Goal: Task Accomplishment & Management: Manage account settings

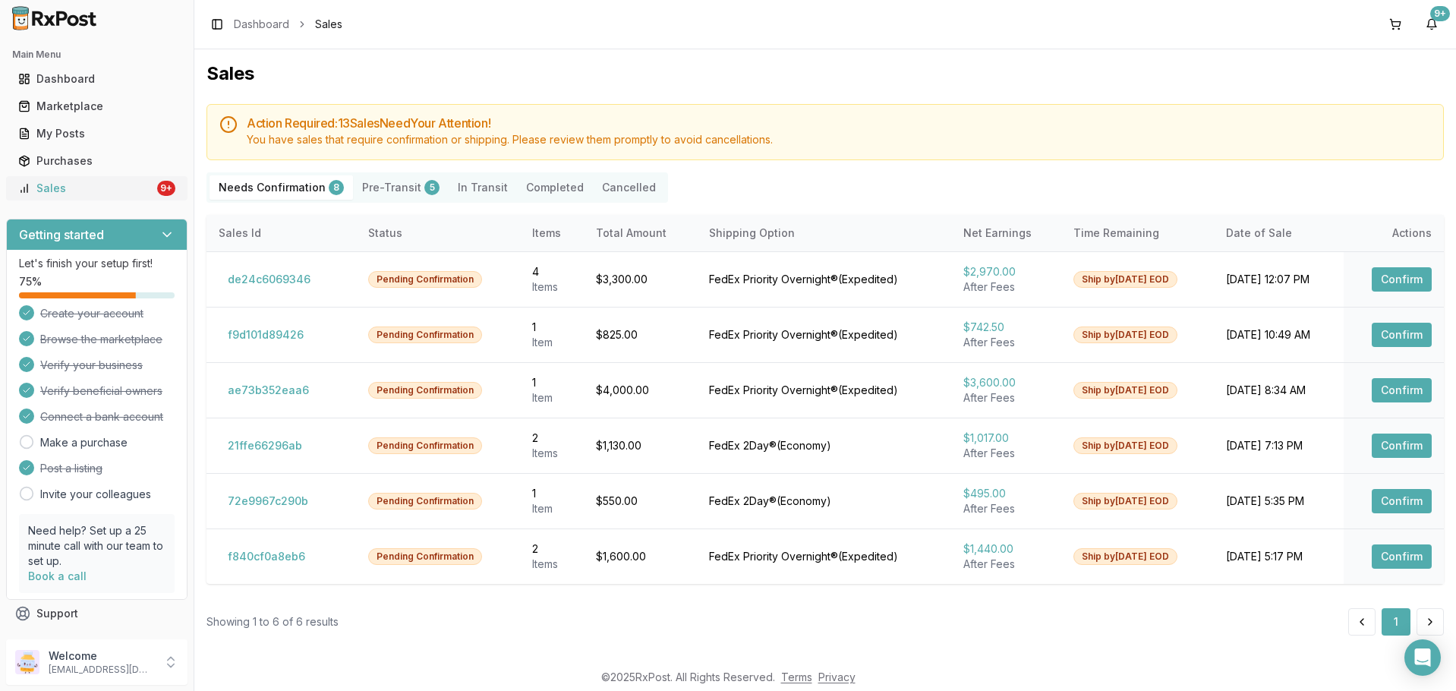
click at [160, 188] on div "9+" at bounding box center [166, 188] width 18 height 15
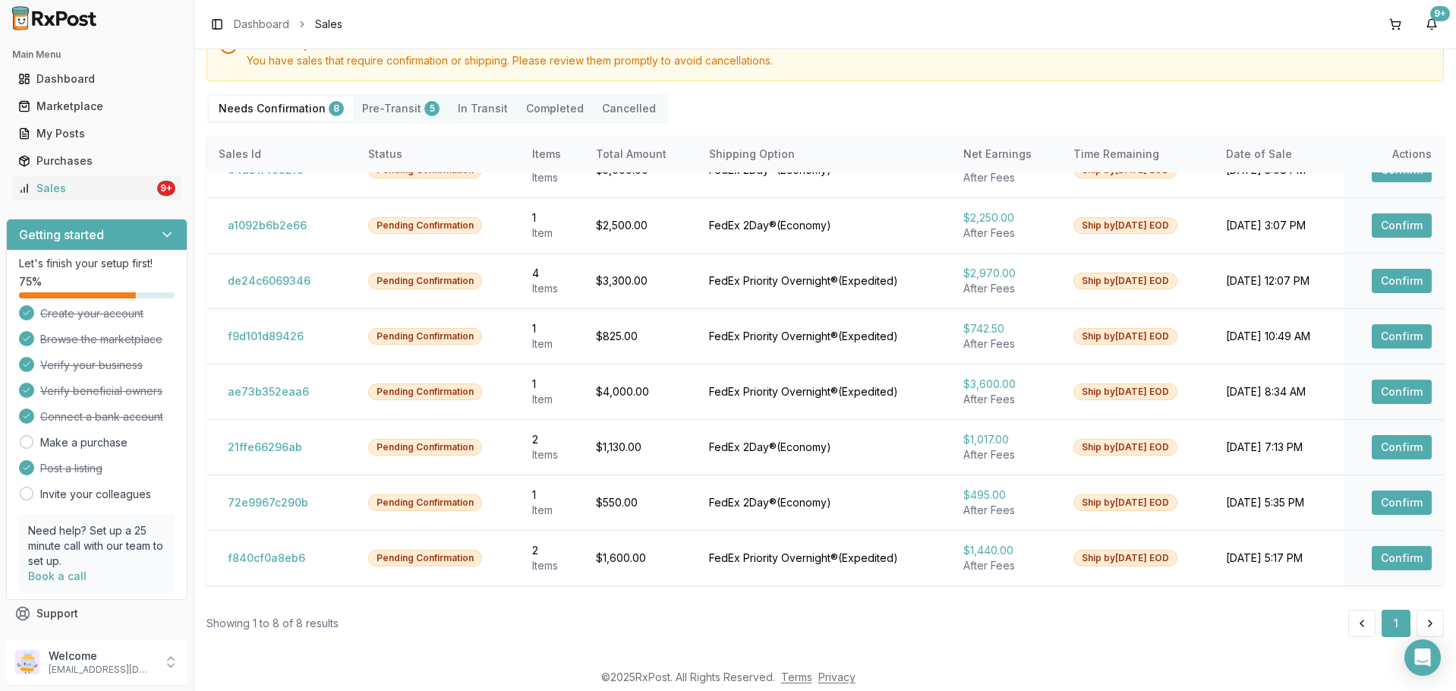
scroll to position [80, 0]
click at [1418, 632] on button at bounding box center [1430, 622] width 27 height 27
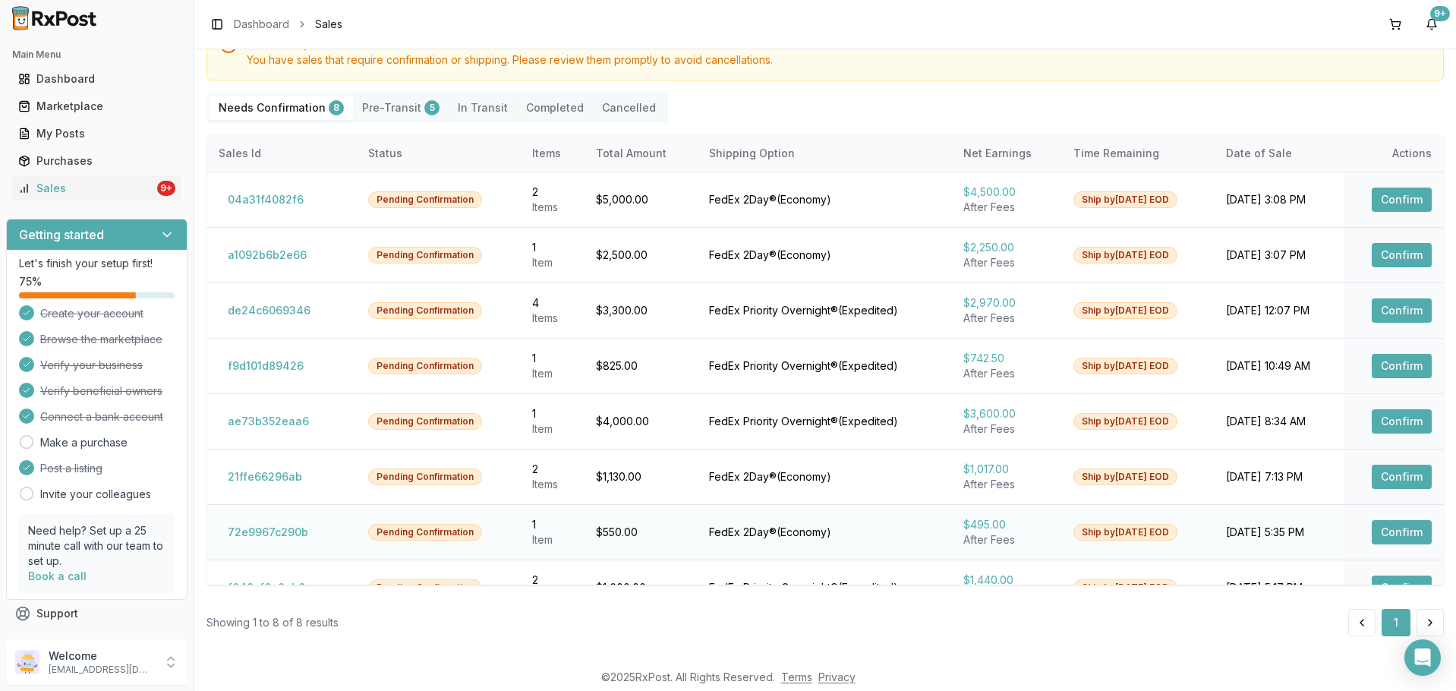
scroll to position [30, 0]
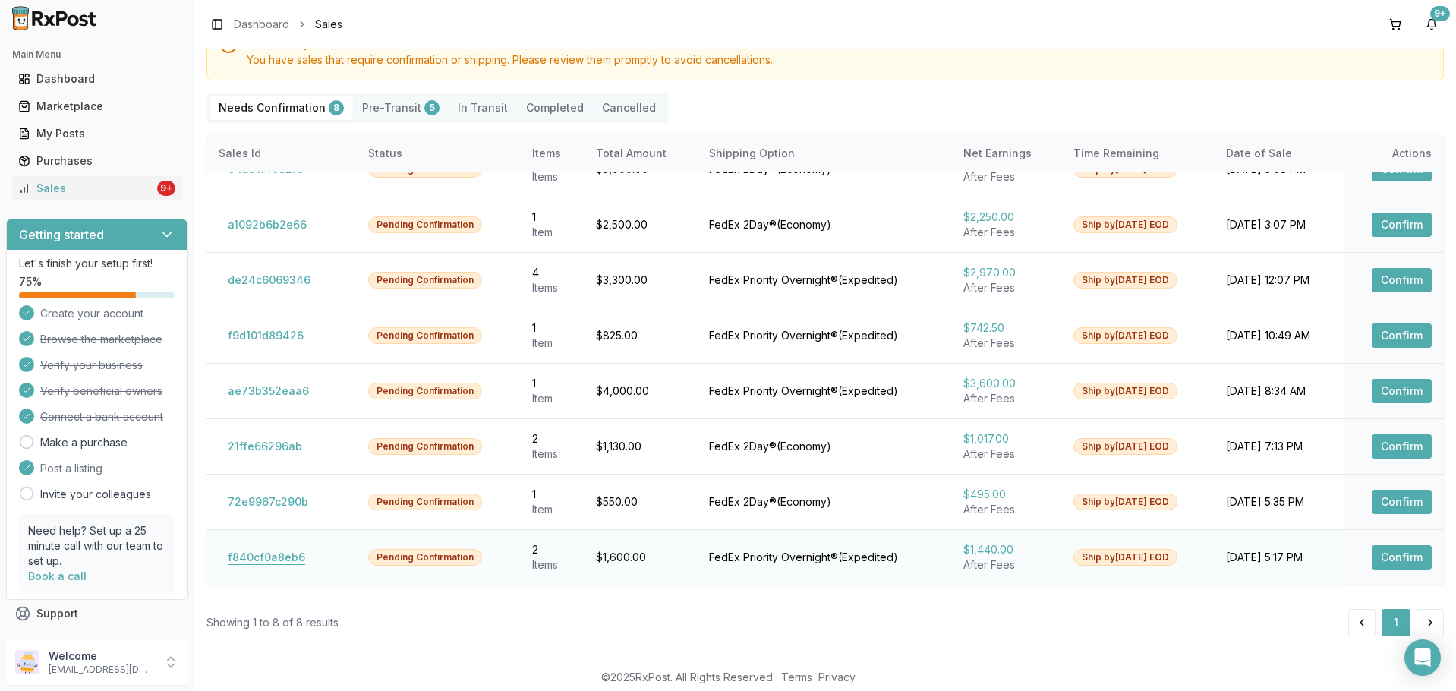
click at [276, 559] on button "f840cf0a8eb6" at bounding box center [267, 557] width 96 height 24
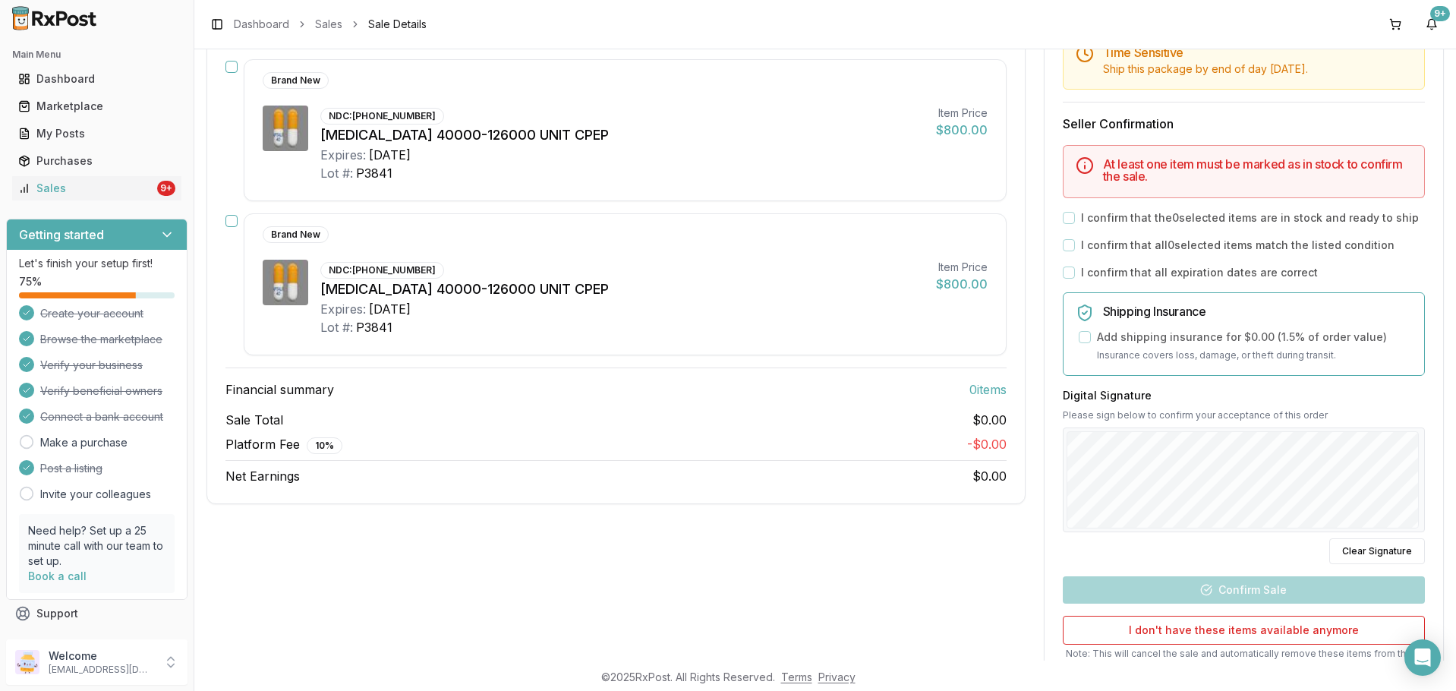
scroll to position [76, 0]
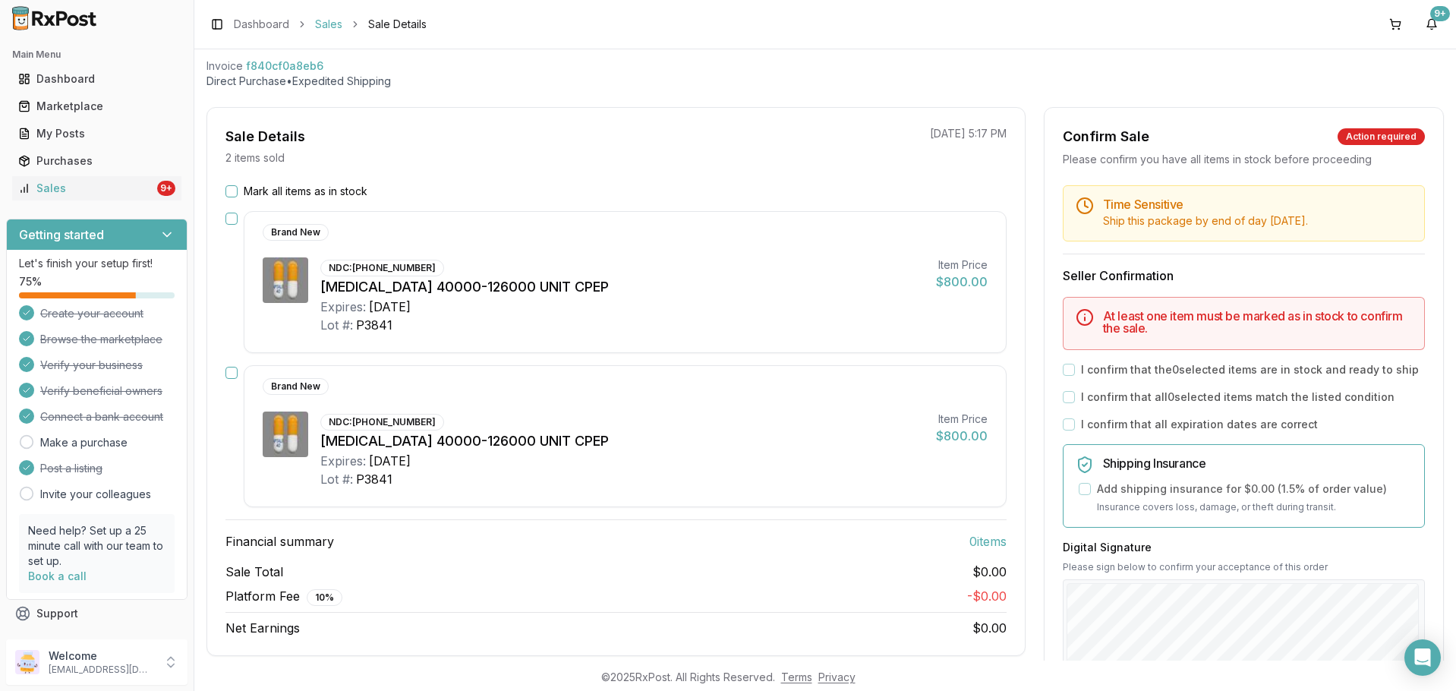
click at [315, 24] on link "Sales" at bounding box center [328, 24] width 27 height 15
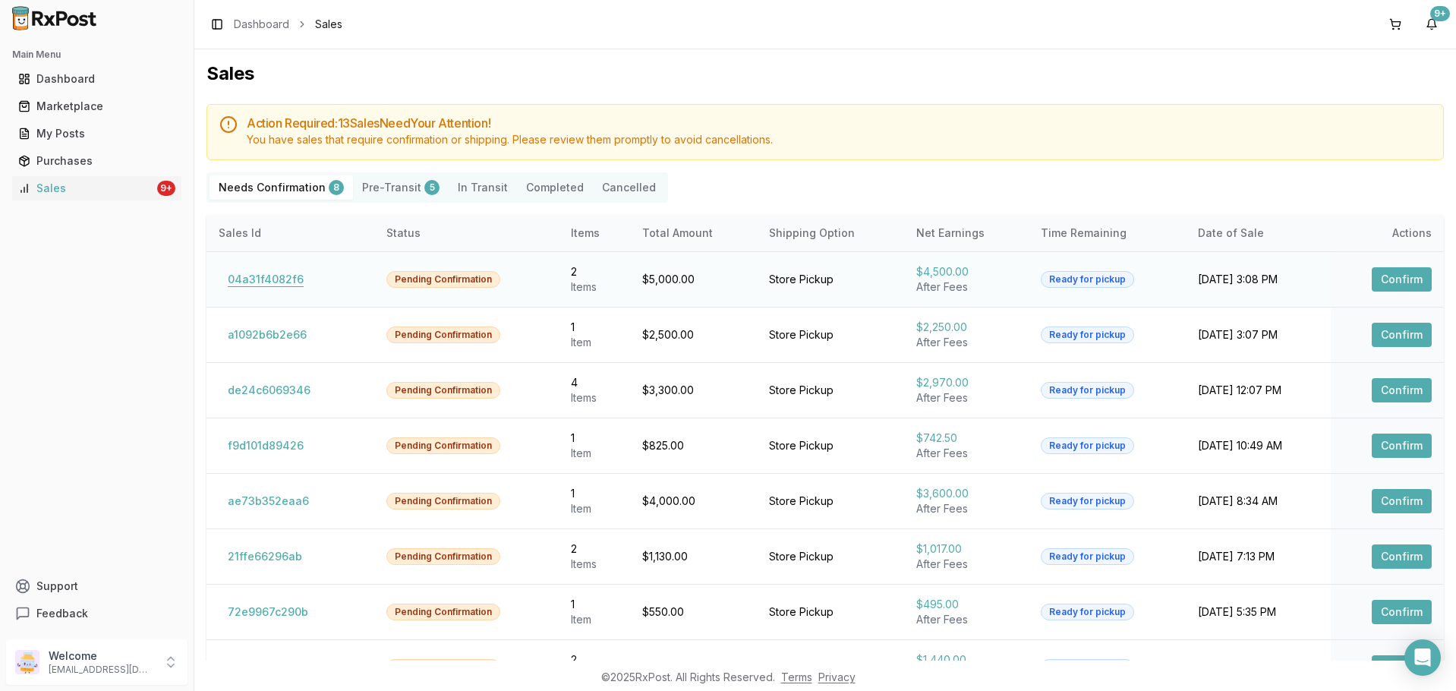
click at [267, 276] on button "04a31f4082f6" at bounding box center [266, 279] width 94 height 24
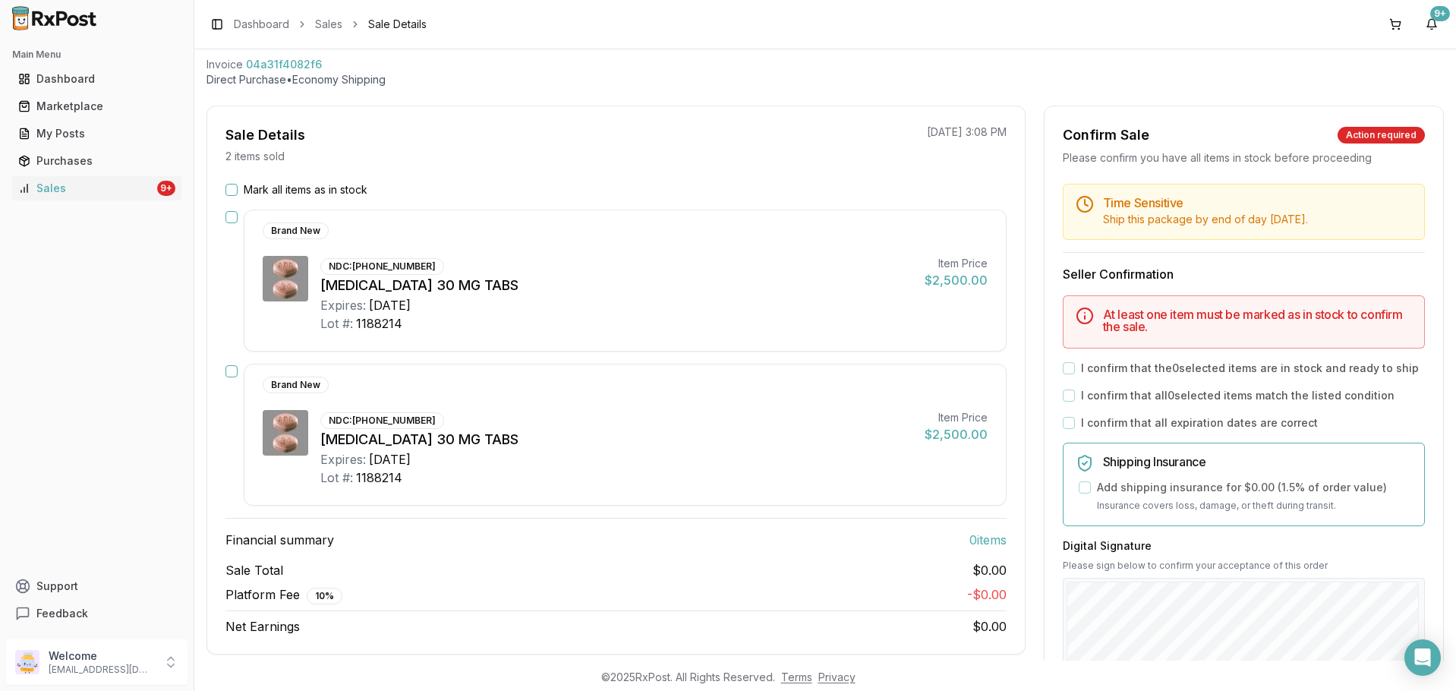
scroll to position [76, 0]
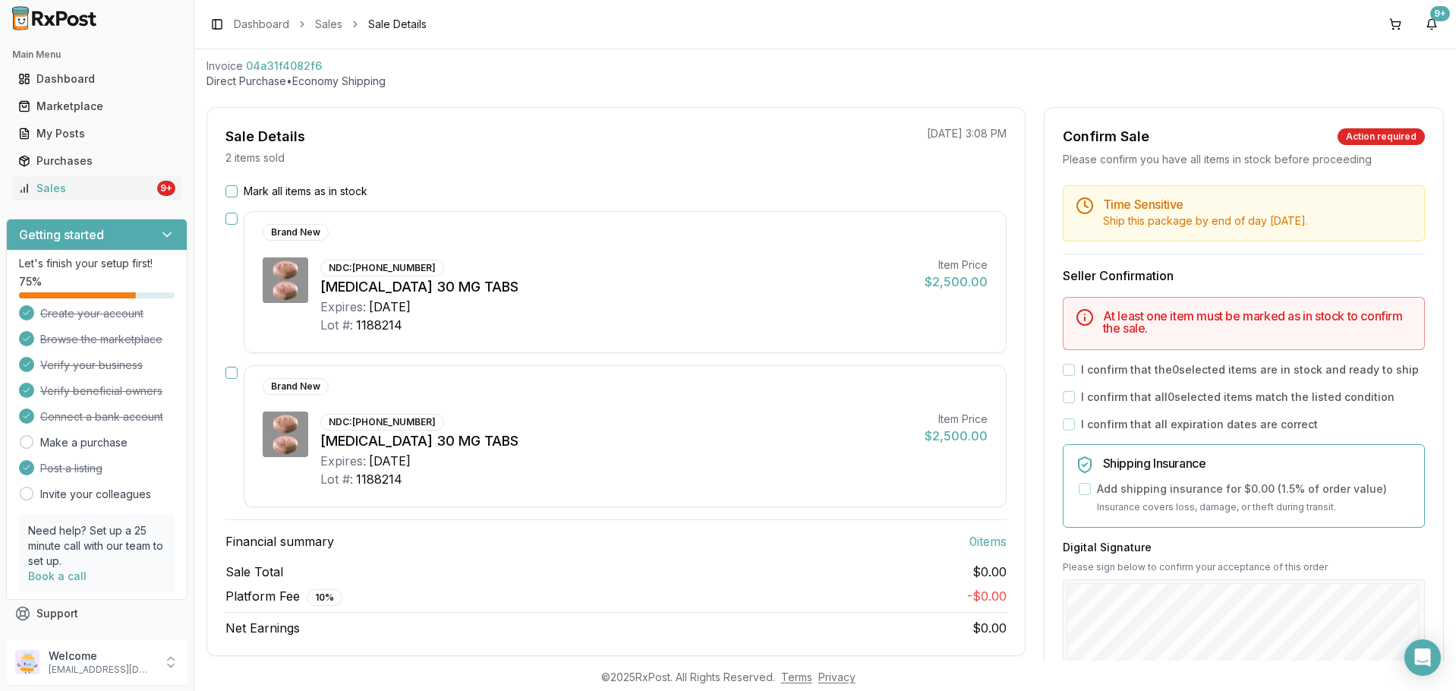
click at [236, 191] on button "Mark all items as in stock" at bounding box center [232, 191] width 12 height 12
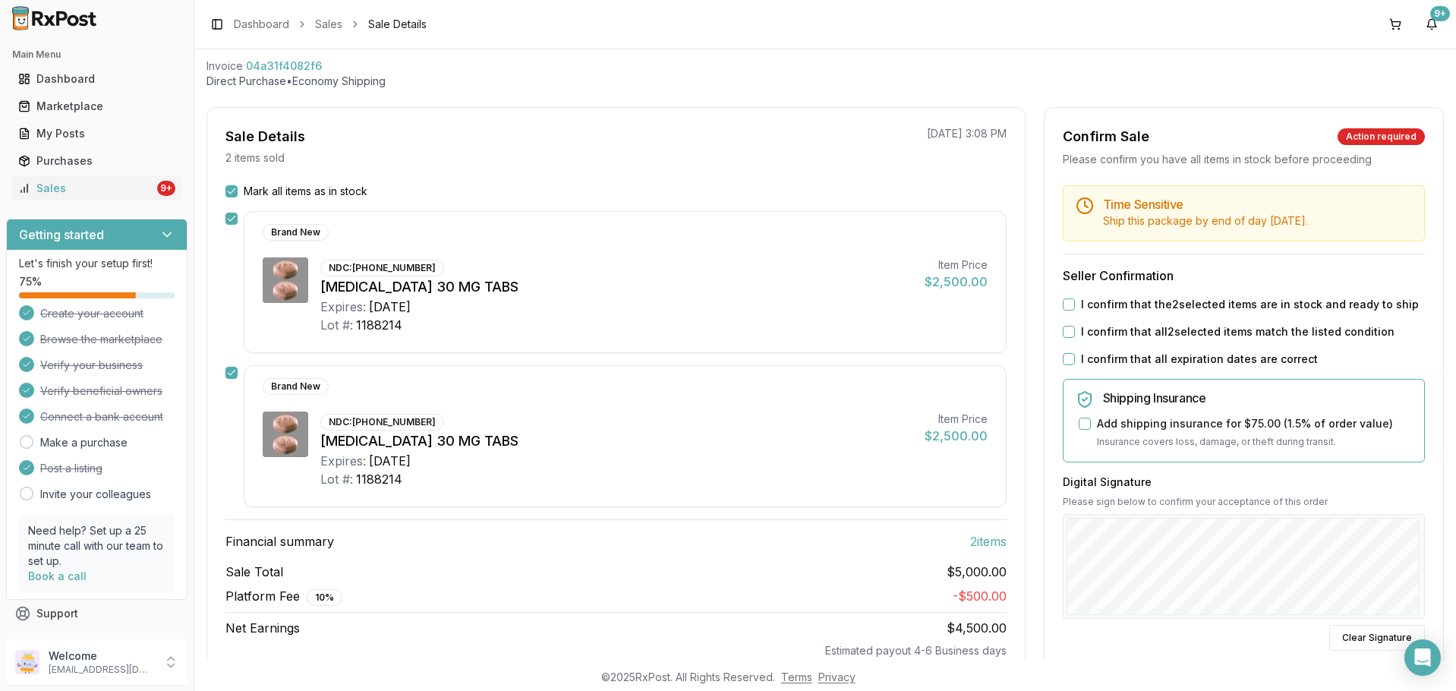
click at [1063, 302] on button "I confirm that the 2 selected items are in stock and ready to ship" at bounding box center [1069, 304] width 12 height 12
click at [1065, 339] on div "Time Sensitive Ship this package by end of day Tuesday, October 21st . Seller C…" at bounding box center [1244, 506] width 399 height 642
click at [1065, 328] on button "I confirm that all 2 selected items match the listed condition" at bounding box center [1069, 332] width 12 height 12
click at [1063, 361] on button "I confirm that all expiration dates are correct" at bounding box center [1069, 359] width 12 height 12
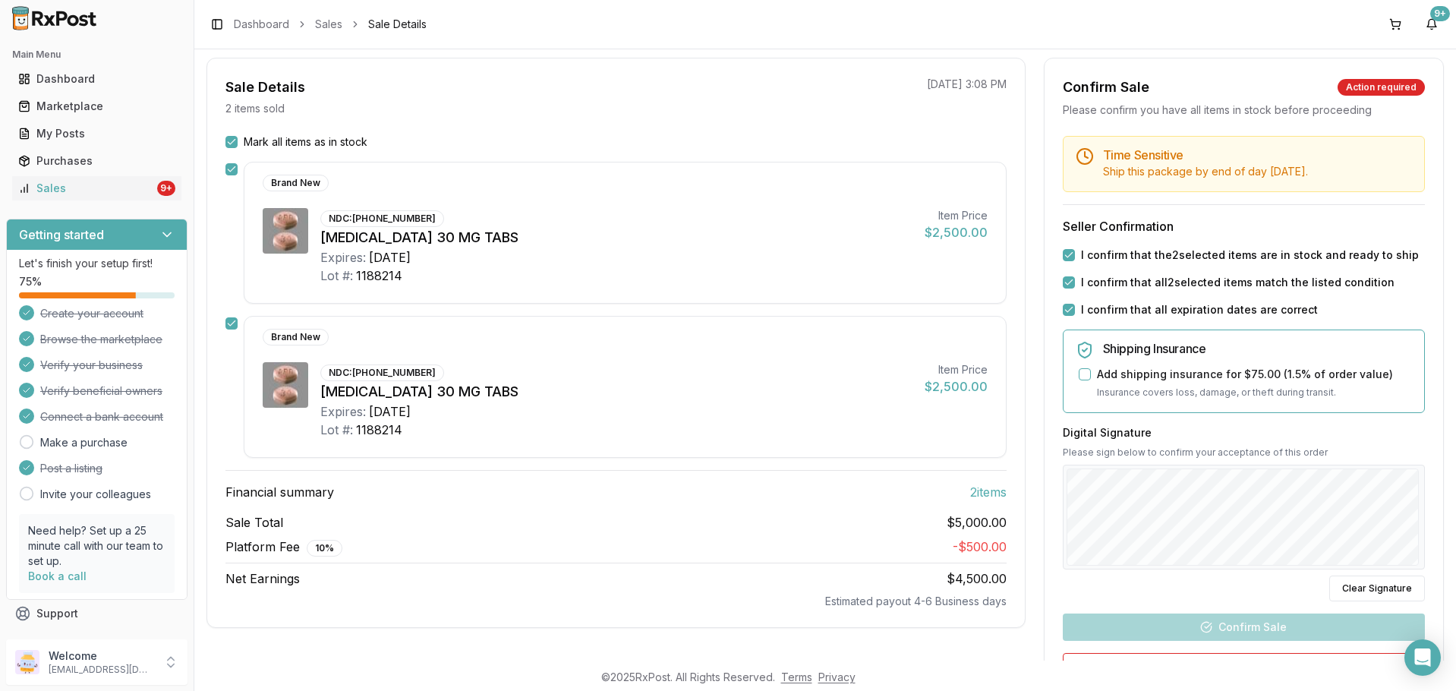
scroll to position [152, 0]
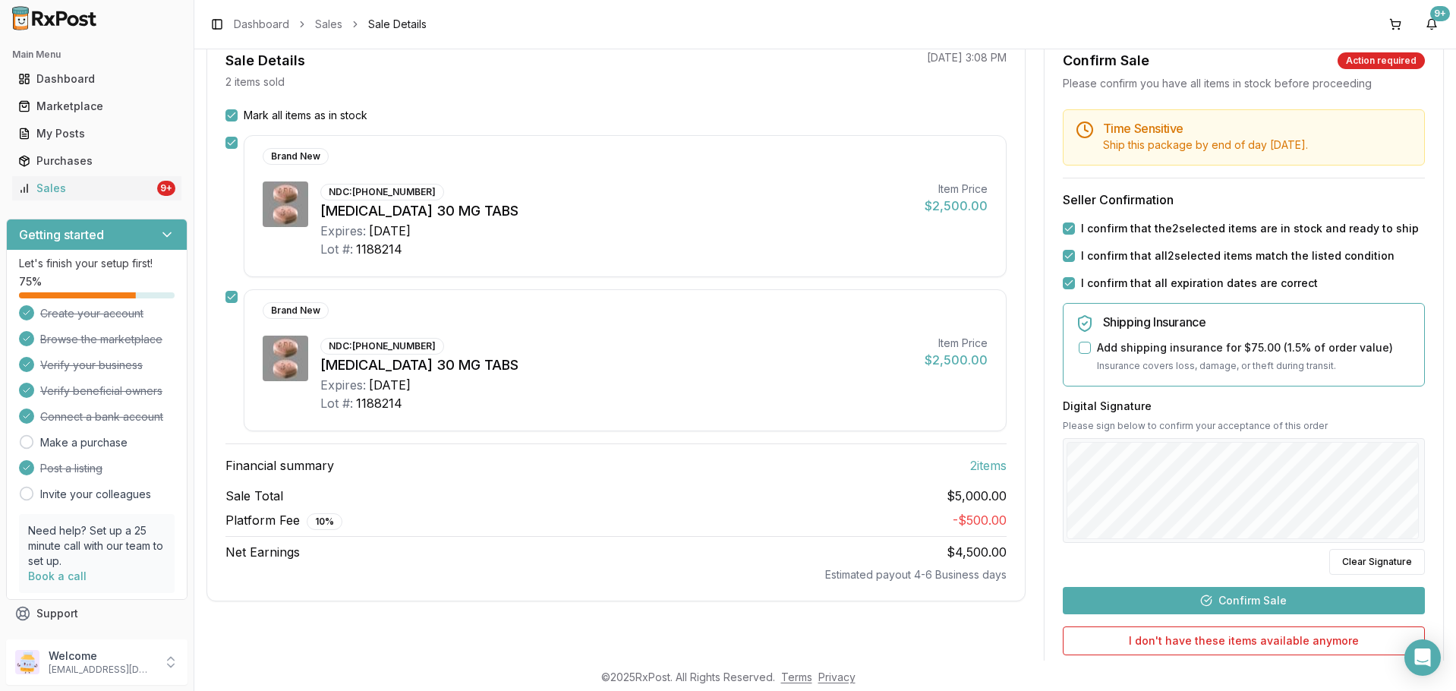
click at [1223, 593] on button "Confirm Sale" at bounding box center [1244, 600] width 362 height 27
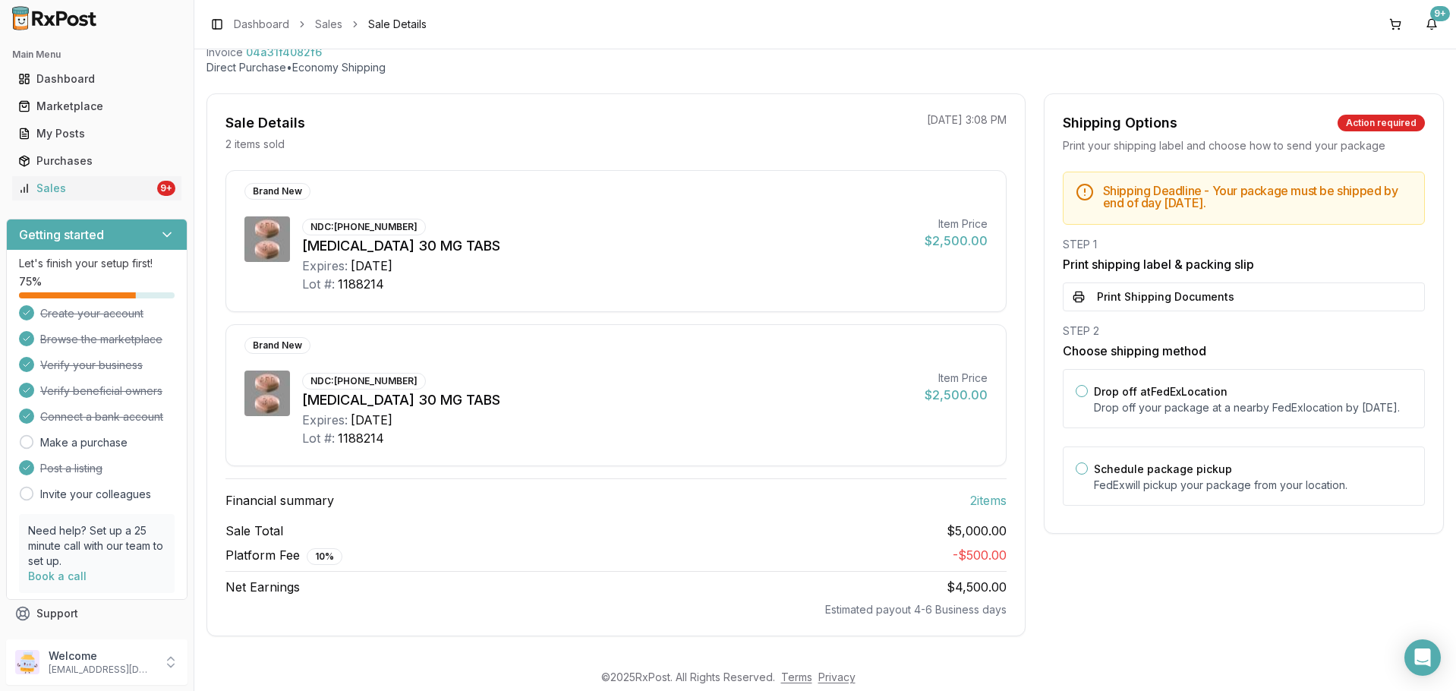
scroll to position [0, 0]
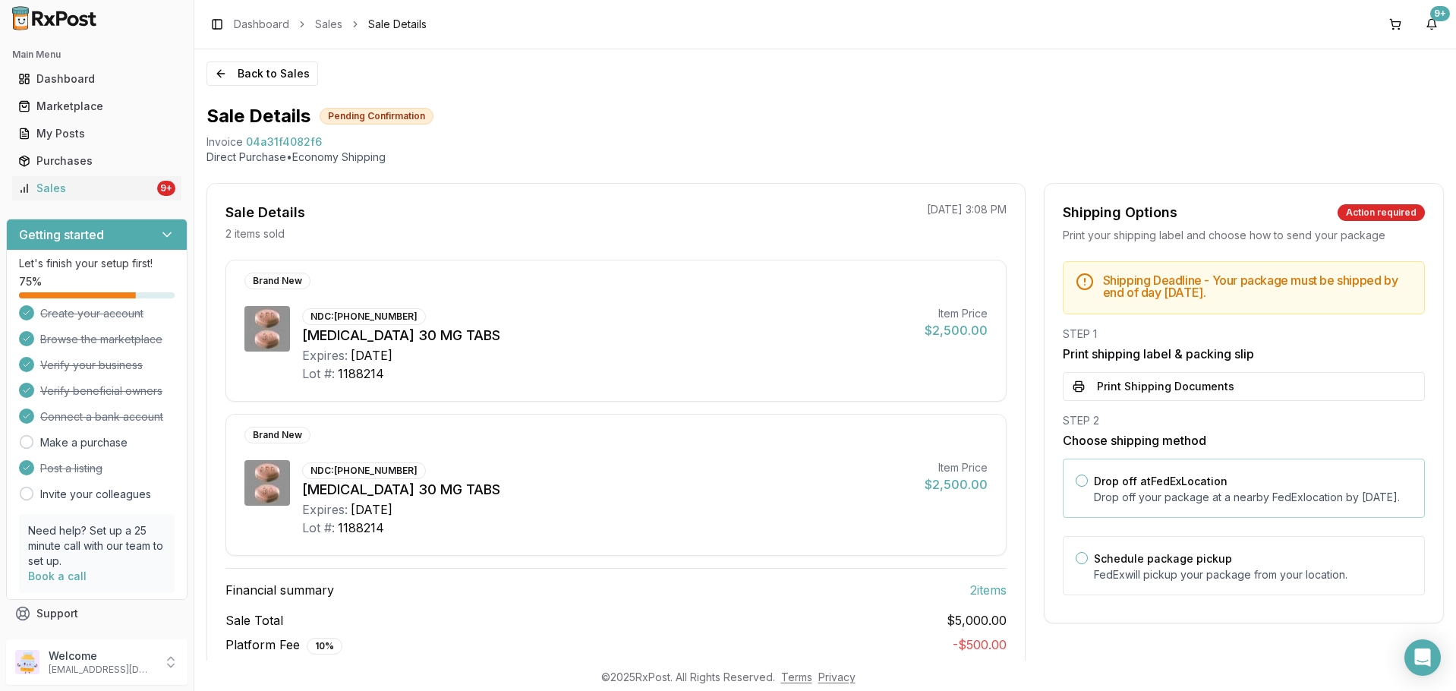
click at [1077, 475] on button "Drop off at FedEx Location" at bounding box center [1082, 481] width 12 height 12
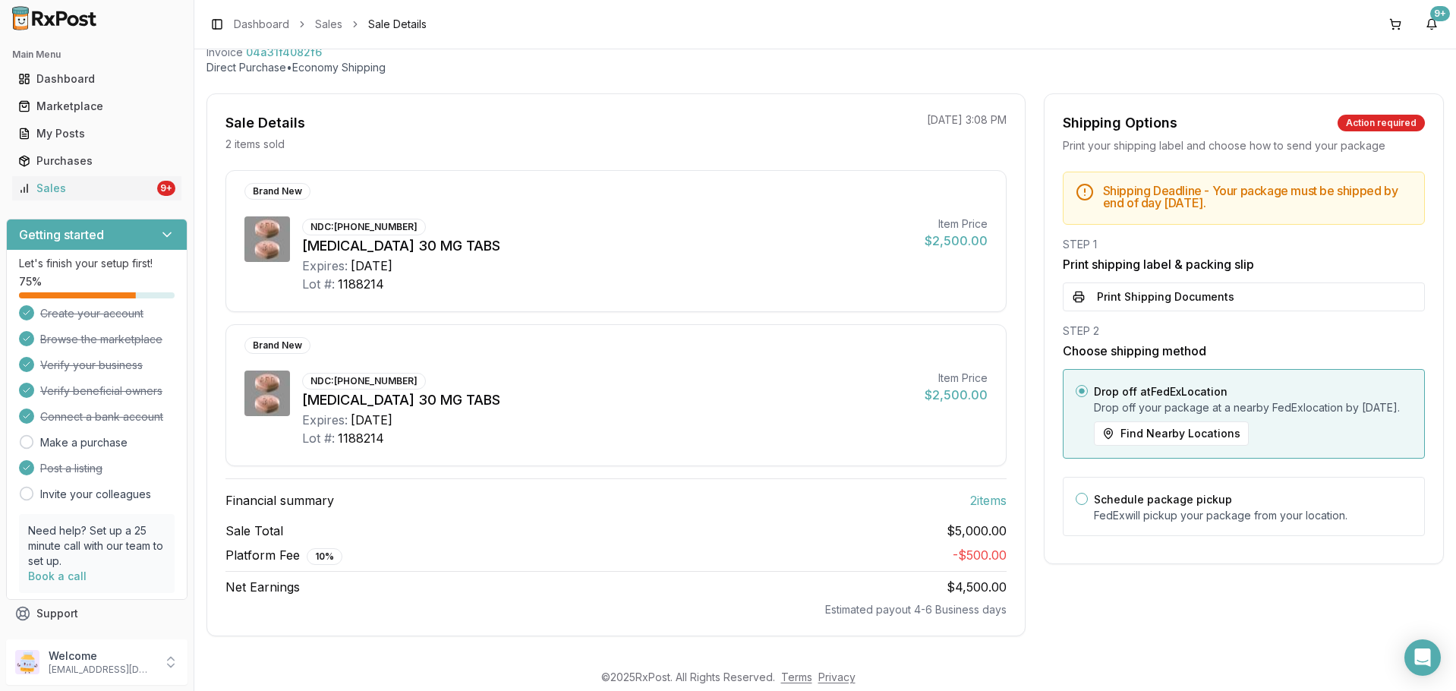
scroll to position [14, 0]
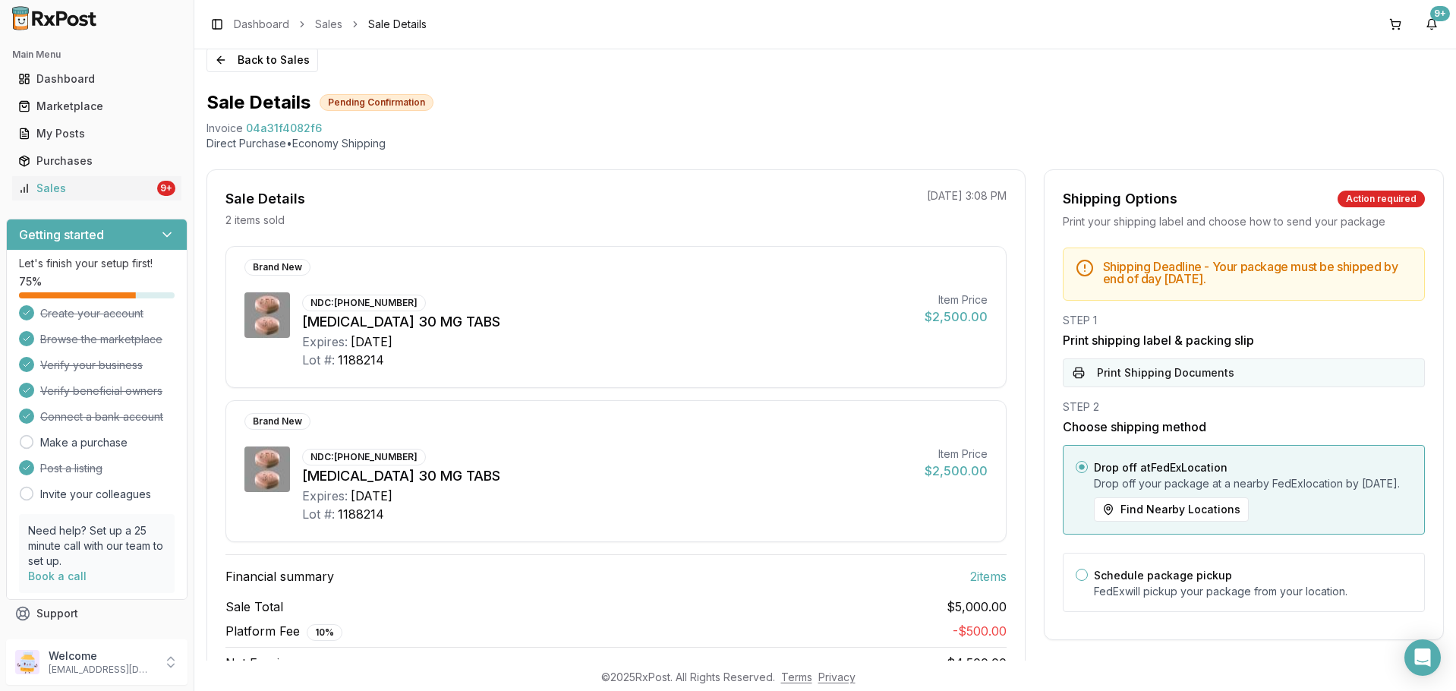
click at [1134, 384] on button "Print Shipping Documents" at bounding box center [1244, 372] width 362 height 29
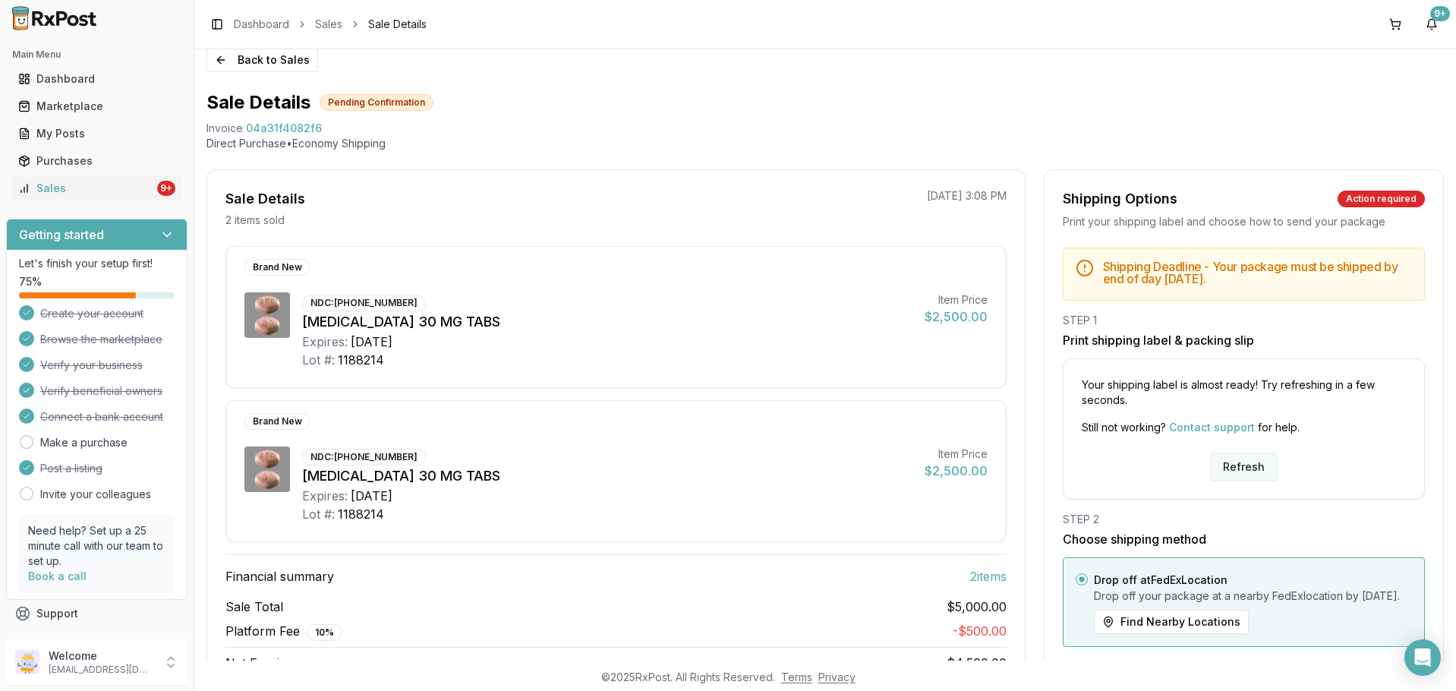
click at [1237, 469] on button "Refresh" at bounding box center [1244, 466] width 68 height 27
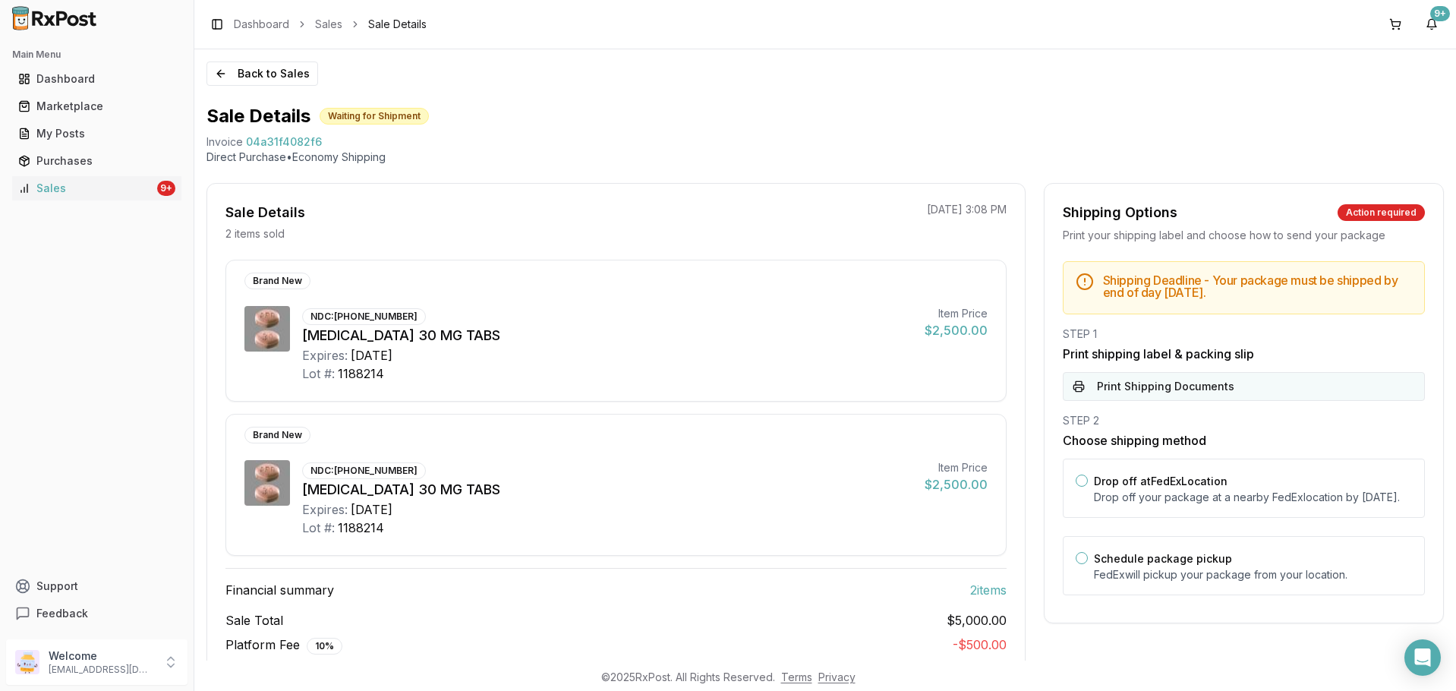
scroll to position [76, 0]
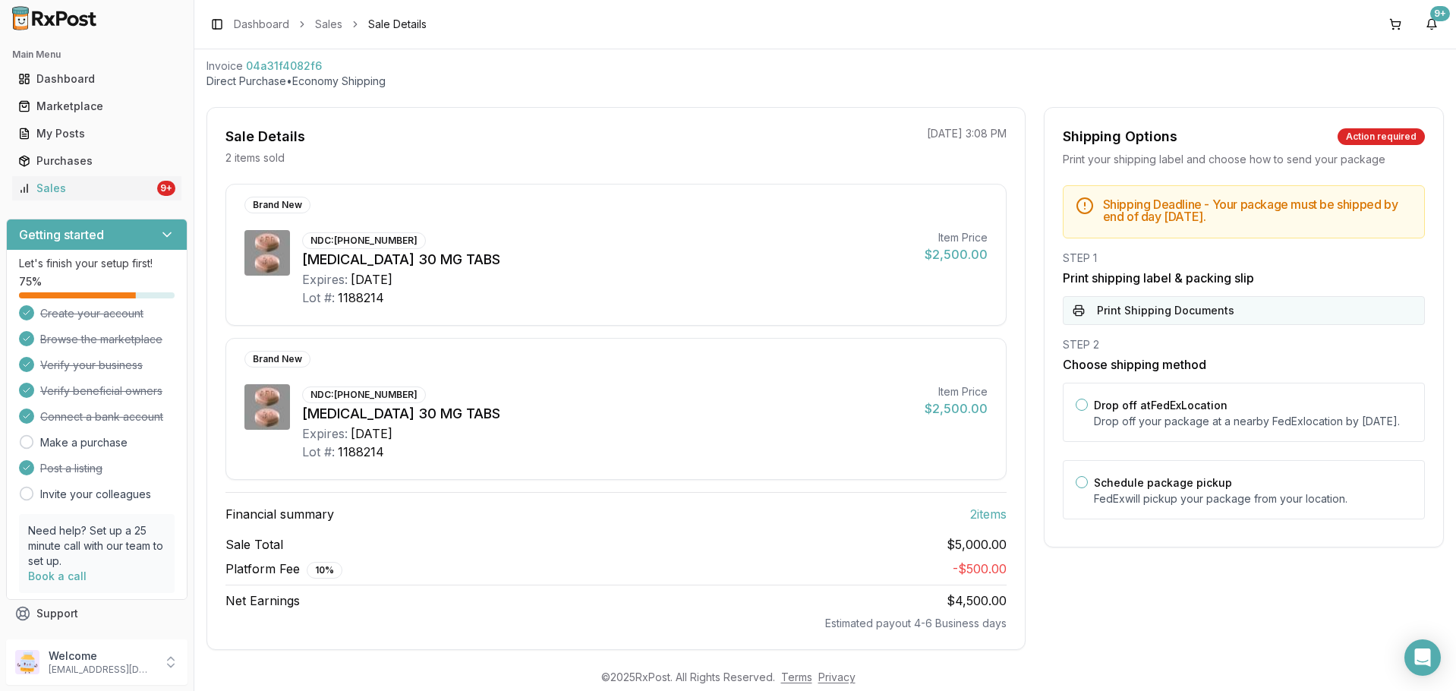
click at [1115, 312] on button "Print Shipping Documents" at bounding box center [1244, 310] width 362 height 29
click at [1146, 646] on div "Shipping Options Action required Print your shipping label and choose how to se…" at bounding box center [1244, 378] width 400 height 543
click at [335, 25] on link "Sales" at bounding box center [328, 24] width 27 height 15
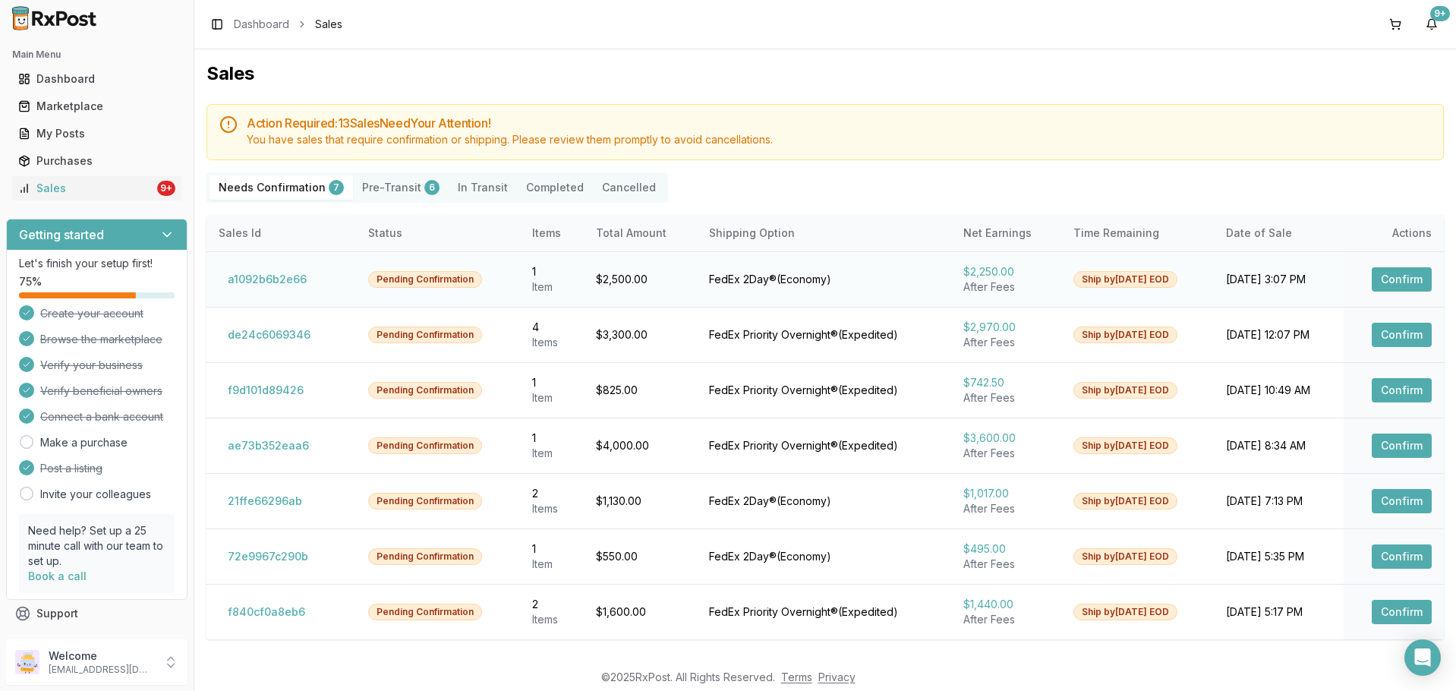
scroll to position [55, 0]
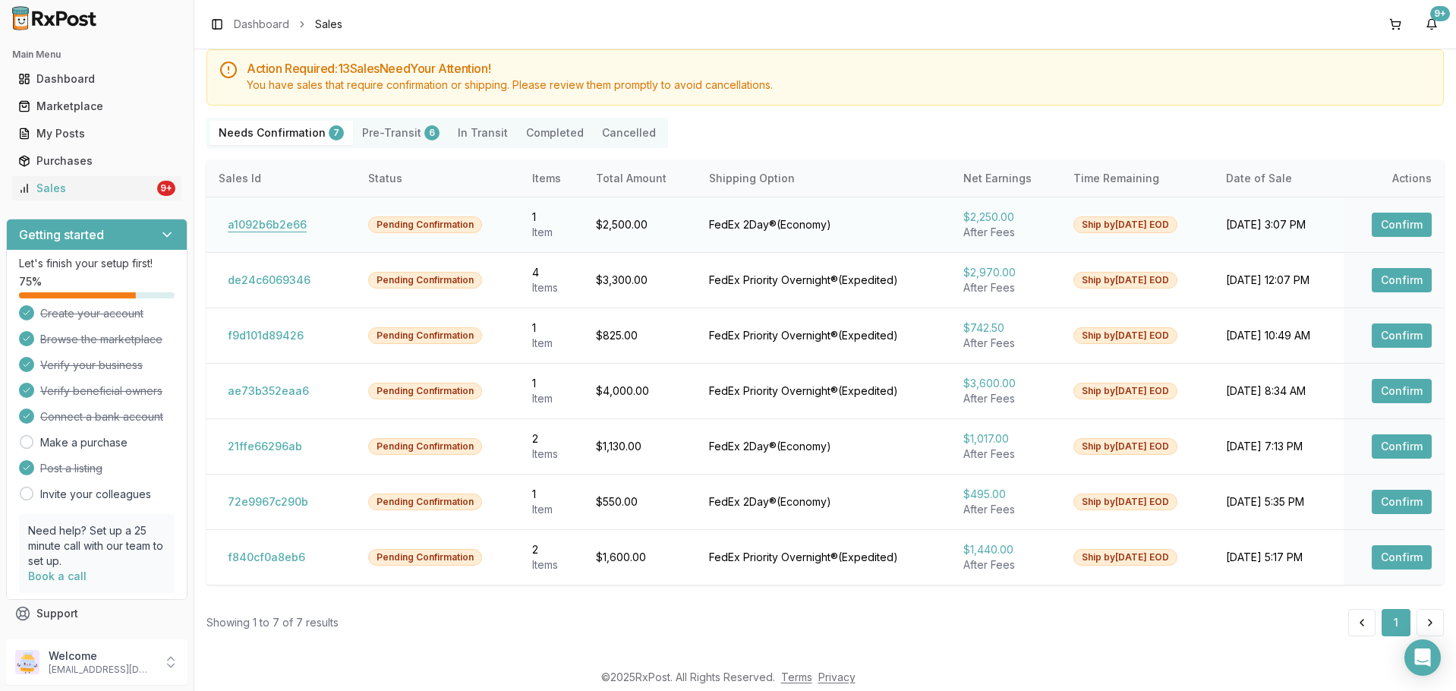
click at [256, 234] on button "a1092b6b2e66" at bounding box center [267, 225] width 97 height 24
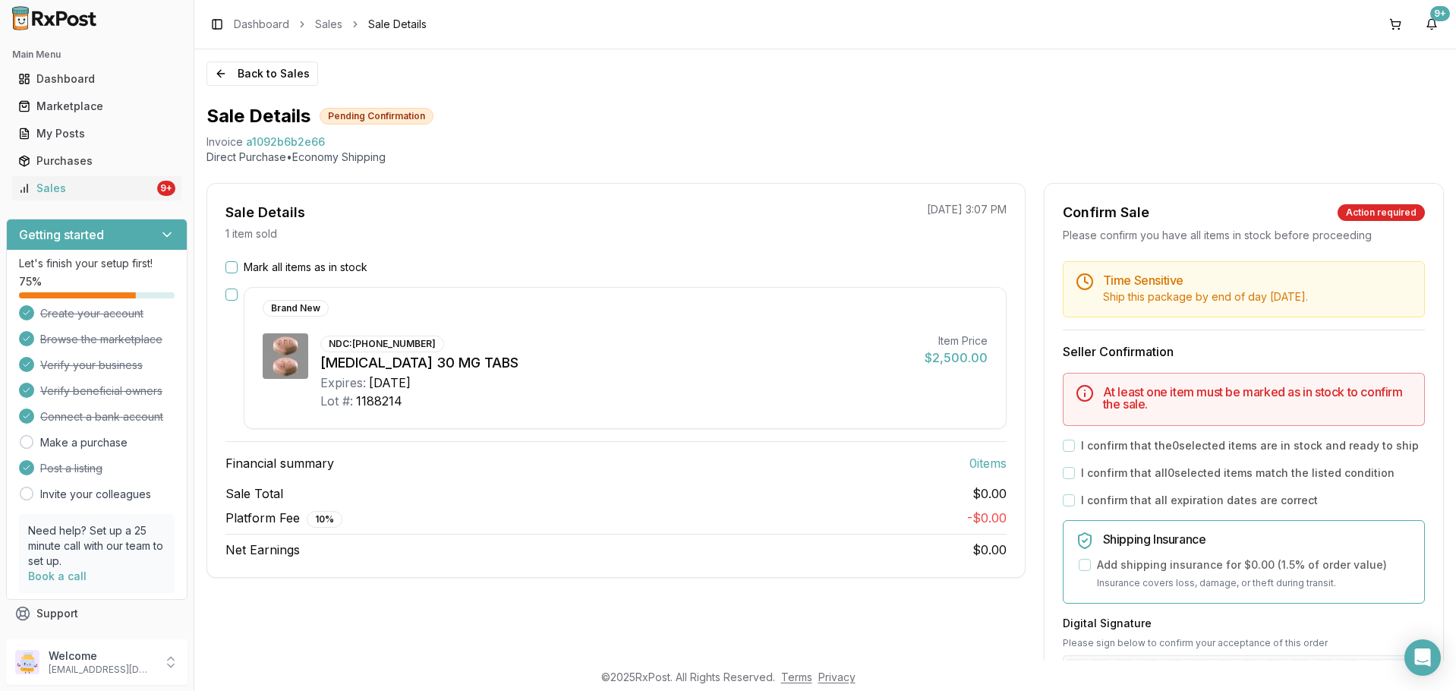
click at [260, 269] on label "Mark all items as in stock" at bounding box center [306, 267] width 124 height 15
click at [238, 269] on button "Mark all items as in stock" at bounding box center [232, 267] width 12 height 12
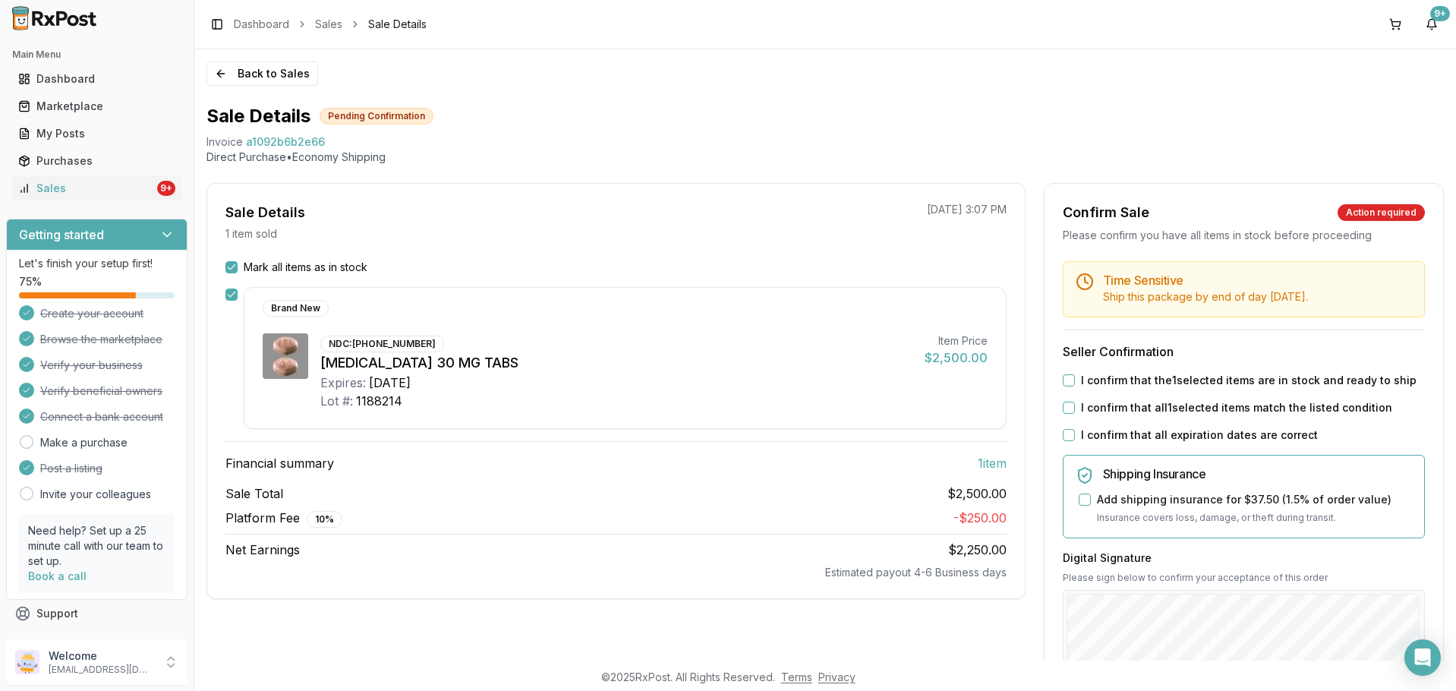
click at [1068, 381] on button "I confirm that the 1 selected items are in stock and ready to ship" at bounding box center [1069, 380] width 12 height 12
click at [1073, 408] on div "I confirm that all 1 selected items match the listed condition" at bounding box center [1244, 407] width 362 height 15
click at [1065, 409] on button "I confirm that all 1 selected items match the listed condition" at bounding box center [1069, 408] width 12 height 12
click at [1065, 440] on button "I confirm that all expiration dates are correct" at bounding box center [1069, 435] width 12 height 12
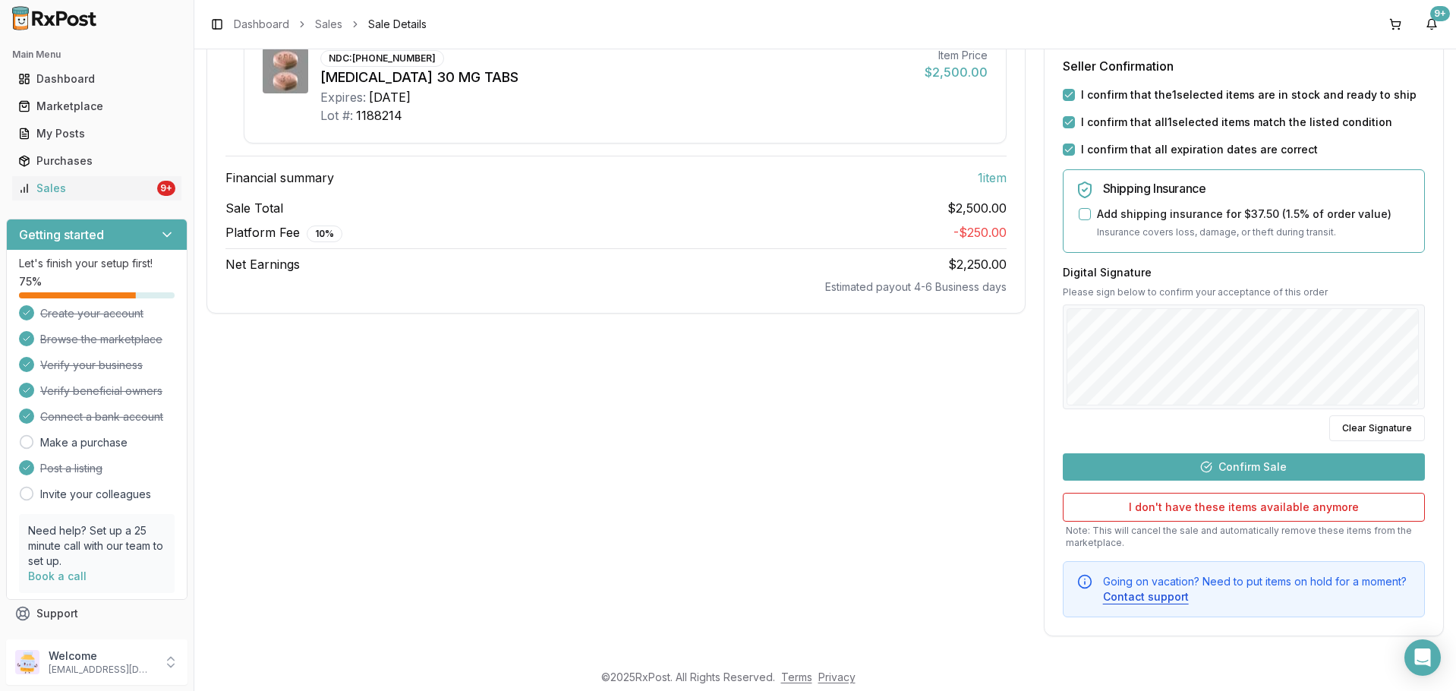
click at [1166, 459] on button "Confirm Sale" at bounding box center [1244, 466] width 362 height 27
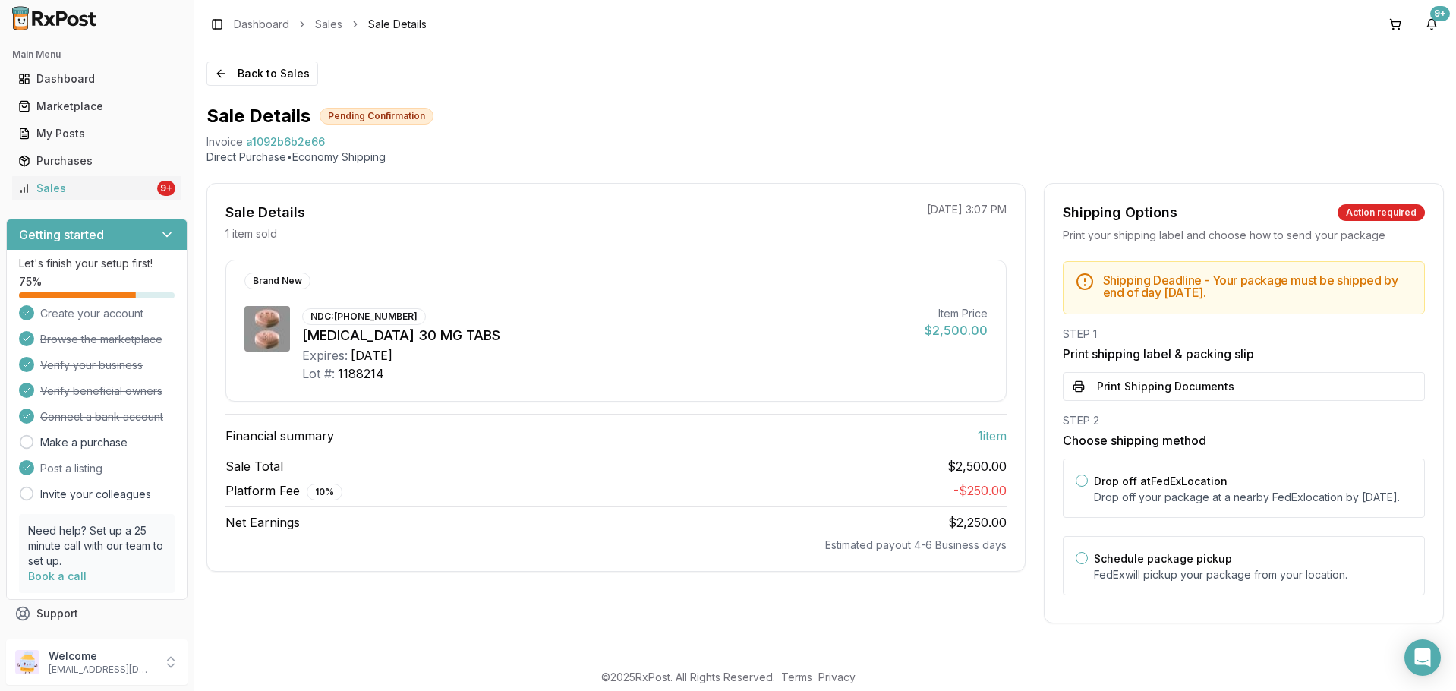
scroll to position [2, 0]
click at [1147, 380] on button "Print Shipping Documents" at bounding box center [1244, 386] width 362 height 29
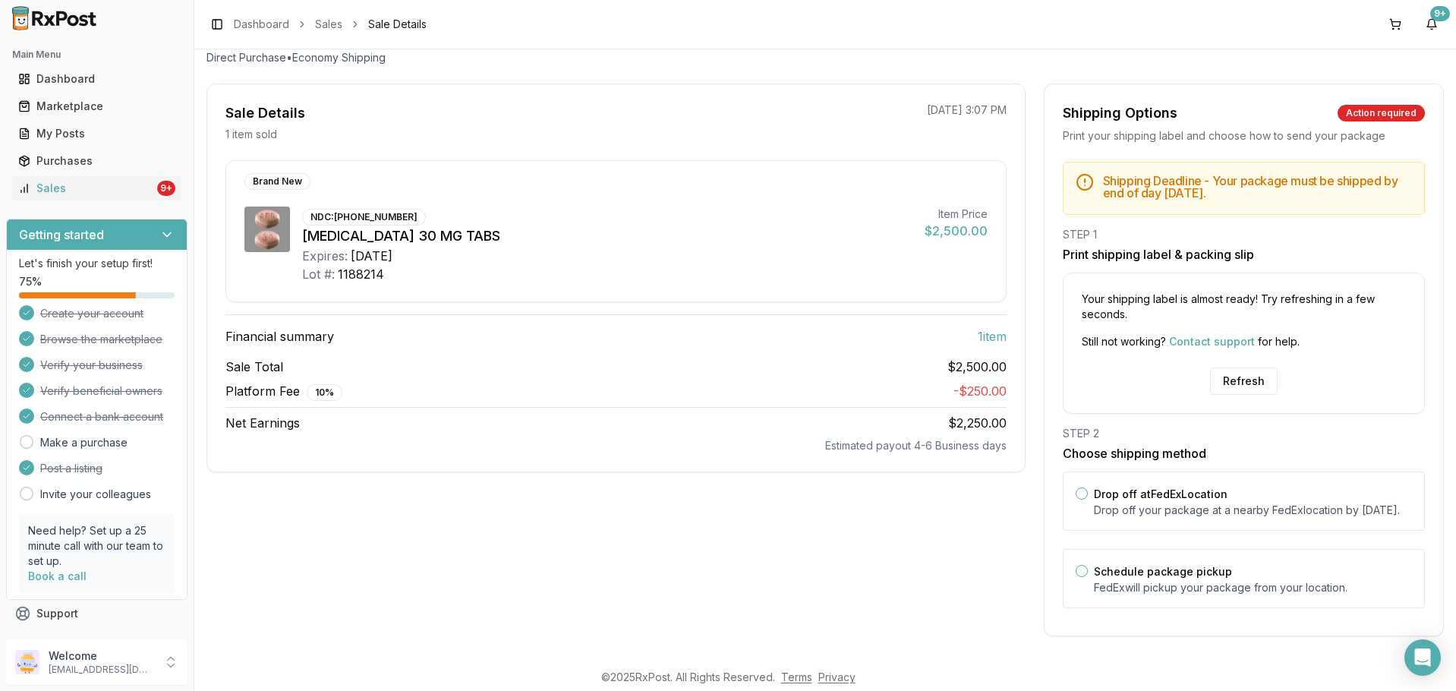
scroll to position [115, 0]
click at [1210, 374] on button "Refresh" at bounding box center [1244, 381] width 68 height 27
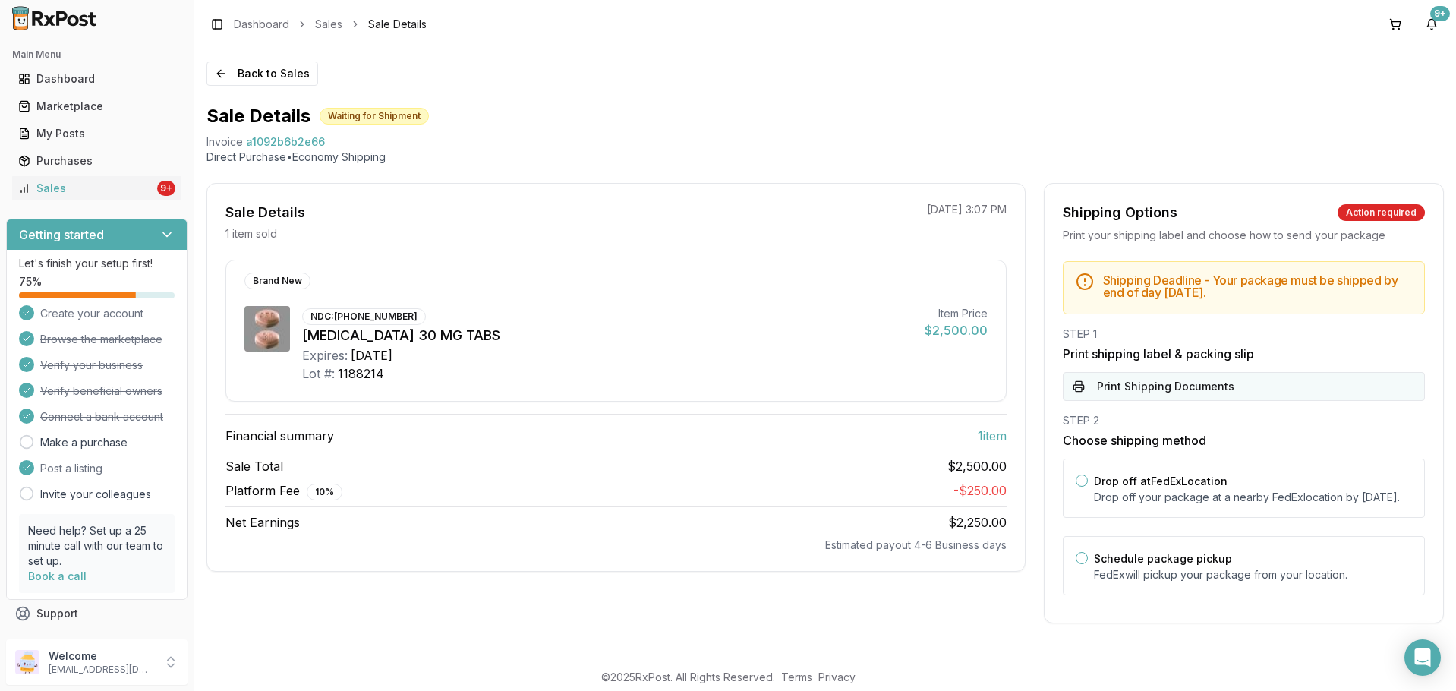
click at [1221, 393] on button "Print Shipping Documents" at bounding box center [1244, 386] width 362 height 29
click at [317, 23] on link "Sales" at bounding box center [328, 24] width 27 height 15
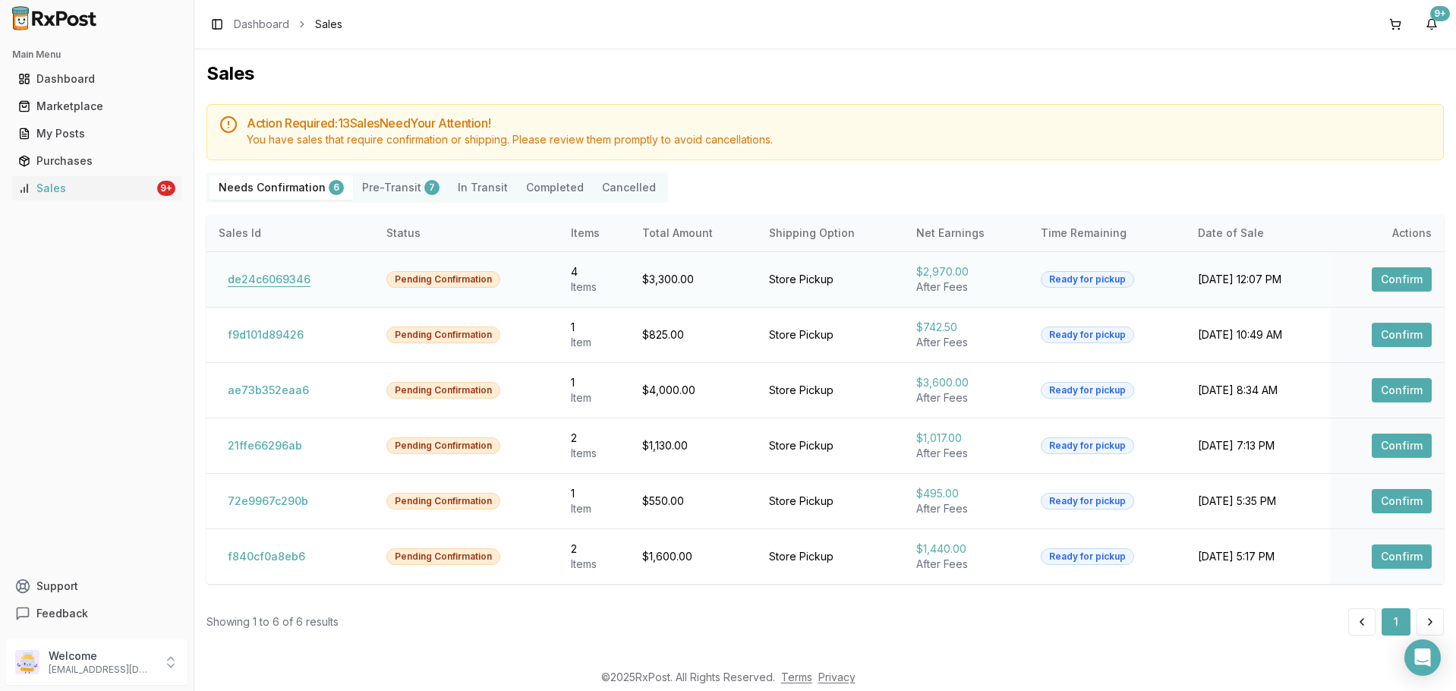
click at [292, 279] on button "de24c6069346" at bounding box center [269, 279] width 101 height 24
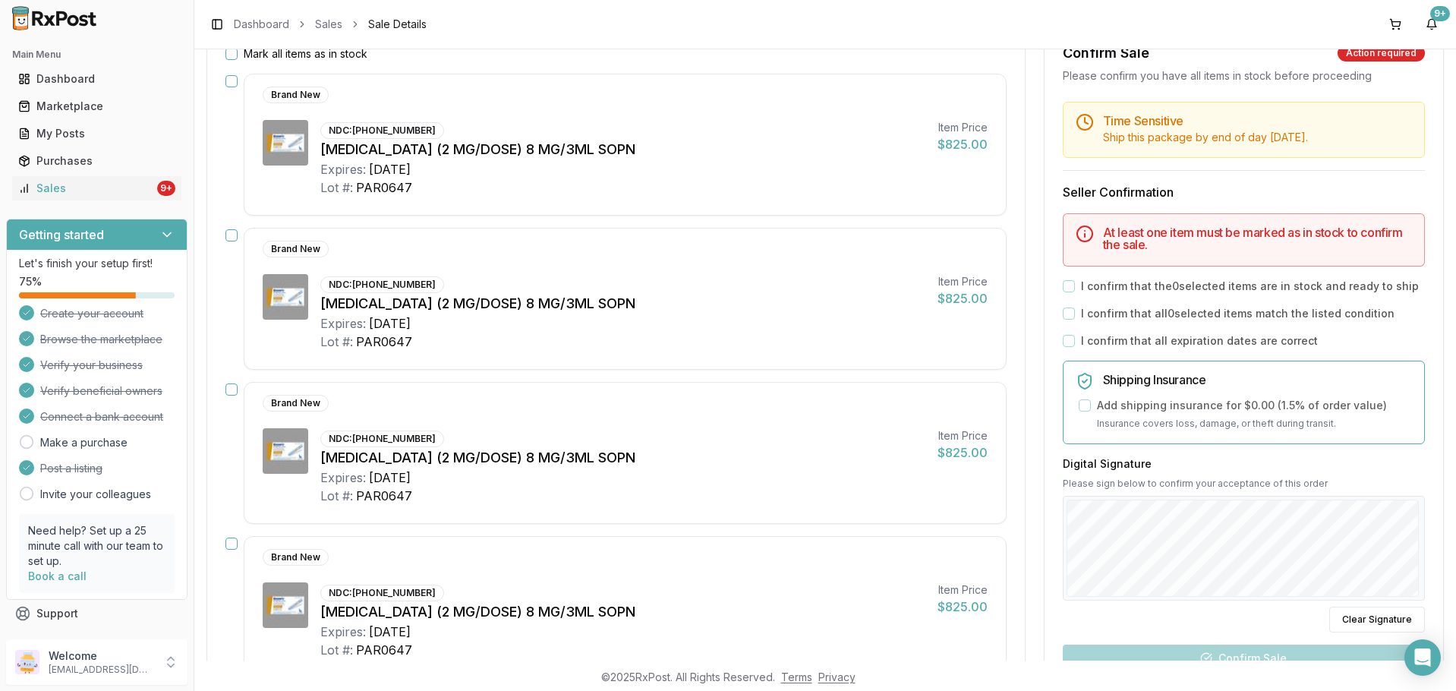
scroll to position [176, 0]
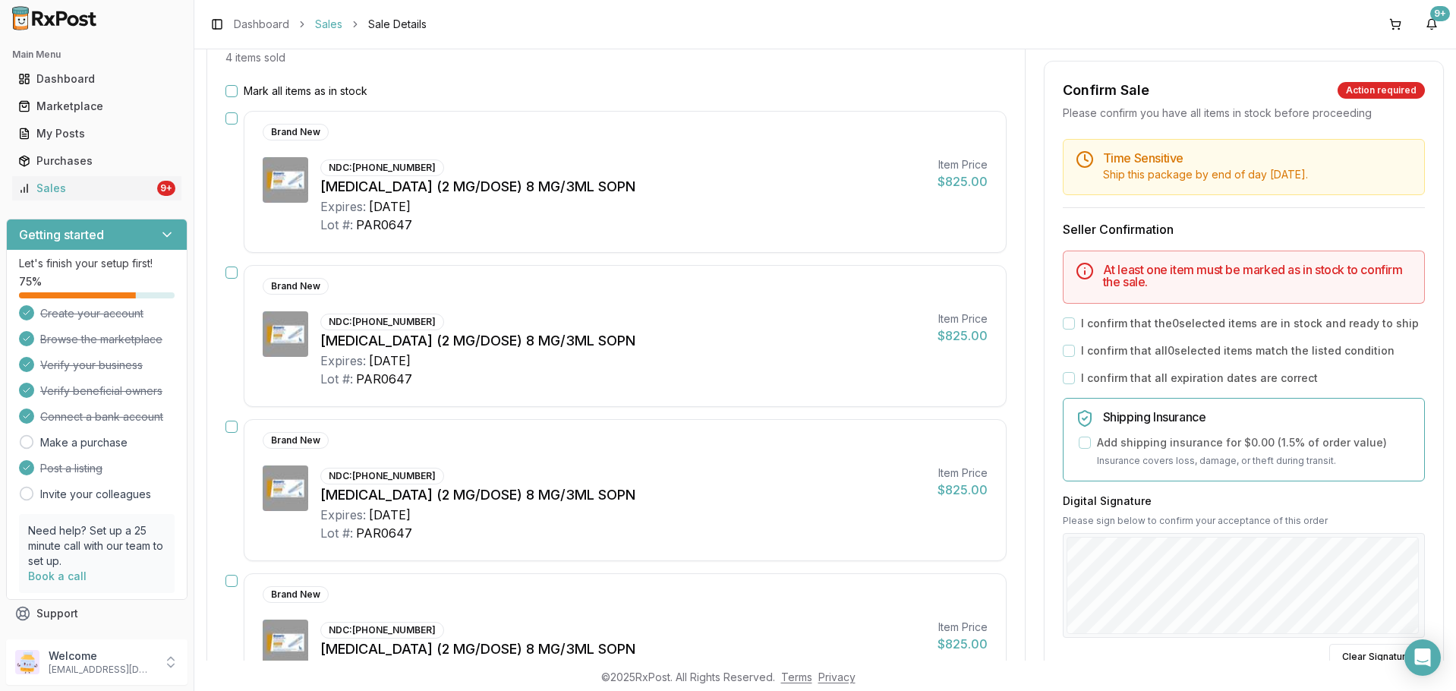
click at [324, 20] on link "Sales" at bounding box center [328, 24] width 27 height 15
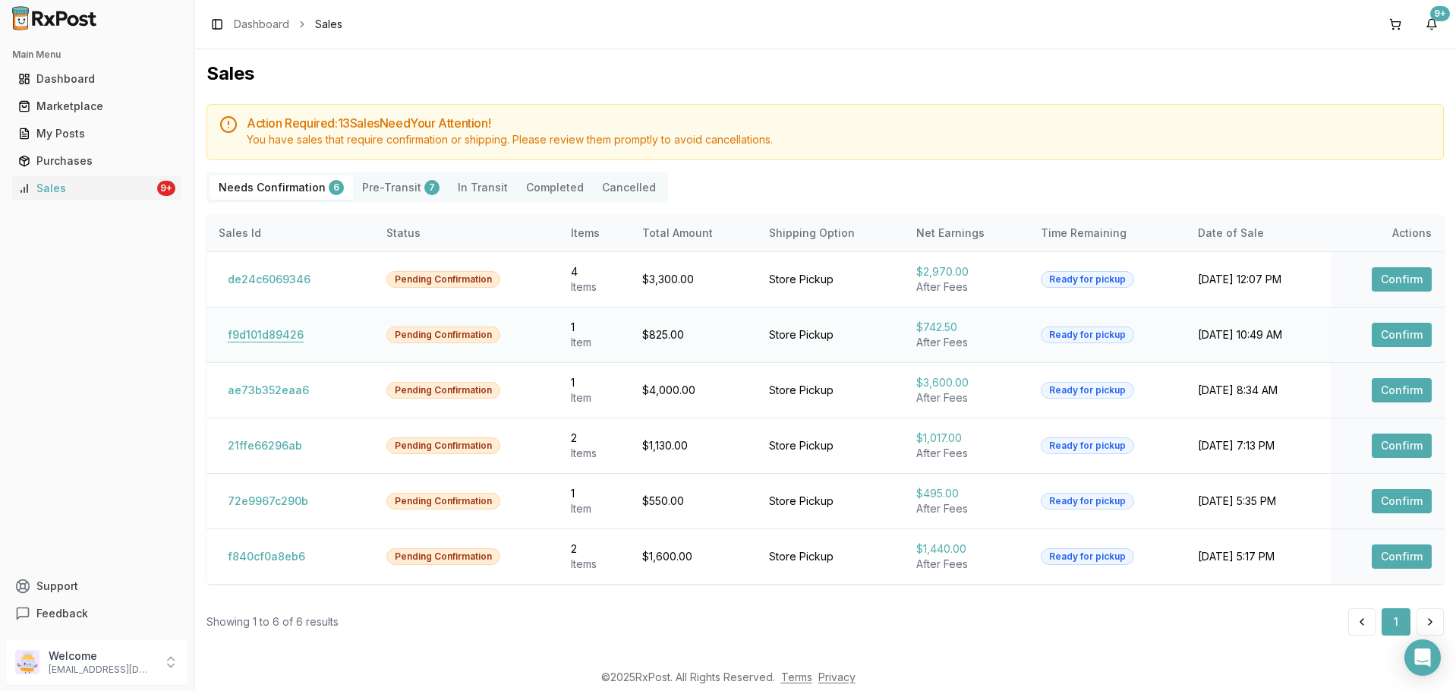
click at [278, 334] on button "f9d101d89426" at bounding box center [266, 335] width 94 height 24
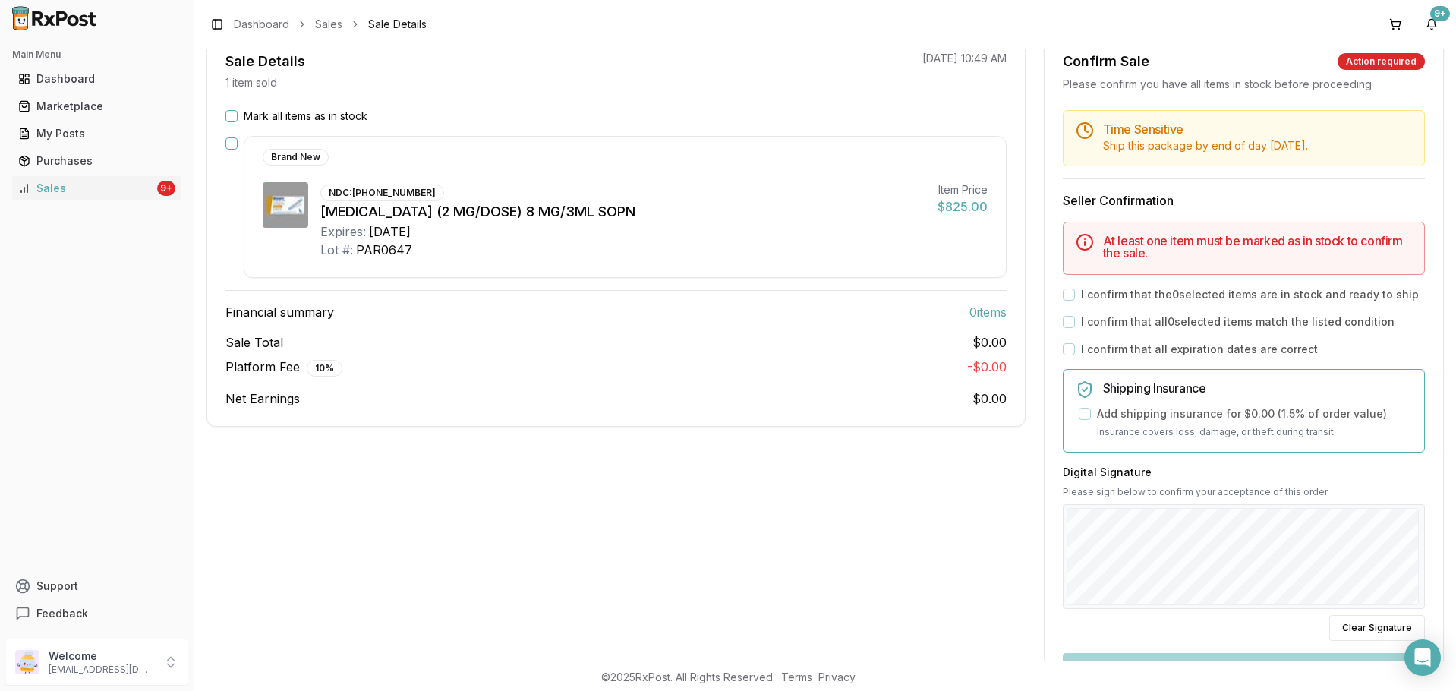
scroll to position [152, 0]
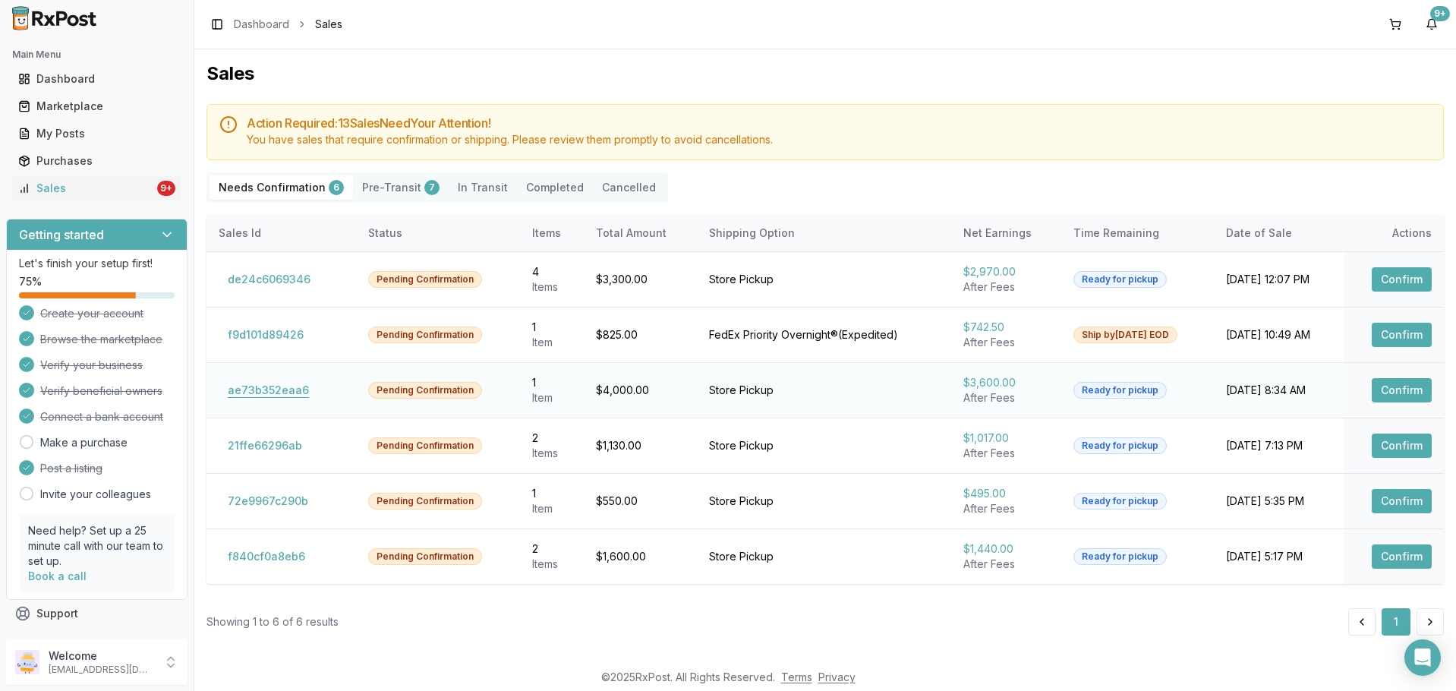
click at [293, 383] on button "ae73b352eaa6" at bounding box center [268, 390] width 99 height 24
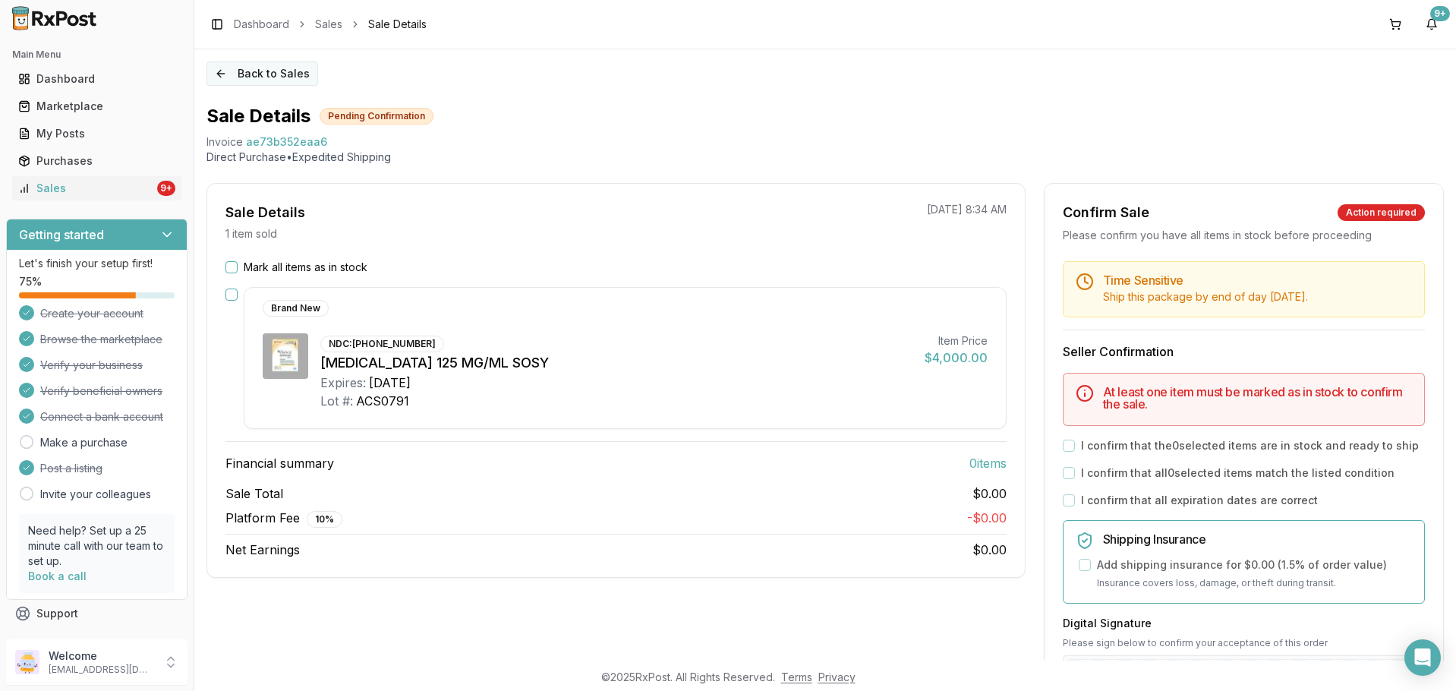
click at [260, 81] on button "Back to Sales" at bounding box center [263, 74] width 112 height 24
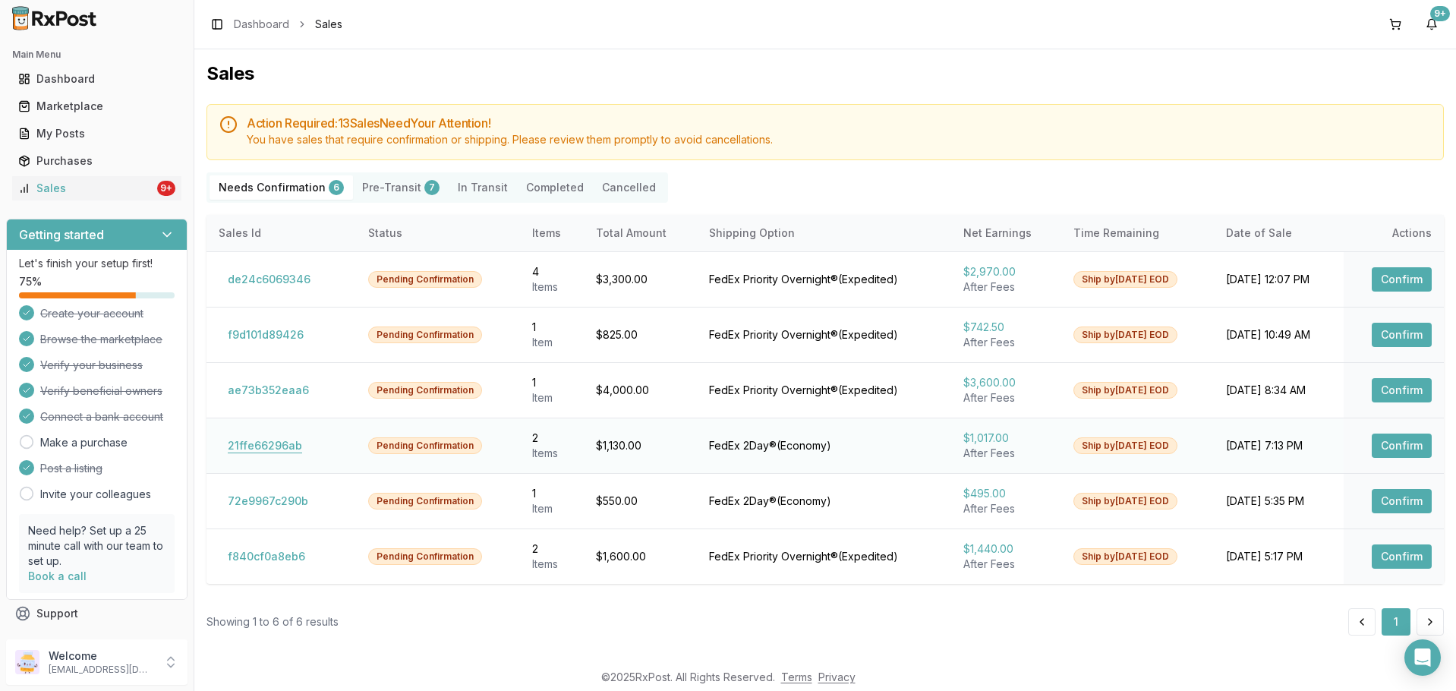
click at [280, 446] on button "21ffe66296ab" at bounding box center [265, 446] width 93 height 24
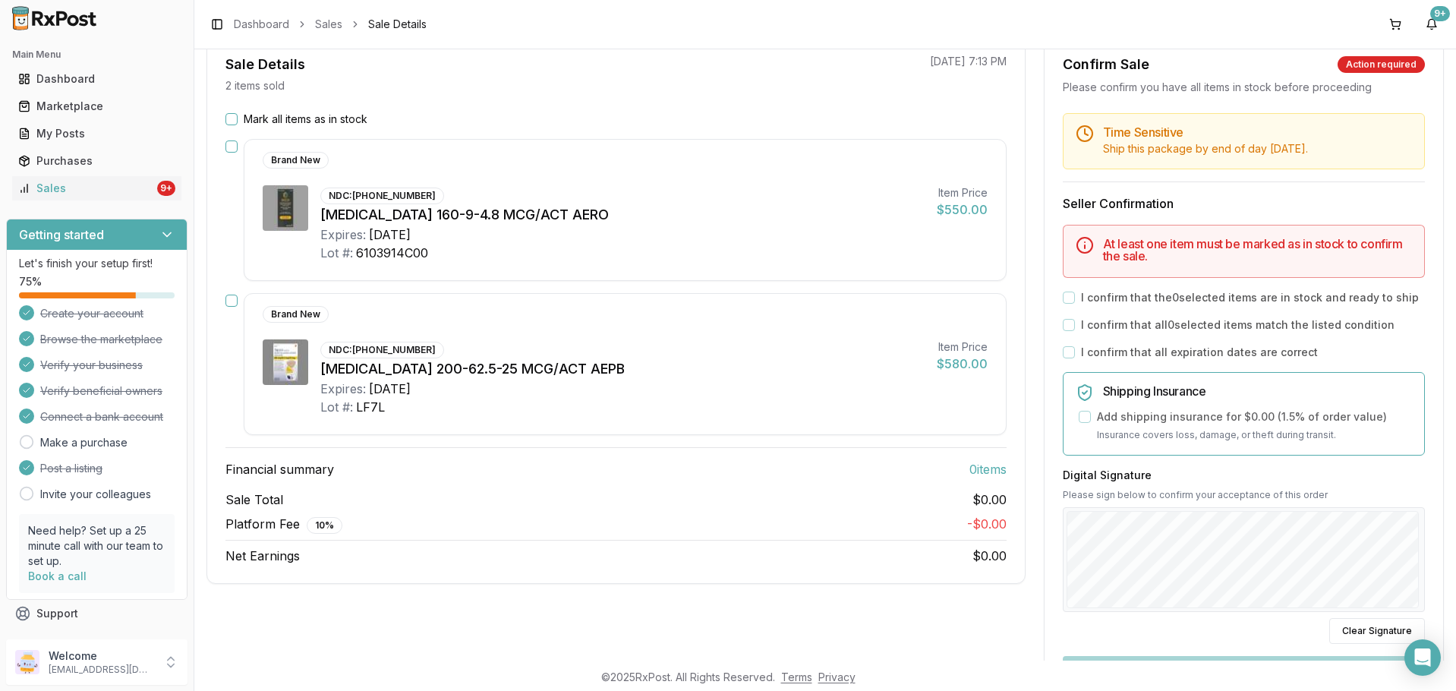
scroll to position [152, 0]
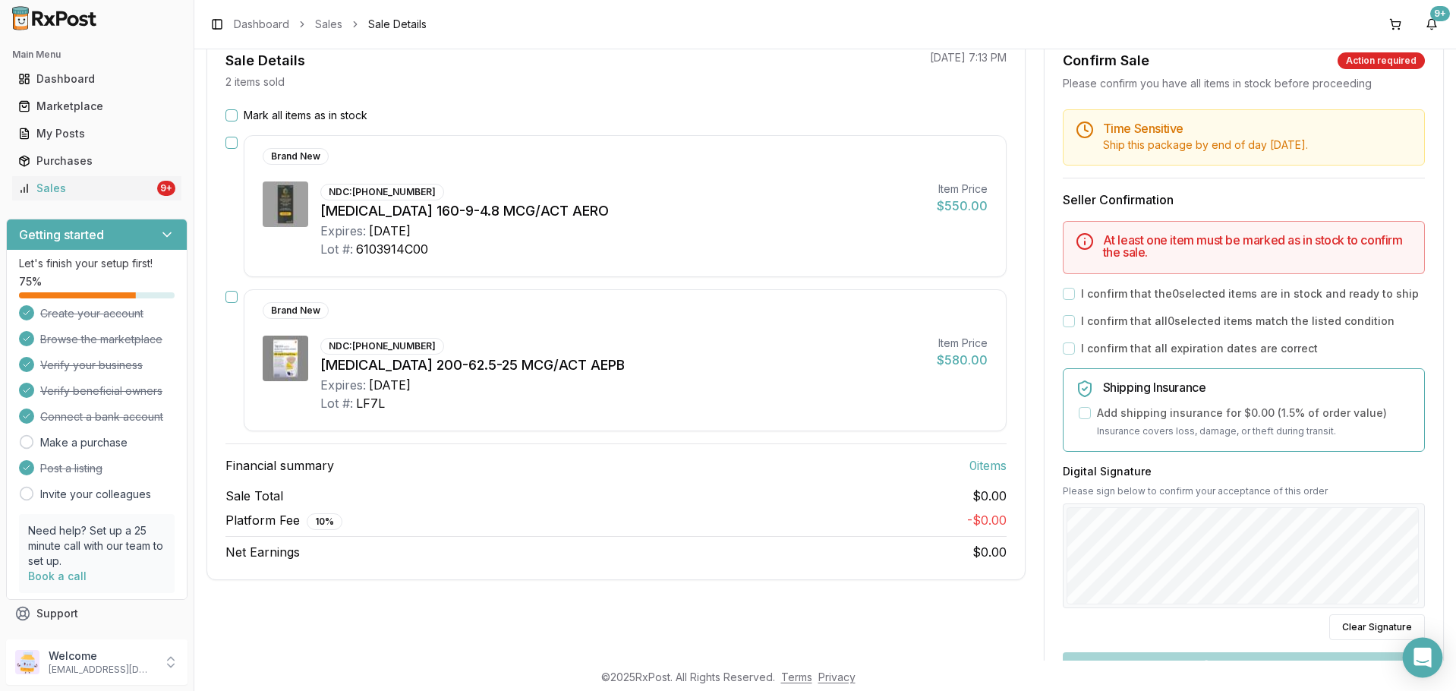
click at [1419, 662] on icon "Open Intercom Messenger" at bounding box center [1423, 658] width 20 height 20
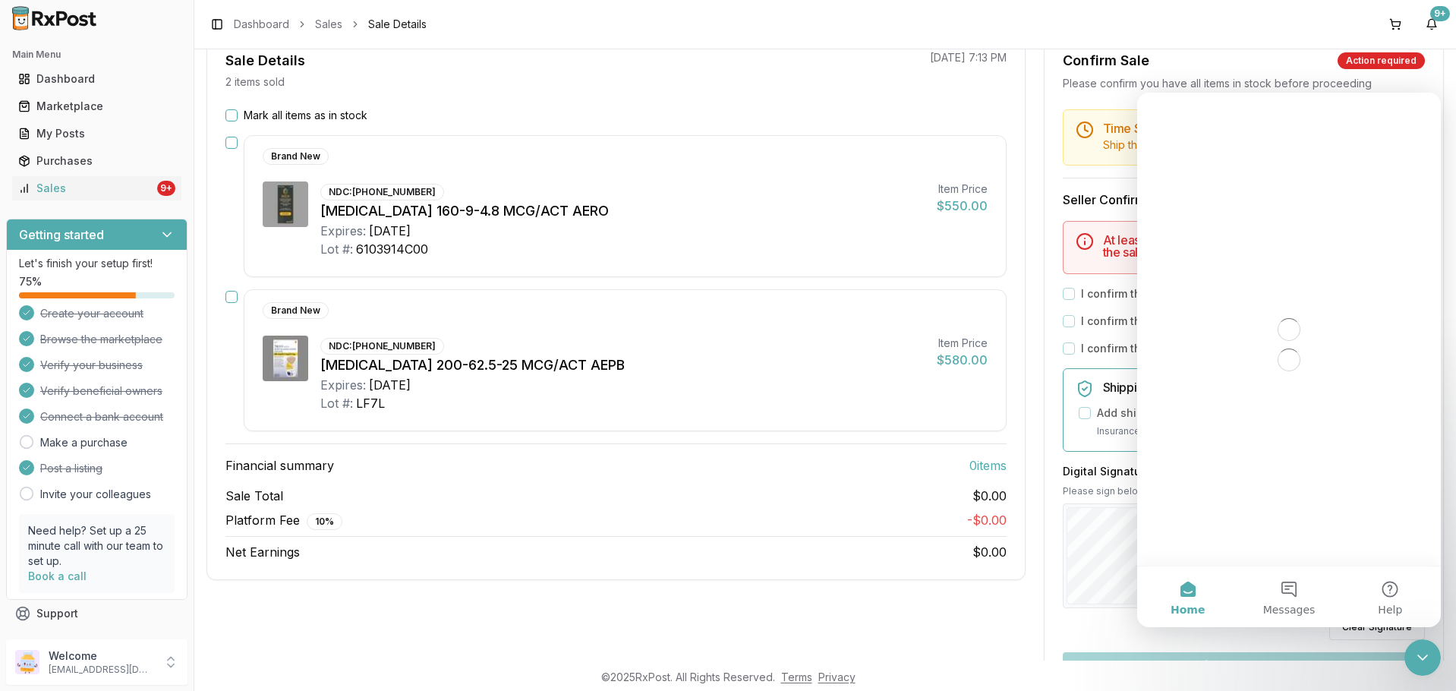
scroll to position [0, 0]
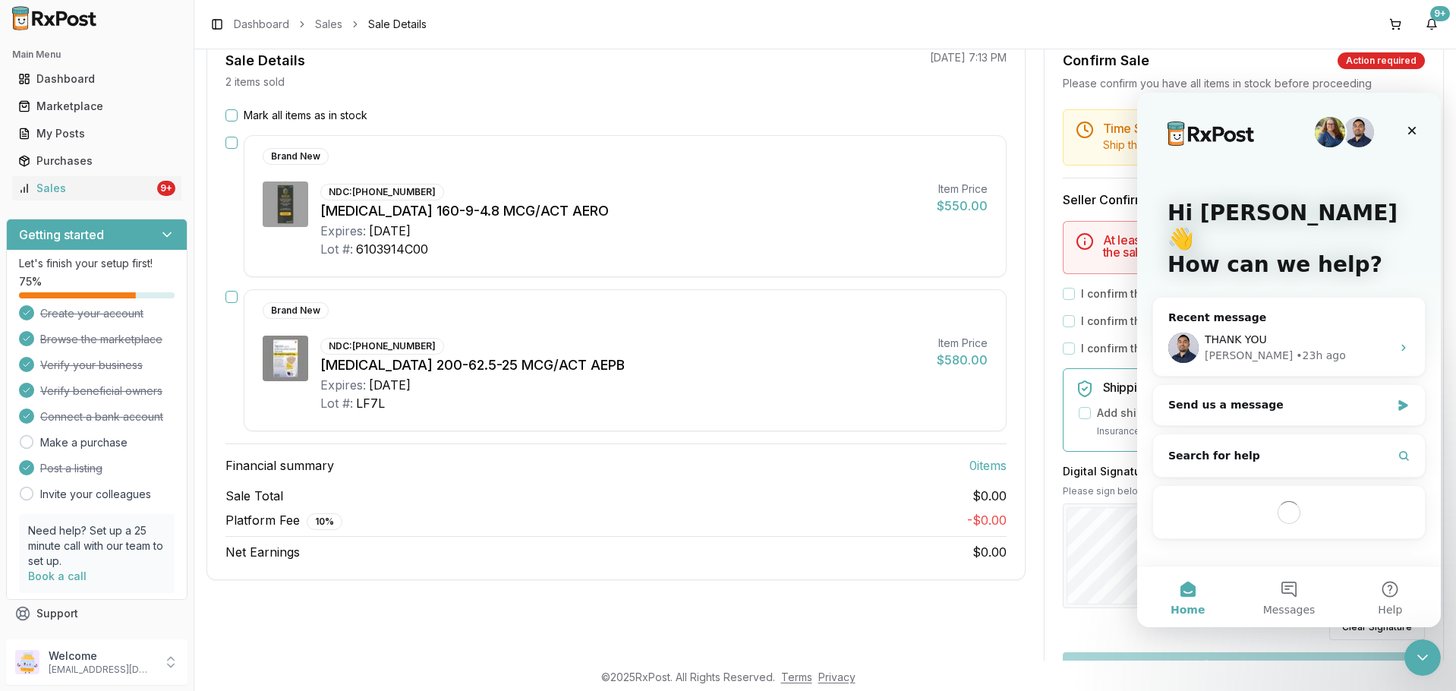
click at [873, 469] on h3 "Financial summary 0 item s" at bounding box center [616, 465] width 781 height 18
click at [1409, 127] on icon "Close" at bounding box center [1413, 131] width 8 height 8
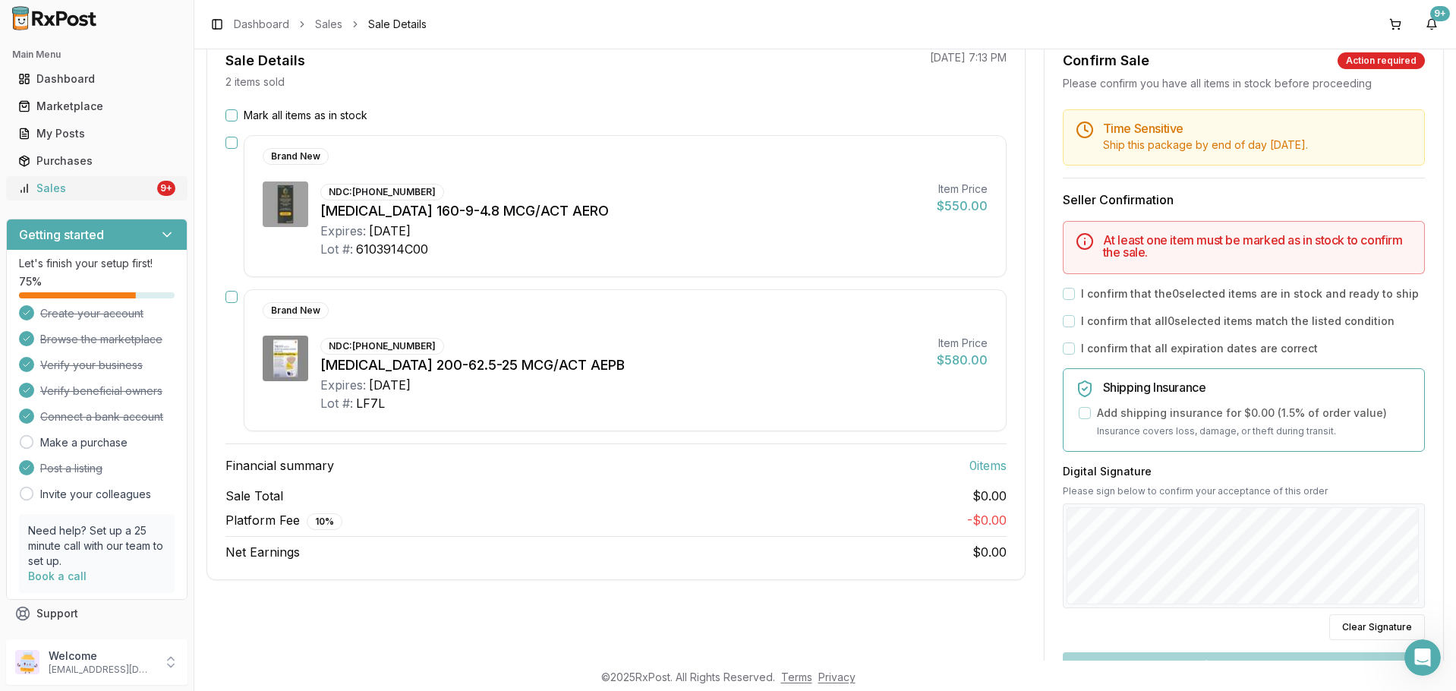
click at [132, 189] on div "Sales" at bounding box center [86, 188] width 136 height 15
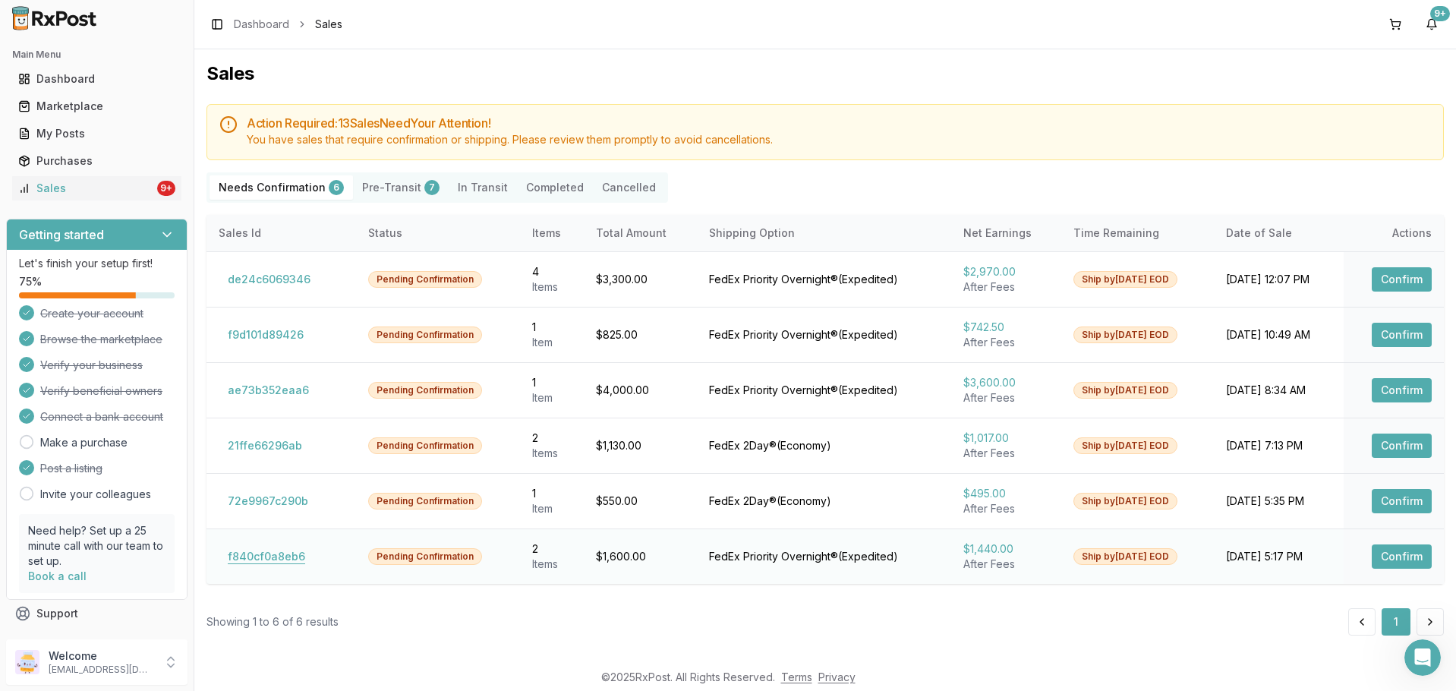
click at [263, 557] on button "f840cf0a8eb6" at bounding box center [267, 556] width 96 height 24
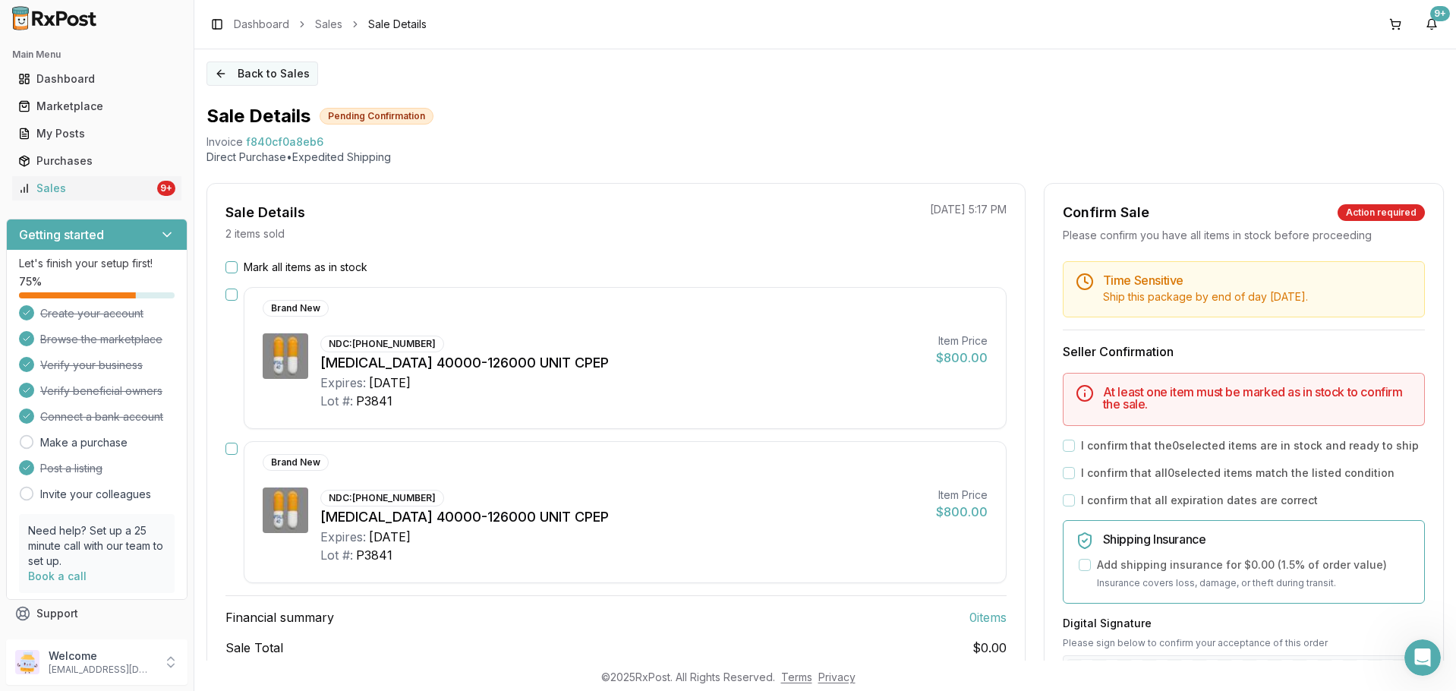
click at [215, 75] on button "Back to Sales" at bounding box center [263, 74] width 112 height 24
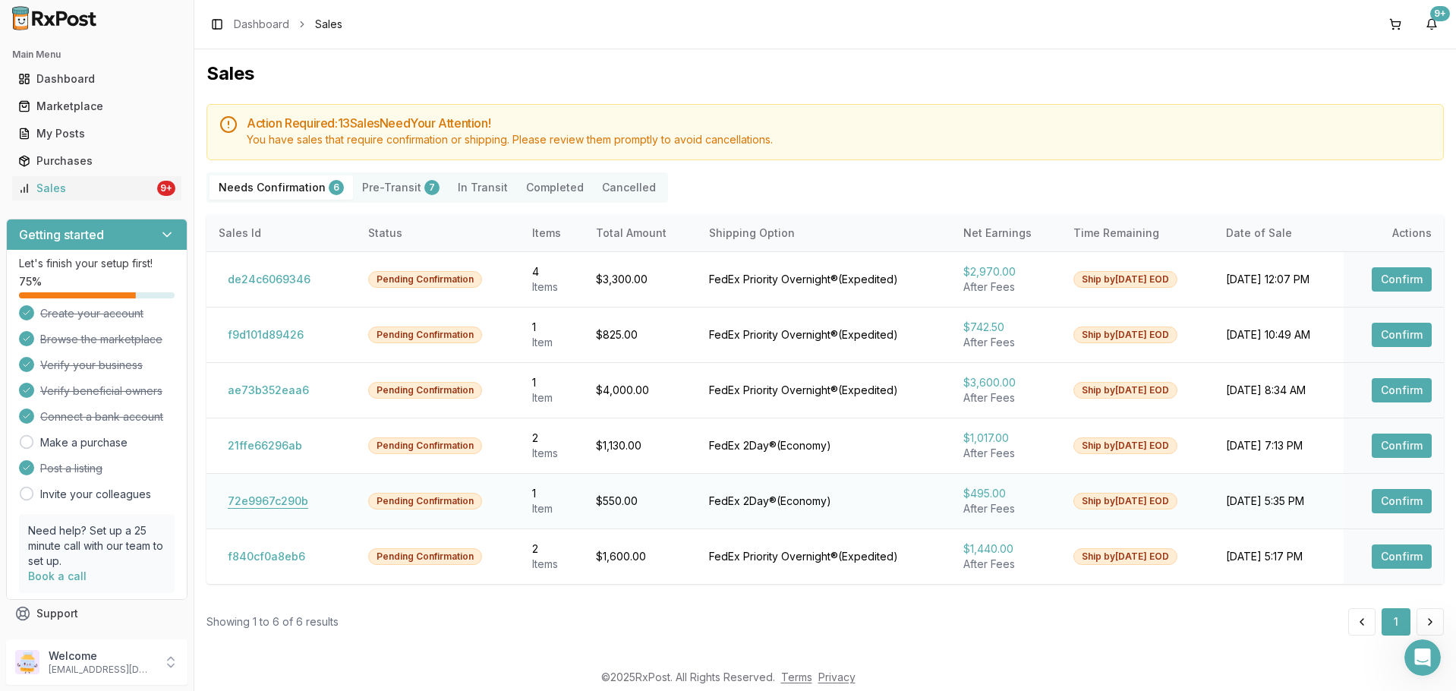
click at [292, 500] on button "72e9967c290b" at bounding box center [268, 501] width 99 height 24
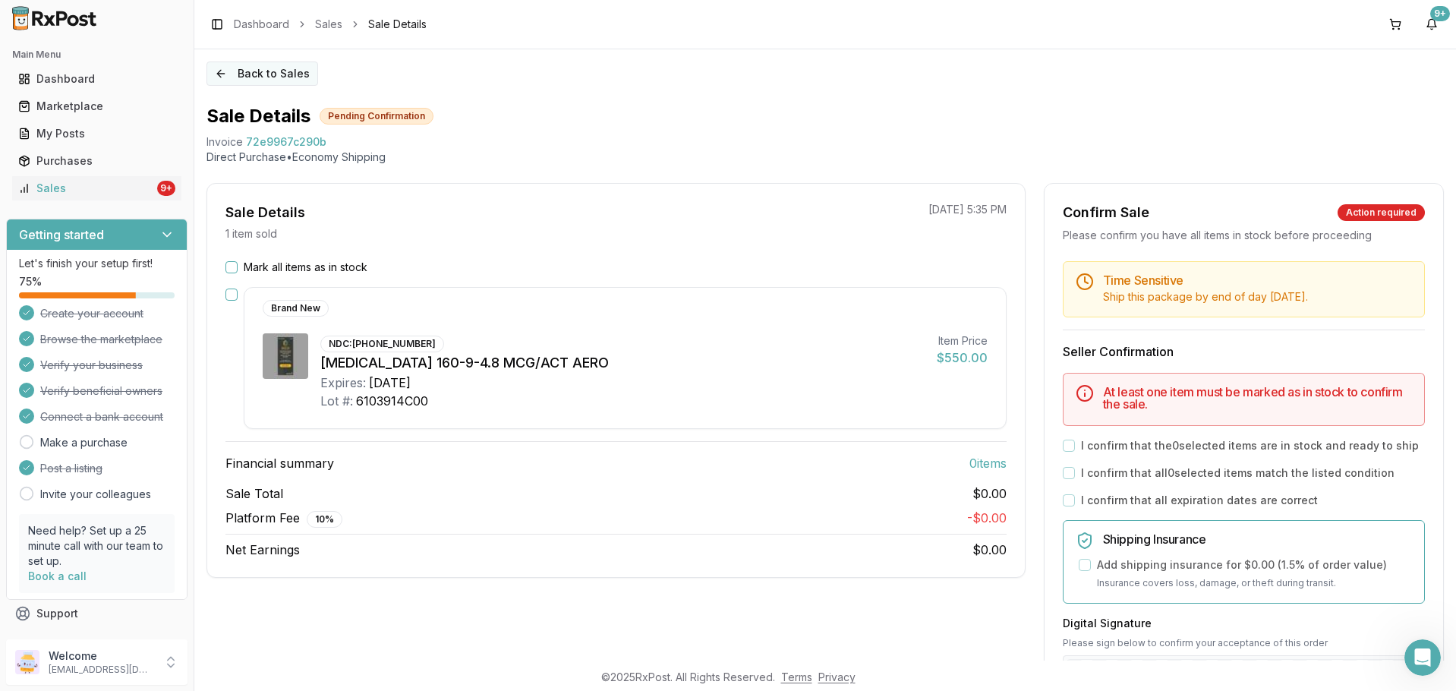
click at [223, 71] on button "Back to Sales" at bounding box center [263, 74] width 112 height 24
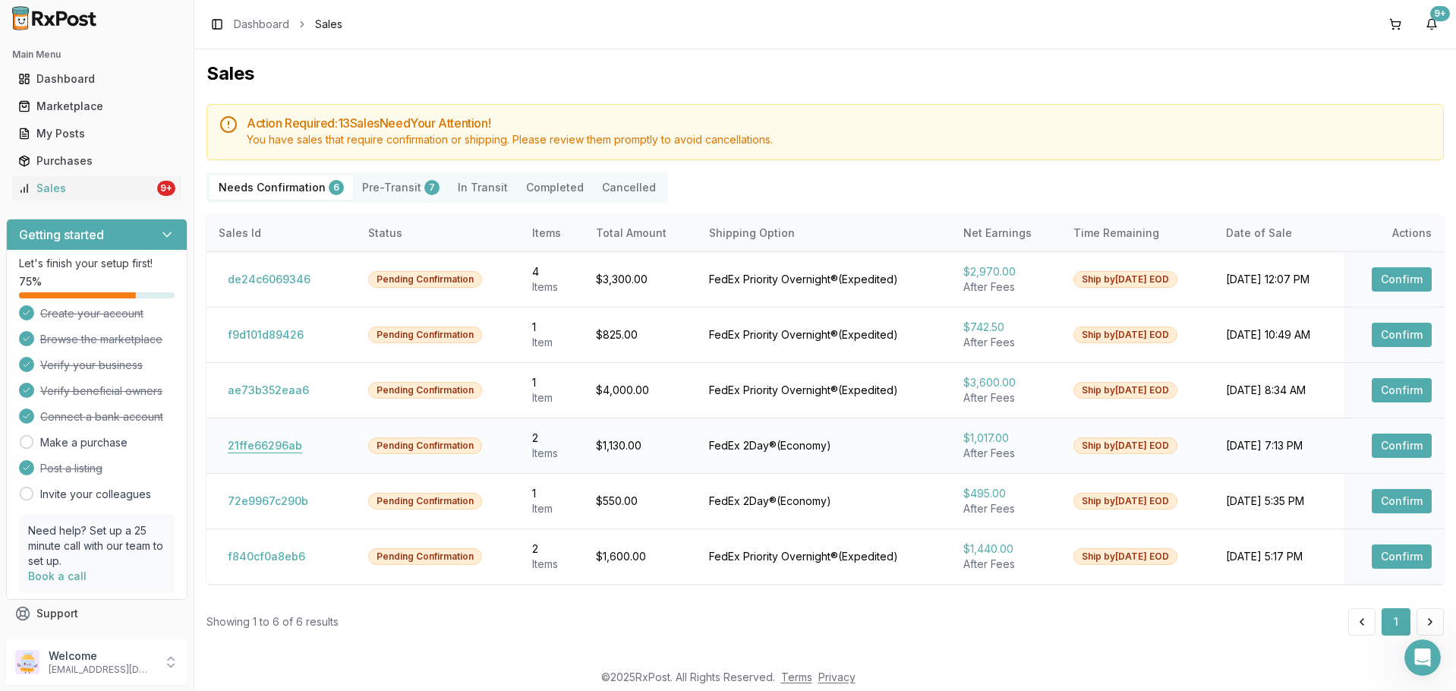
click at [291, 444] on button "21ffe66296ab" at bounding box center [265, 446] width 93 height 24
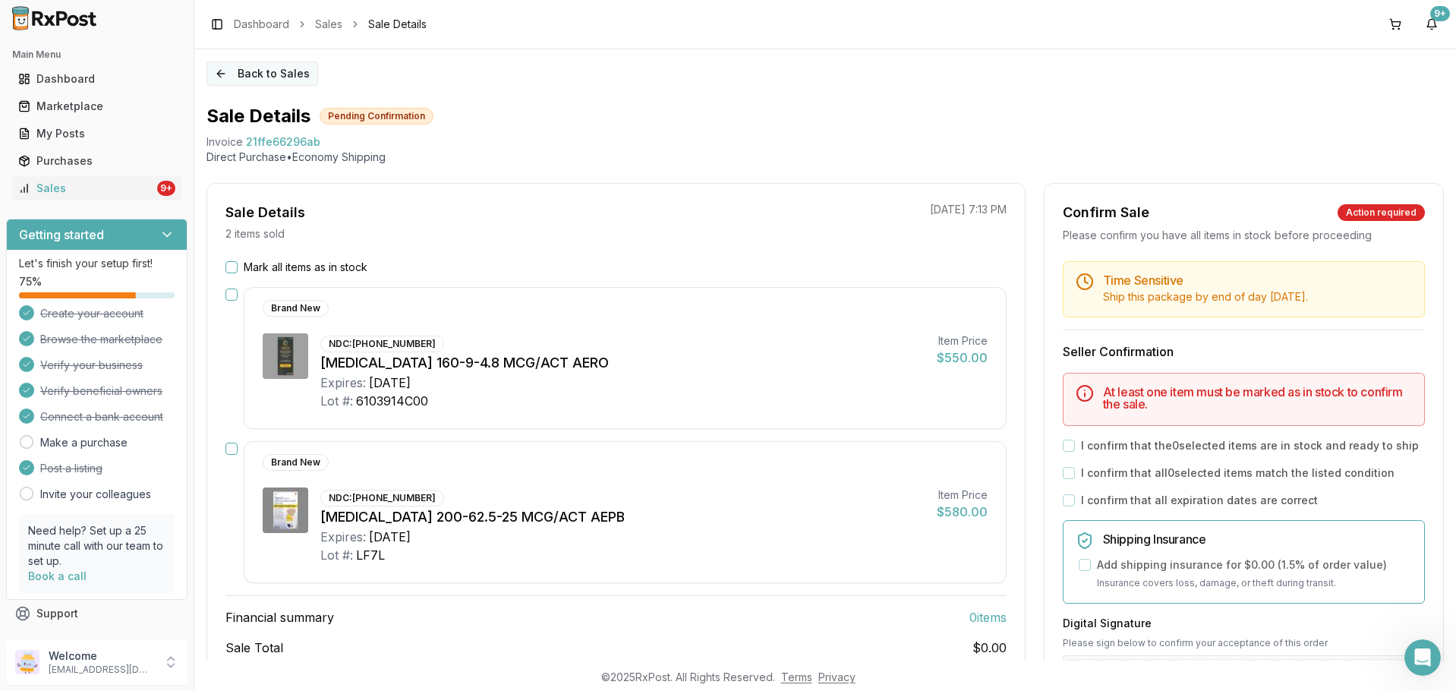
click at [251, 78] on button "Back to Sales" at bounding box center [263, 74] width 112 height 24
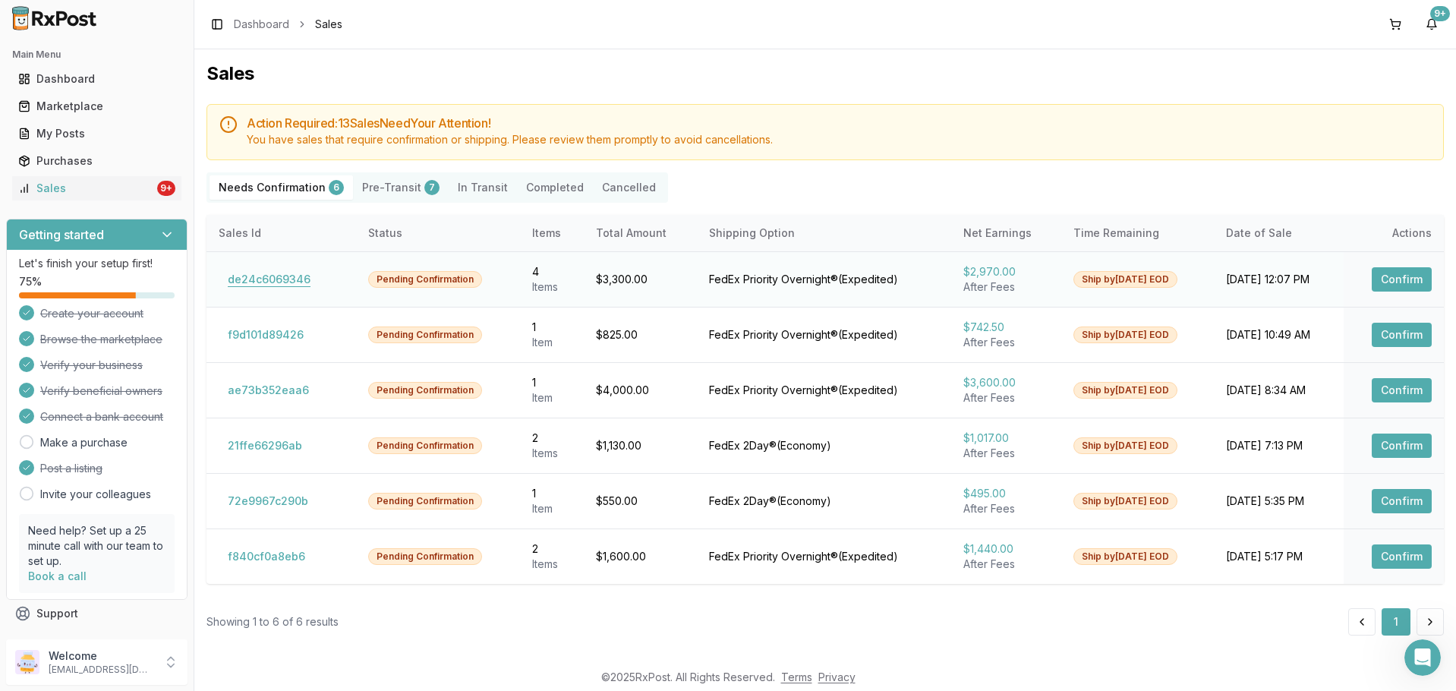
click at [270, 287] on button "de24c6069346" at bounding box center [269, 279] width 101 height 24
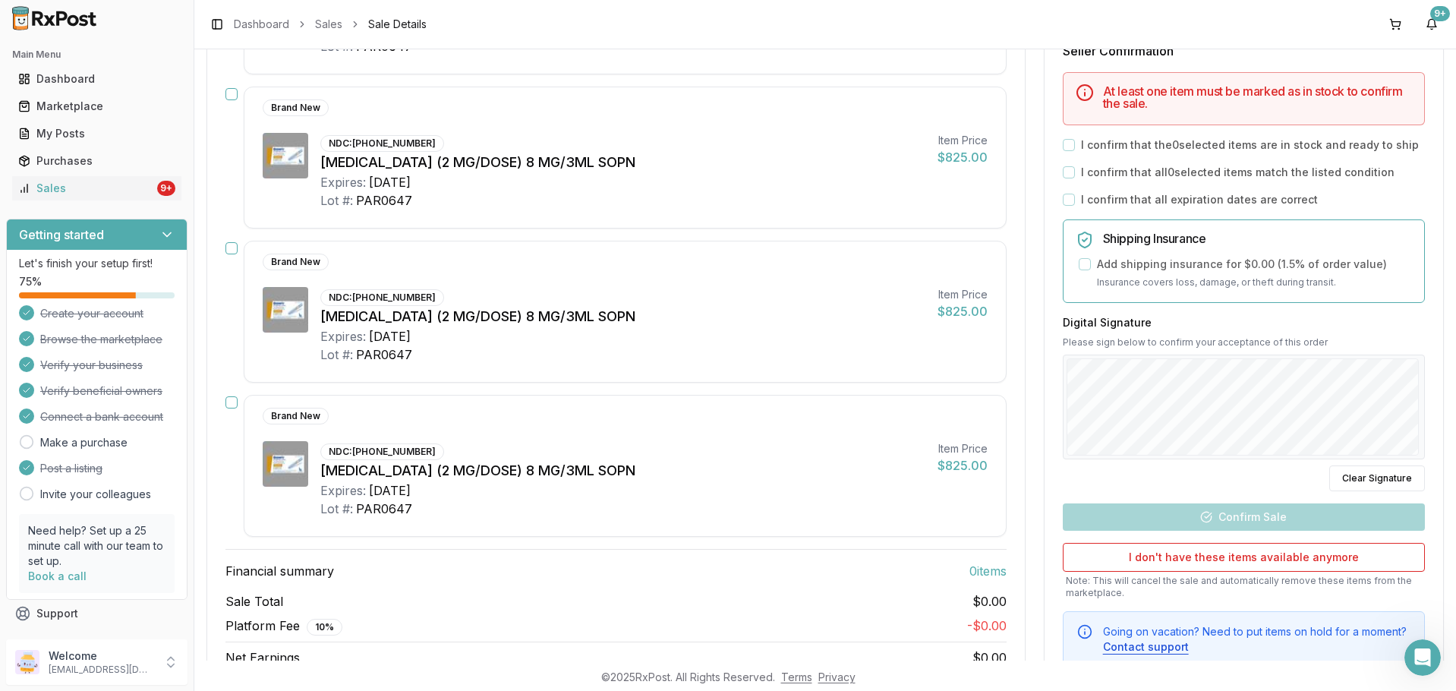
scroll to position [328, 0]
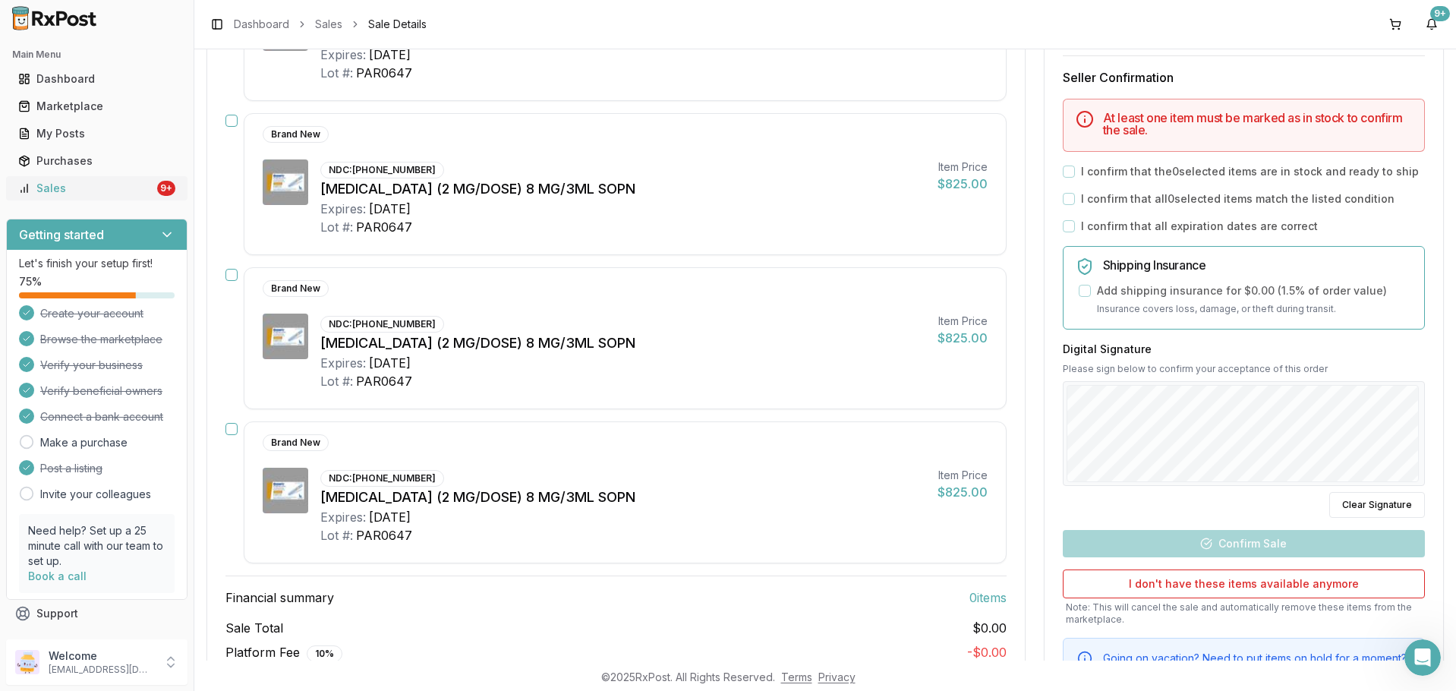
click at [96, 191] on div "Sales" at bounding box center [86, 188] width 136 height 15
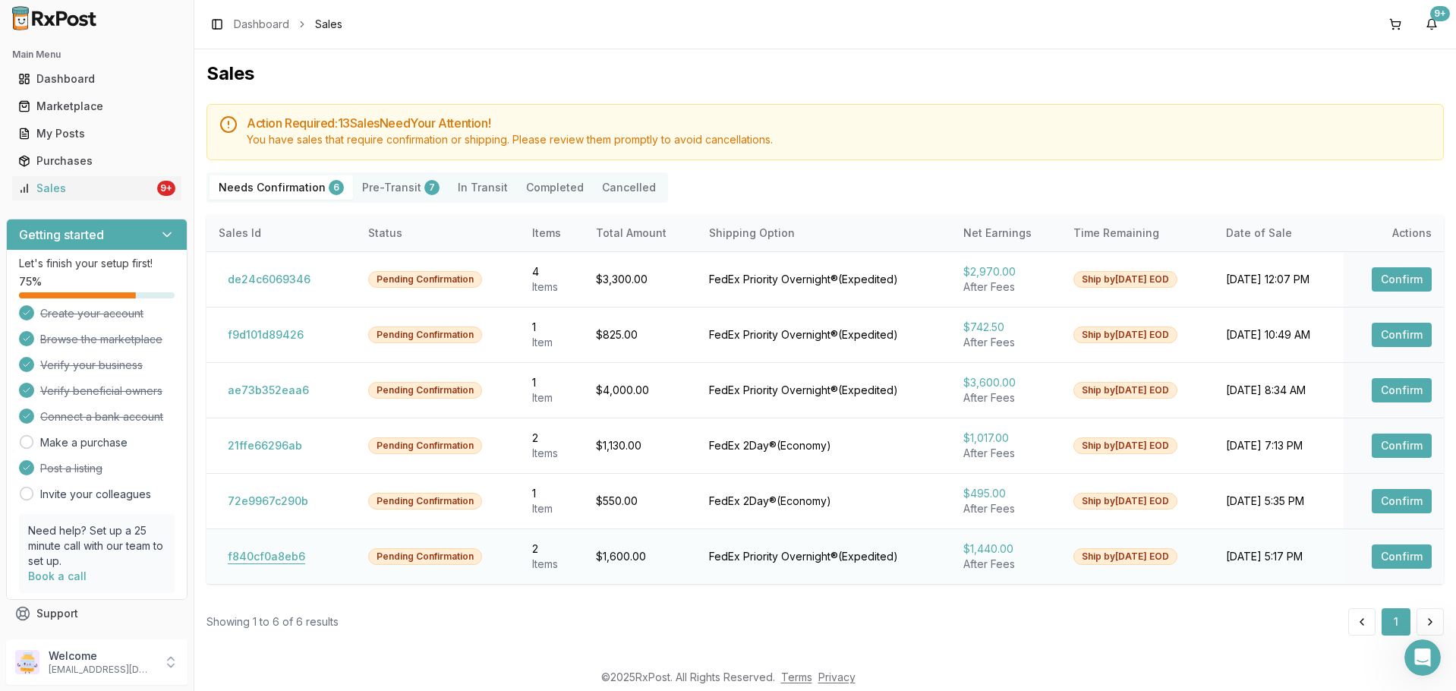
click at [253, 548] on button "f840cf0a8eb6" at bounding box center [267, 556] width 96 height 24
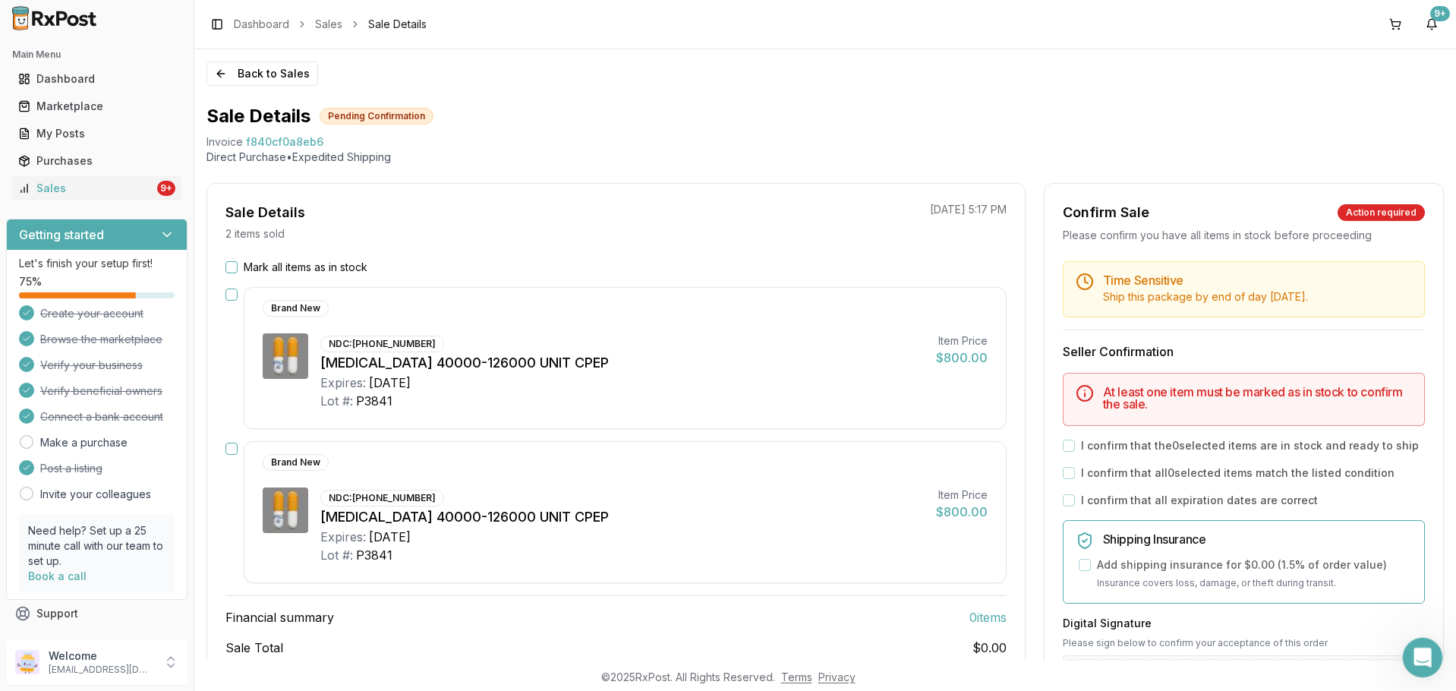
click at [1415, 653] on icon "Open Intercom Messenger" at bounding box center [1421, 655] width 25 height 25
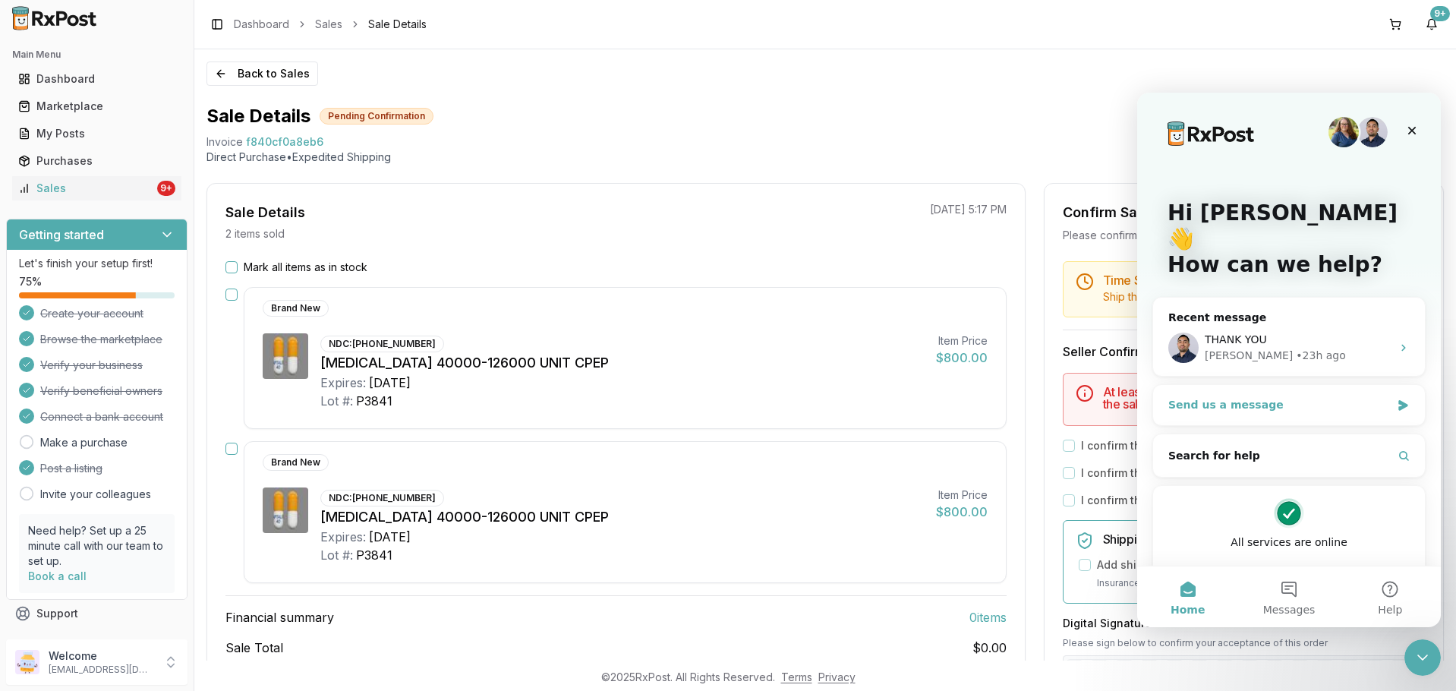
click at [1275, 389] on div "Send us a message" at bounding box center [1289, 405] width 272 height 40
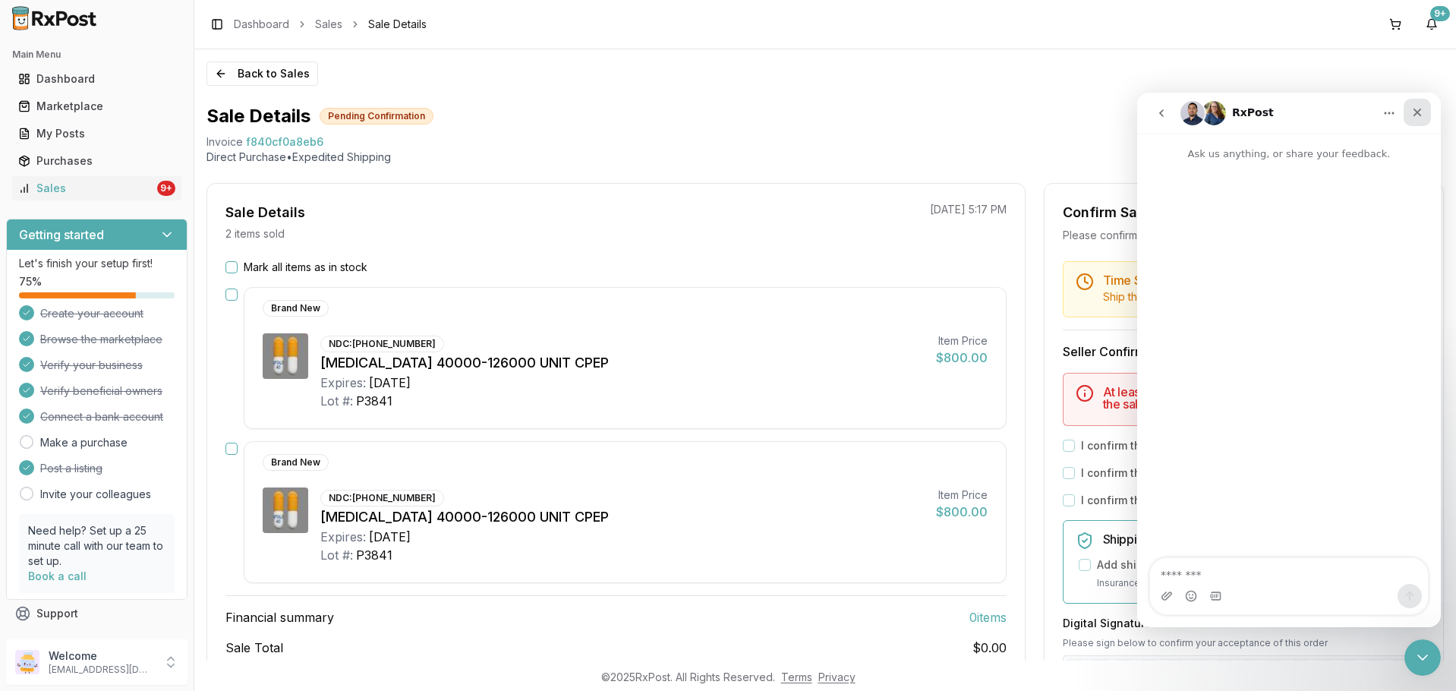
click at [1415, 114] on icon "Close" at bounding box center [1418, 112] width 12 height 12
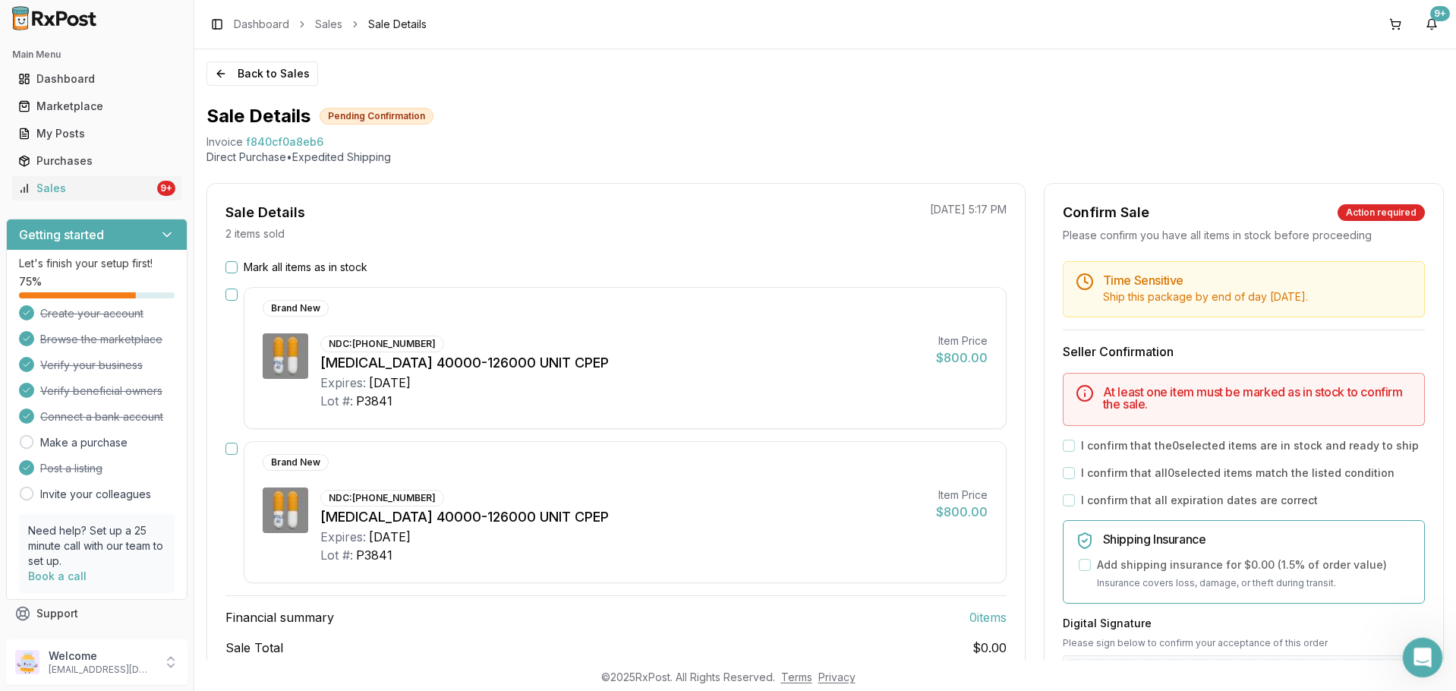
click at [1419, 644] on icon "Open Intercom Messenger" at bounding box center [1421, 655] width 25 height 25
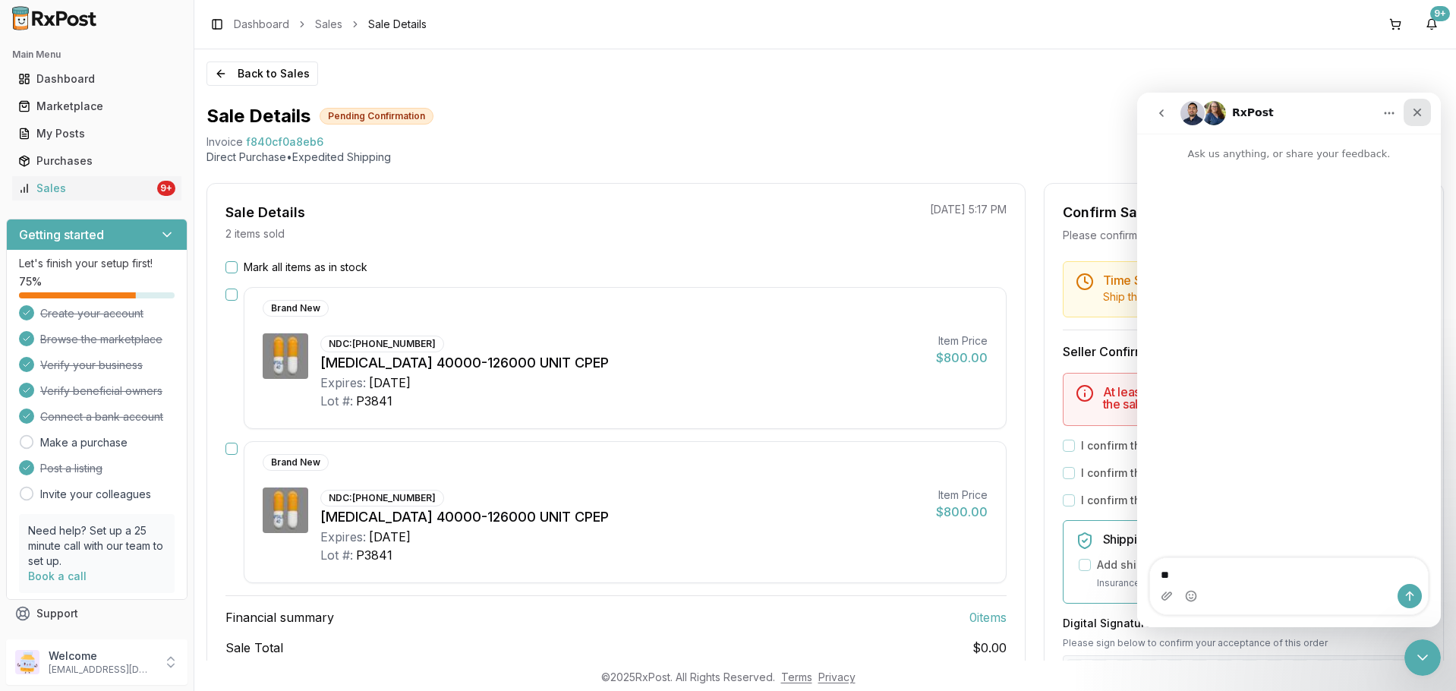
type textarea "*"
type textarea "**********"
click at [1422, 113] on icon "Close" at bounding box center [1418, 112] width 12 height 12
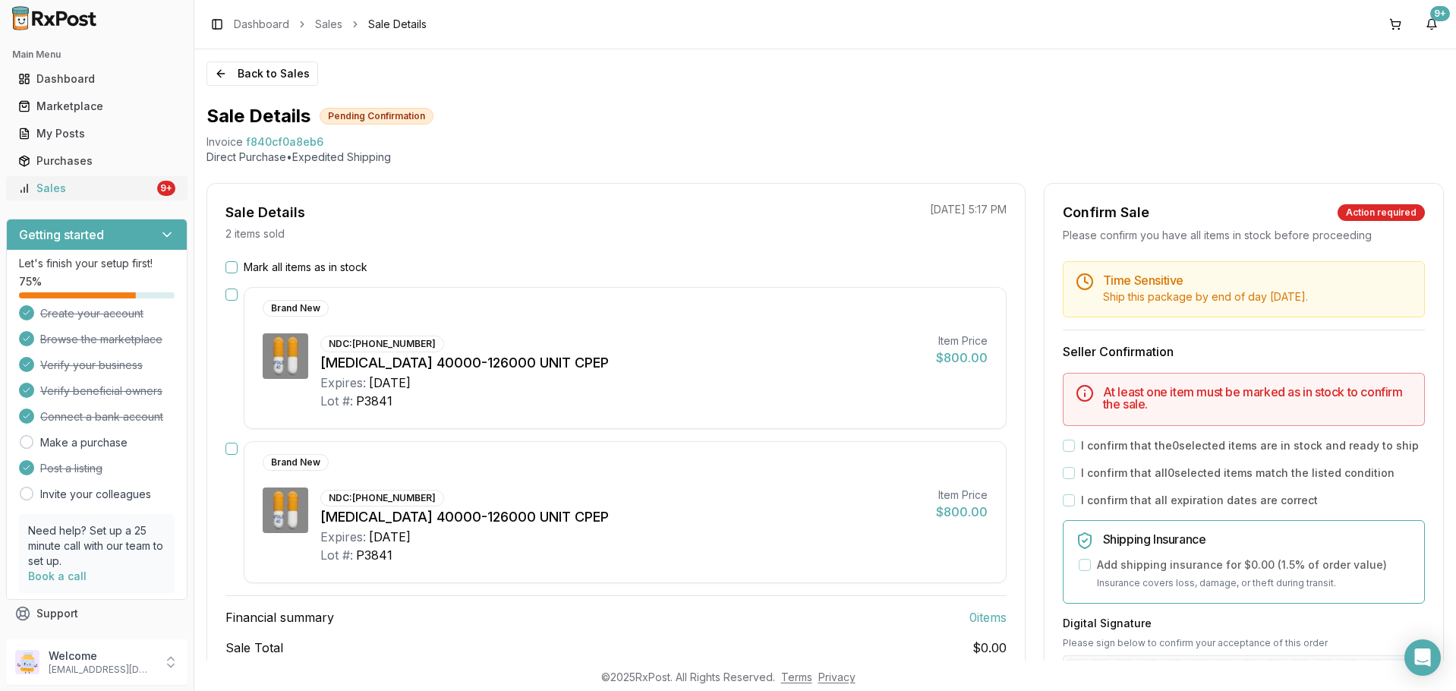
click at [157, 186] on div "9+" at bounding box center [166, 188] width 18 height 15
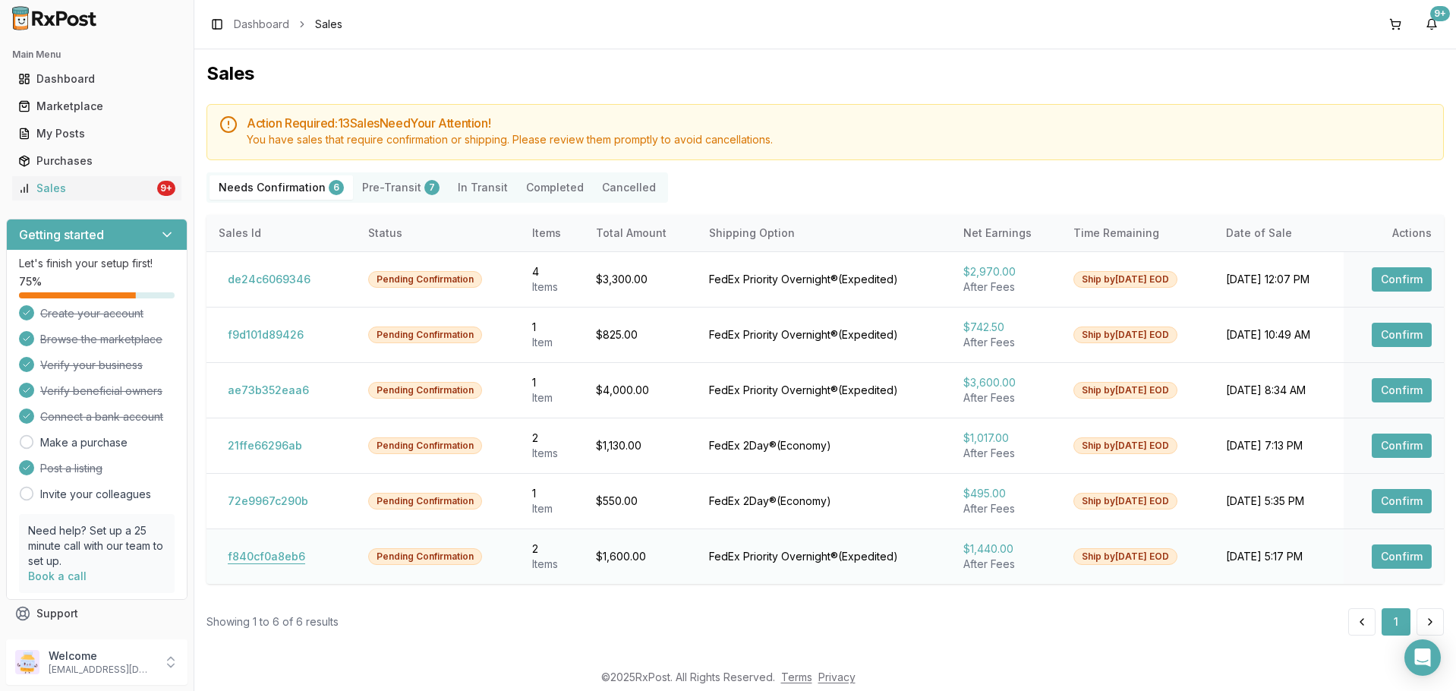
click at [286, 554] on button "f840cf0a8eb6" at bounding box center [267, 556] width 96 height 24
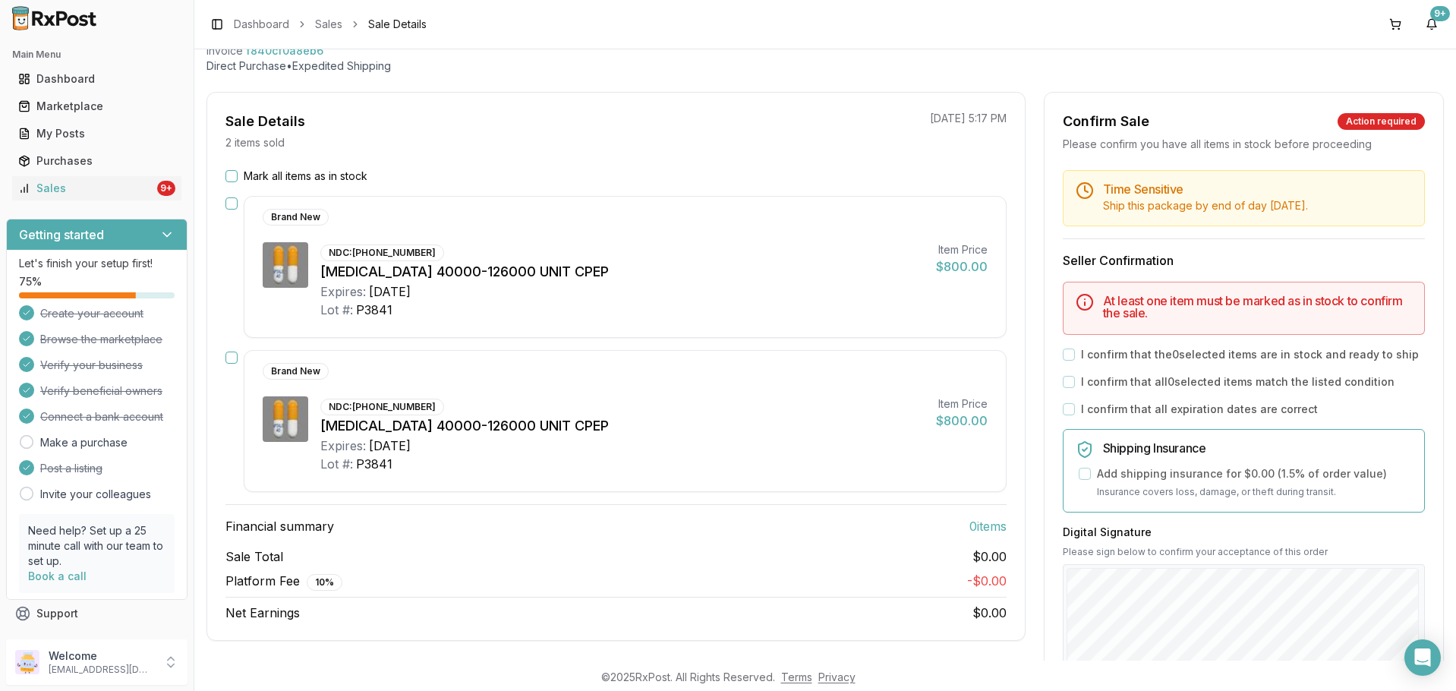
scroll to position [47, 0]
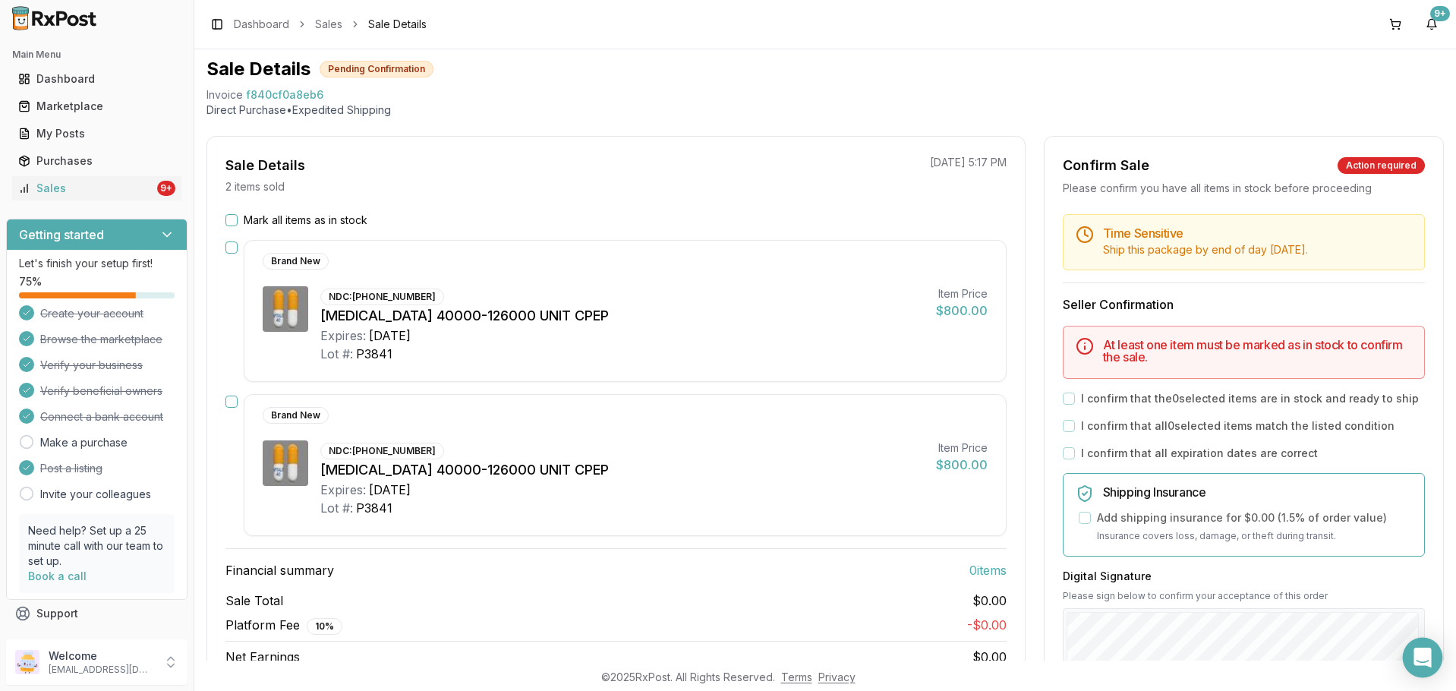
click at [1436, 666] on div "Open Intercom Messenger" at bounding box center [1423, 658] width 40 height 40
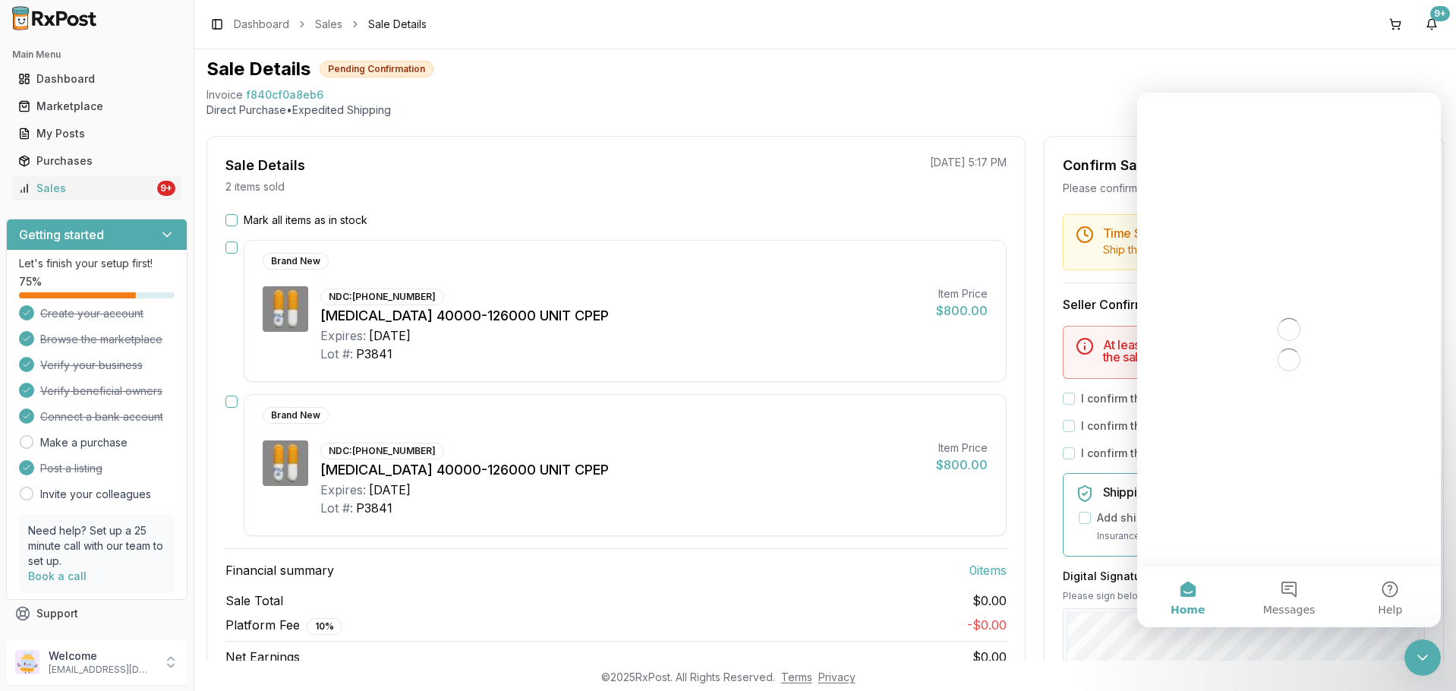
scroll to position [0, 0]
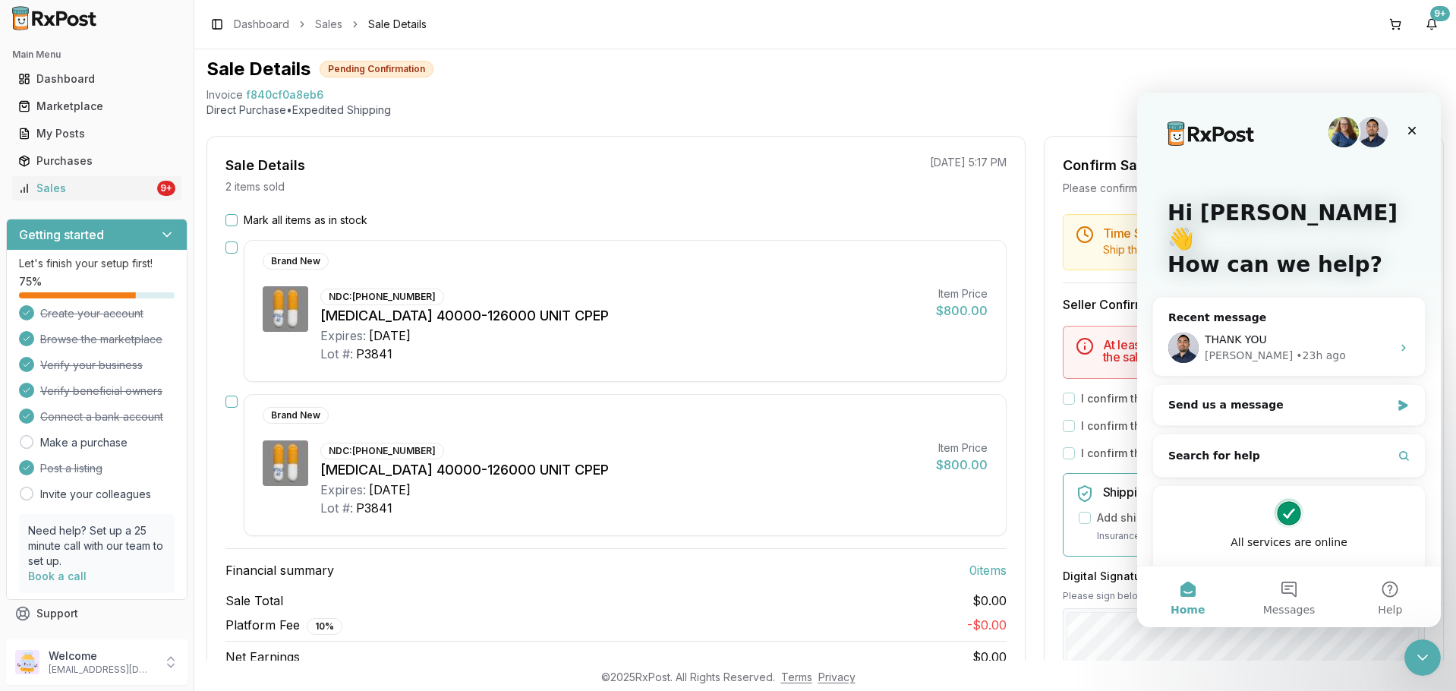
click at [835, 245] on div "Brand New NDC: 73562-0114-01 Zenpep 40000-126000 UNIT CPEP Expires: 2027-05-31 …" at bounding box center [625, 311] width 763 height 142
click at [1404, 124] on div "Close" at bounding box center [1412, 130] width 27 height 27
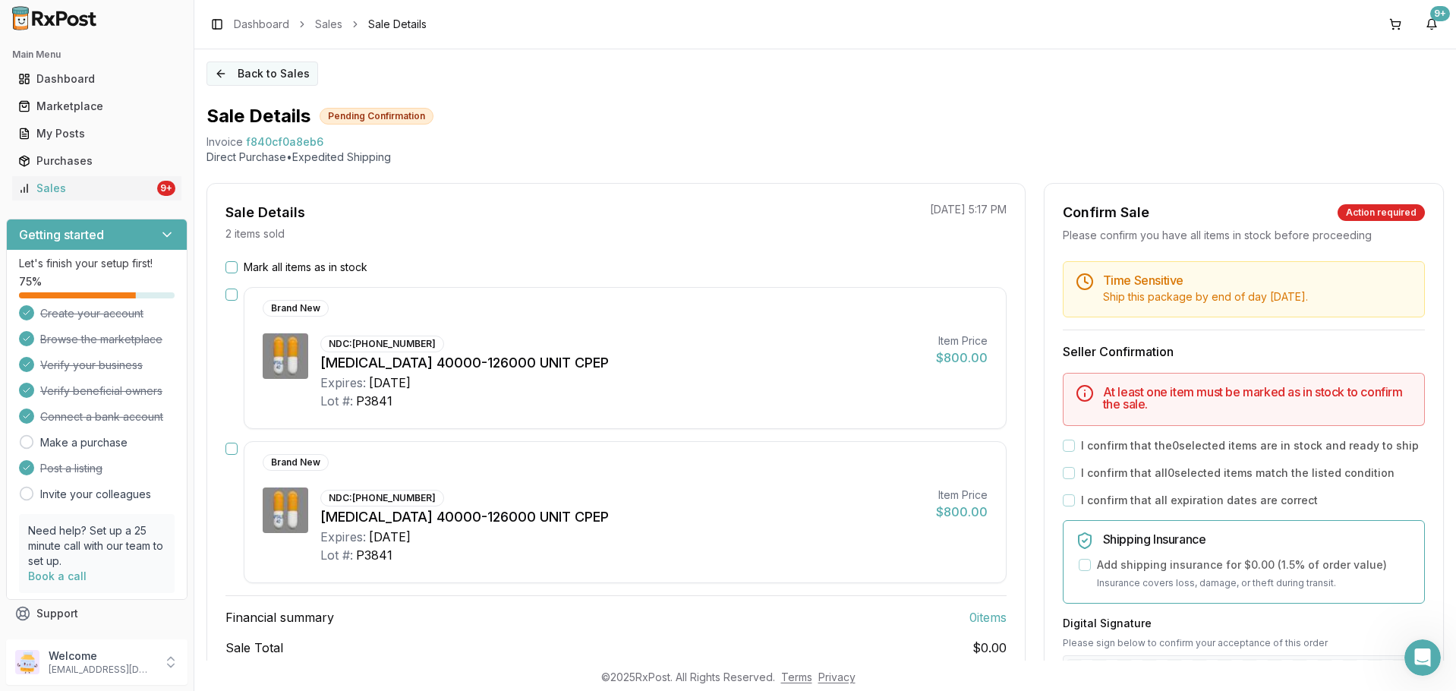
click at [226, 72] on button "Back to Sales" at bounding box center [263, 74] width 112 height 24
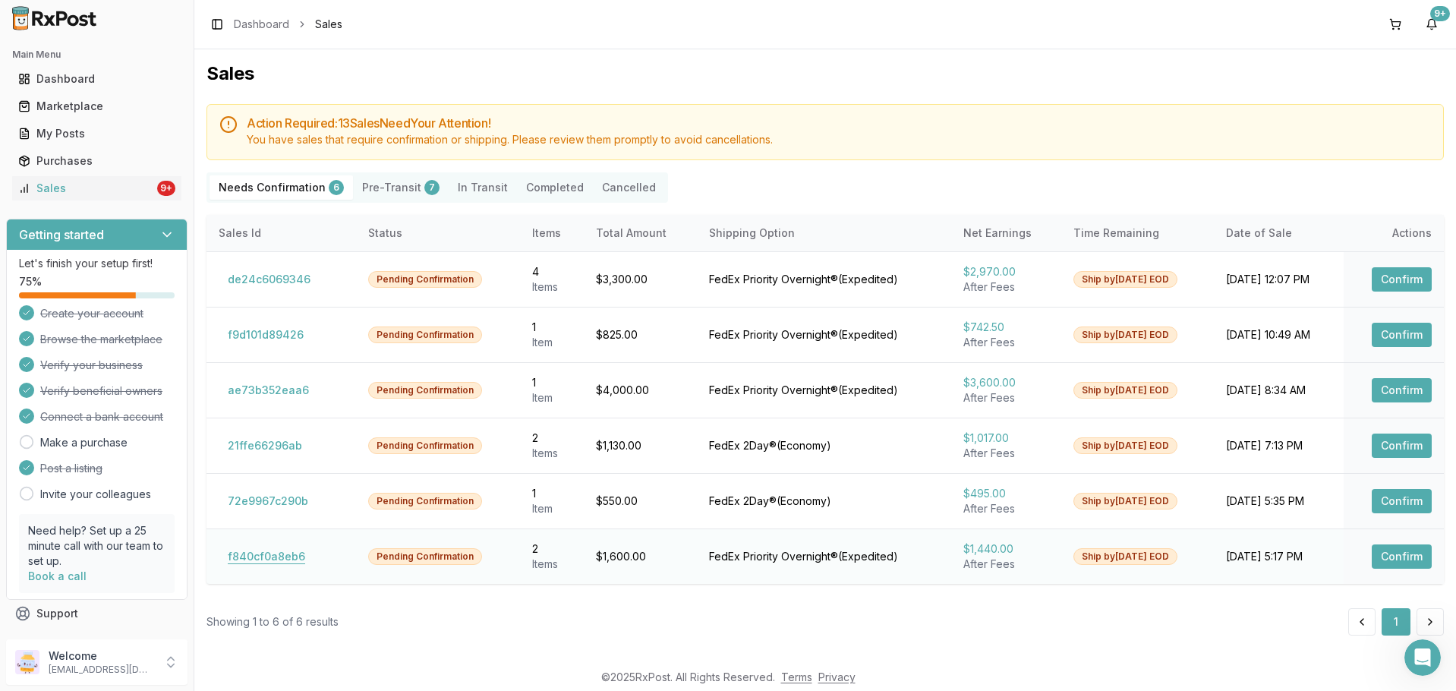
click at [282, 554] on button "f840cf0a8eb6" at bounding box center [267, 556] width 96 height 24
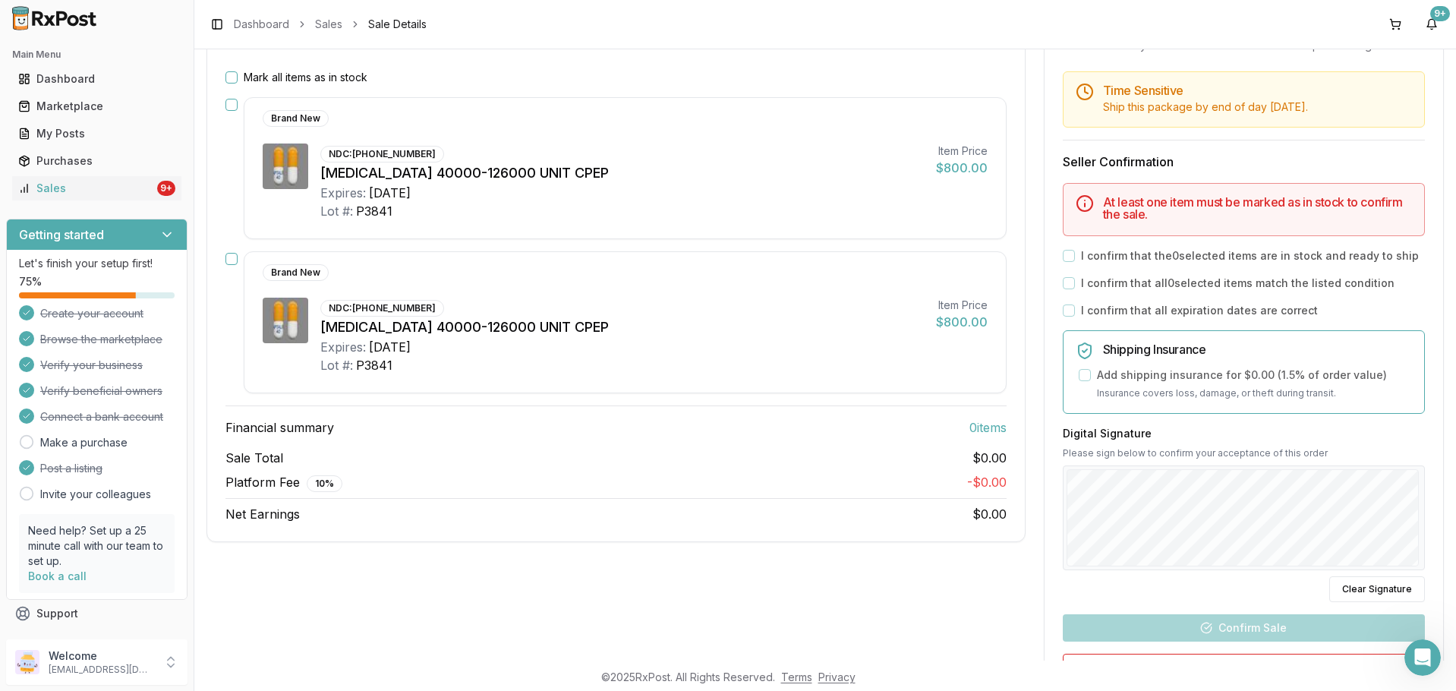
scroll to position [351, 0]
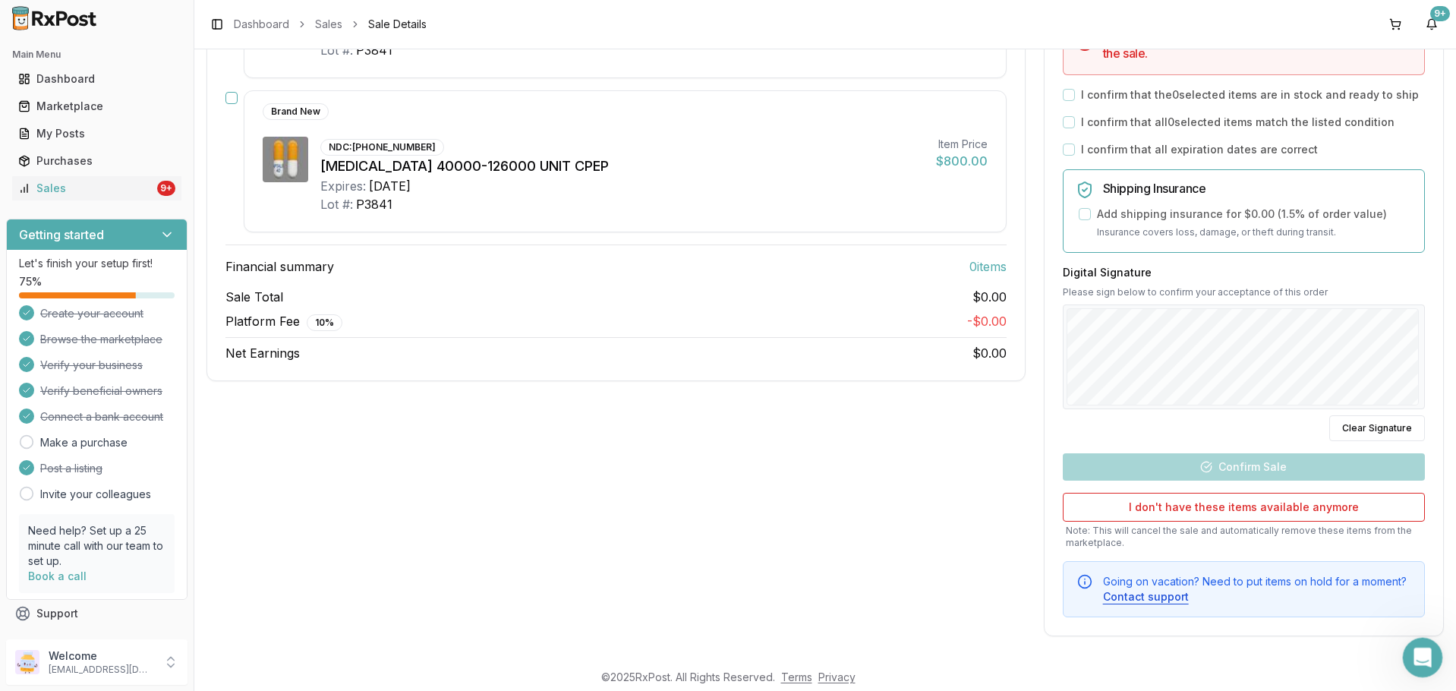
drag, startPoint x: 1416, startPoint y: 649, endPoint x: 2783, endPoint y: 1282, distance: 1506.1
click at [1415, 648] on icon "Open Intercom Messenger" at bounding box center [1421, 655] width 25 height 25
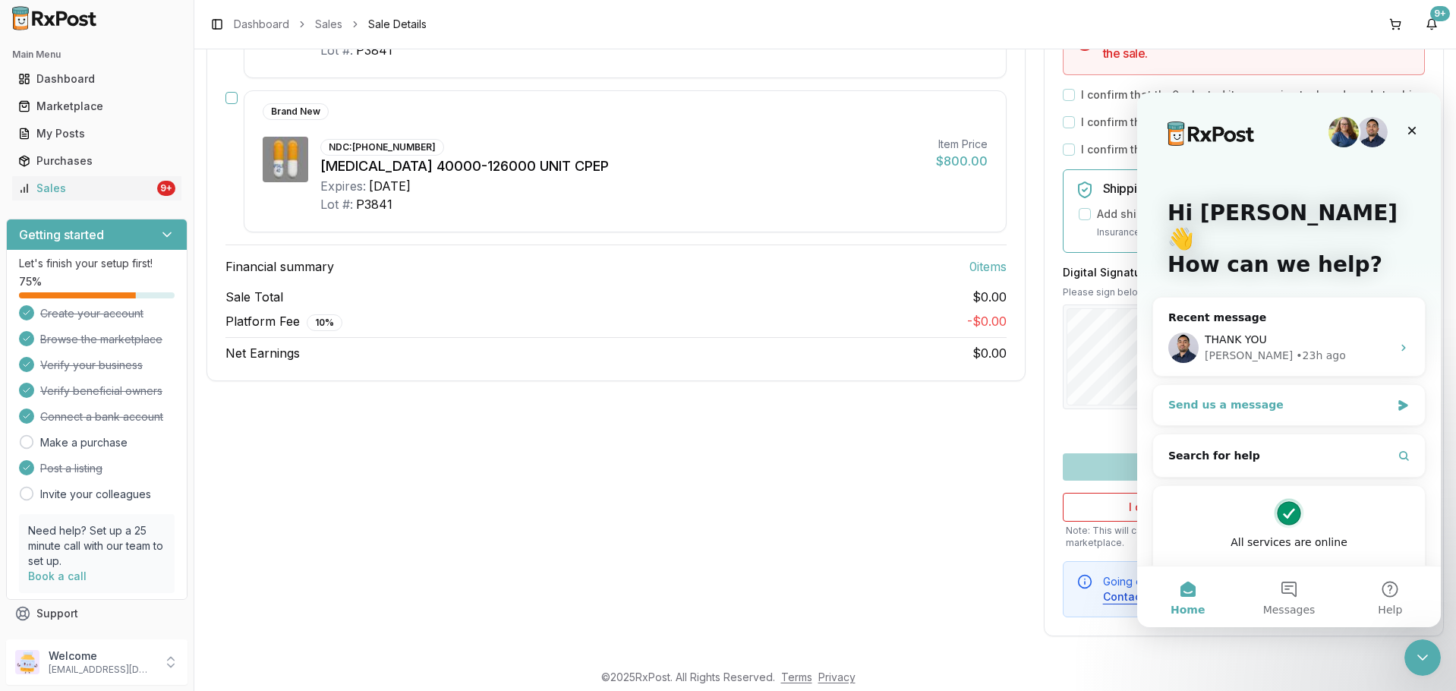
click at [1233, 389] on div "Send us a message" at bounding box center [1289, 405] width 272 height 40
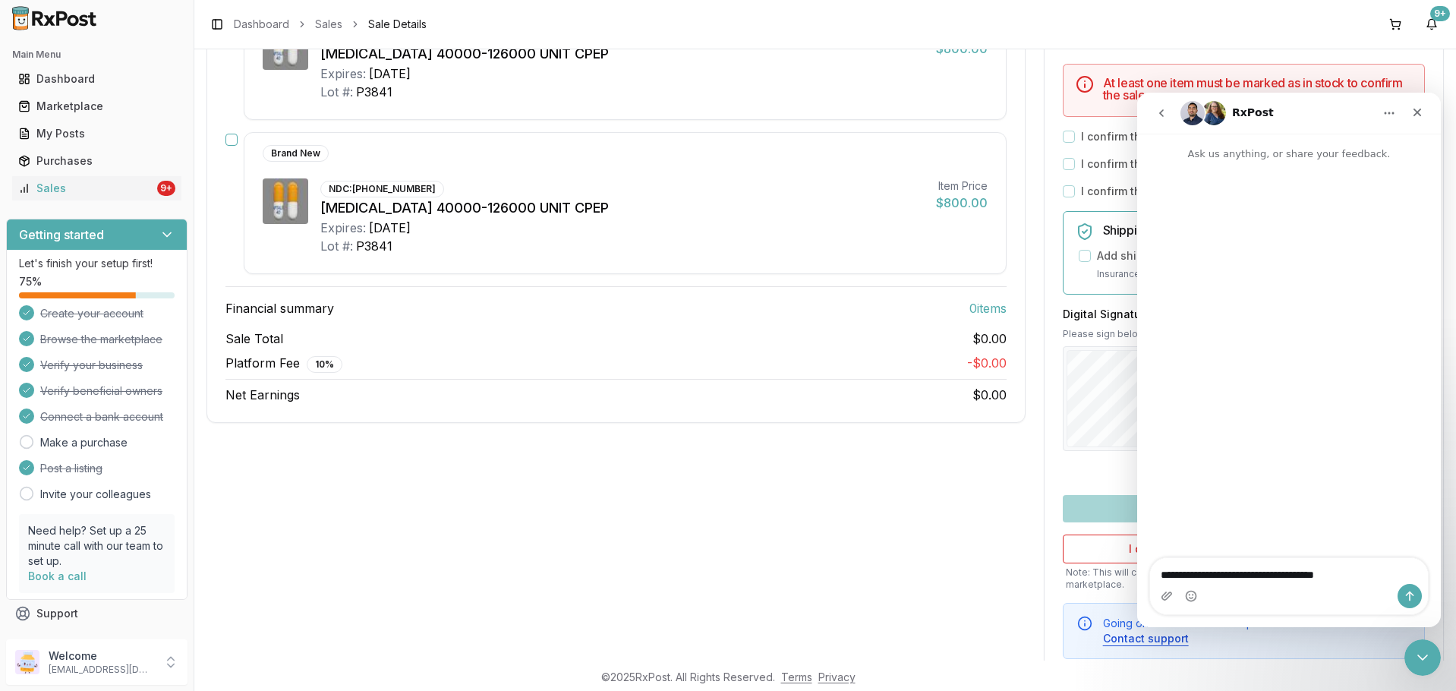
scroll to position [0, 0]
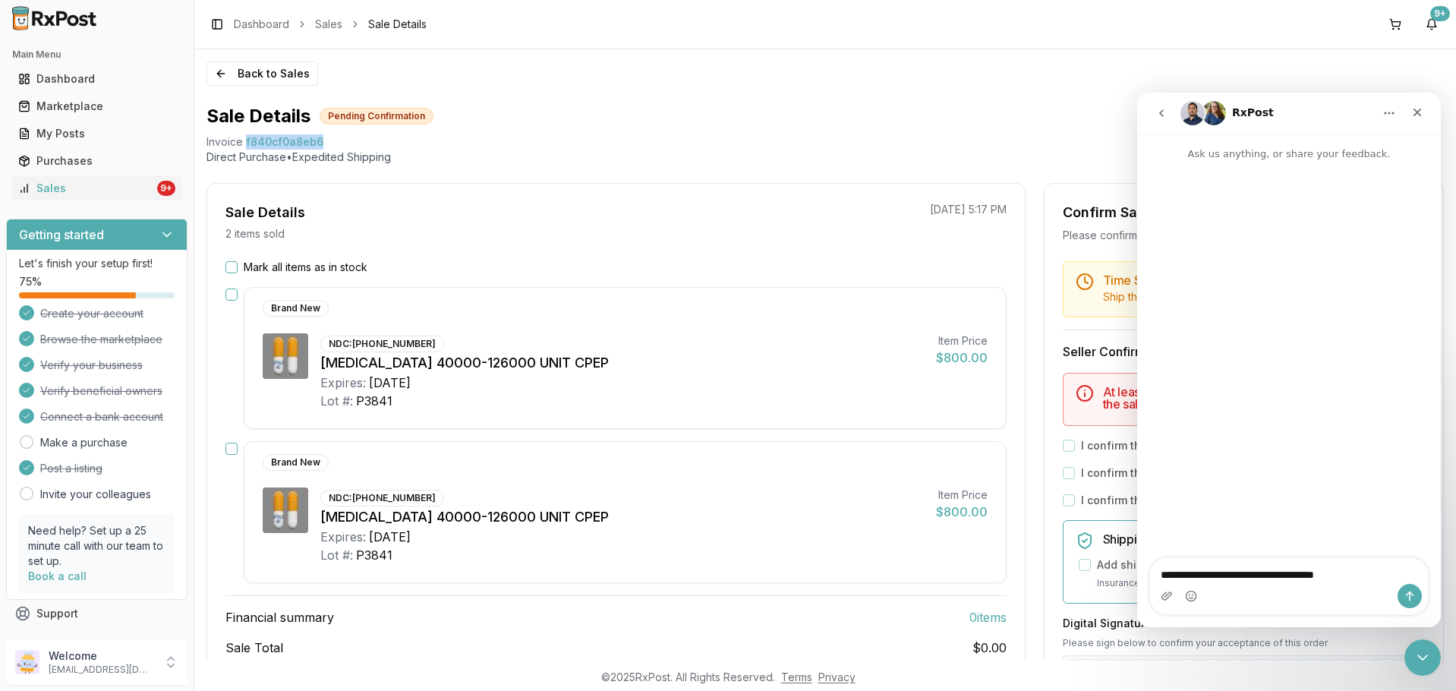
drag, startPoint x: 321, startPoint y: 134, endPoint x: 247, endPoint y: 146, distance: 75.3
click at [247, 146] on div "Invoice f840cf0a8eb6" at bounding box center [826, 141] width 1238 height 15
copy span "f840cf0a8eb6"
click at [1354, 570] on textarea "**********" at bounding box center [1289, 571] width 278 height 26
paste textarea "**********"
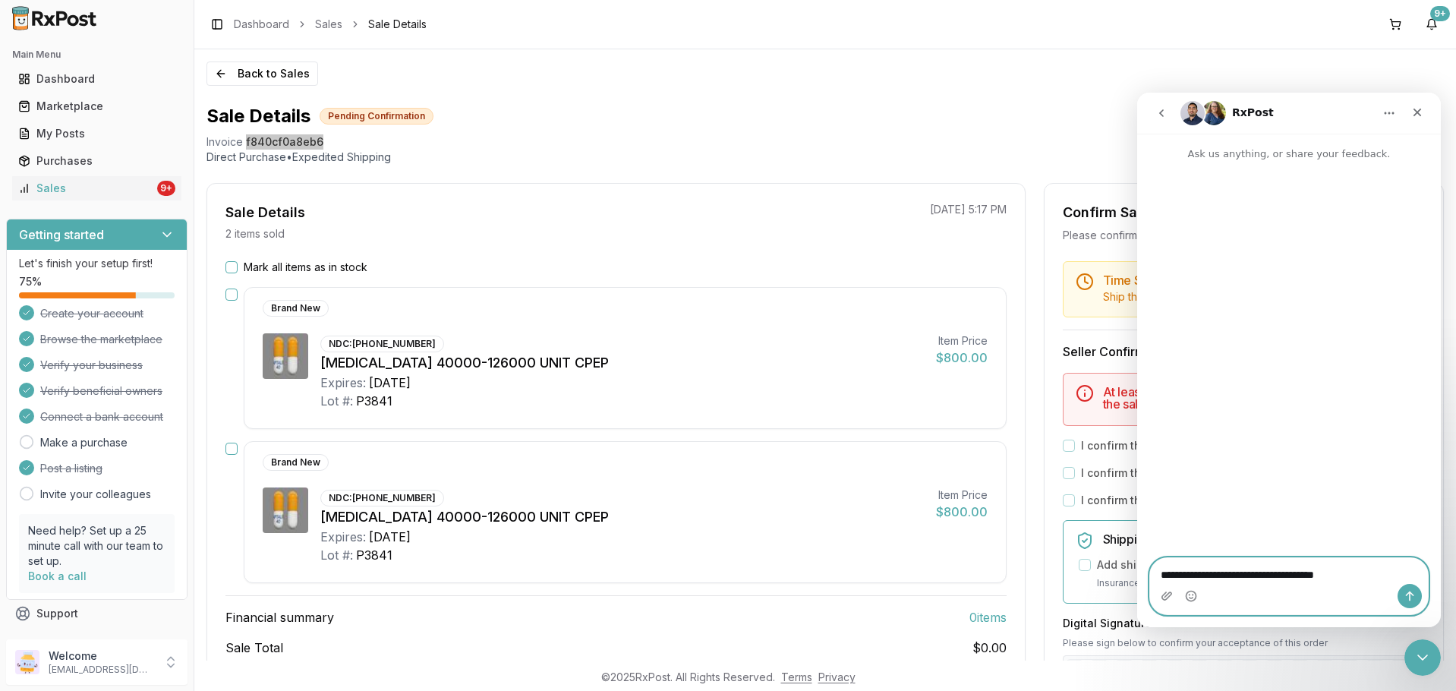
type textarea "**********"
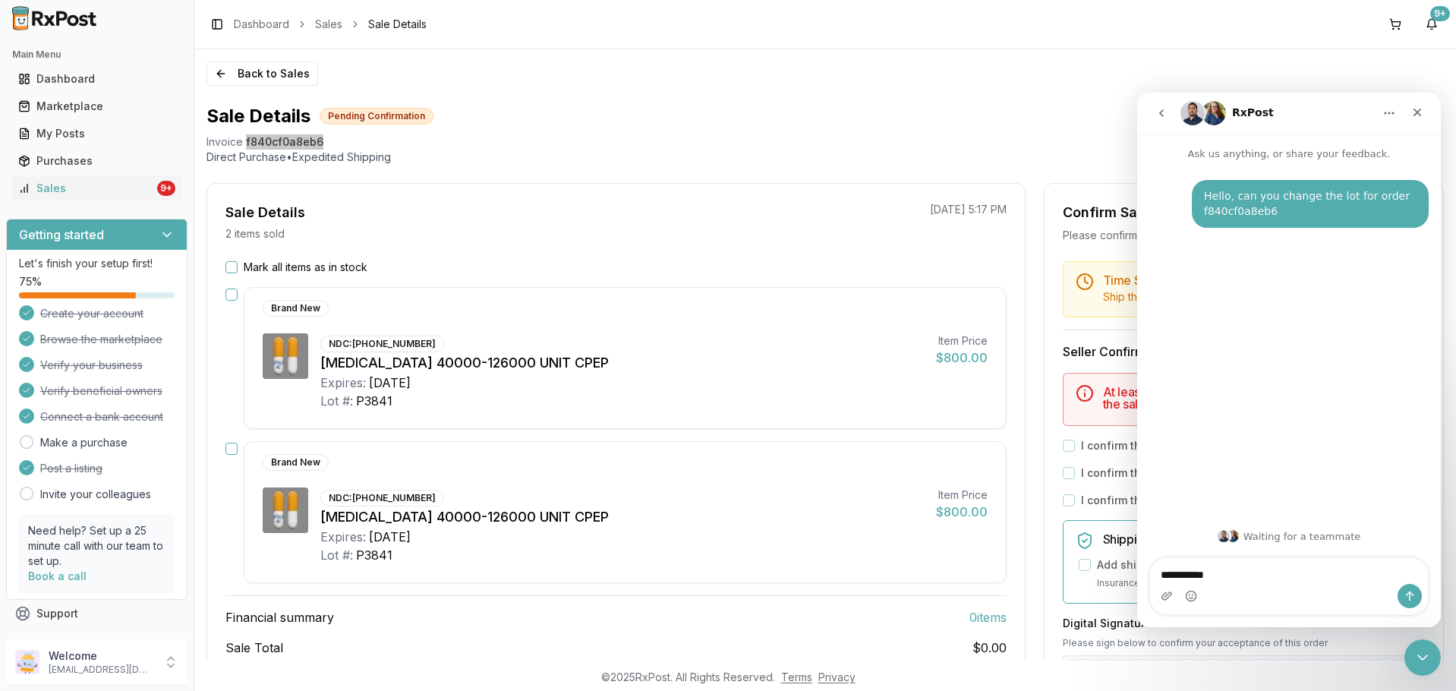
type textarea "**********"
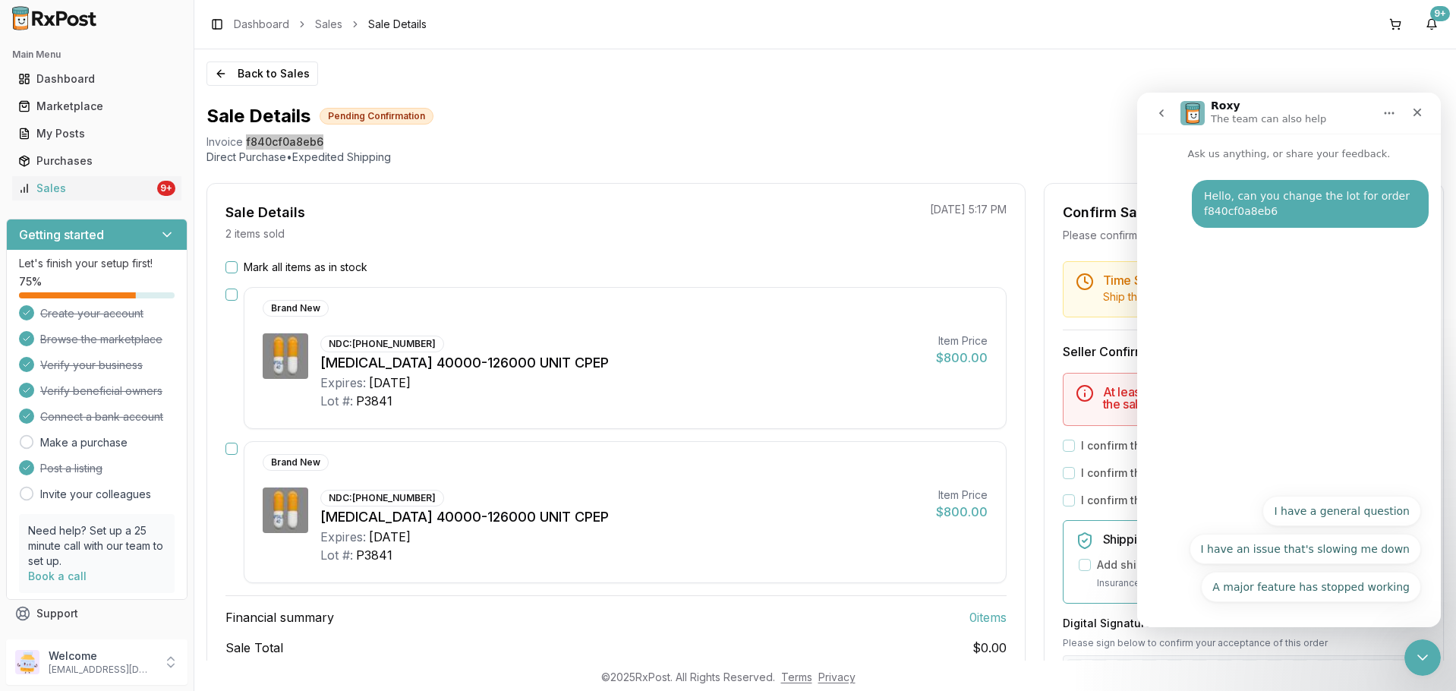
click at [1191, 548] on div "A major feature has stopped working I have a general question I have an issue t…" at bounding box center [1289, 553] width 264 height 114
click at [1159, 103] on button "go back" at bounding box center [1161, 113] width 29 height 29
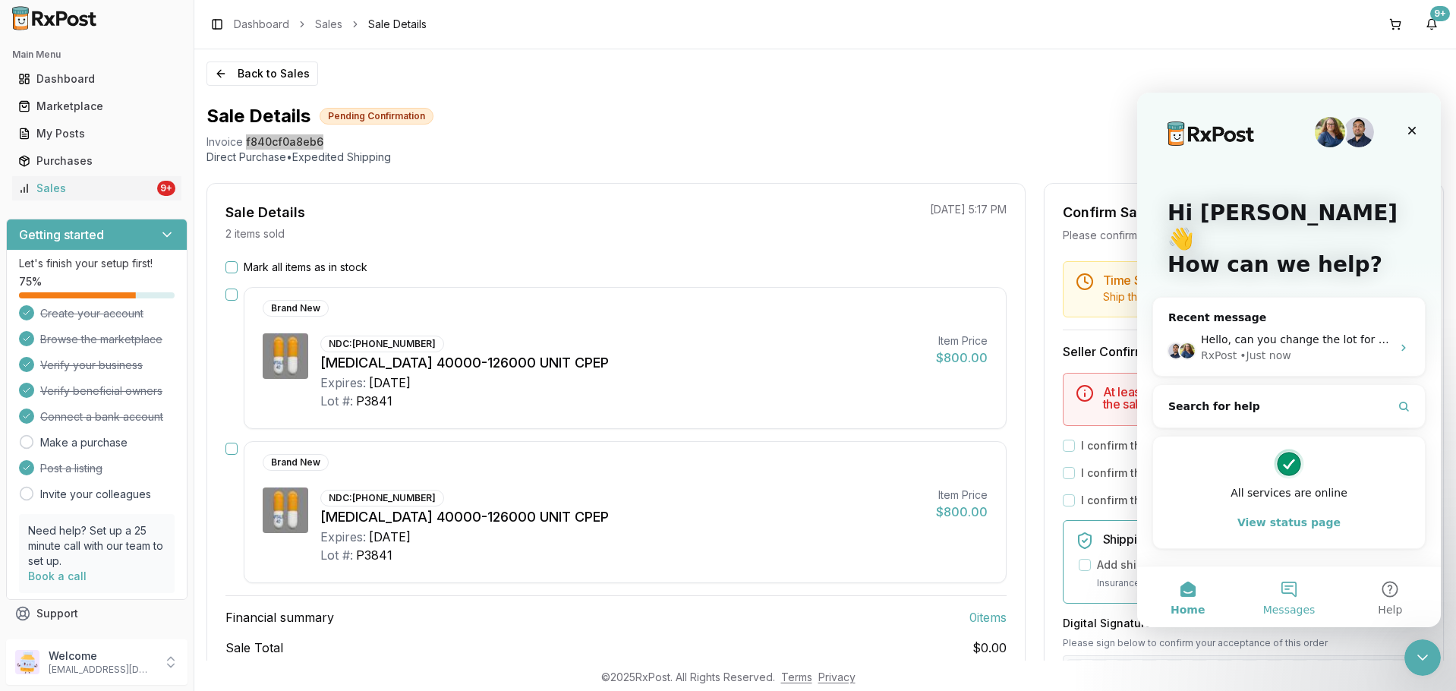
click at [1311, 620] on button "Messages" at bounding box center [1288, 596] width 101 height 61
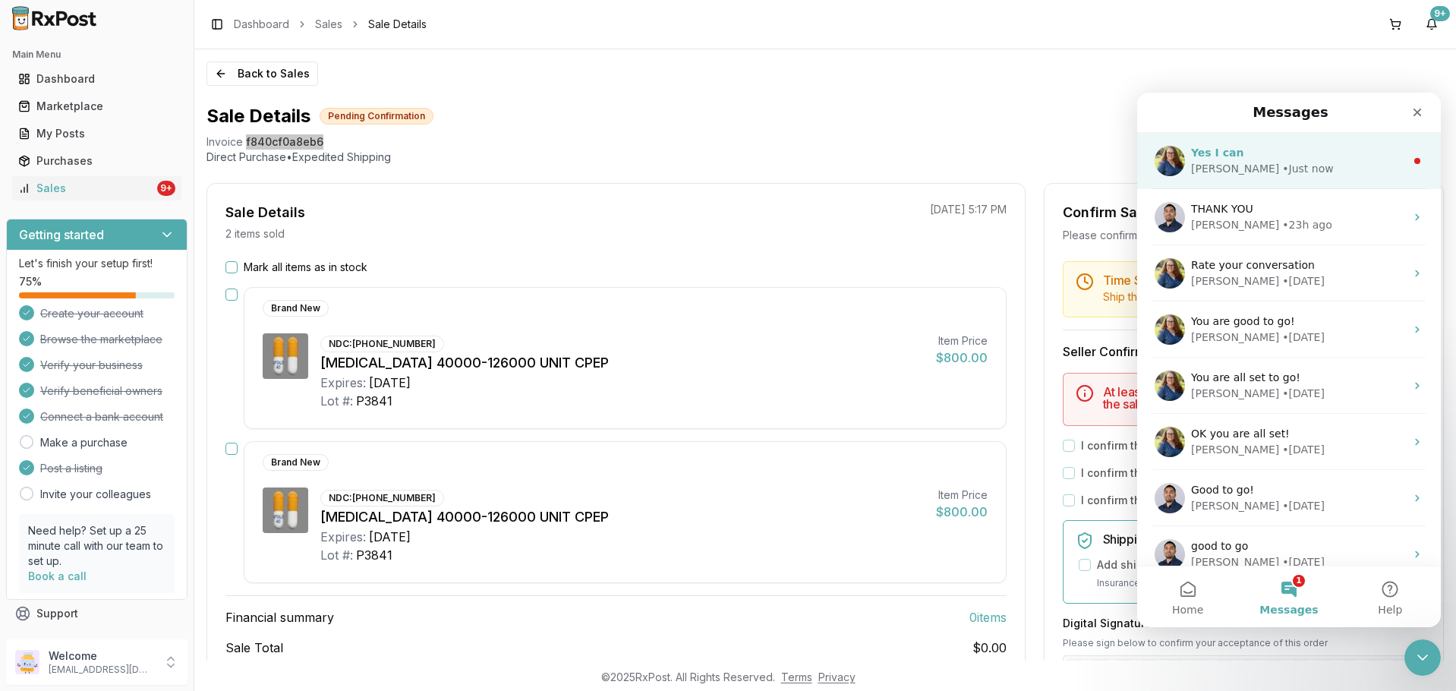
click at [1318, 171] on div "Bobbie • Just now" at bounding box center [1298, 169] width 214 height 16
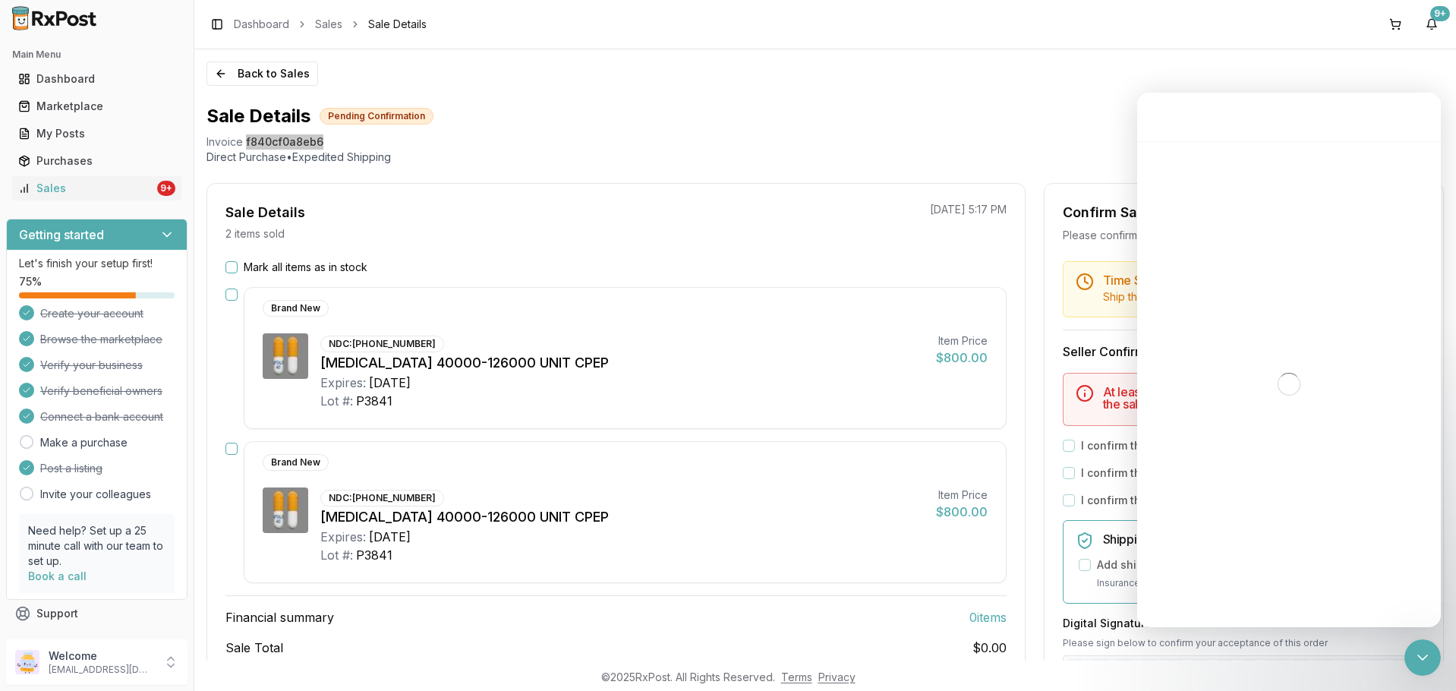
scroll to position [2, 0]
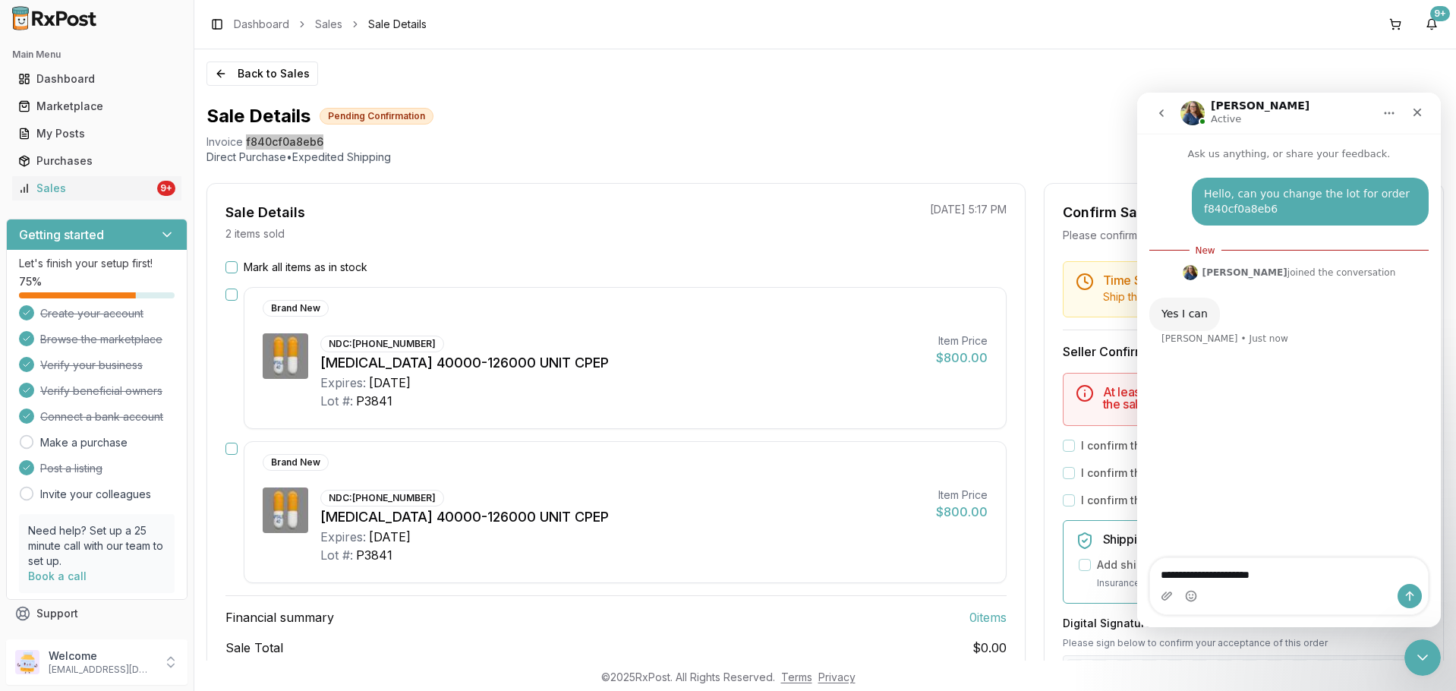
type textarea "**********"
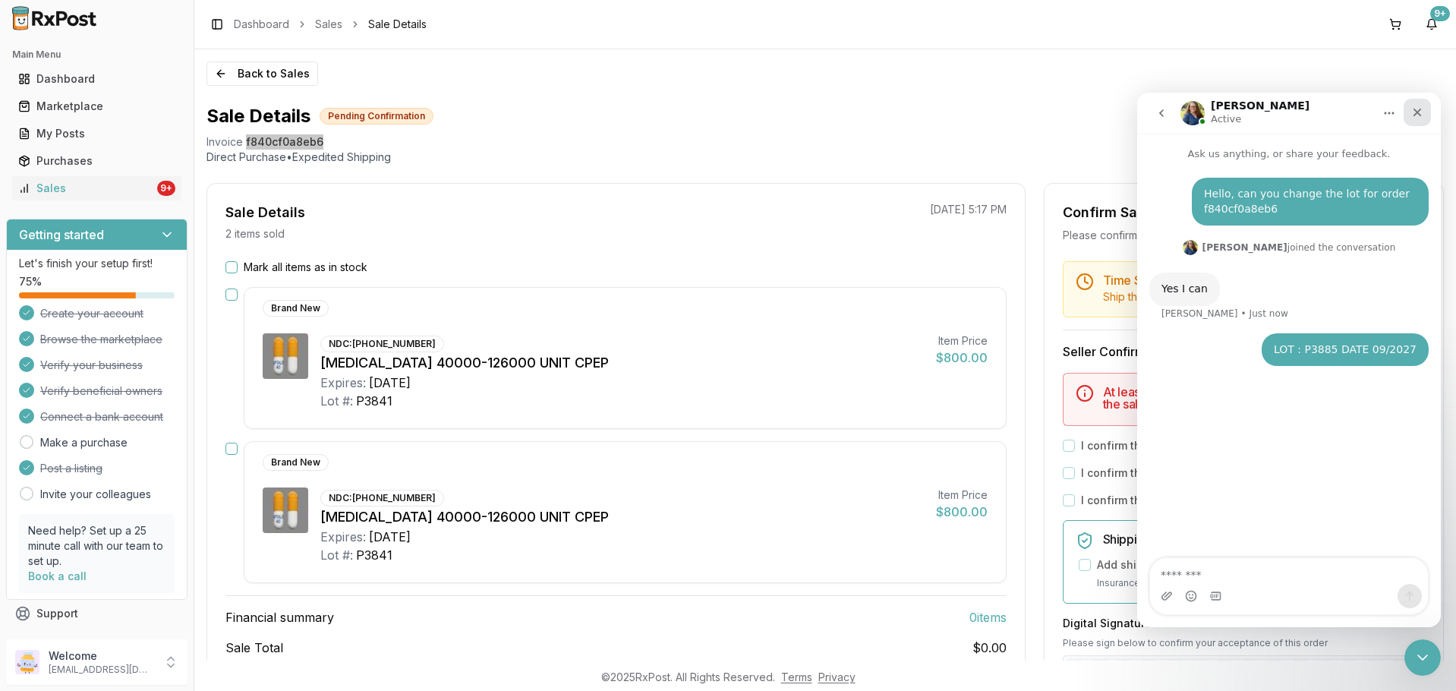
click at [1411, 114] on div "Close" at bounding box center [1417, 112] width 27 height 27
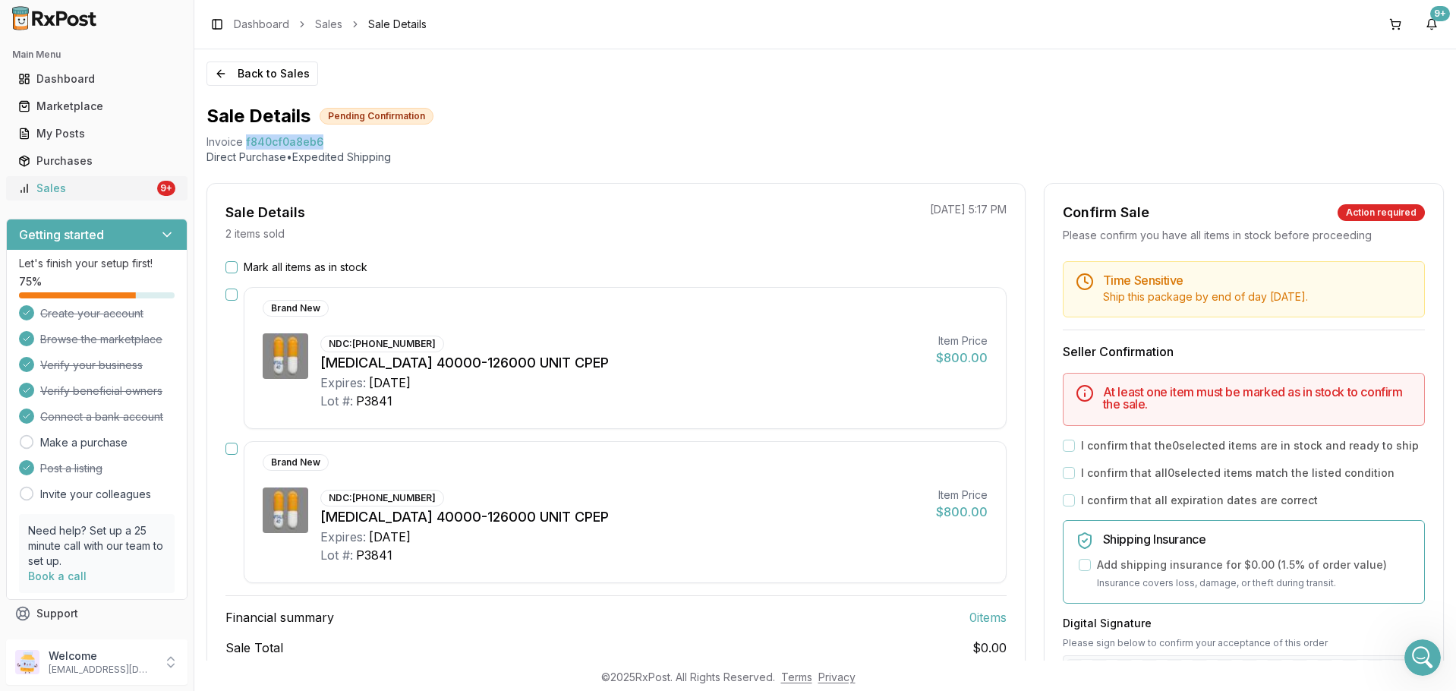
click at [94, 198] on link "Sales 9+" at bounding box center [96, 188] width 169 height 27
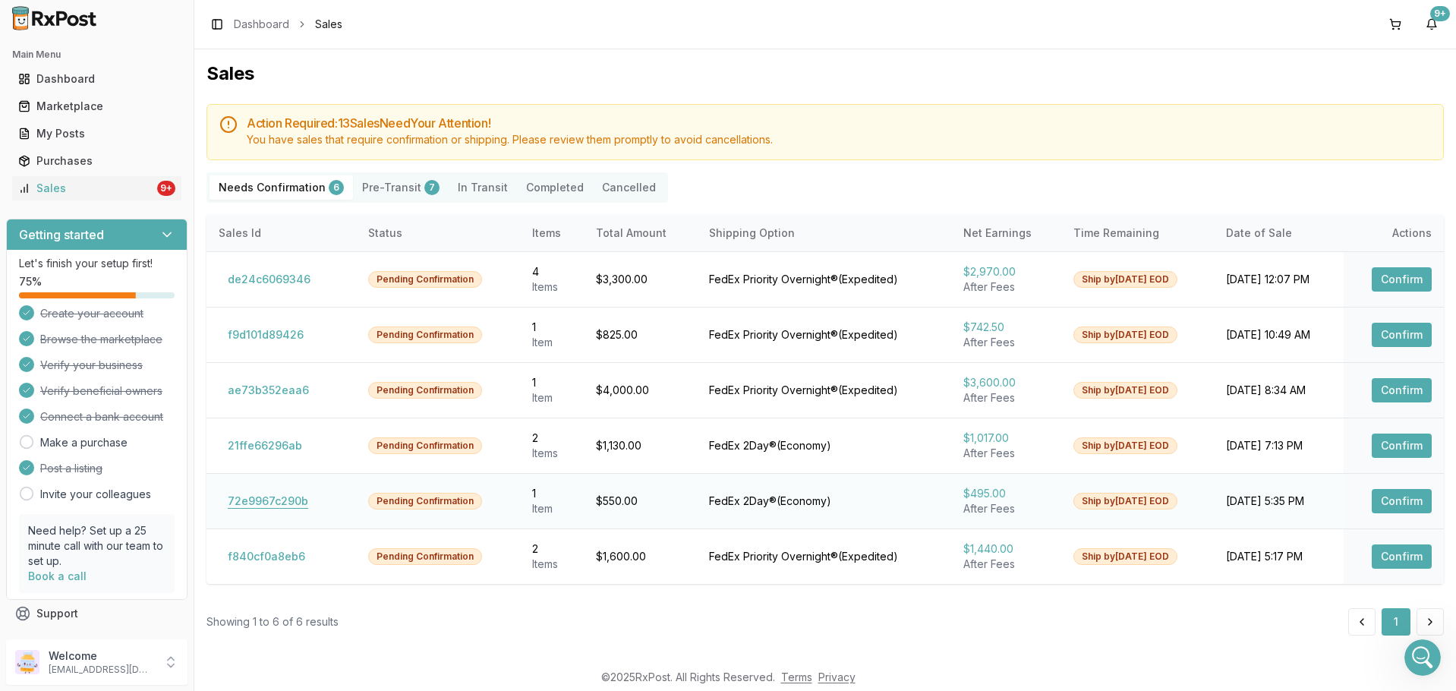
click at [284, 499] on button "72e9967c290b" at bounding box center [268, 501] width 99 height 24
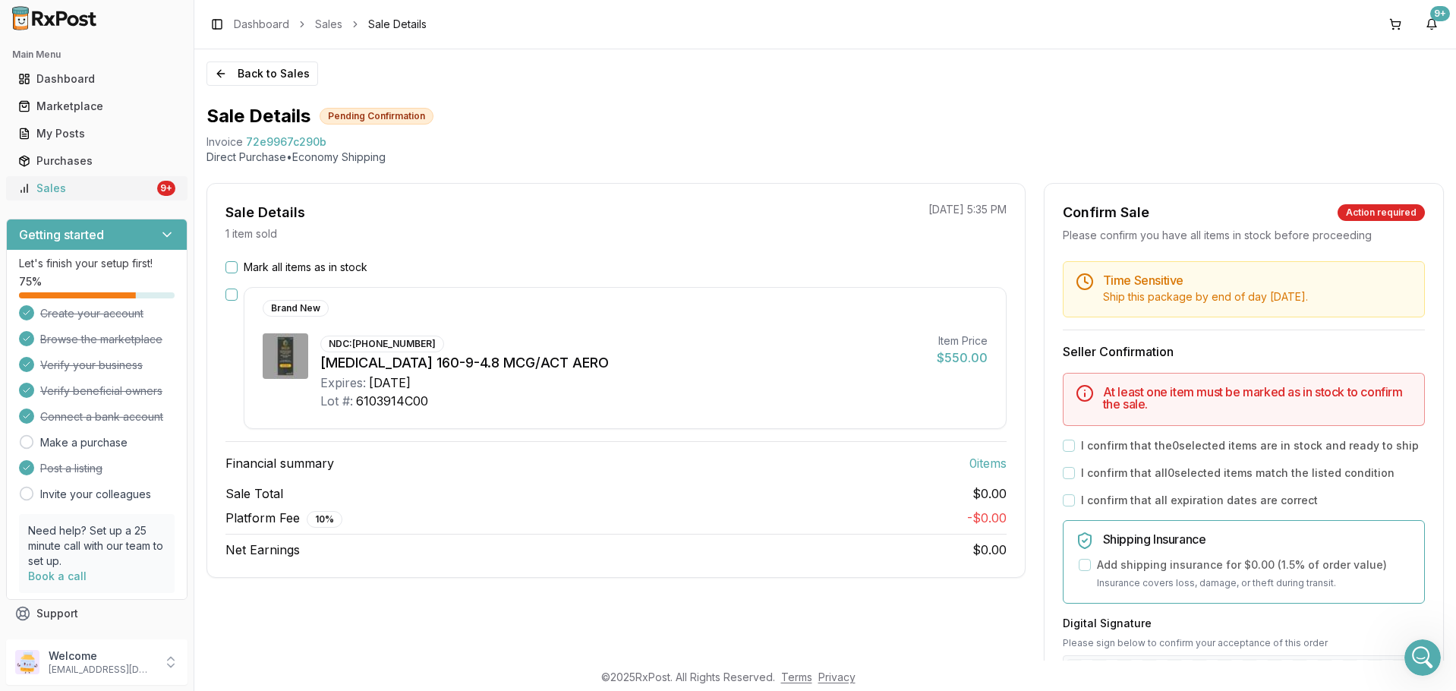
click at [117, 182] on div "Sales" at bounding box center [86, 188] width 136 height 15
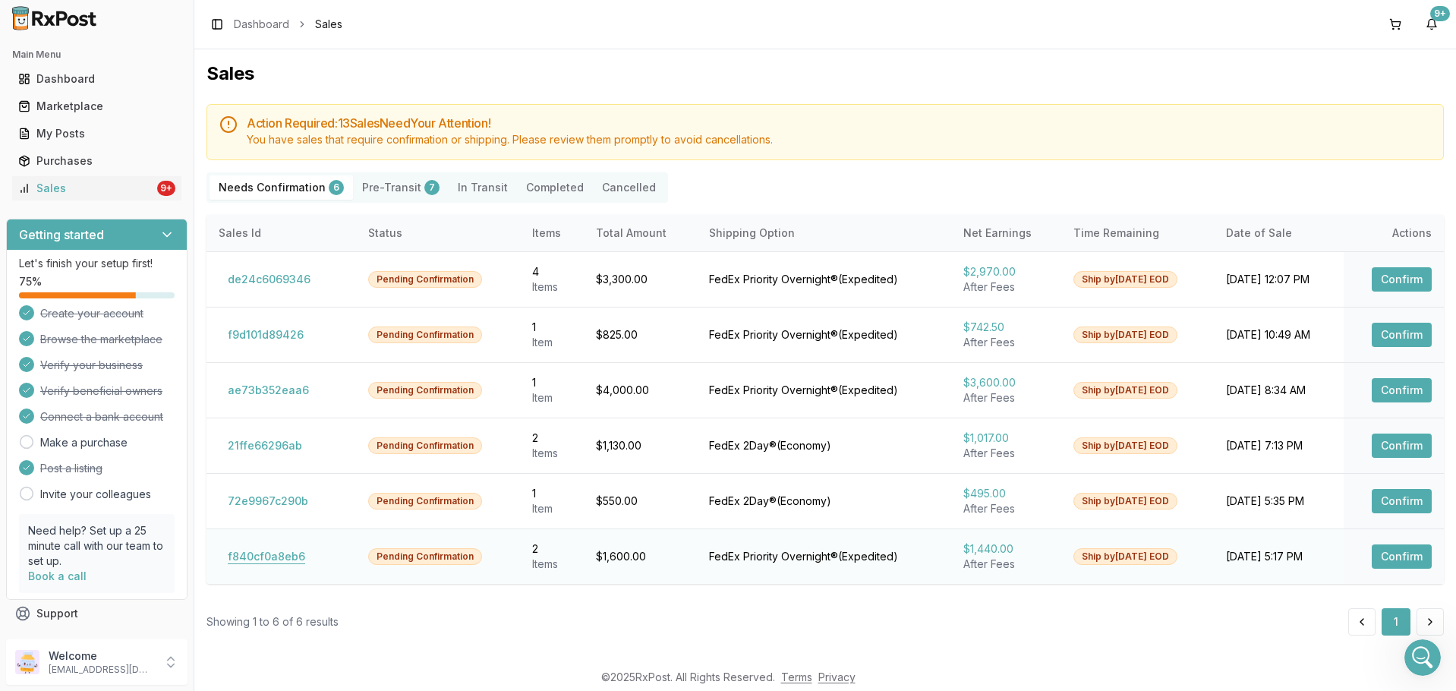
click at [286, 550] on button "f840cf0a8eb6" at bounding box center [267, 556] width 96 height 24
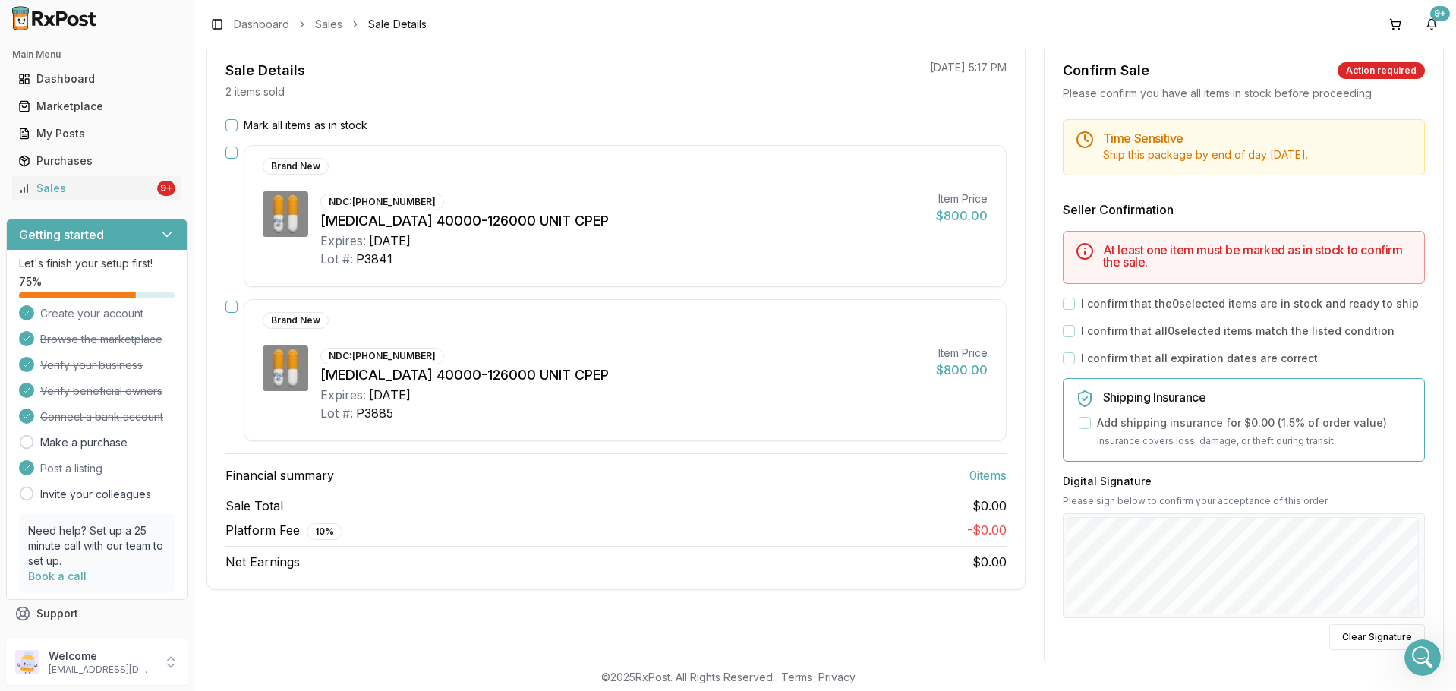
scroll to position [152, 0]
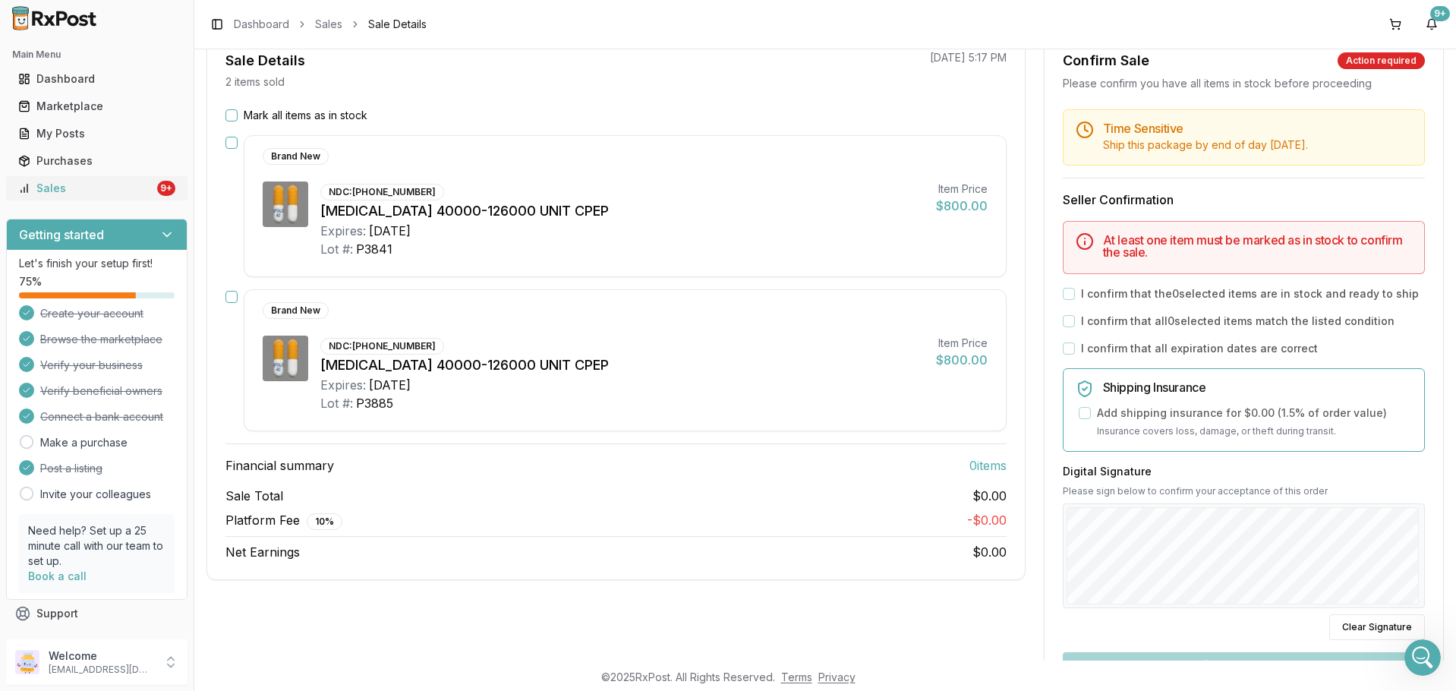
click at [90, 186] on div "Sales" at bounding box center [86, 188] width 136 height 15
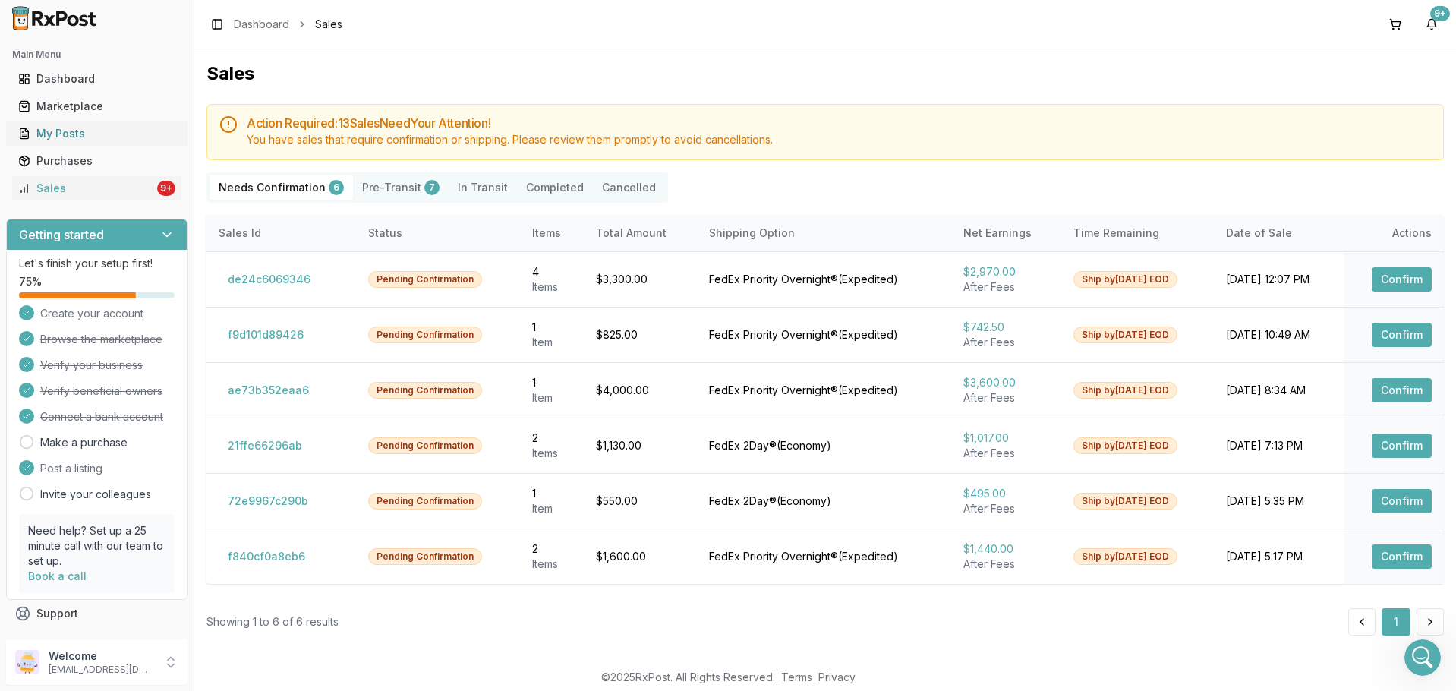
click at [126, 139] on div "My Posts" at bounding box center [96, 133] width 157 height 15
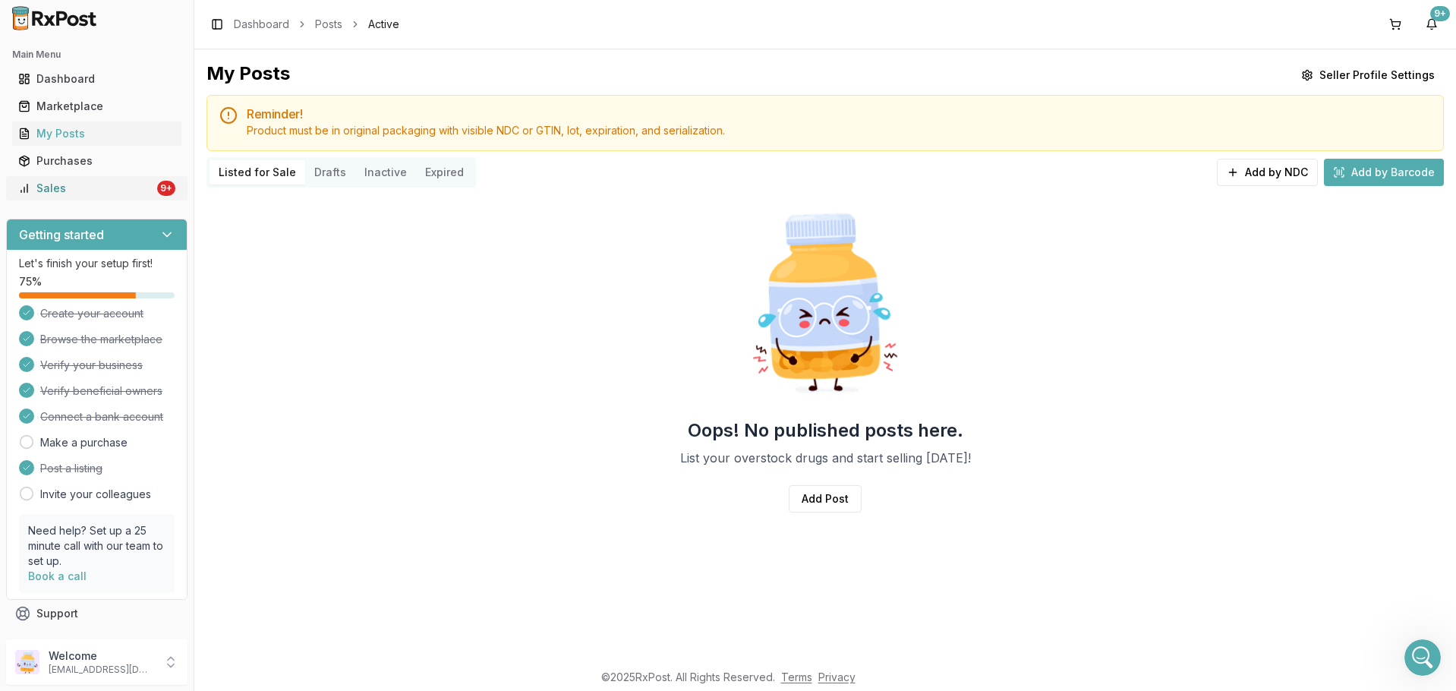
click at [139, 197] on link "Sales 9+" at bounding box center [96, 188] width 169 height 27
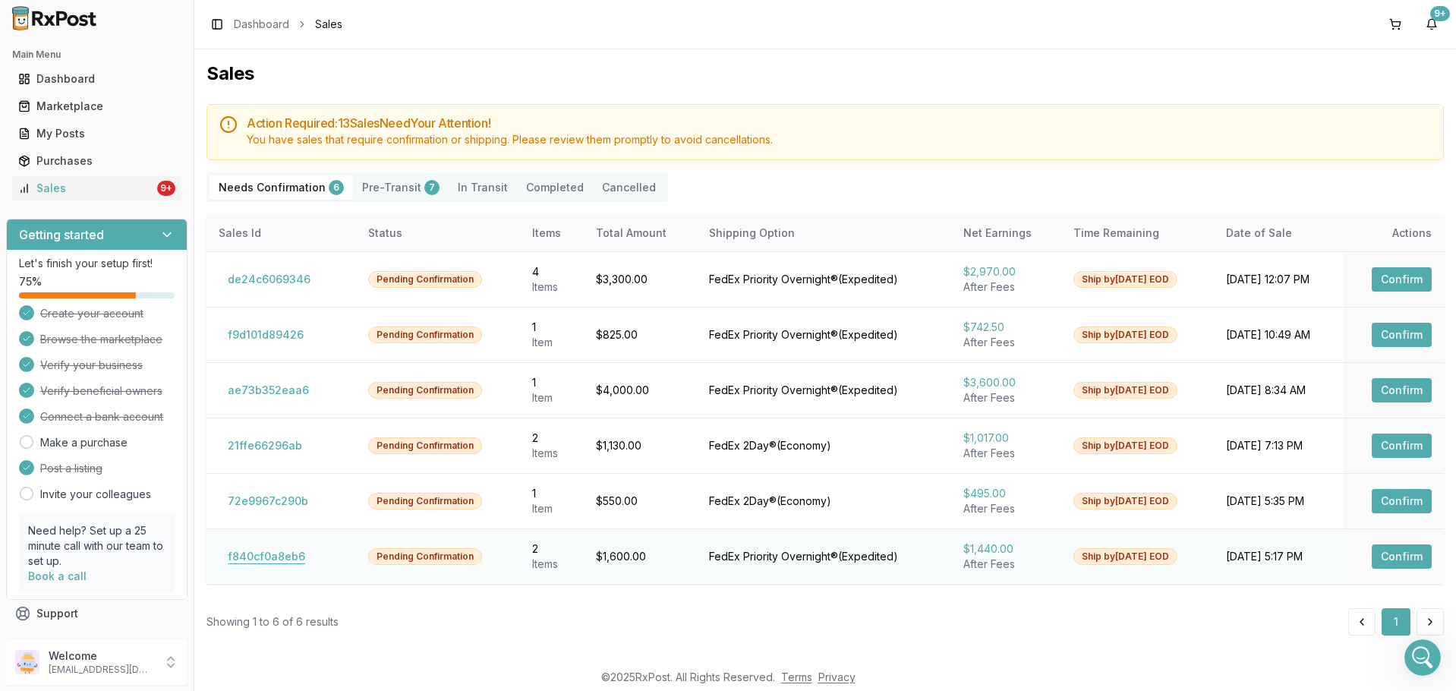
click at [273, 564] on button "f840cf0a8eb6" at bounding box center [267, 556] width 96 height 24
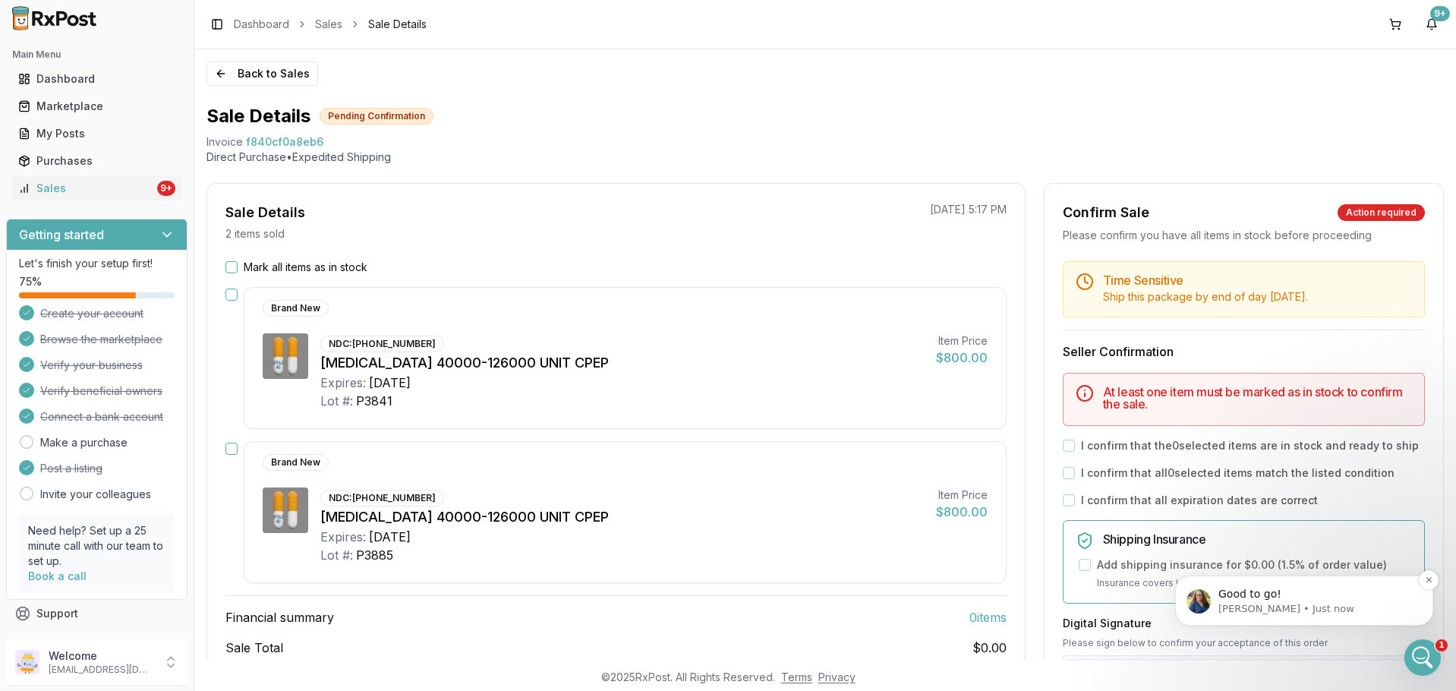
click at [1330, 602] on p "Bobbie • Just now" at bounding box center [1317, 609] width 196 height 14
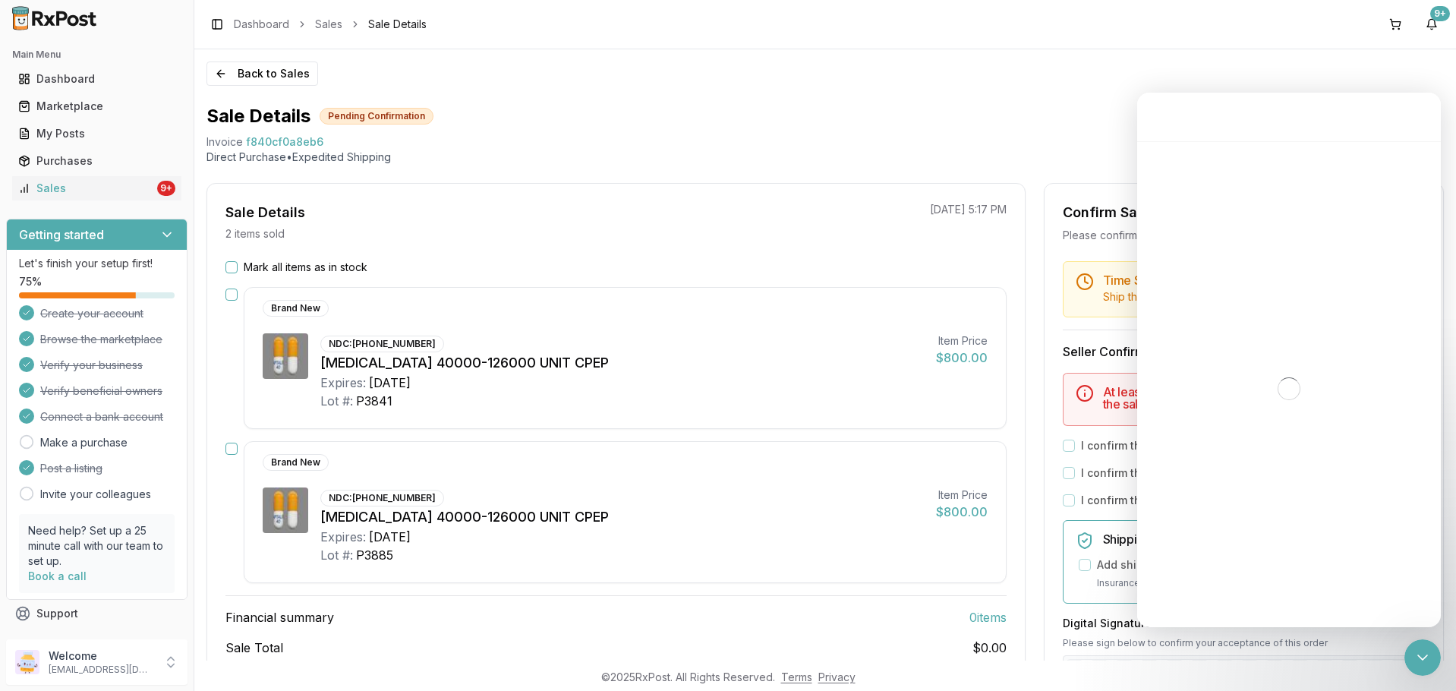
scroll to position [2, 0]
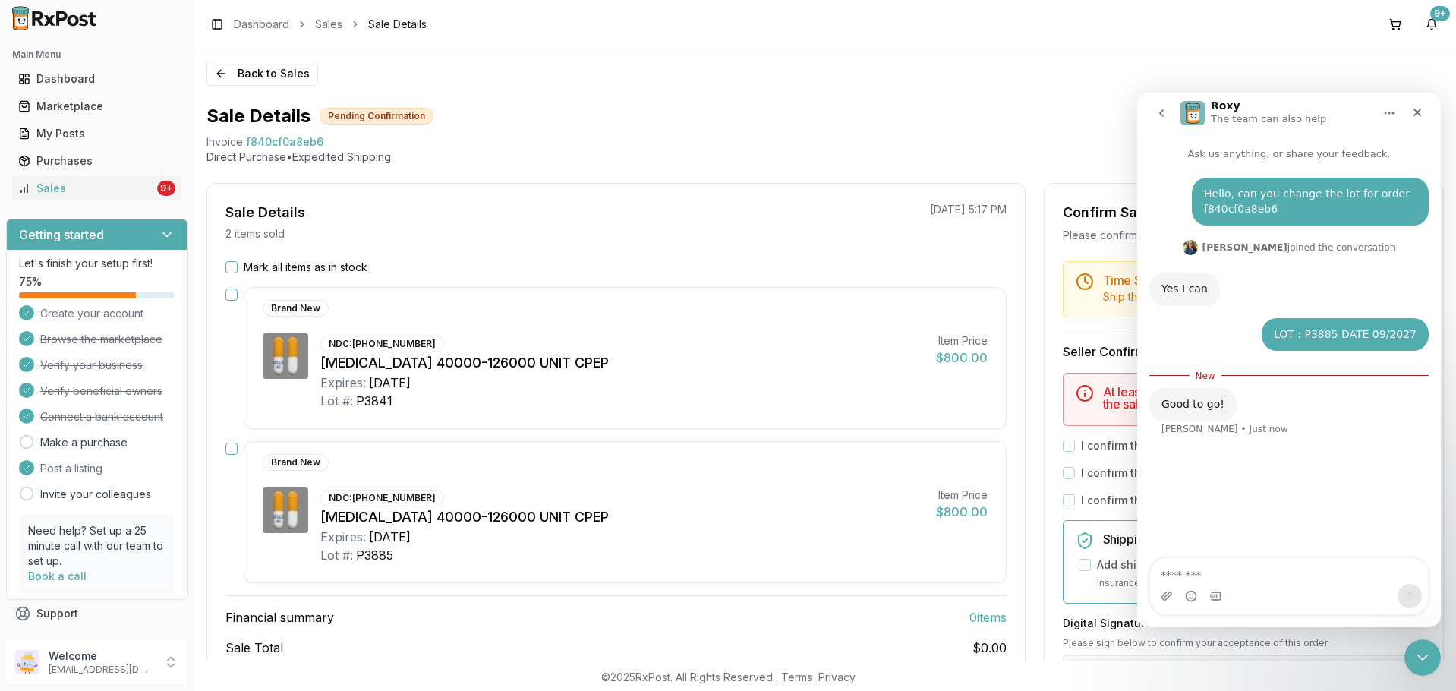
click at [1202, 589] on div "Intercom messenger" at bounding box center [1289, 596] width 278 height 24
click at [1207, 582] on textarea "Message…" at bounding box center [1289, 571] width 278 height 26
type textarea "**********"
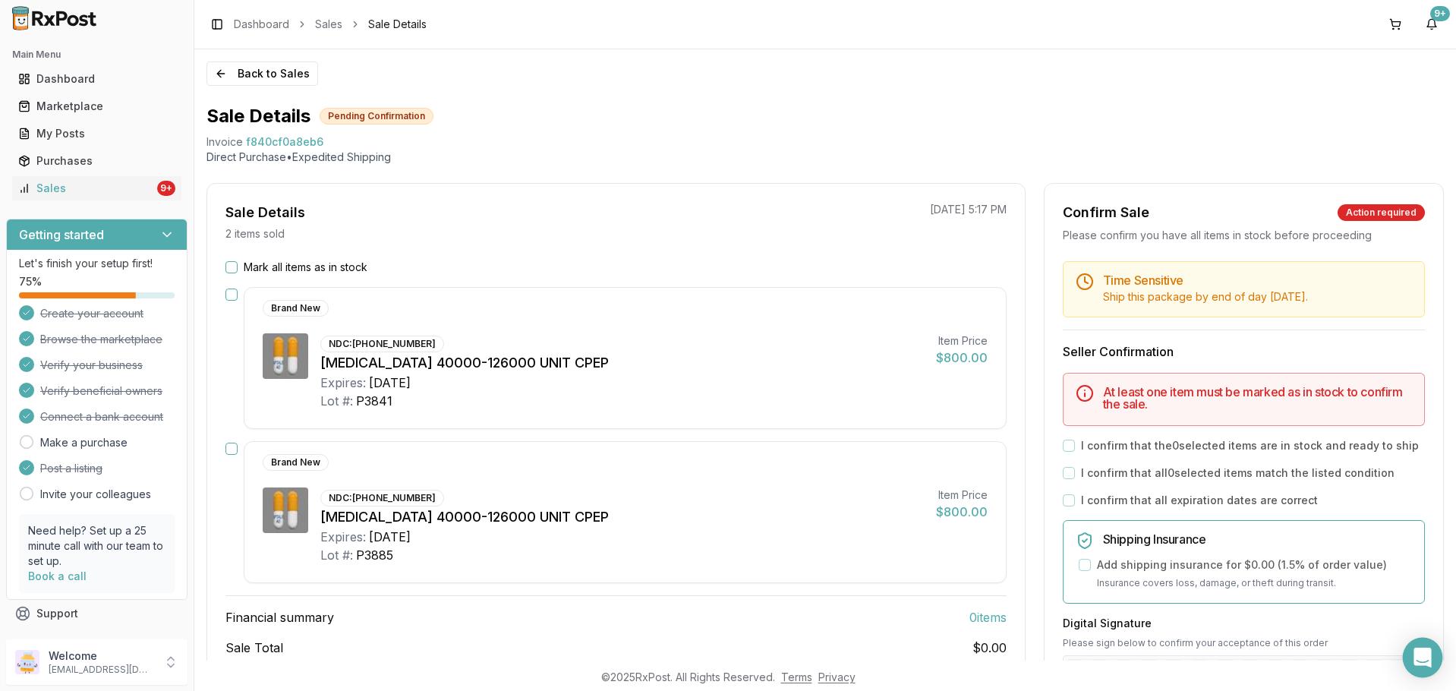
click at [1434, 661] on div "Open Intercom Messenger" at bounding box center [1423, 658] width 40 height 40
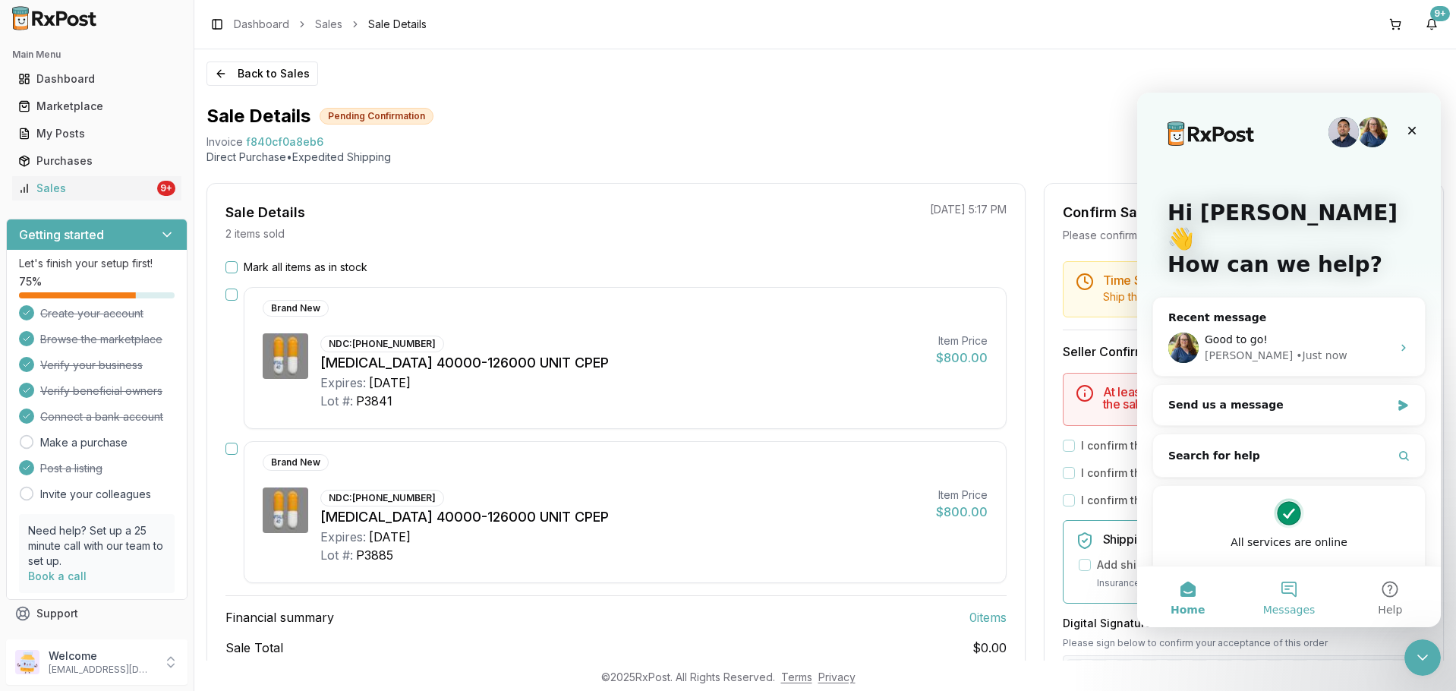
click at [1286, 604] on span "Messages" at bounding box center [1290, 609] width 52 height 11
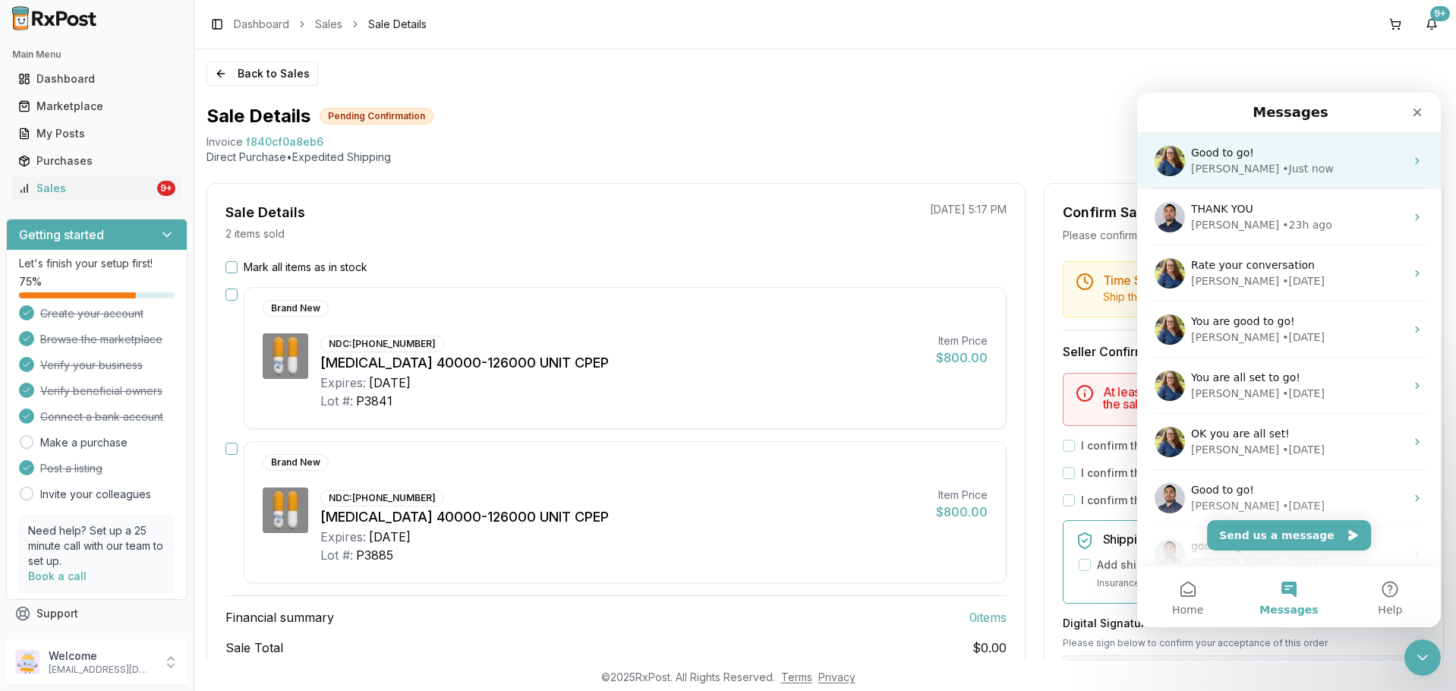
click at [1291, 185] on div "Good to go! Bobbie • Just now" at bounding box center [1289, 161] width 304 height 56
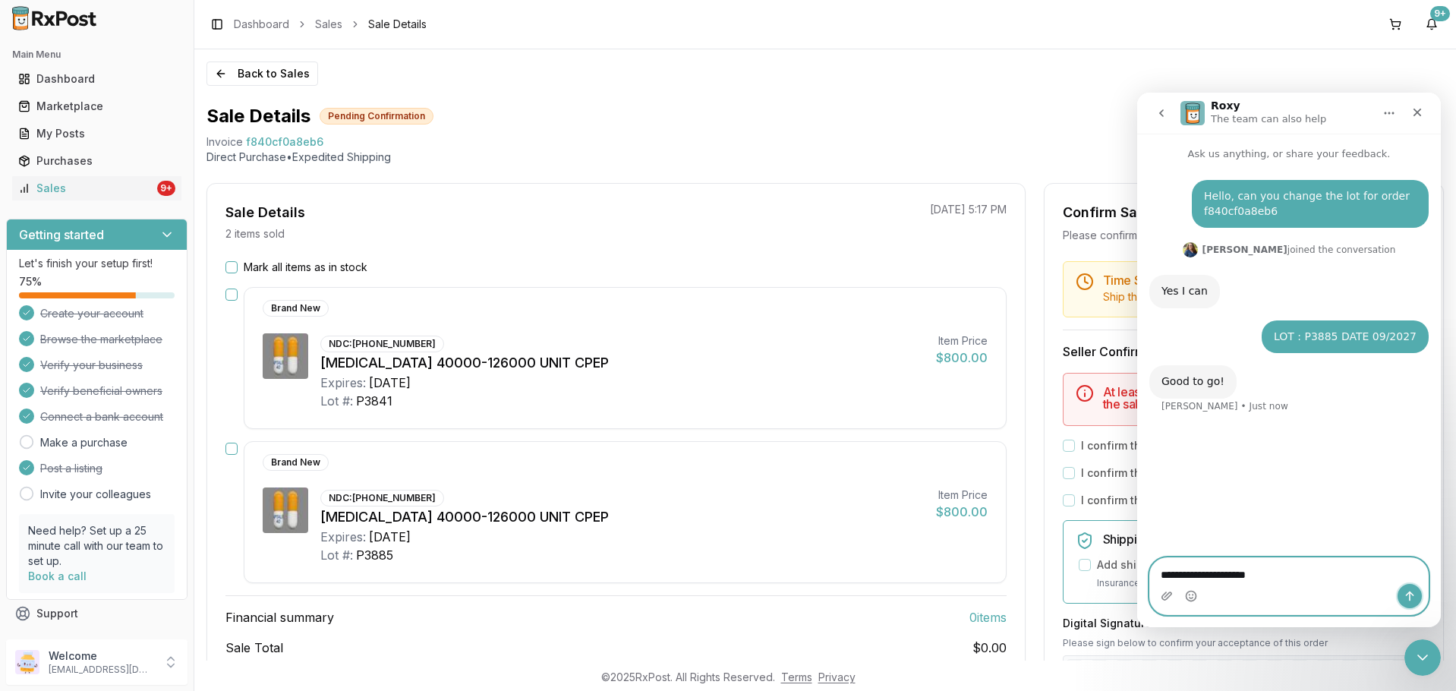
click at [1399, 589] on button "Send a message…" at bounding box center [1410, 596] width 24 height 24
type textarea "*********"
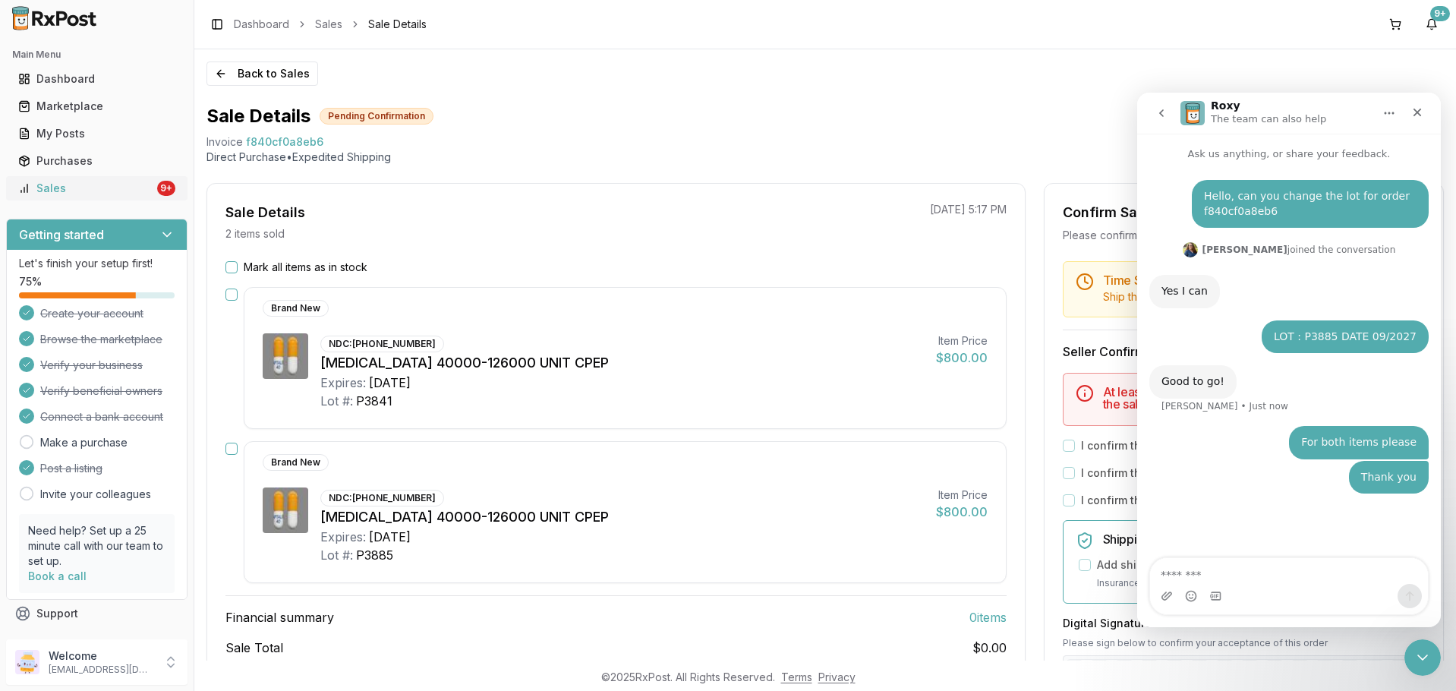
click at [73, 185] on div "Sales" at bounding box center [86, 188] width 136 height 15
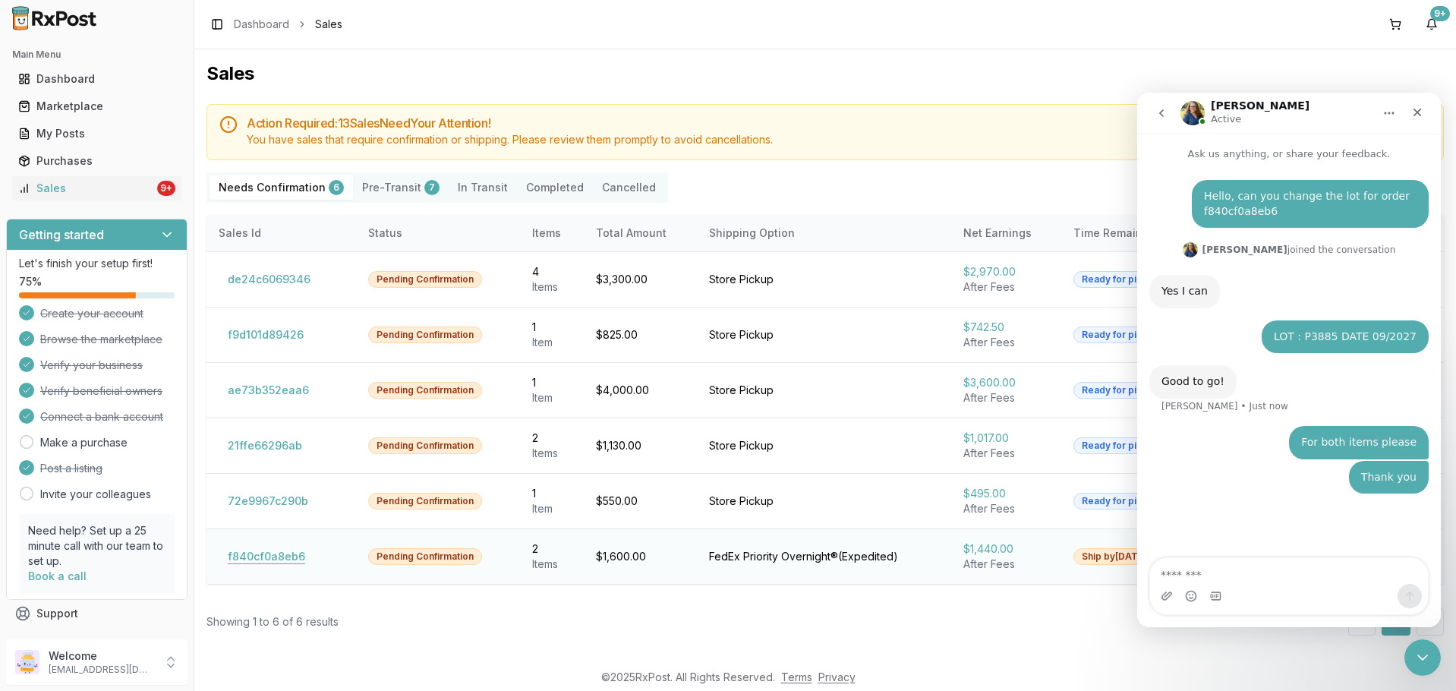
click at [282, 544] on button "f840cf0a8eb6" at bounding box center [267, 556] width 96 height 24
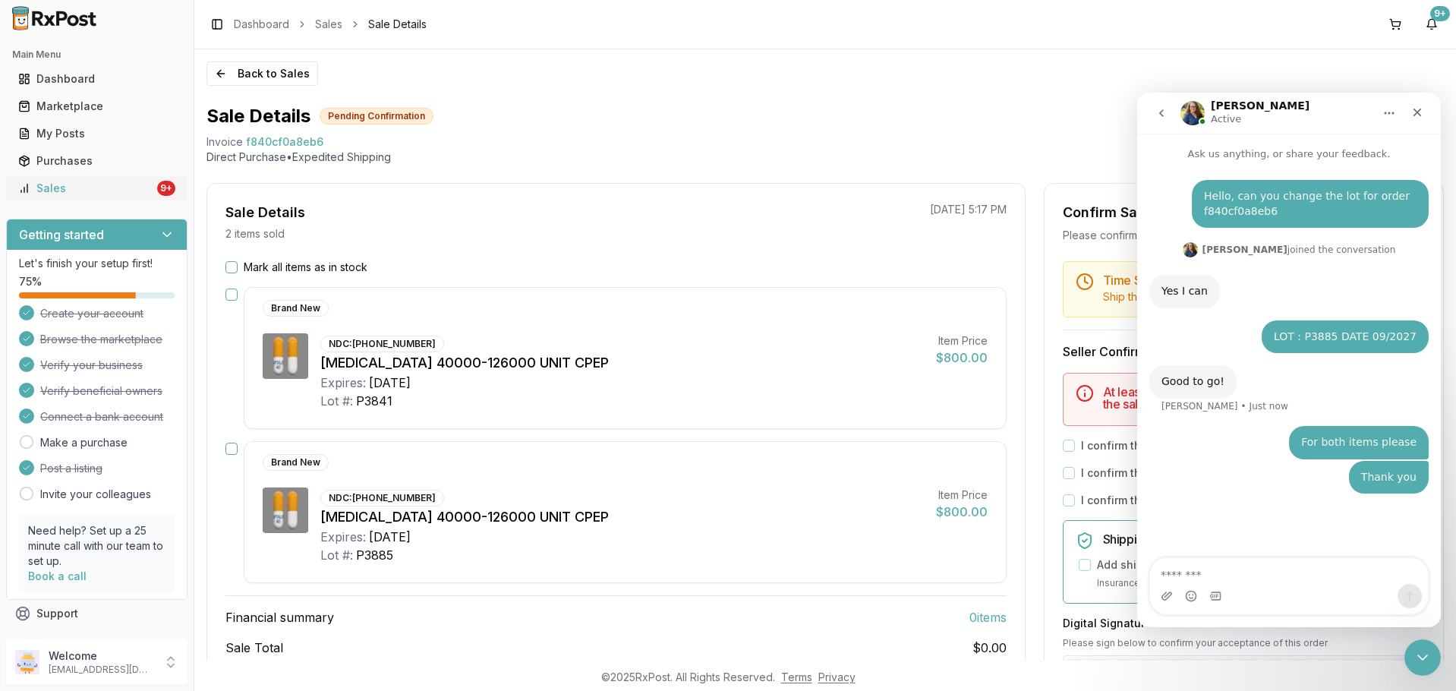
click at [96, 185] on div "Sales" at bounding box center [86, 188] width 136 height 15
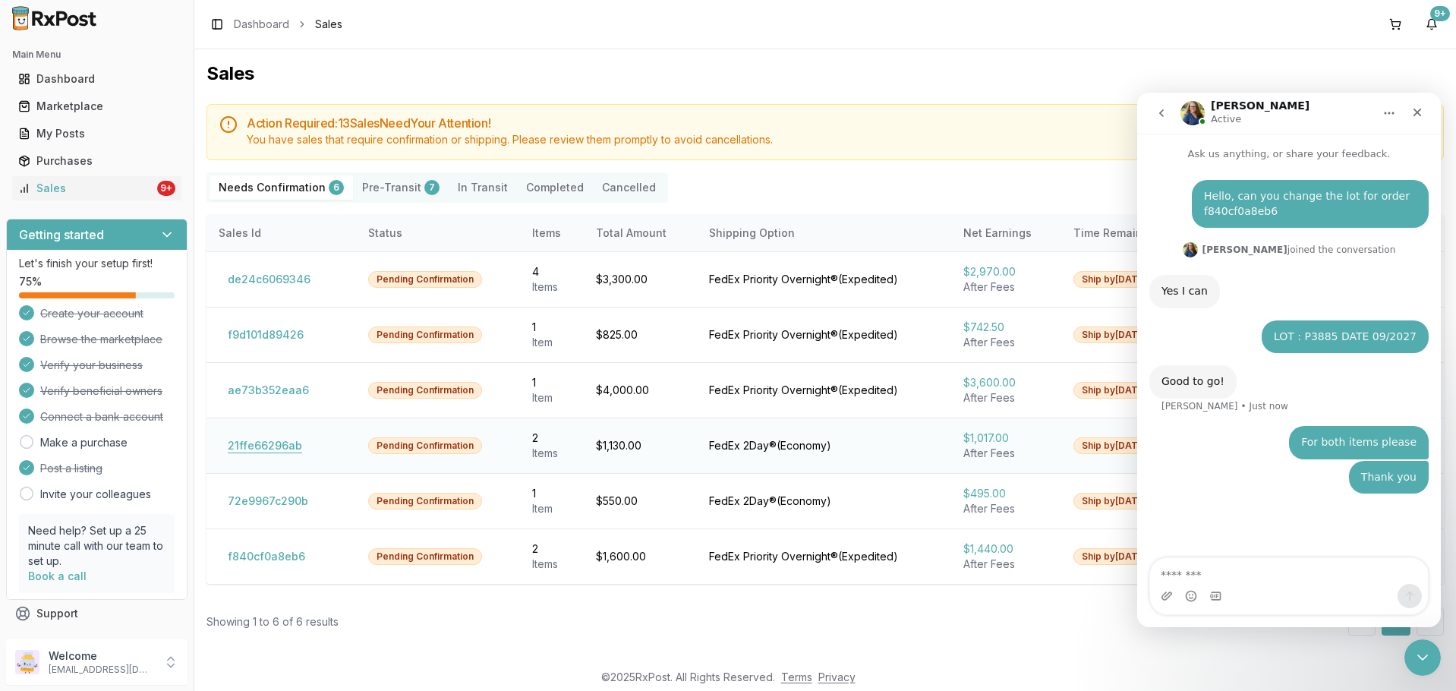
click at [276, 446] on button "21ffe66296ab" at bounding box center [265, 446] width 93 height 24
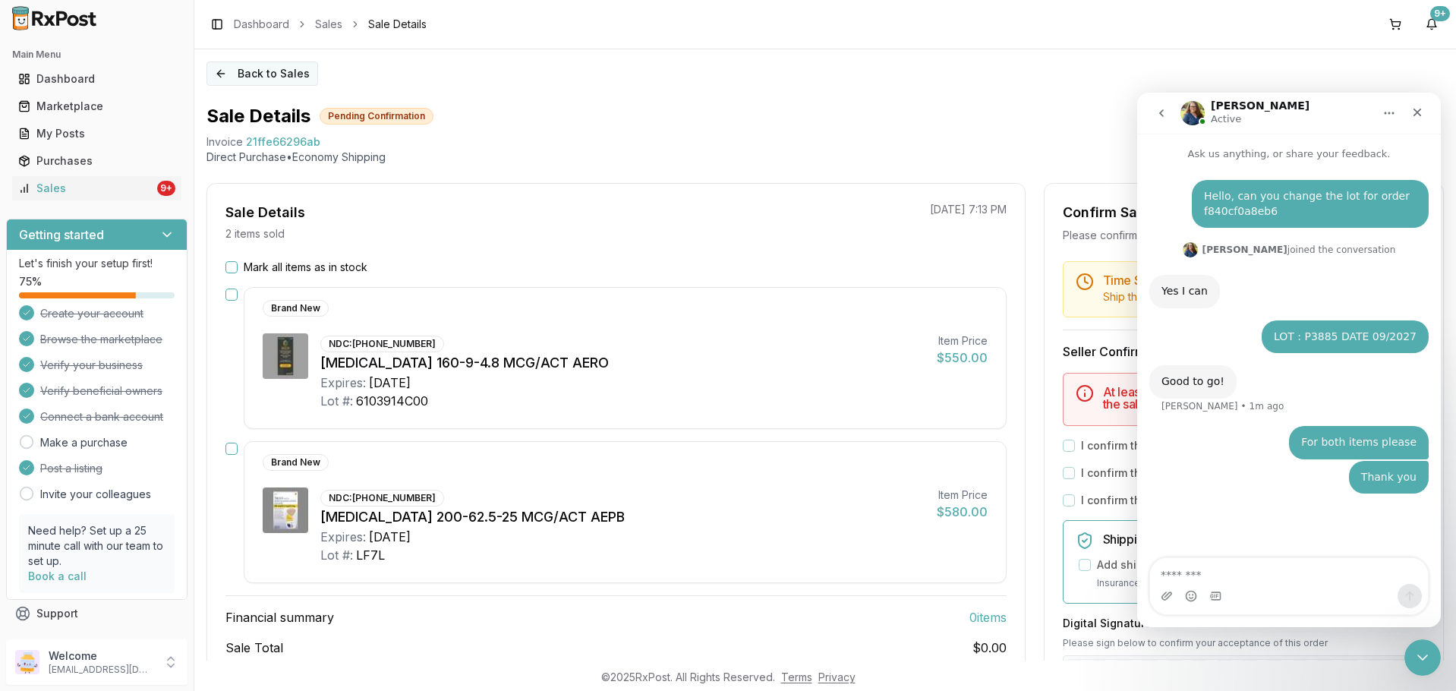
click at [254, 74] on button "Back to Sales" at bounding box center [263, 74] width 112 height 24
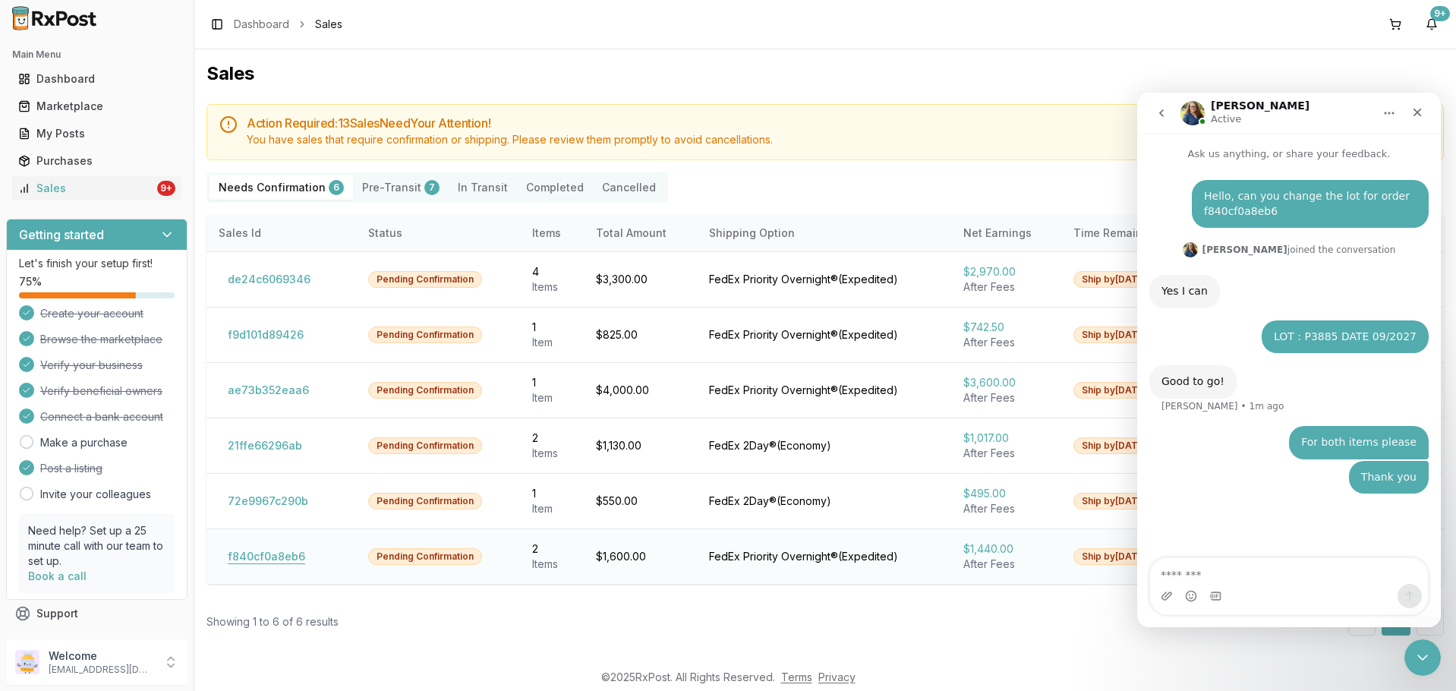
click at [298, 554] on button "f840cf0a8eb6" at bounding box center [267, 556] width 96 height 24
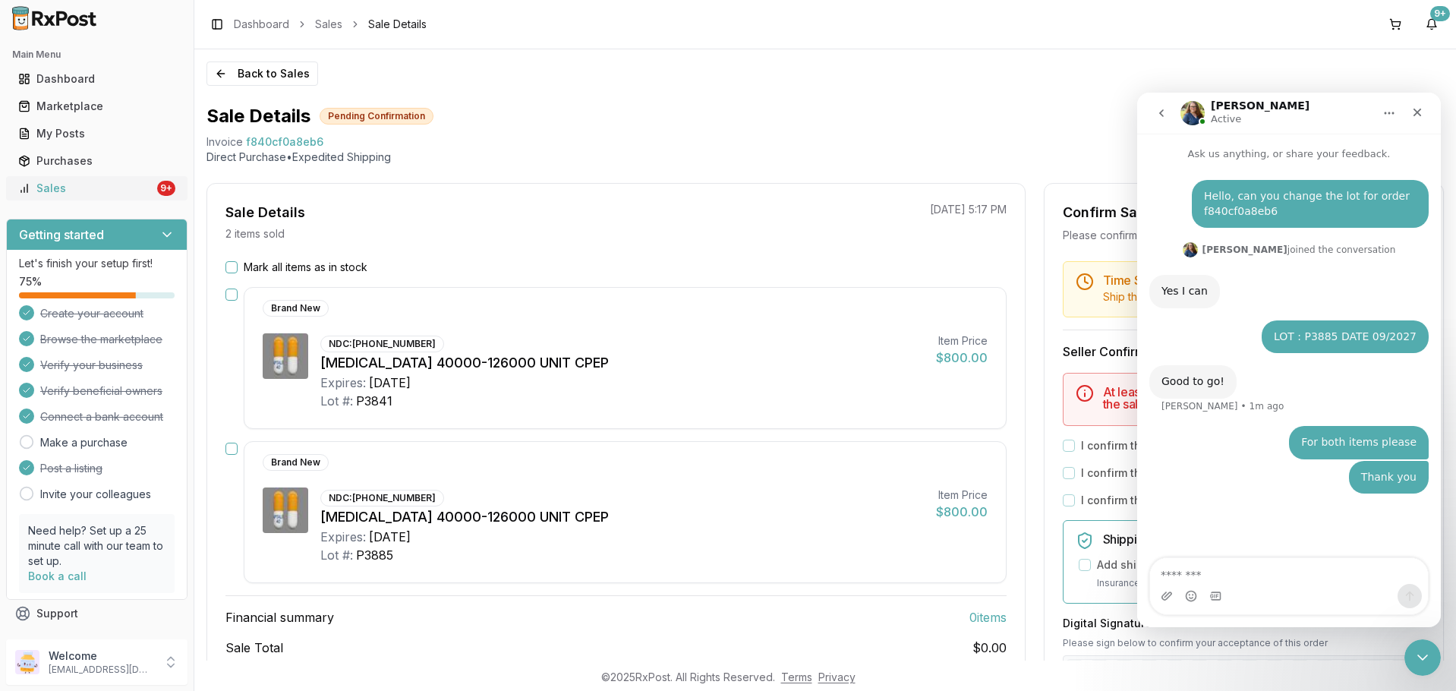
click at [99, 193] on div "Sales" at bounding box center [86, 188] width 136 height 15
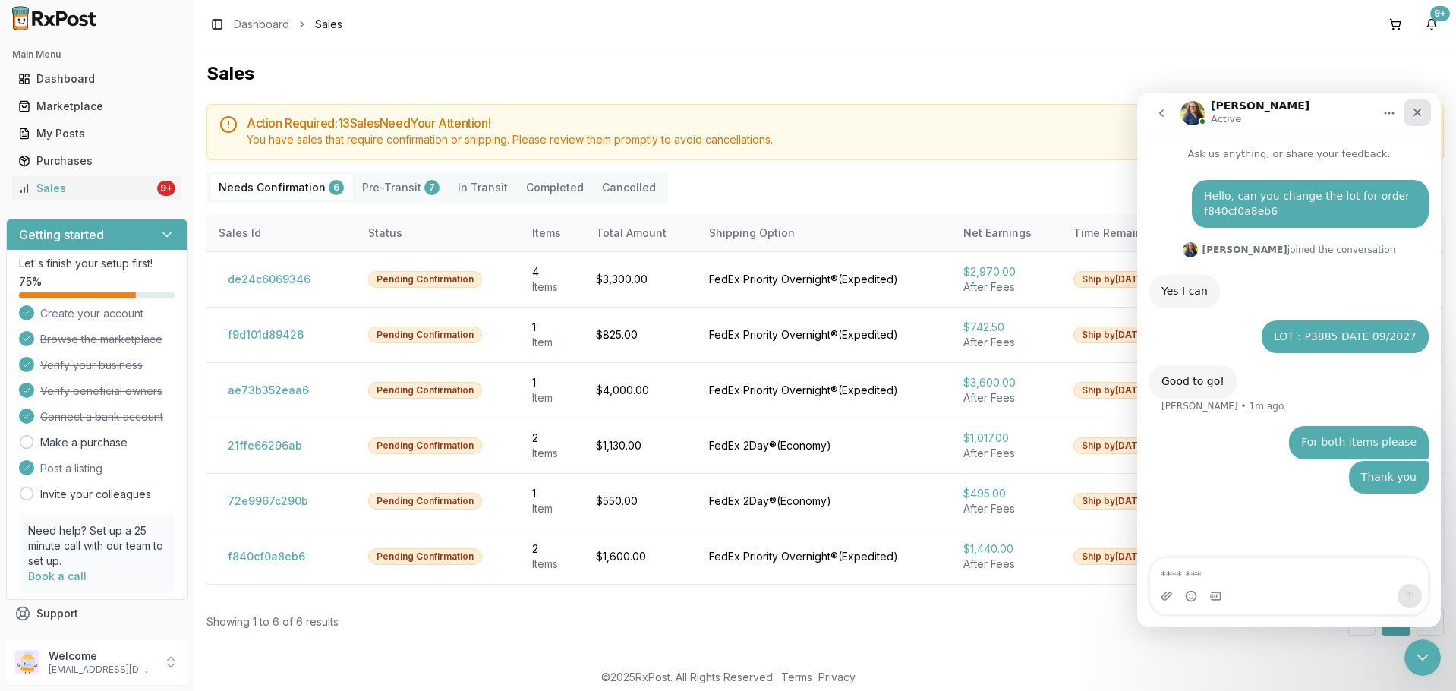
click at [1420, 112] on icon "Close" at bounding box center [1418, 112] width 12 height 12
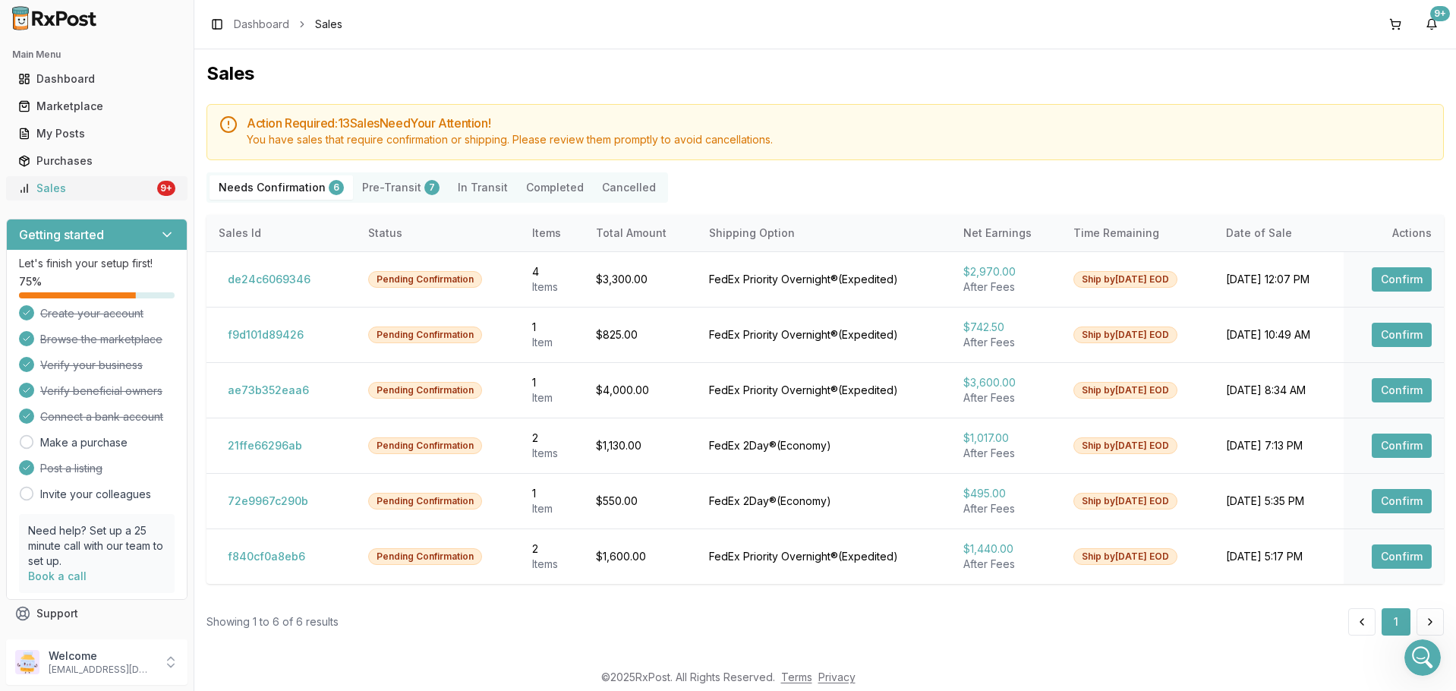
click at [94, 183] on div "Sales" at bounding box center [86, 188] width 136 height 15
click at [281, 565] on button "f840cf0a8eb6" at bounding box center [267, 556] width 96 height 24
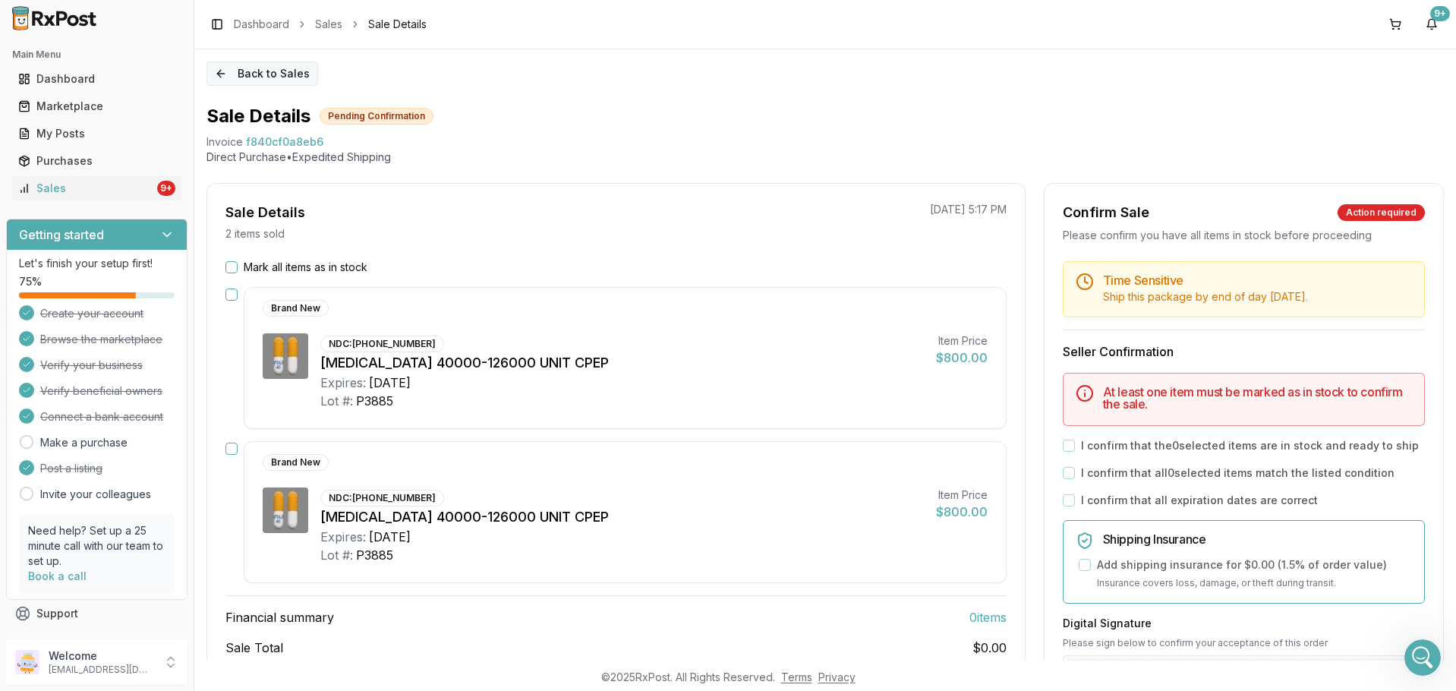
click at [232, 77] on button "Back to Sales" at bounding box center [263, 74] width 112 height 24
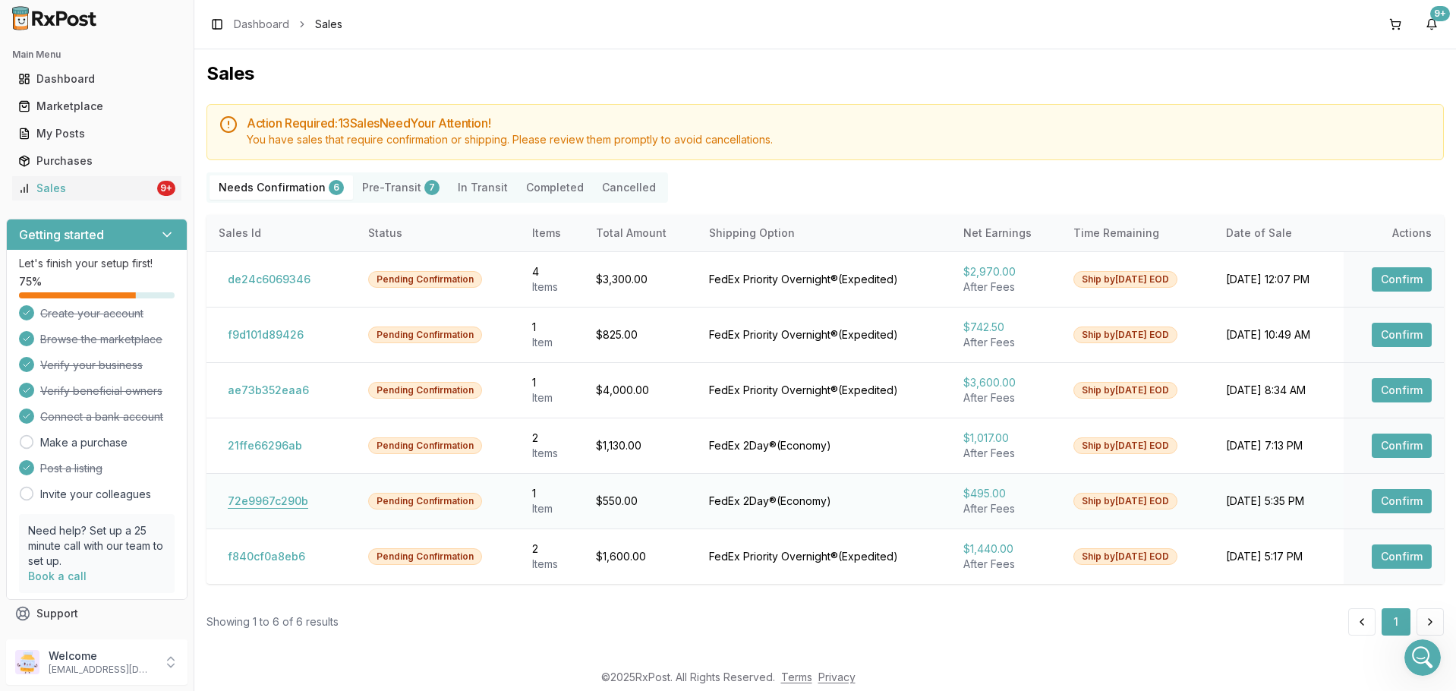
click at [287, 497] on button "72e9967c290b" at bounding box center [268, 501] width 99 height 24
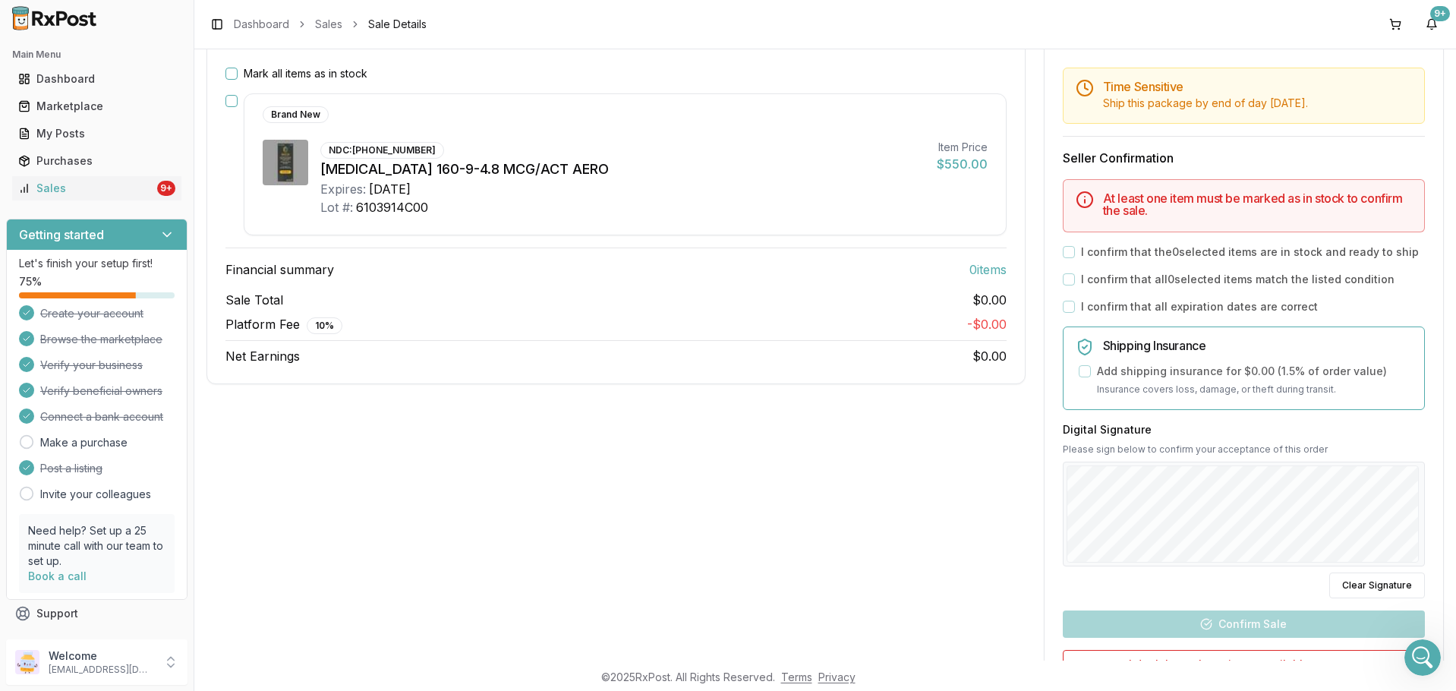
scroll to position [351, 0]
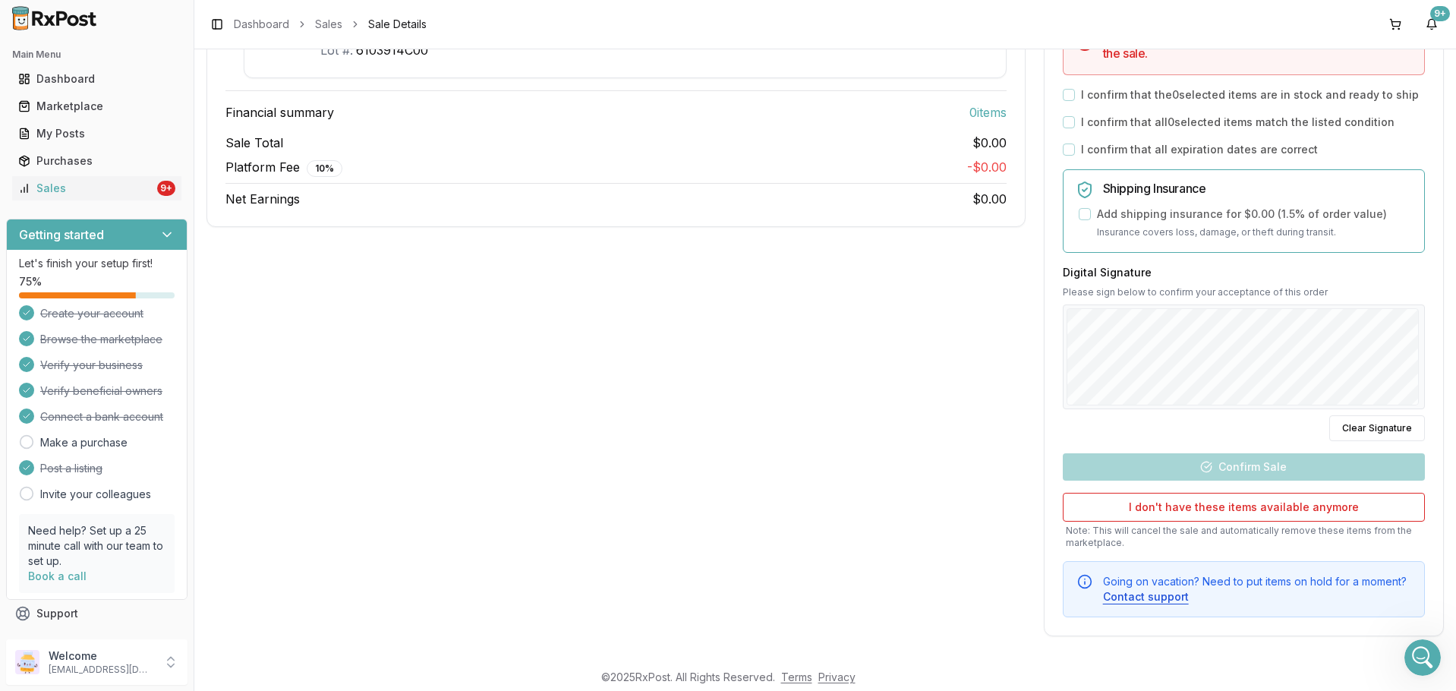
click at [1443, 651] on div "Back to Sales Sale Details Pending Confirmation Invoice 72e9967c290b Direct Pur…" at bounding box center [825, 354] width 1262 height 611
click at [1428, 649] on icon "Open Intercom Messenger" at bounding box center [1421, 655] width 25 height 25
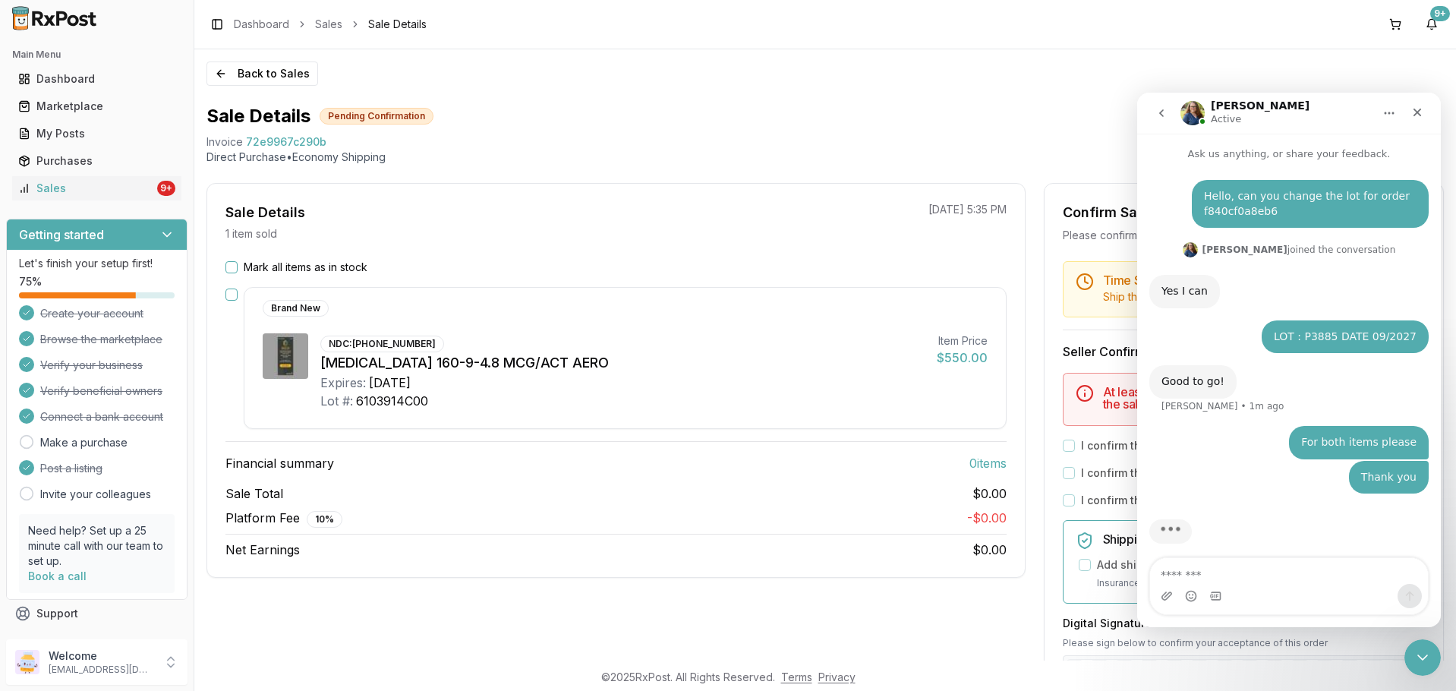
scroll to position [11, 0]
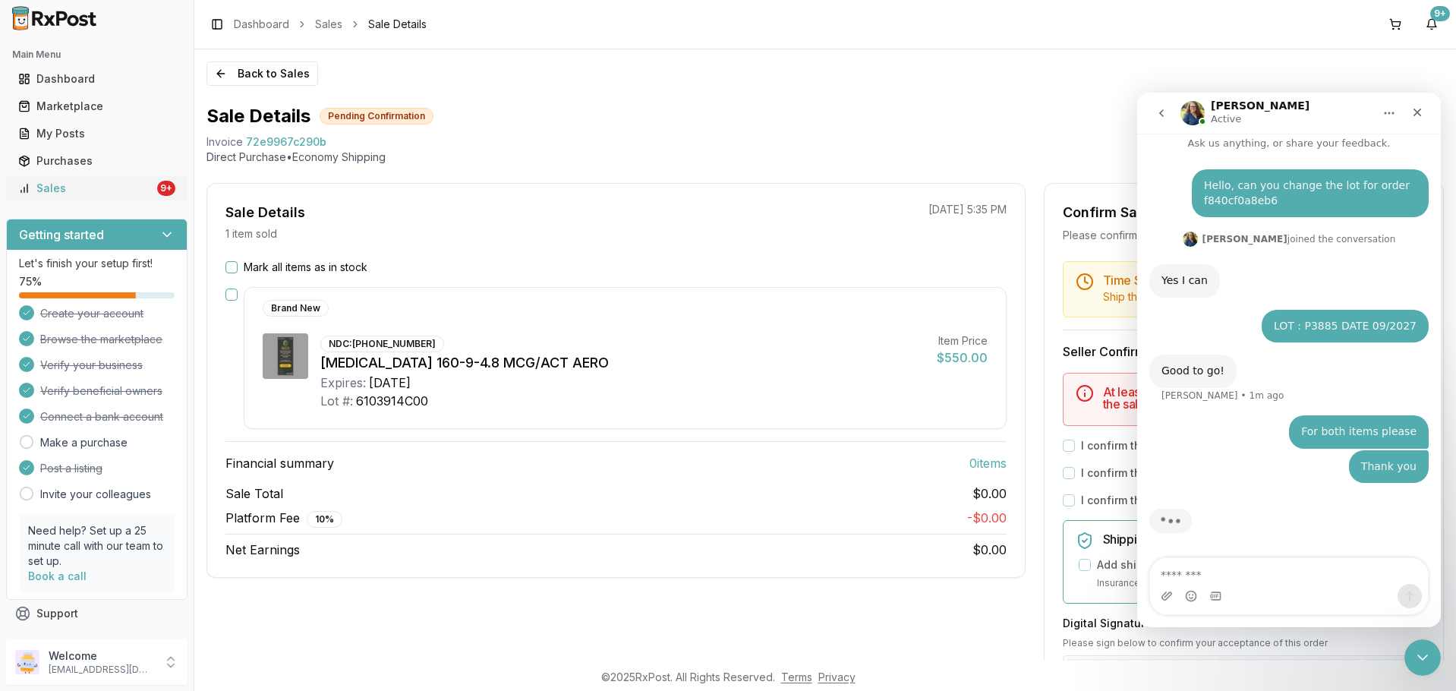
click at [81, 178] on link "Sales 9+" at bounding box center [96, 188] width 169 height 27
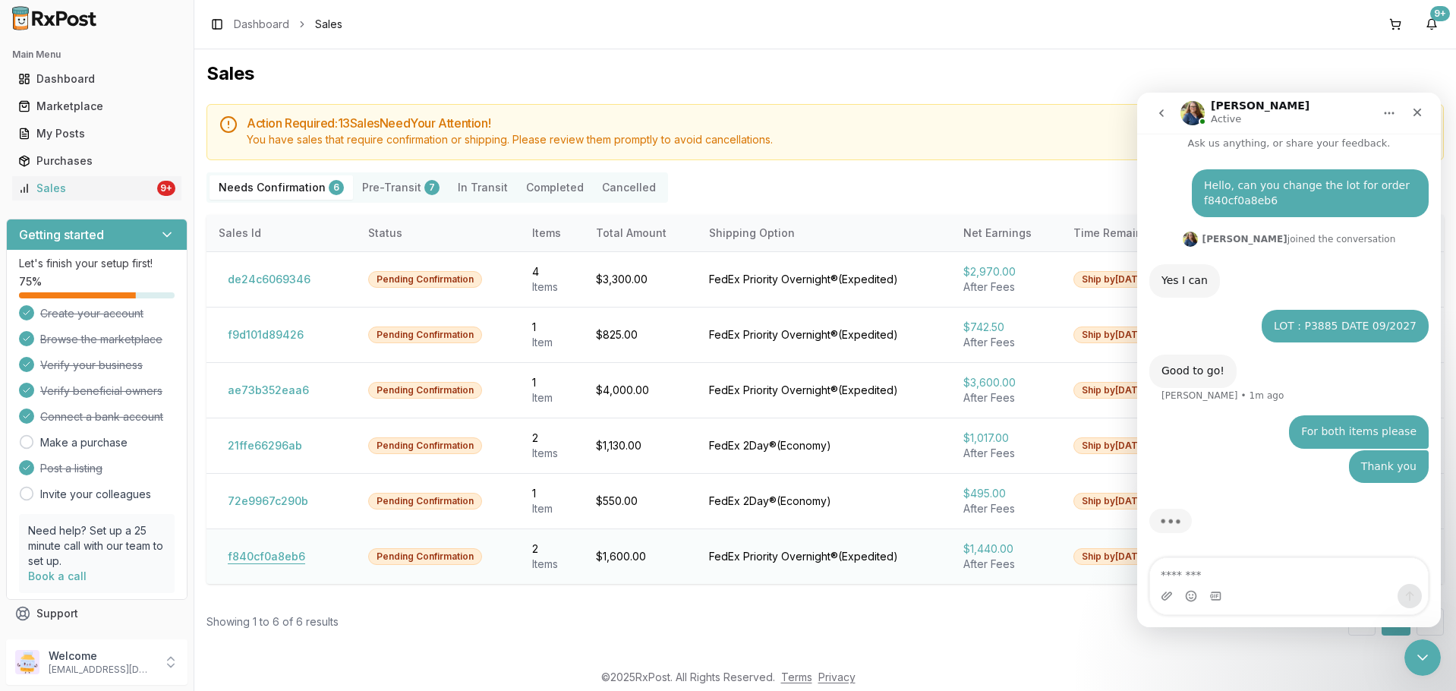
click at [293, 560] on button "f840cf0a8eb6" at bounding box center [267, 556] width 96 height 24
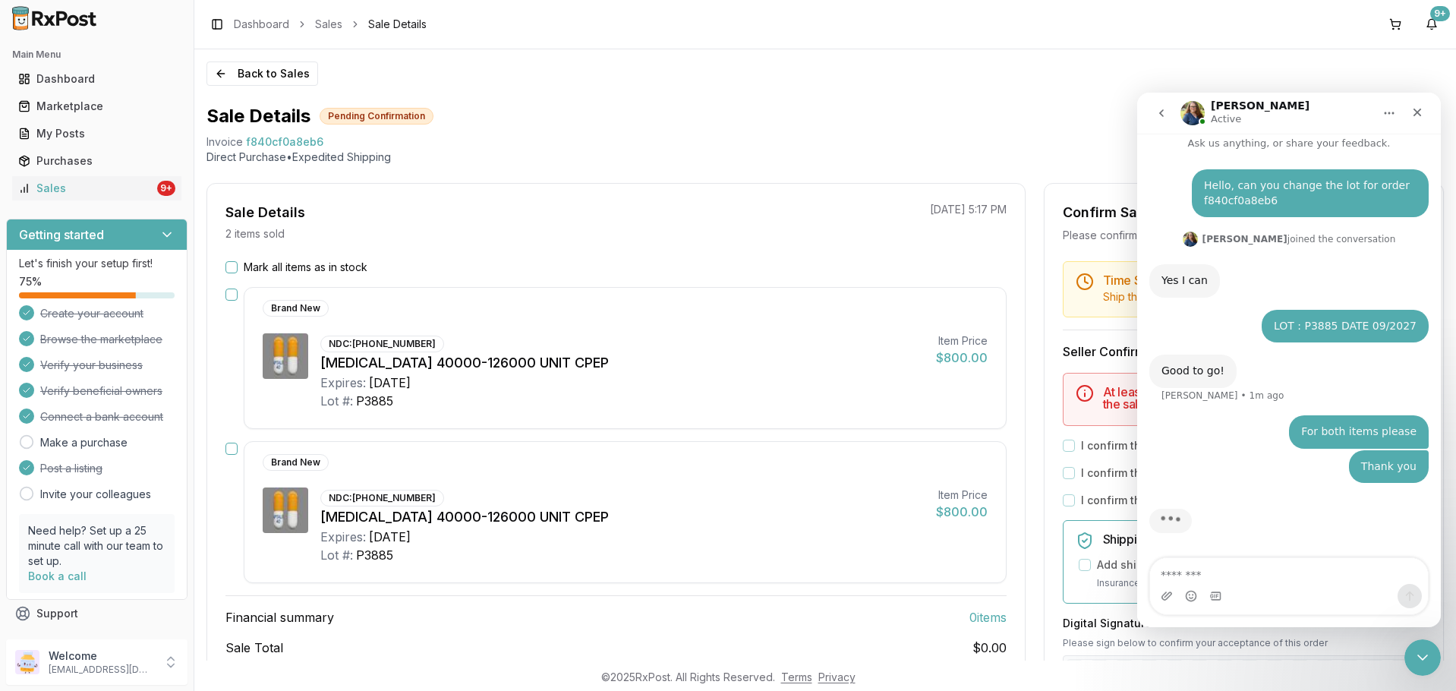
click at [217, 251] on div "Sale Details 2 items sold 10/13/2025 5:17 PM Mark all items as in stock Brand N…" at bounding box center [616, 457] width 819 height 549
click at [233, 272] on button "Mark all items as in stock" at bounding box center [232, 267] width 12 height 12
drag, startPoint x: 1413, startPoint y: 112, endPoint x: 2550, endPoint y: 211, distance: 1141.1
click at [1413, 112] on icon "Close" at bounding box center [1418, 112] width 12 height 12
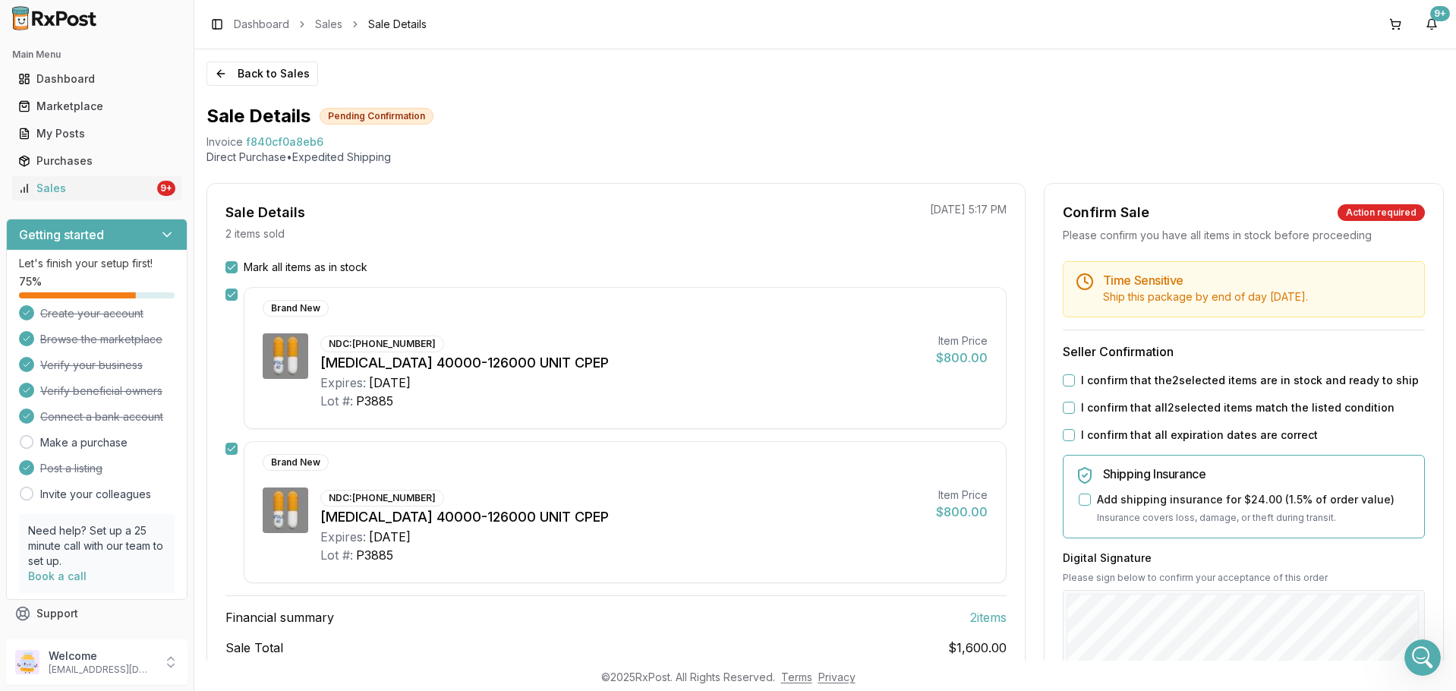
click at [1063, 373] on div "I confirm that the 2 selected items are in stock and ready to ship" at bounding box center [1244, 380] width 362 height 15
click at [1063, 383] on button "I confirm that the 2 selected items are in stock and ready to ship" at bounding box center [1069, 380] width 12 height 12
click at [1063, 405] on button "I confirm that all 2 selected items match the listed condition" at bounding box center [1069, 408] width 12 height 12
click at [1071, 438] on button "I confirm that all expiration dates are correct" at bounding box center [1069, 435] width 12 height 12
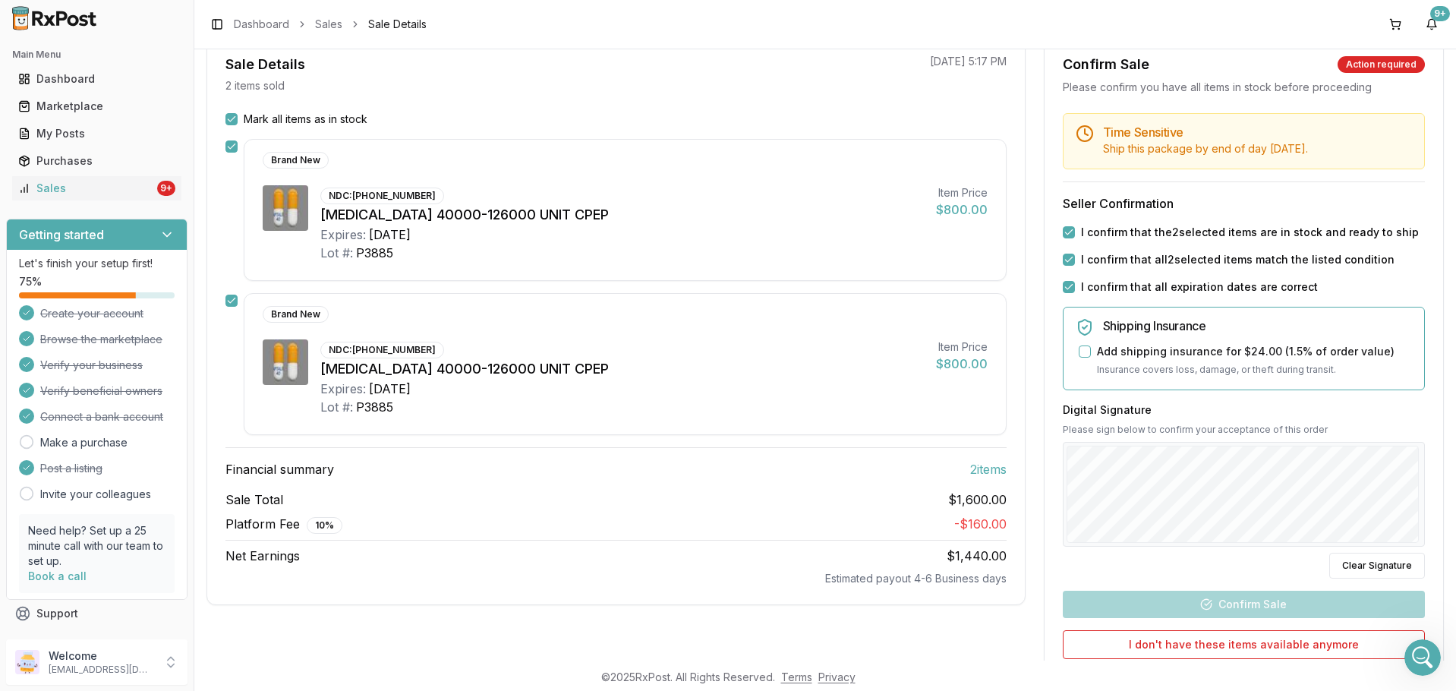
scroll to position [286, 0]
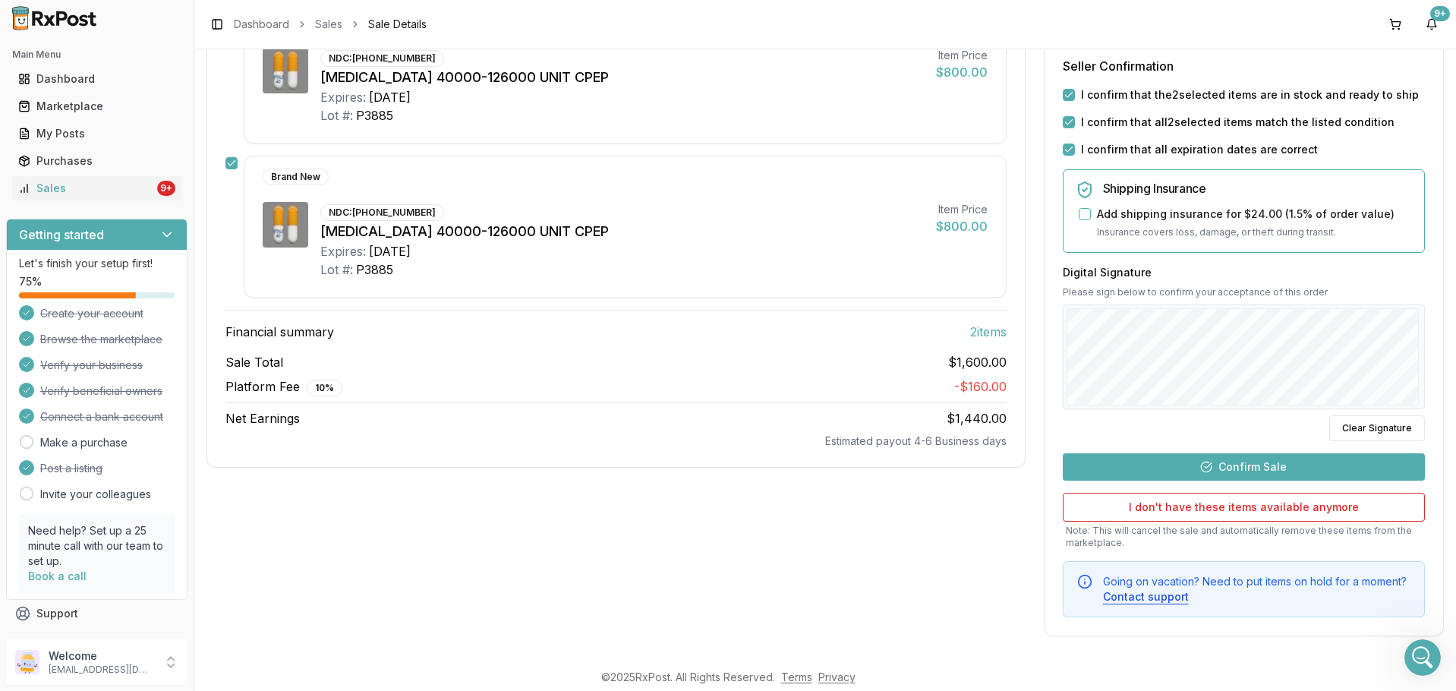
click at [1274, 472] on button "Confirm Sale" at bounding box center [1244, 466] width 362 height 27
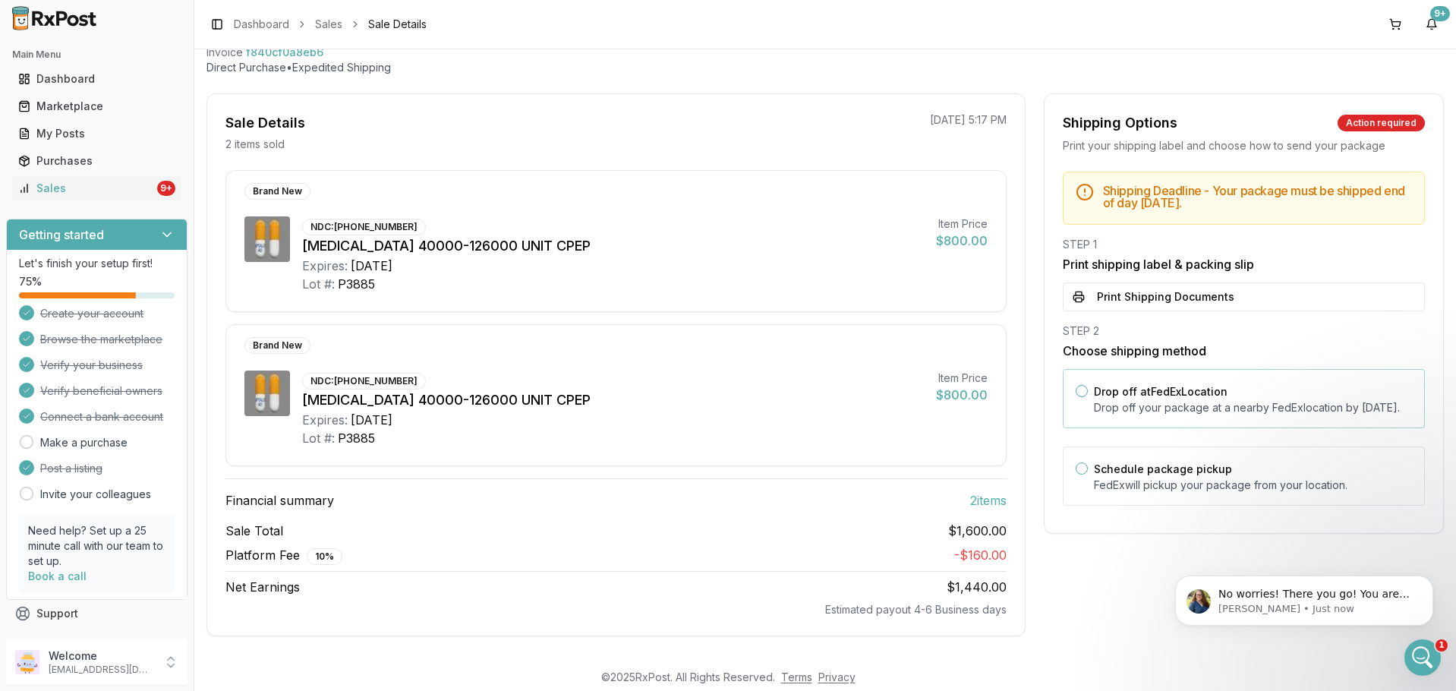
scroll to position [12, 0]
click at [1141, 293] on button "Print Shipping Documents" at bounding box center [1244, 296] width 362 height 29
click at [1337, 598] on span "No worries! There you go! You are very welcome." at bounding box center [1314, 601] width 191 height 27
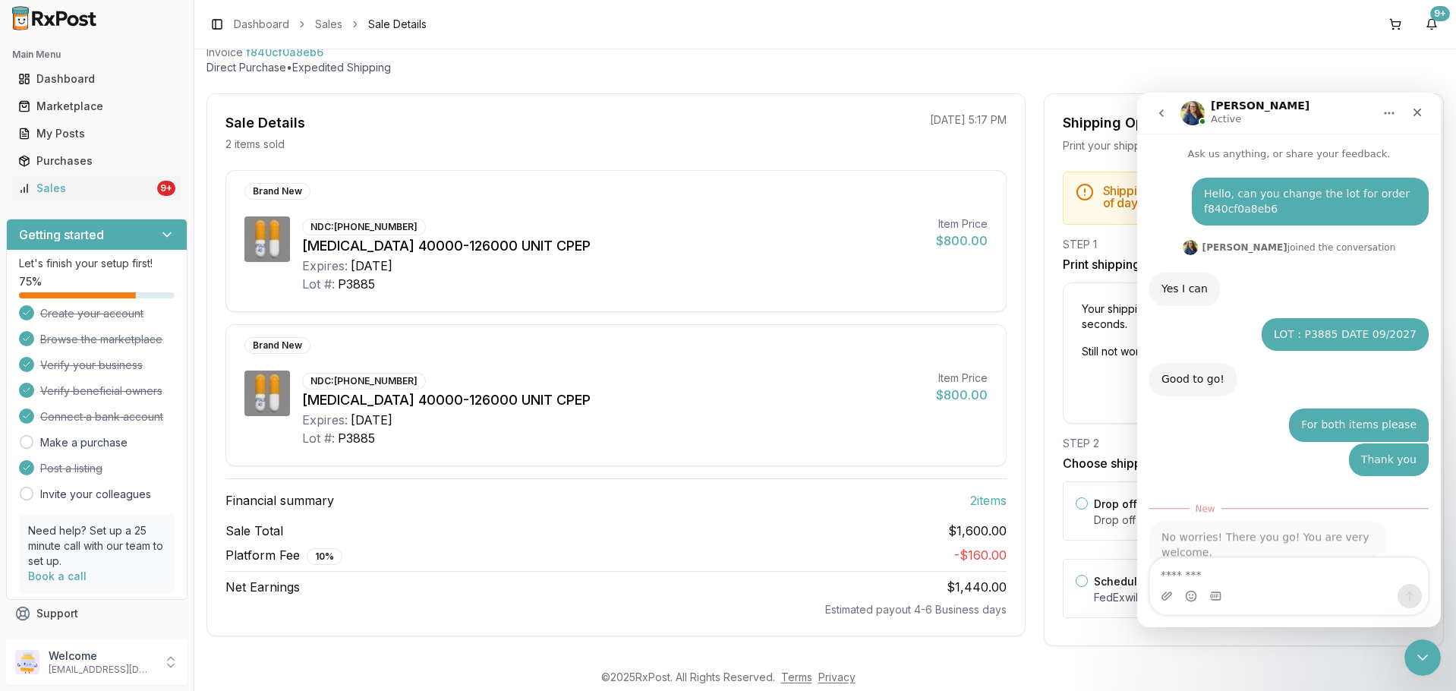
scroll to position [37, 0]
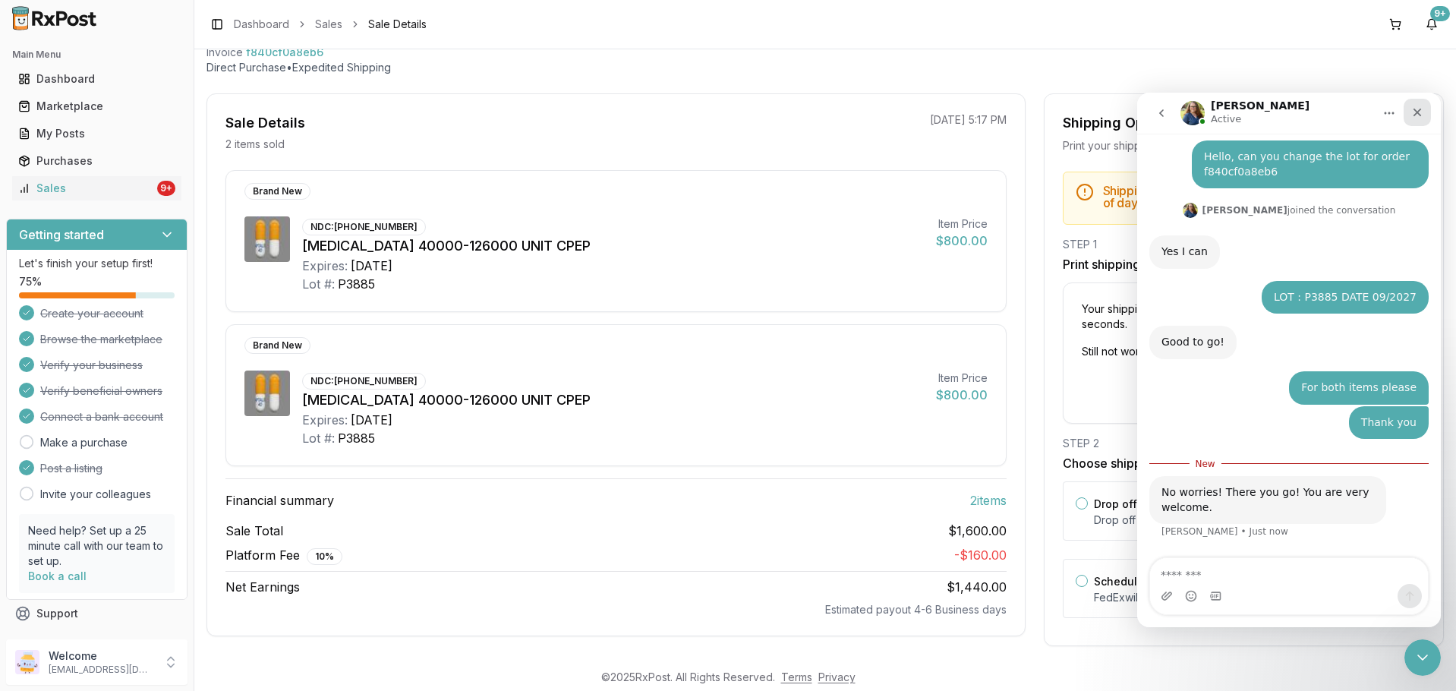
click at [1419, 109] on icon "Close" at bounding box center [1418, 112] width 12 height 12
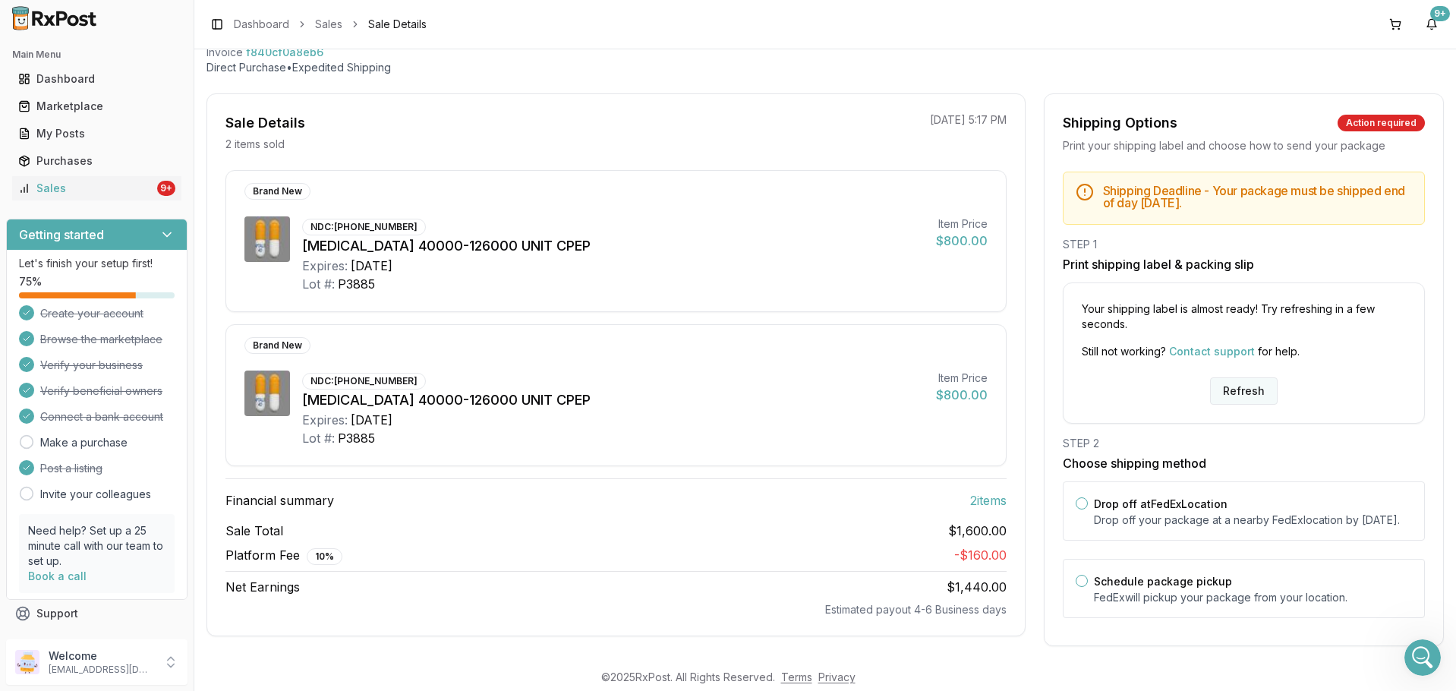
click at [1248, 385] on button "Refresh" at bounding box center [1244, 390] width 68 height 27
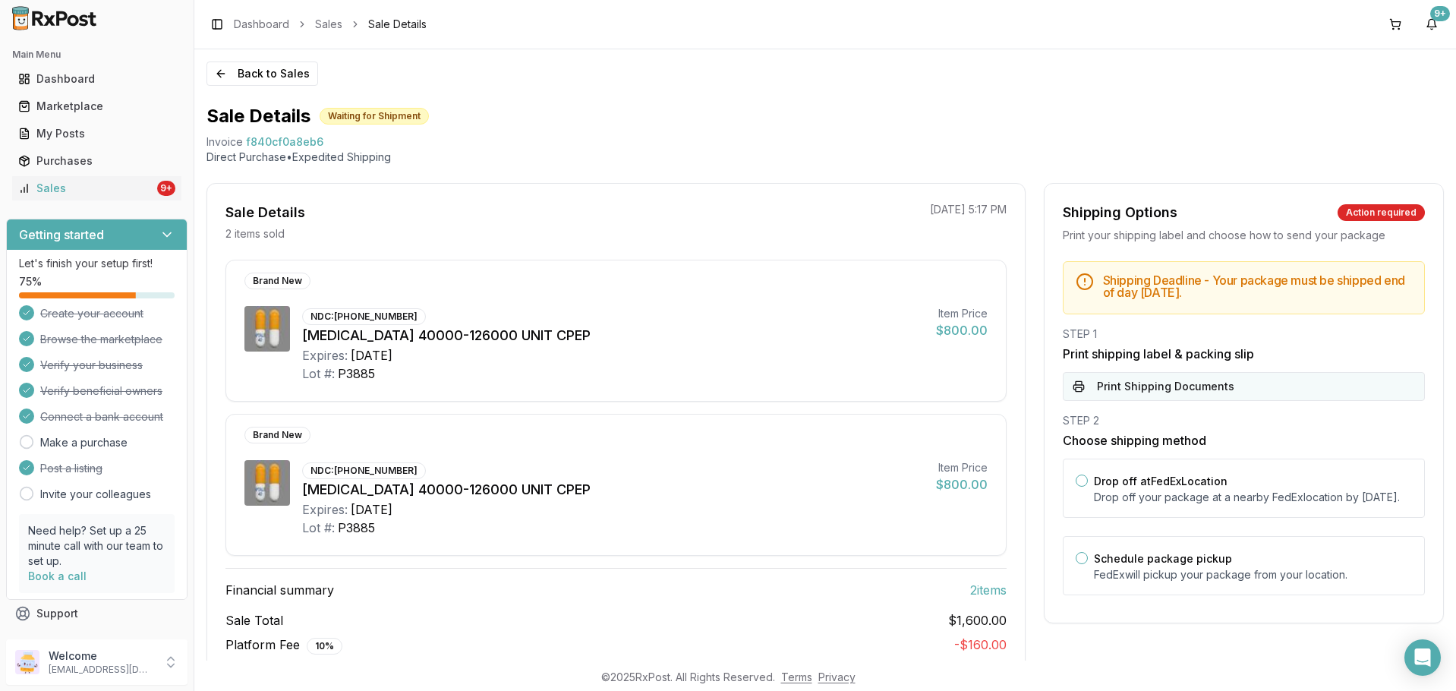
click at [1195, 387] on button "Print Shipping Documents" at bounding box center [1244, 386] width 362 height 29
click at [243, 66] on button "Back to Sales" at bounding box center [263, 74] width 112 height 24
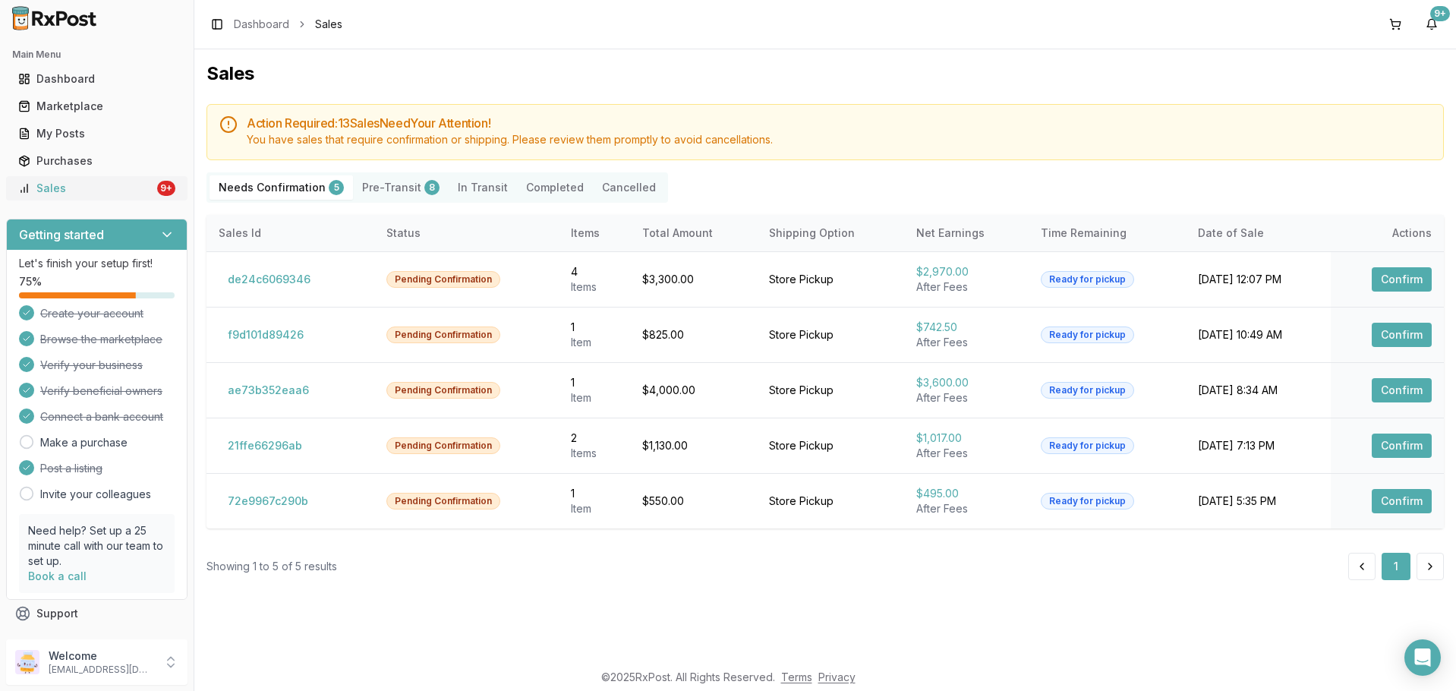
click at [91, 188] on div "Sales" at bounding box center [86, 188] width 136 height 15
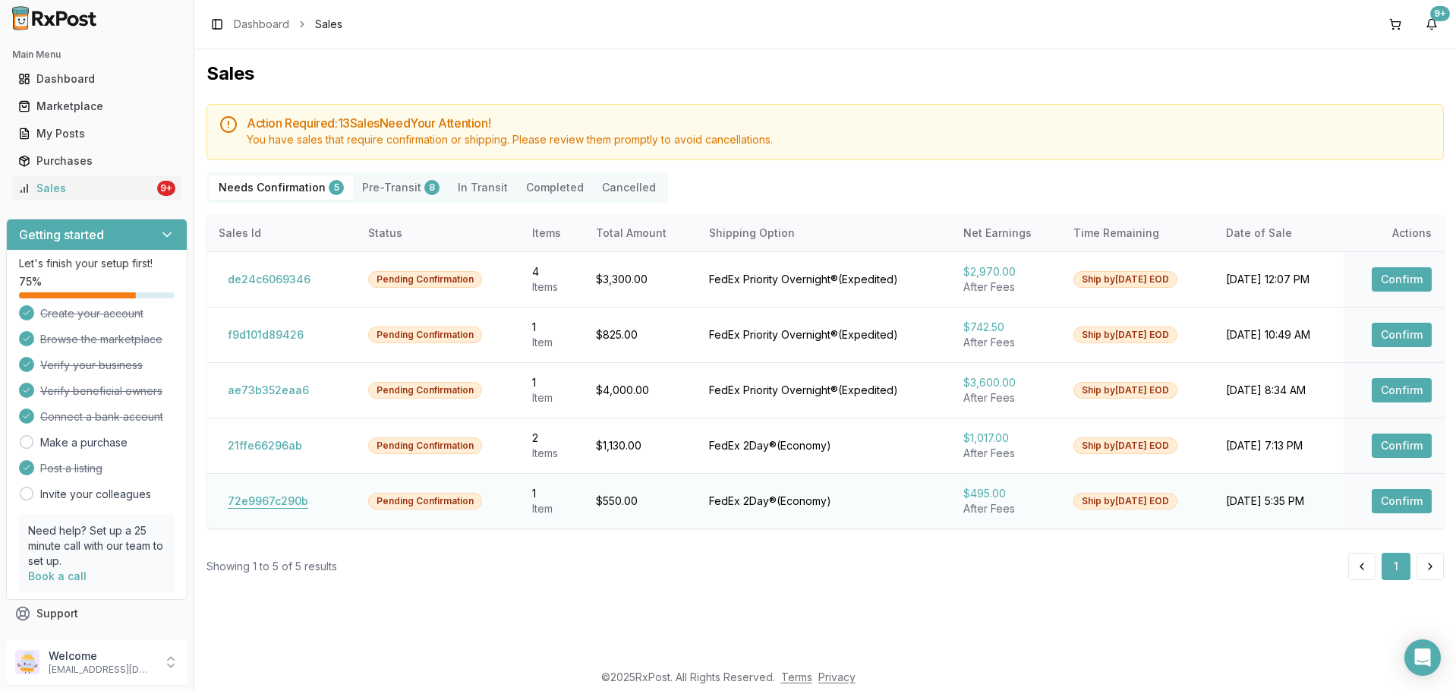
click at [288, 500] on button "72e9967c290b" at bounding box center [268, 501] width 99 height 24
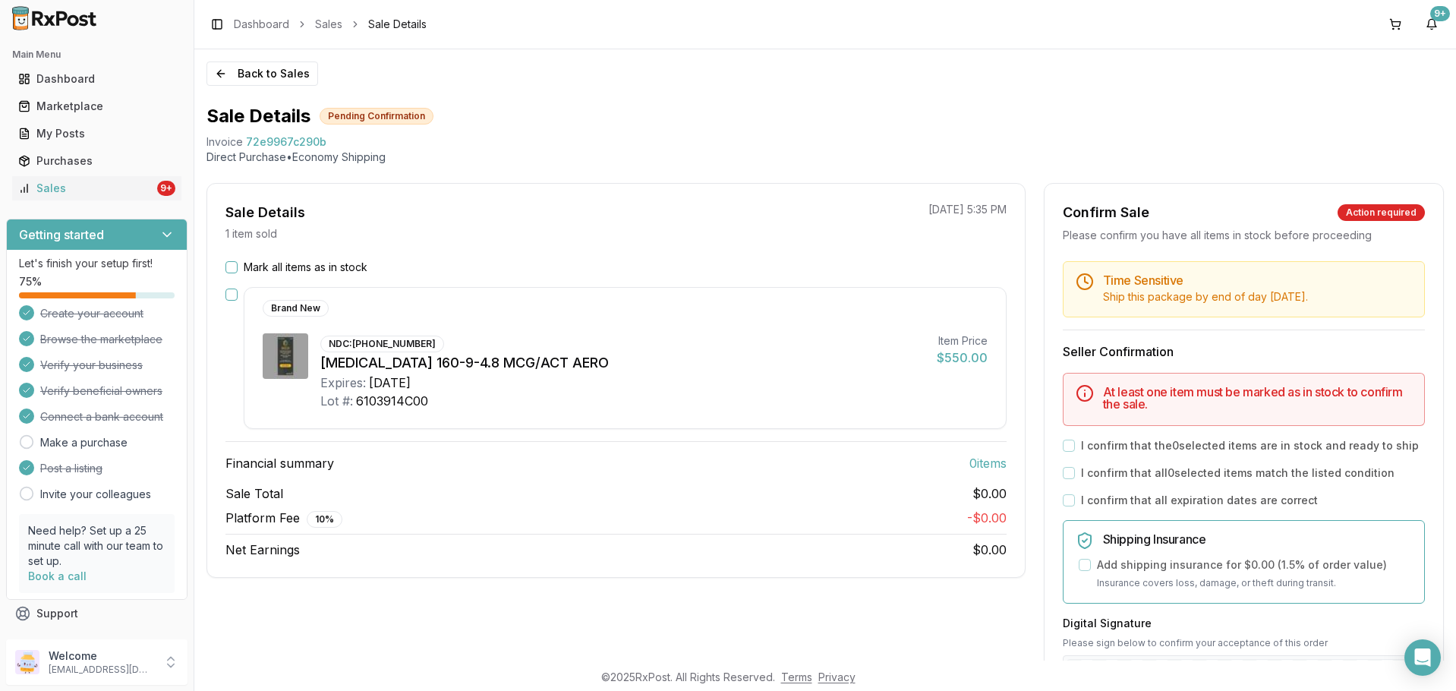
scroll to position [76, 0]
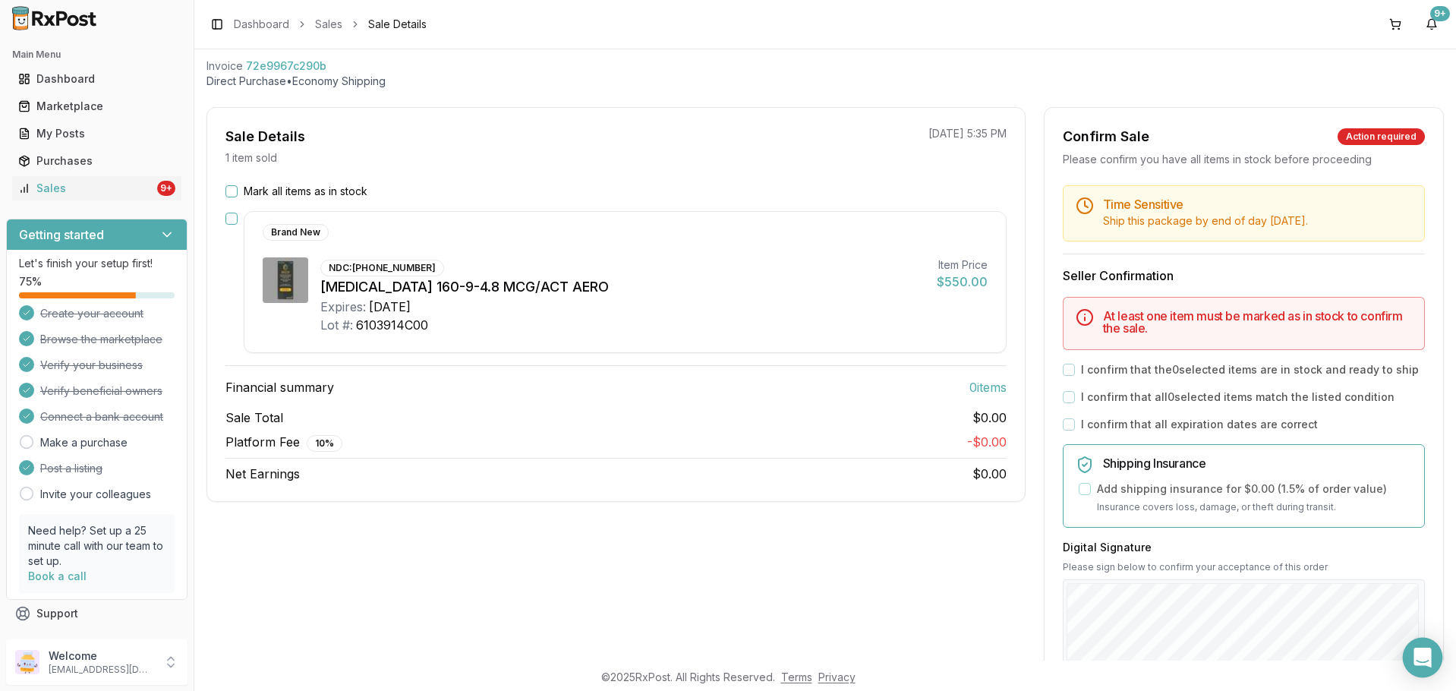
click at [1408, 652] on div "Open Intercom Messenger" at bounding box center [1423, 658] width 40 height 40
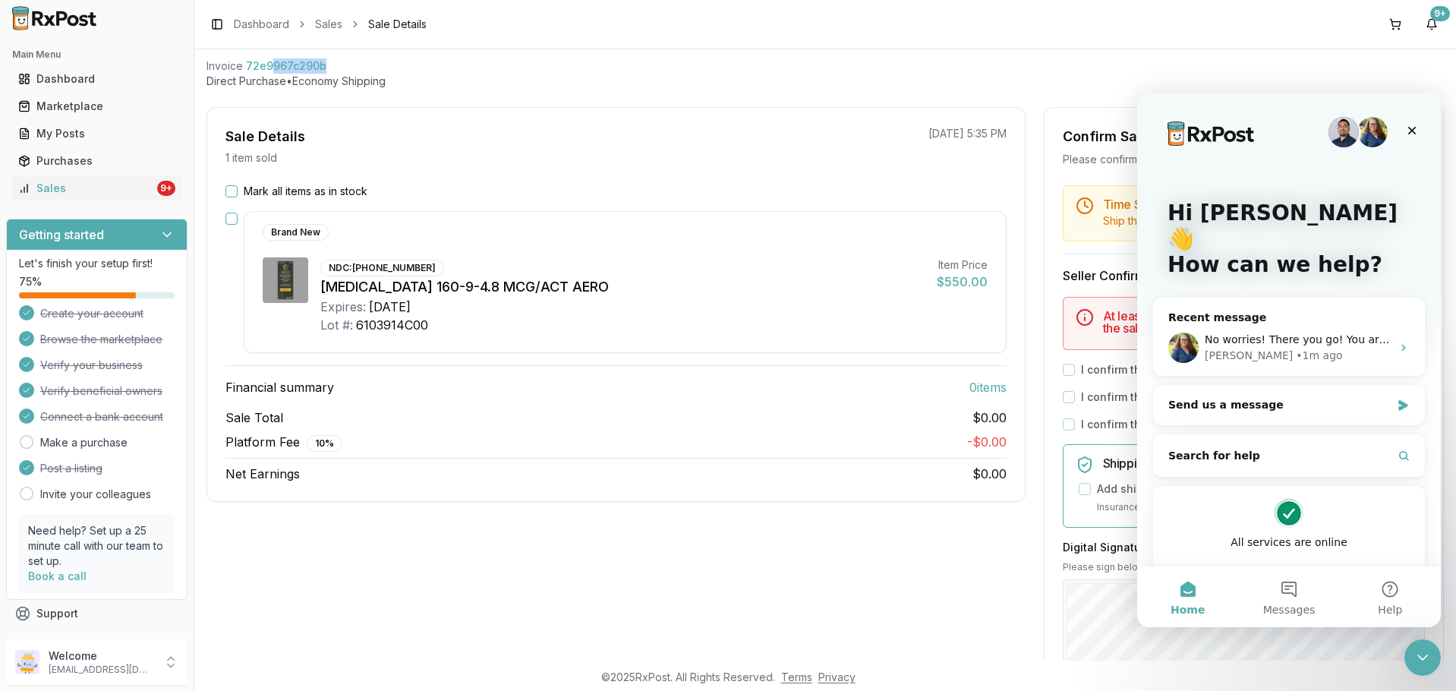
scroll to position [70, 0]
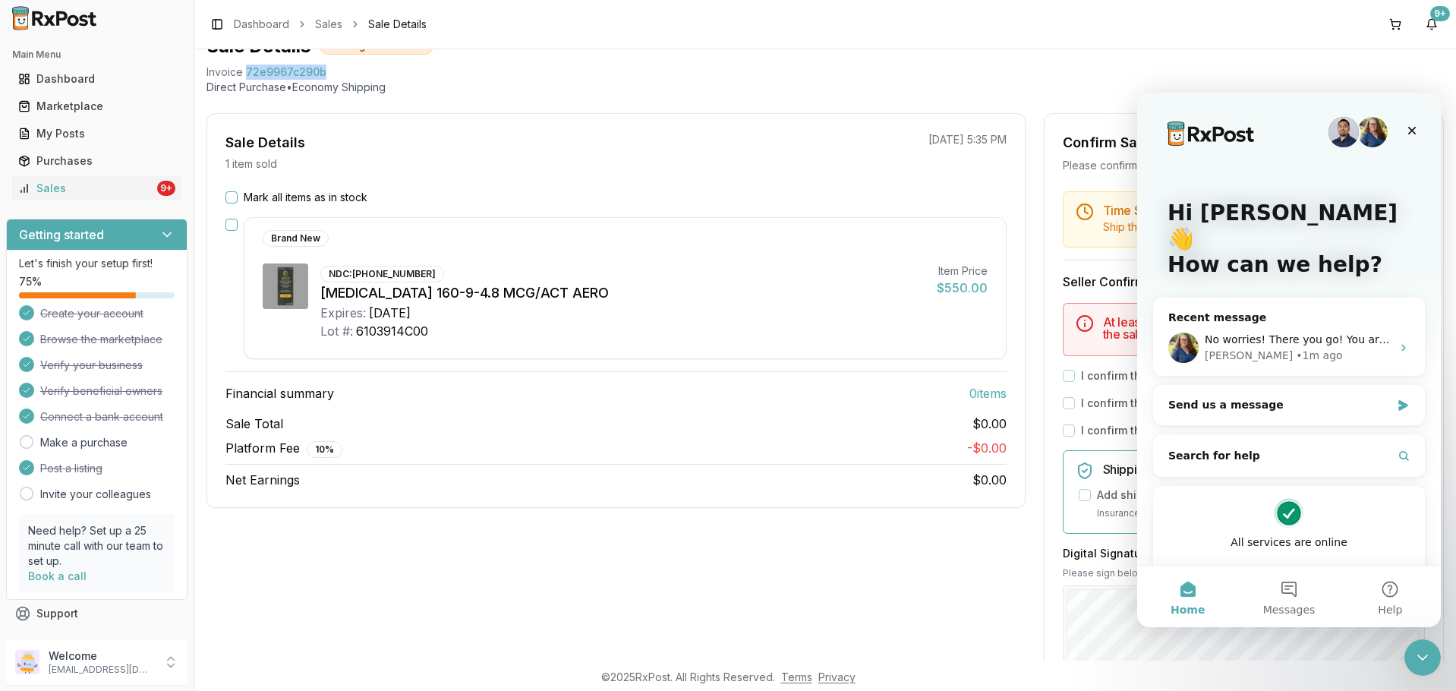
drag, startPoint x: 331, startPoint y: 63, endPoint x: 245, endPoint y: 74, distance: 86.6
click at [245, 74] on div "Invoice 72e9967c290b" at bounding box center [826, 72] width 1238 height 15
copy span "72e9967c290b"
click at [1276, 332] on div "No worries! There you go! You are very welcome." at bounding box center [1298, 340] width 187 height 16
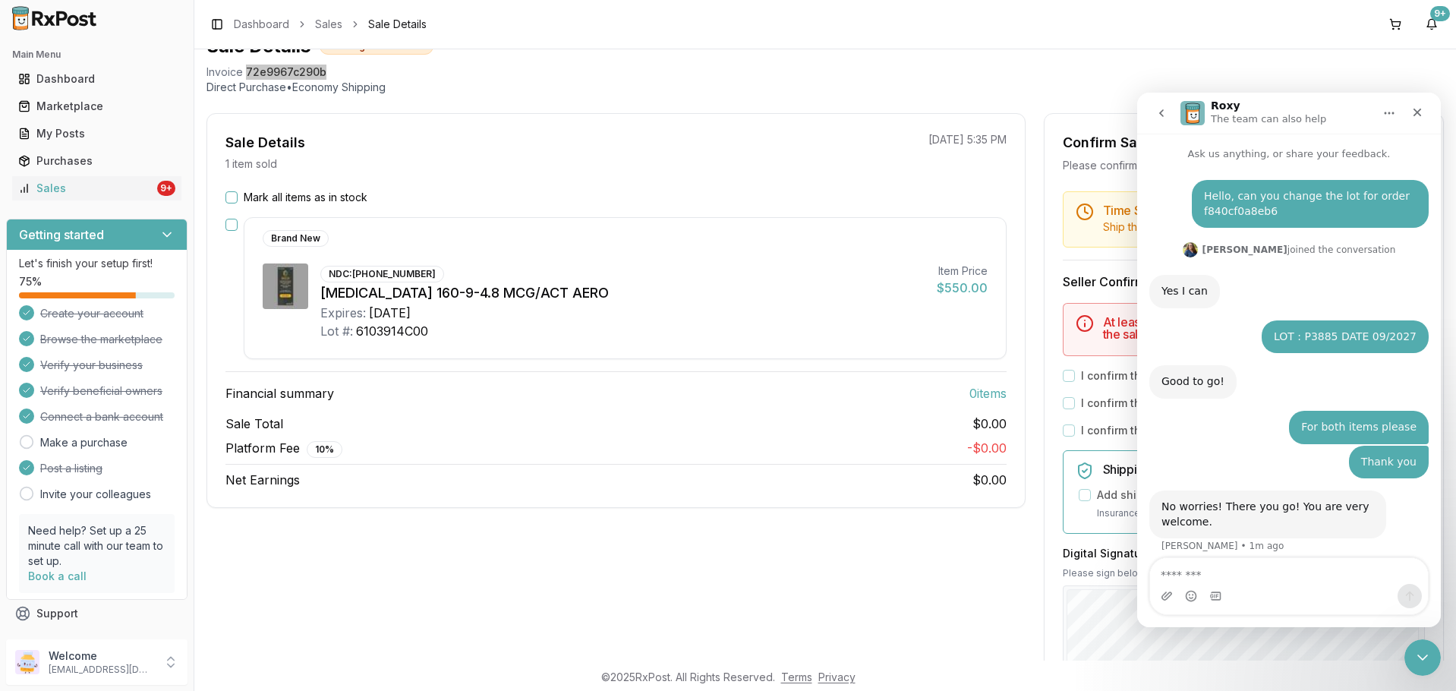
scroll to position [12, 0]
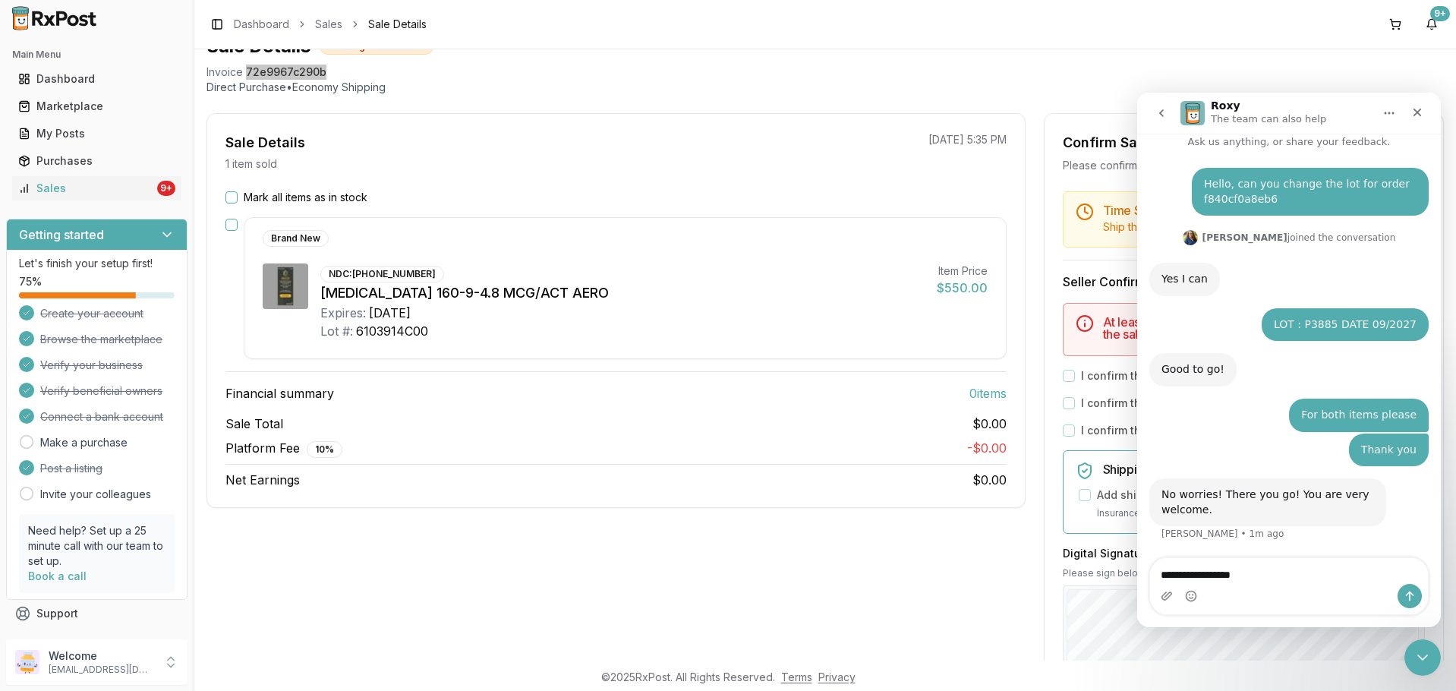
type textarea "**********"
click at [1280, 578] on textarea "**********" at bounding box center [1289, 571] width 278 height 26
click at [1255, 577] on textarea "**********" at bounding box center [1289, 571] width 278 height 26
click at [1271, 572] on textarea "**********" at bounding box center [1289, 571] width 278 height 26
click at [1348, 569] on textarea "**********" at bounding box center [1289, 571] width 278 height 26
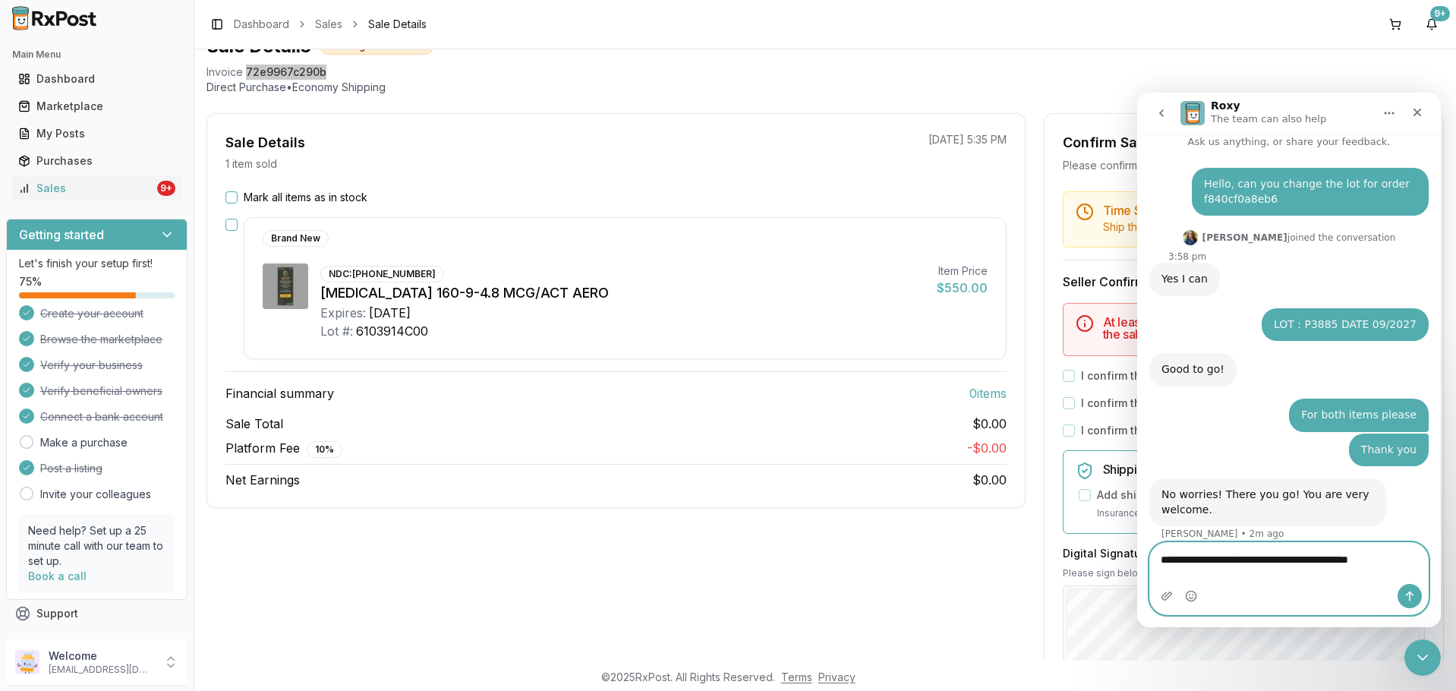
type textarea "**********"
click at [1401, 602] on button "Send a message…" at bounding box center [1410, 596] width 24 height 24
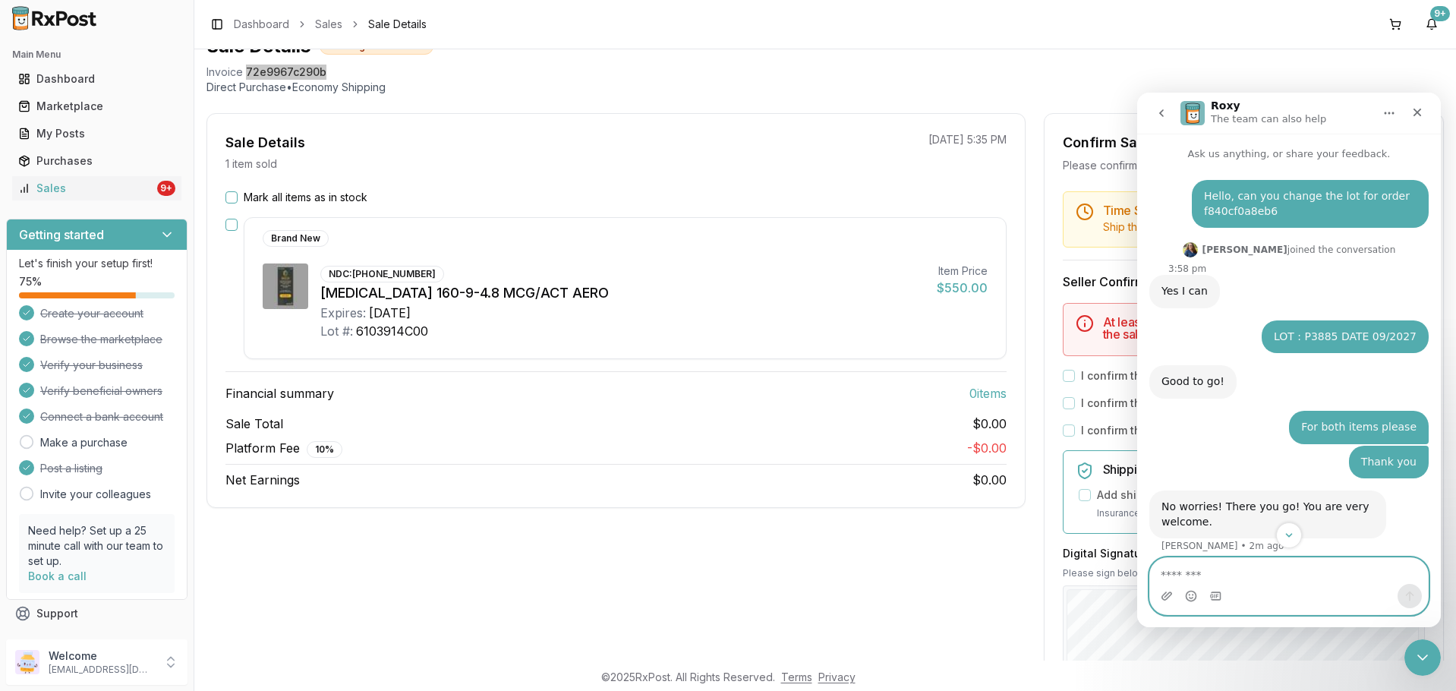
scroll to position [73, 0]
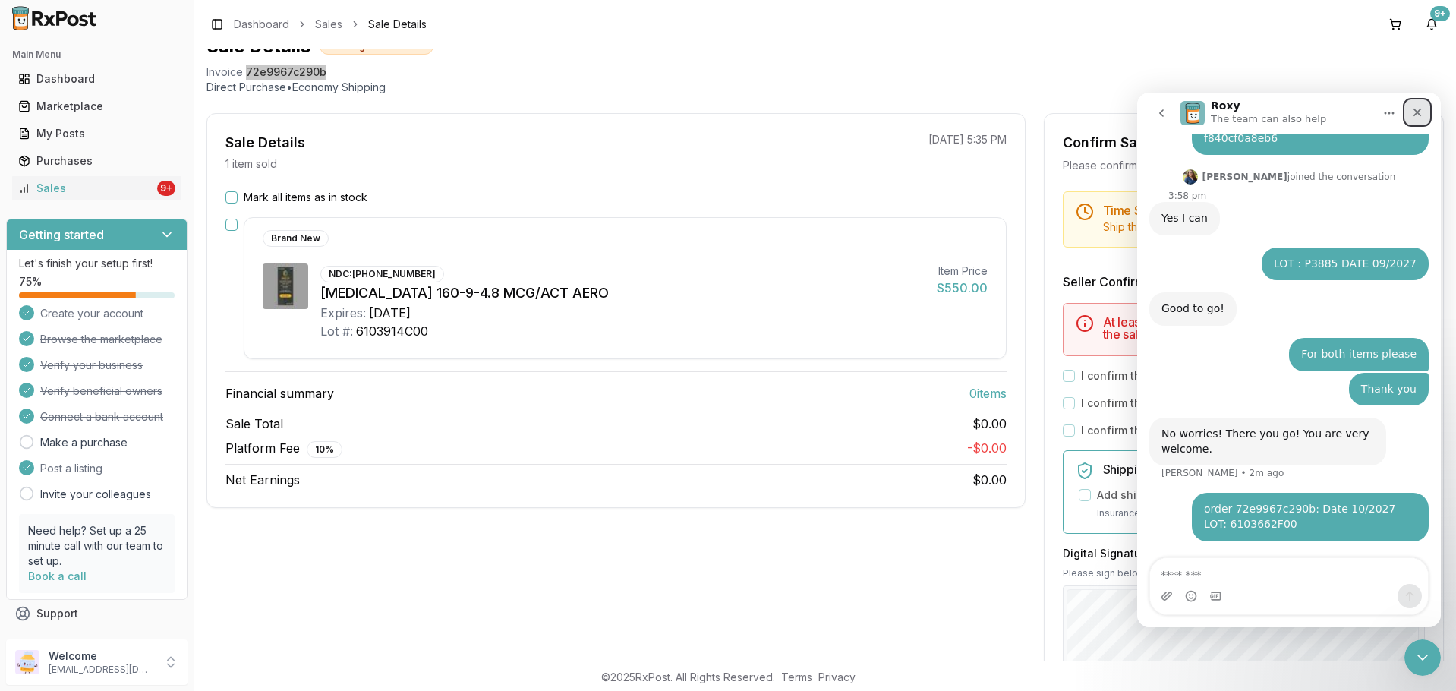
click at [1419, 106] on icon "Close" at bounding box center [1418, 112] width 12 height 12
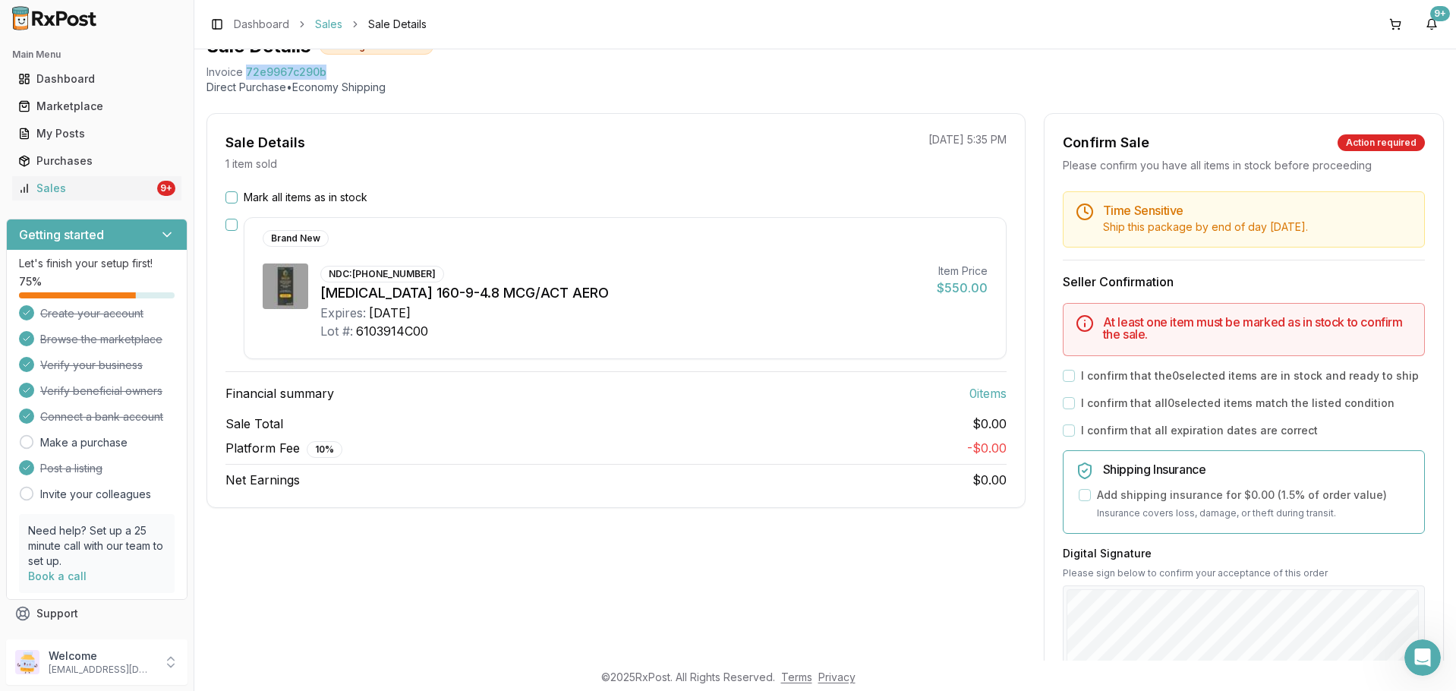
click at [325, 29] on link "Sales" at bounding box center [328, 24] width 27 height 15
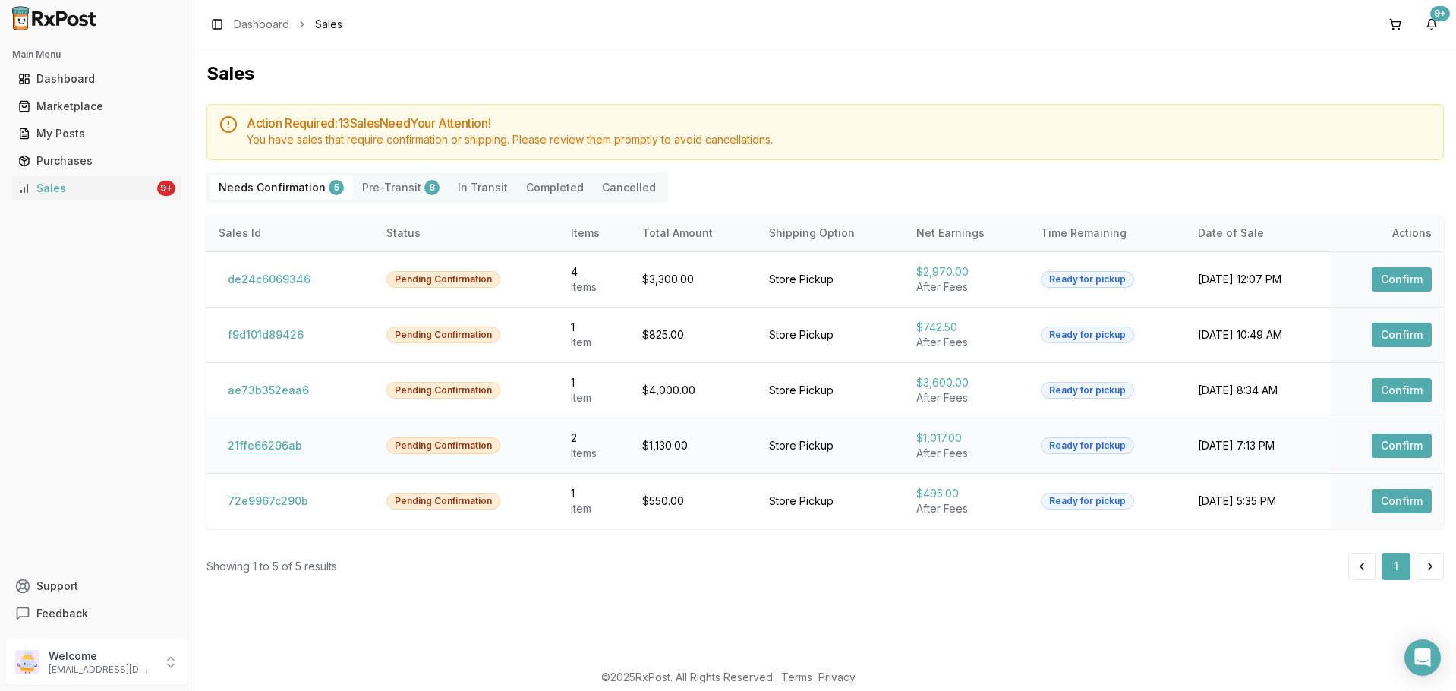
click at [269, 441] on button "21ffe66296ab" at bounding box center [265, 446] width 93 height 24
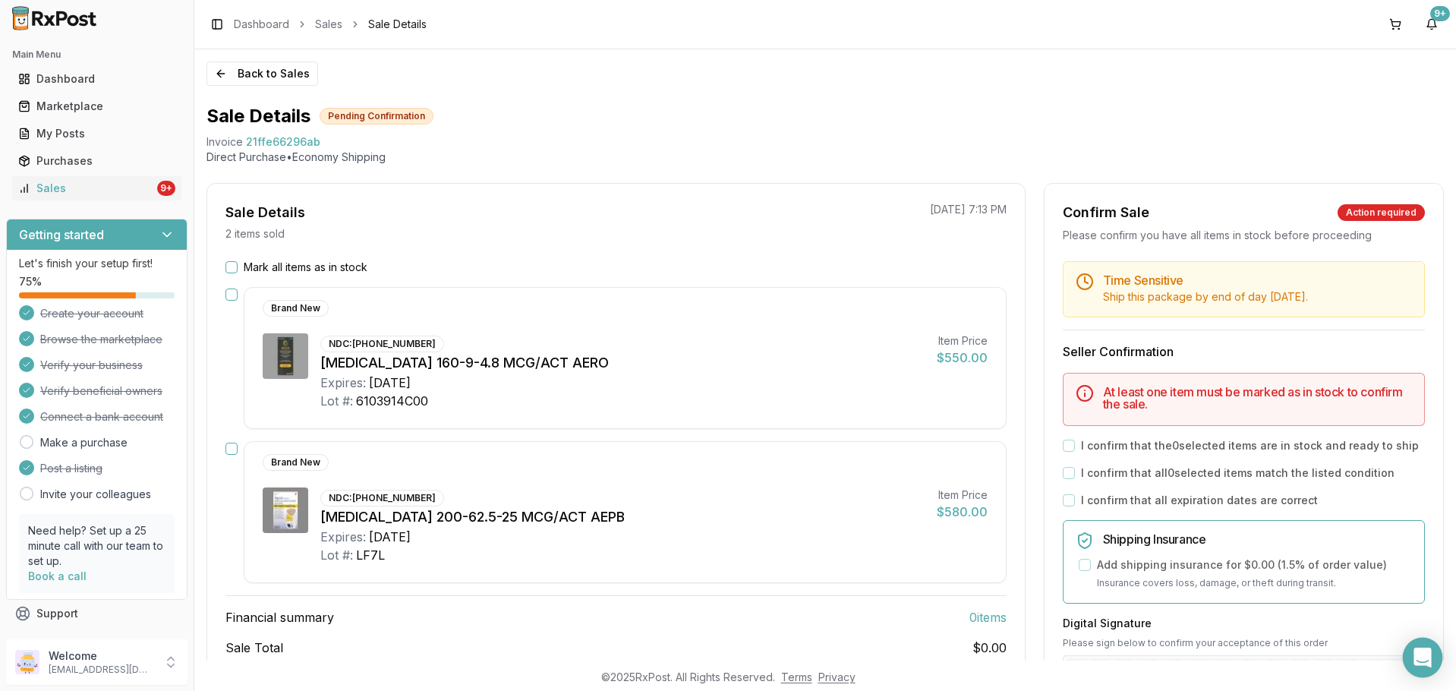
click at [1426, 646] on div "Open Intercom Messenger" at bounding box center [1423, 658] width 40 height 40
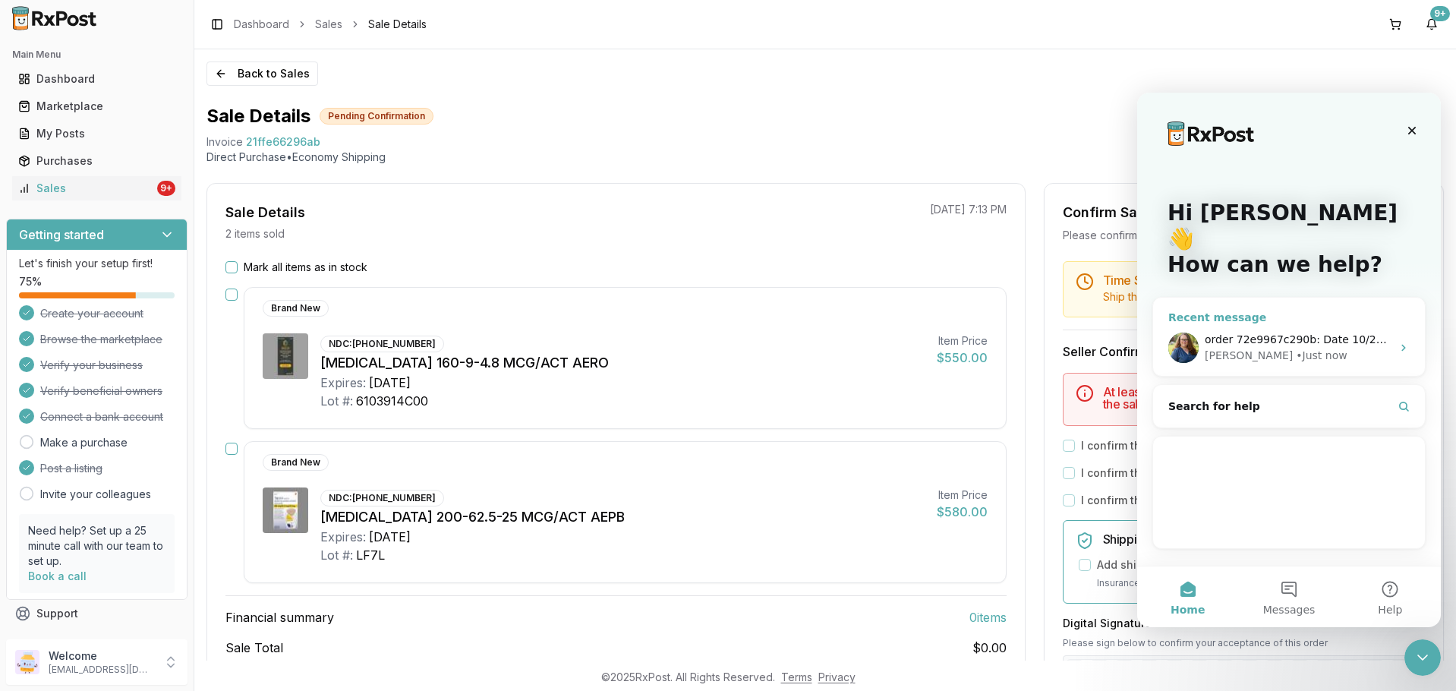
click at [1296, 348] on div "• Just now" at bounding box center [1321, 356] width 51 height 16
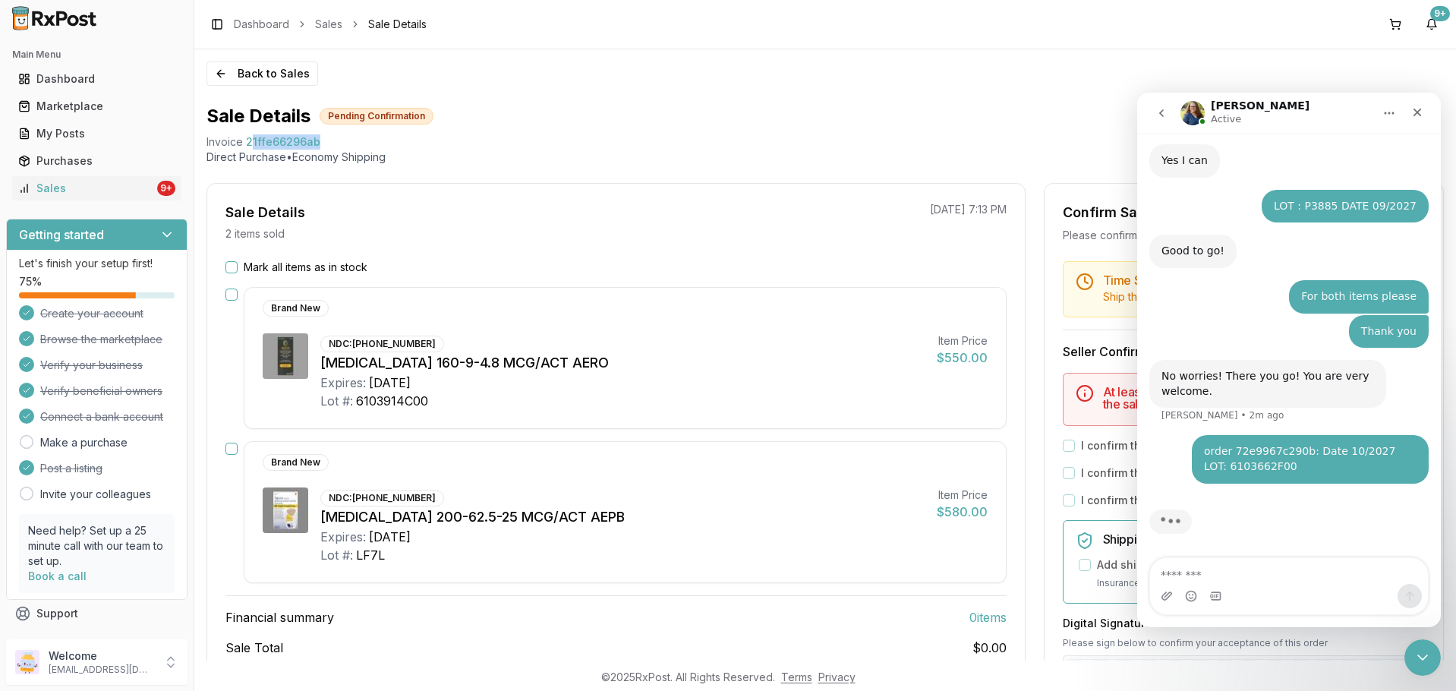
scroll to position [131, 0]
drag, startPoint x: 317, startPoint y: 141, endPoint x: 247, endPoint y: 138, distance: 69.9
click at [247, 138] on div "Invoice 21ffe66296ab" at bounding box center [826, 141] width 1238 height 15
copy span "21ffe66296ab"
click at [1238, 575] on textarea "Message…" at bounding box center [1289, 571] width 278 height 26
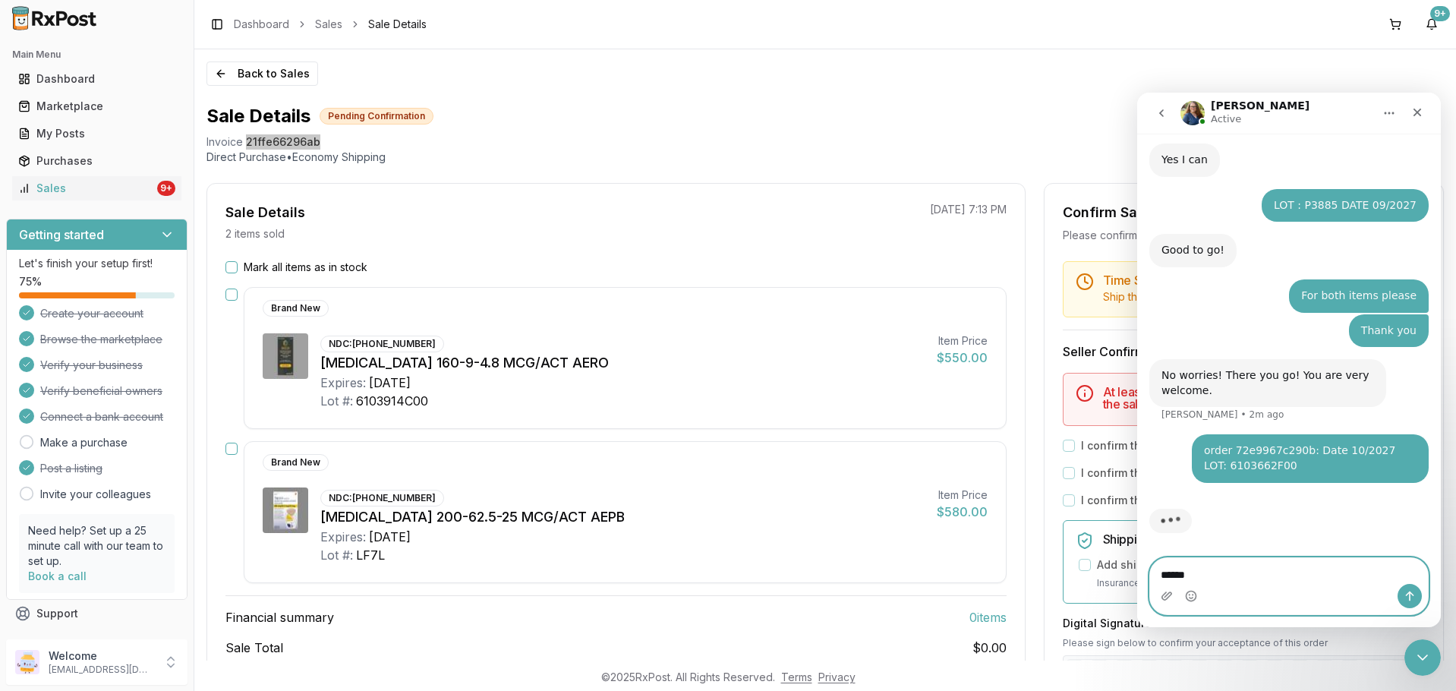
paste textarea "**********"
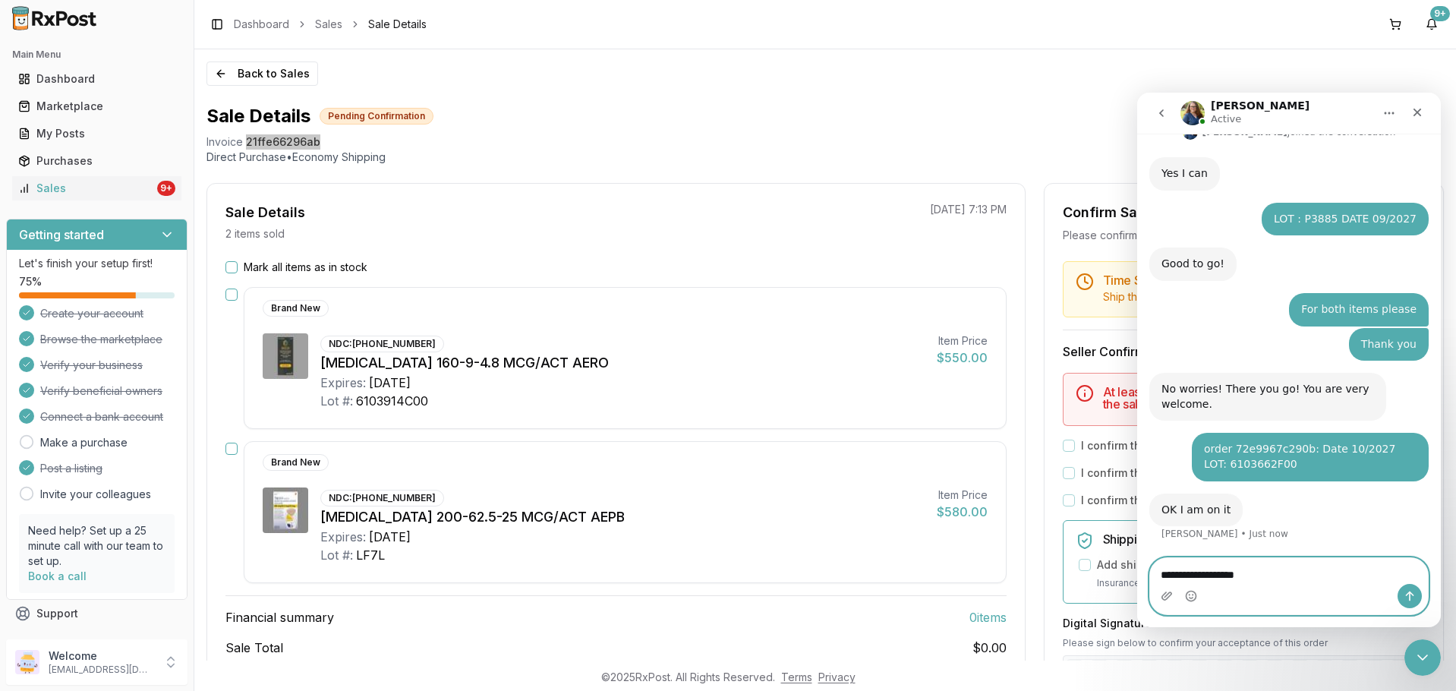
scroll to position [118, 0]
drag, startPoint x: 1263, startPoint y: 578, endPoint x: 2399, endPoint y: 742, distance: 1147.7
click at [1263, 578] on textarea "**********" at bounding box center [1289, 571] width 278 height 26
click at [1298, 571] on textarea "**********" at bounding box center [1289, 571] width 278 height 26
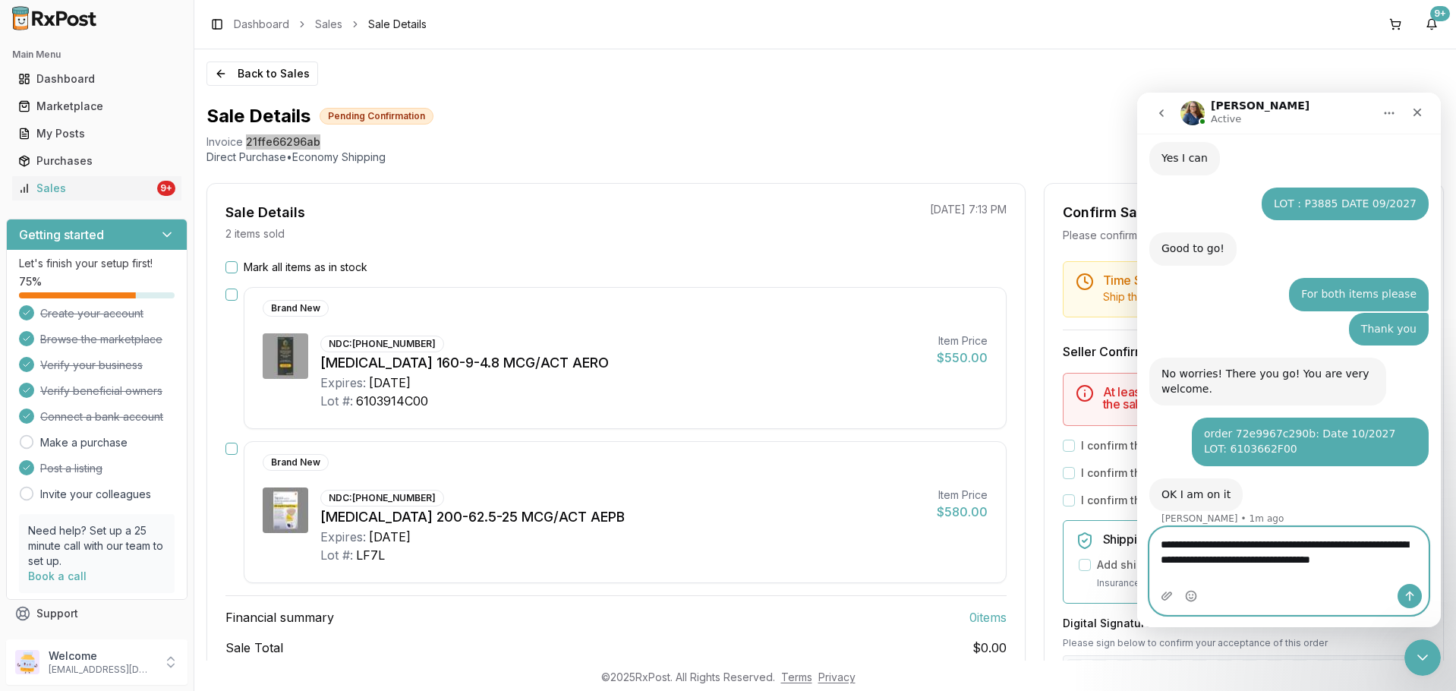
click at [1393, 556] on textarea "**********" at bounding box center [1289, 548] width 278 height 41
click at [1396, 559] on textarea "**********" at bounding box center [1289, 548] width 278 height 41
click at [1257, 558] on textarea "**********" at bounding box center [1289, 548] width 278 height 41
click at [1184, 569] on textarea "**********" at bounding box center [1289, 548] width 278 height 41
type textarea "**********"
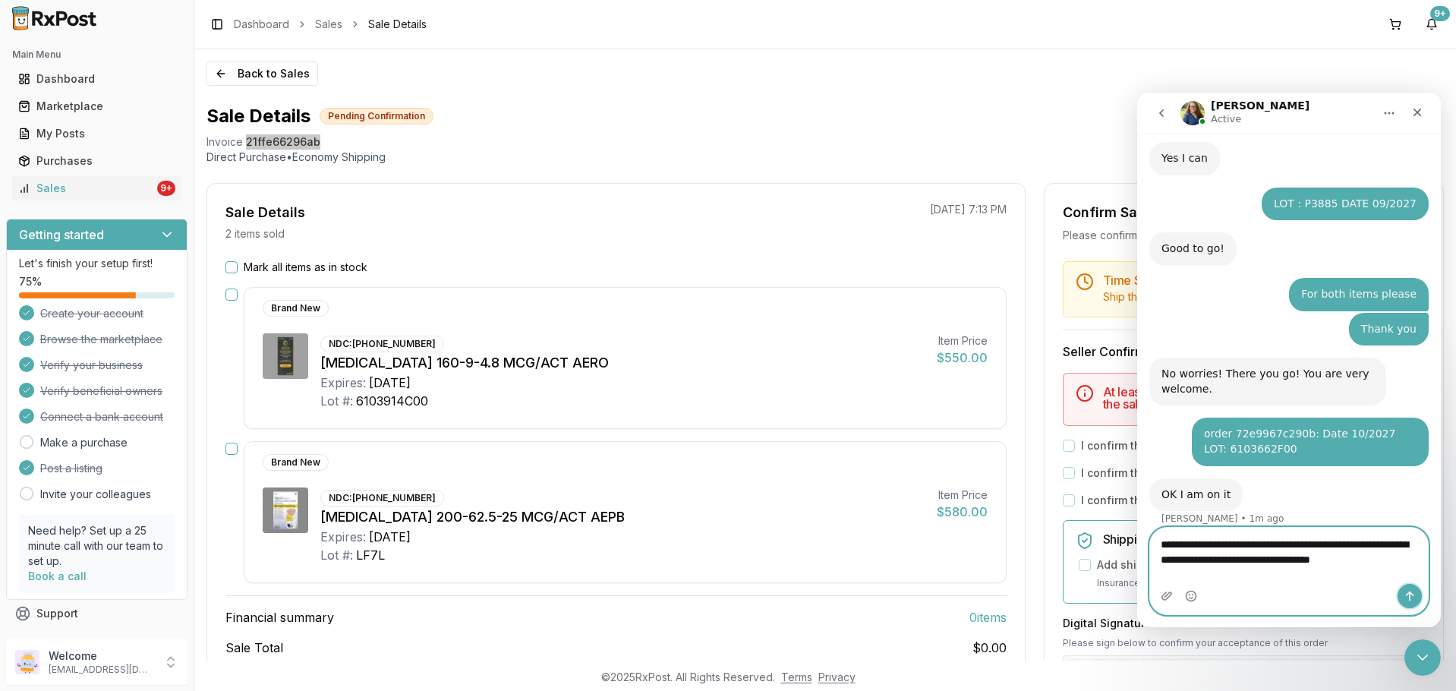
click at [1412, 595] on icon "Send a message…" at bounding box center [1410, 596] width 12 height 12
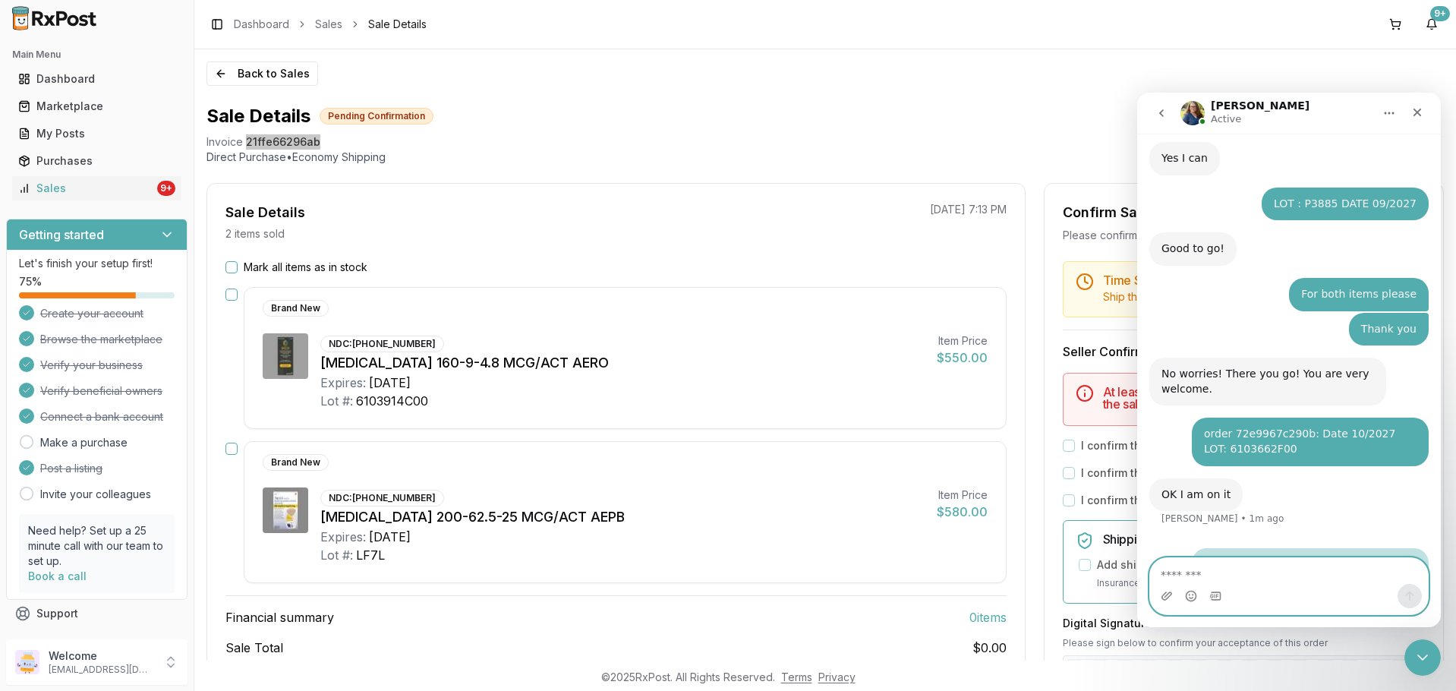
scroll to position [178, 0]
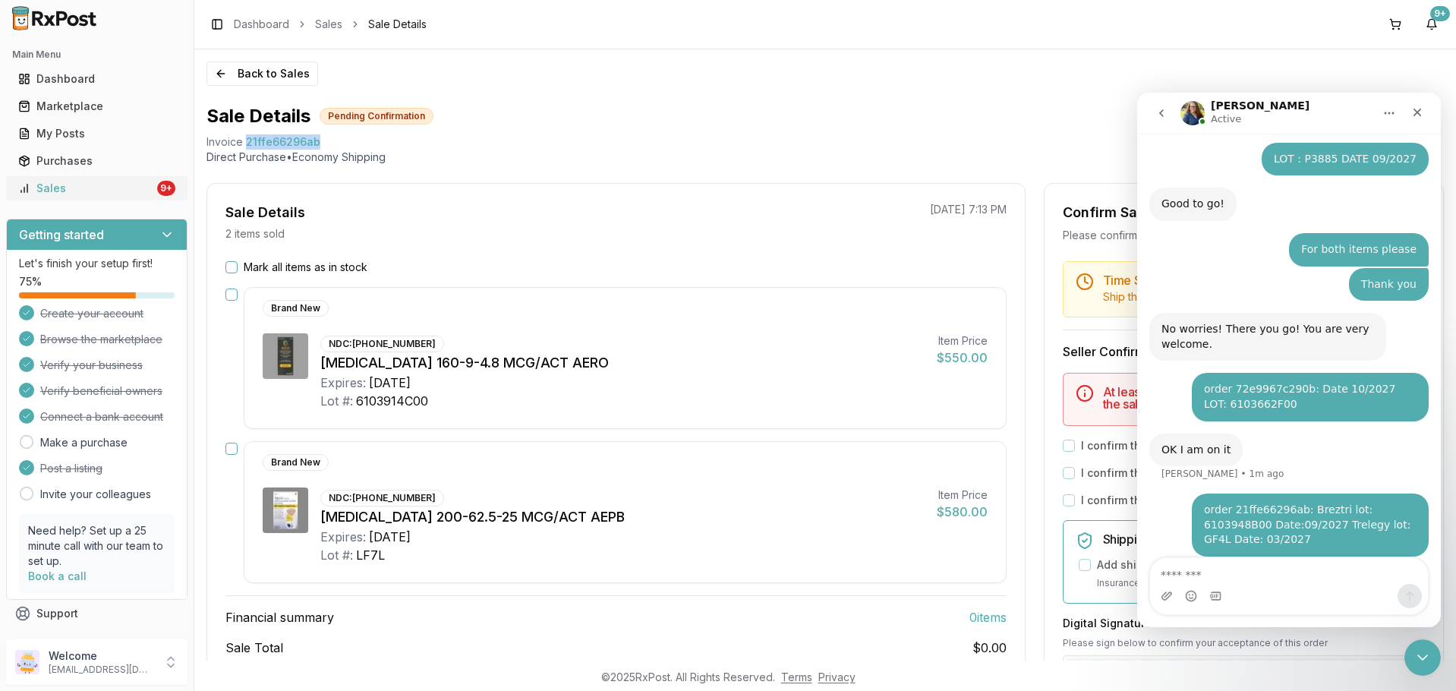
click at [140, 193] on div "Sales" at bounding box center [86, 188] width 136 height 15
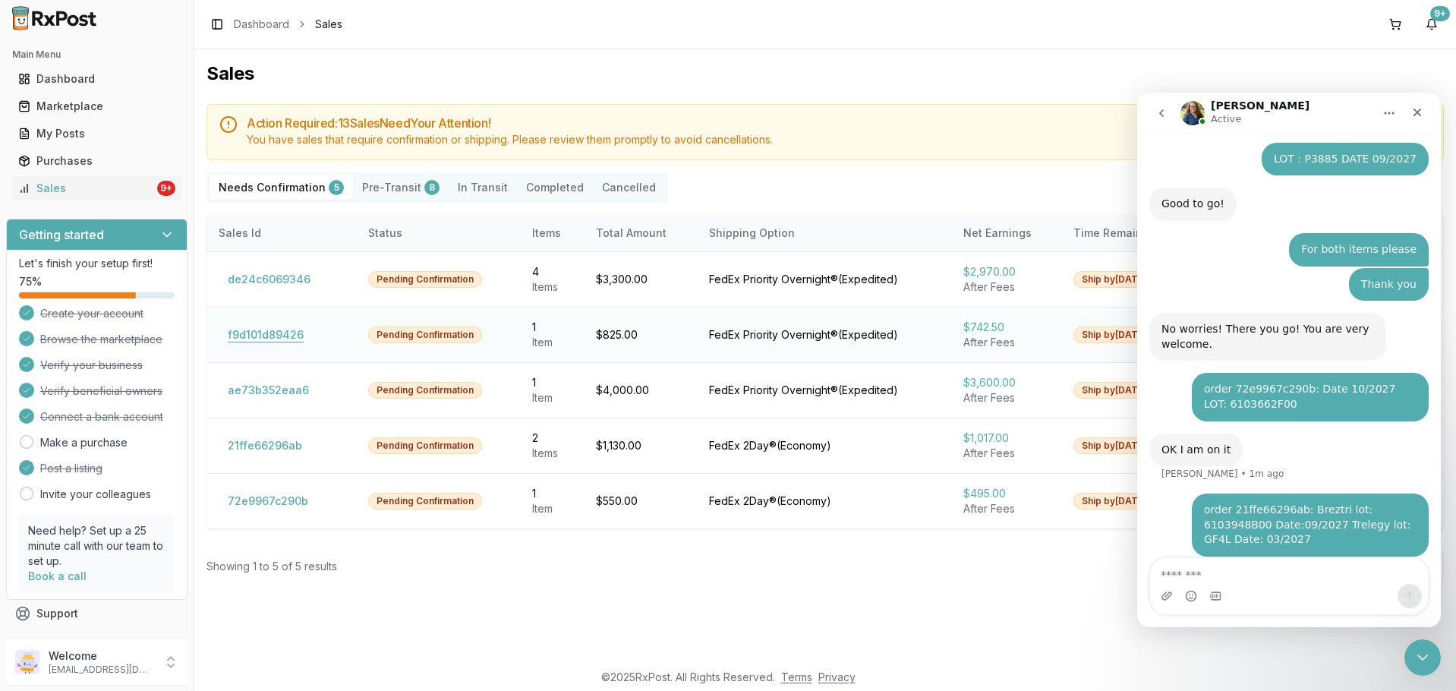
click at [284, 337] on button "f9d101d89426" at bounding box center [266, 335] width 94 height 24
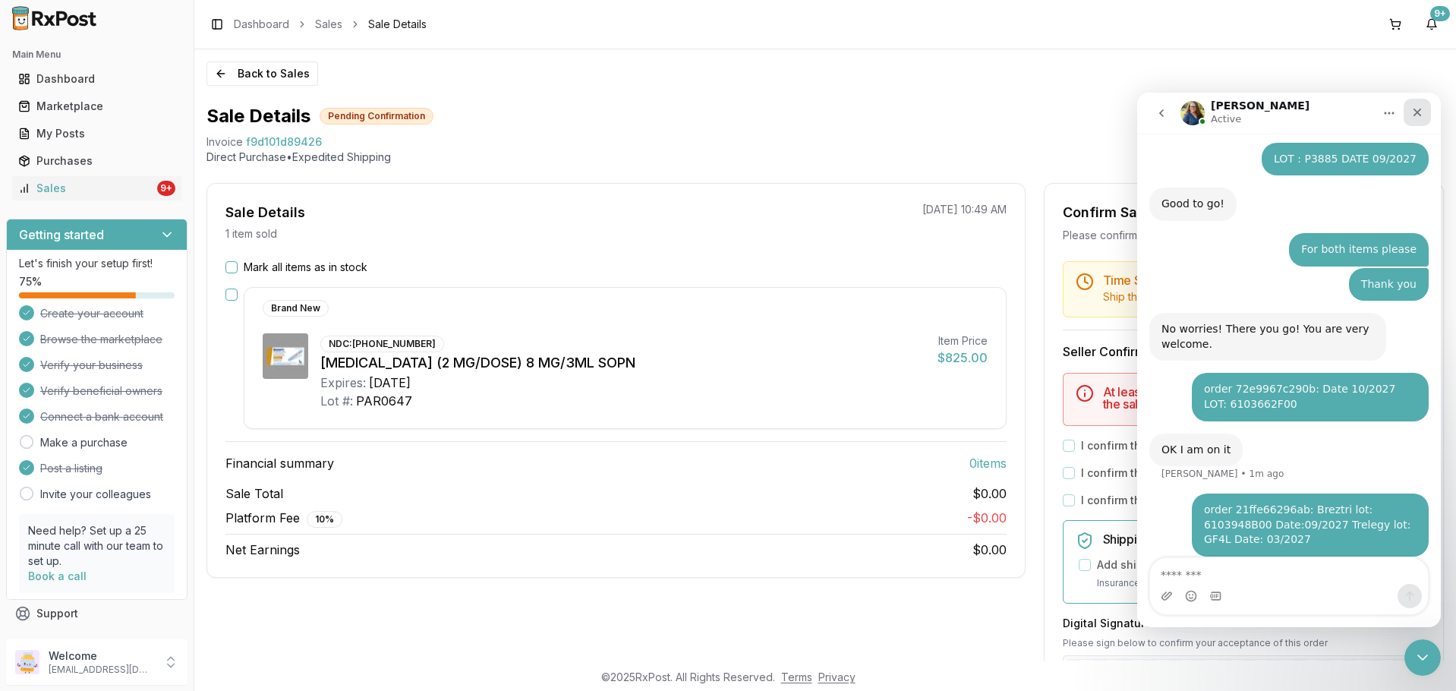
click at [1414, 106] on div "Close" at bounding box center [1417, 112] width 27 height 27
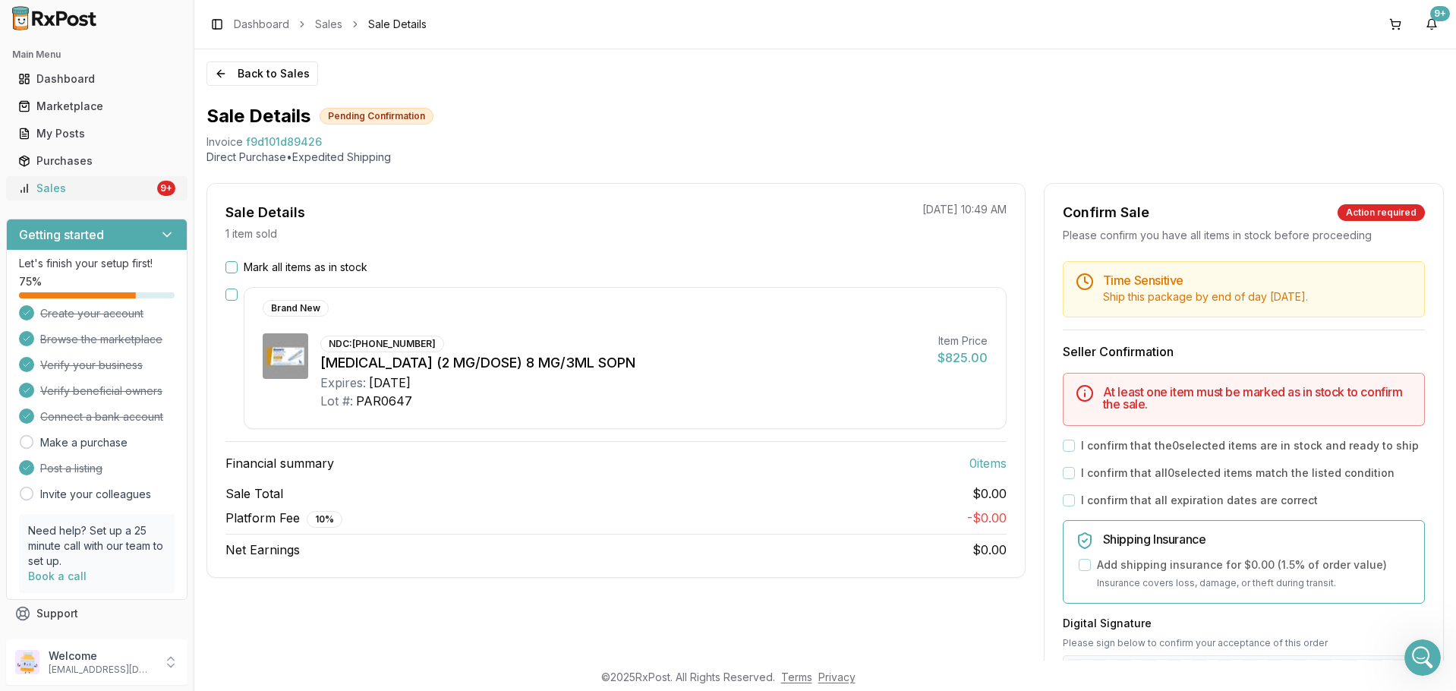
click at [111, 185] on div "Sales" at bounding box center [86, 188] width 136 height 15
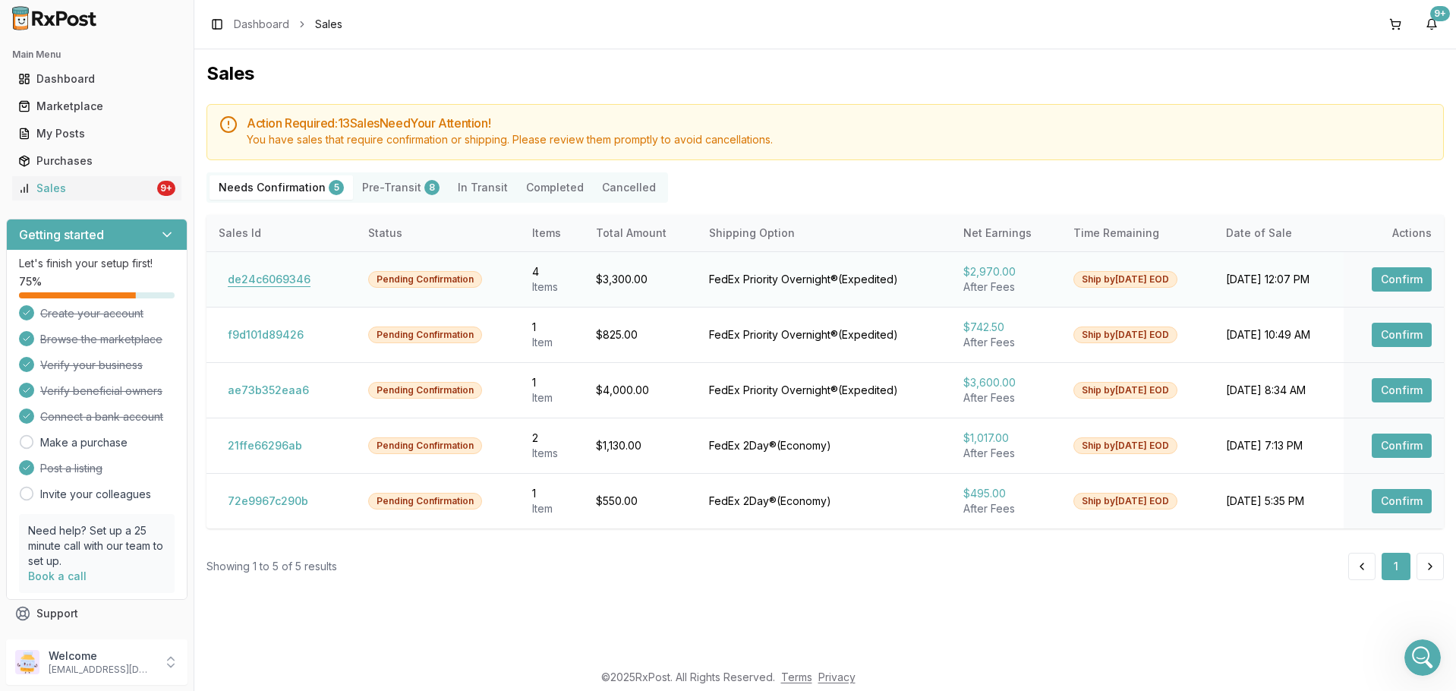
click at [263, 289] on button "de24c6069346" at bounding box center [269, 279] width 101 height 24
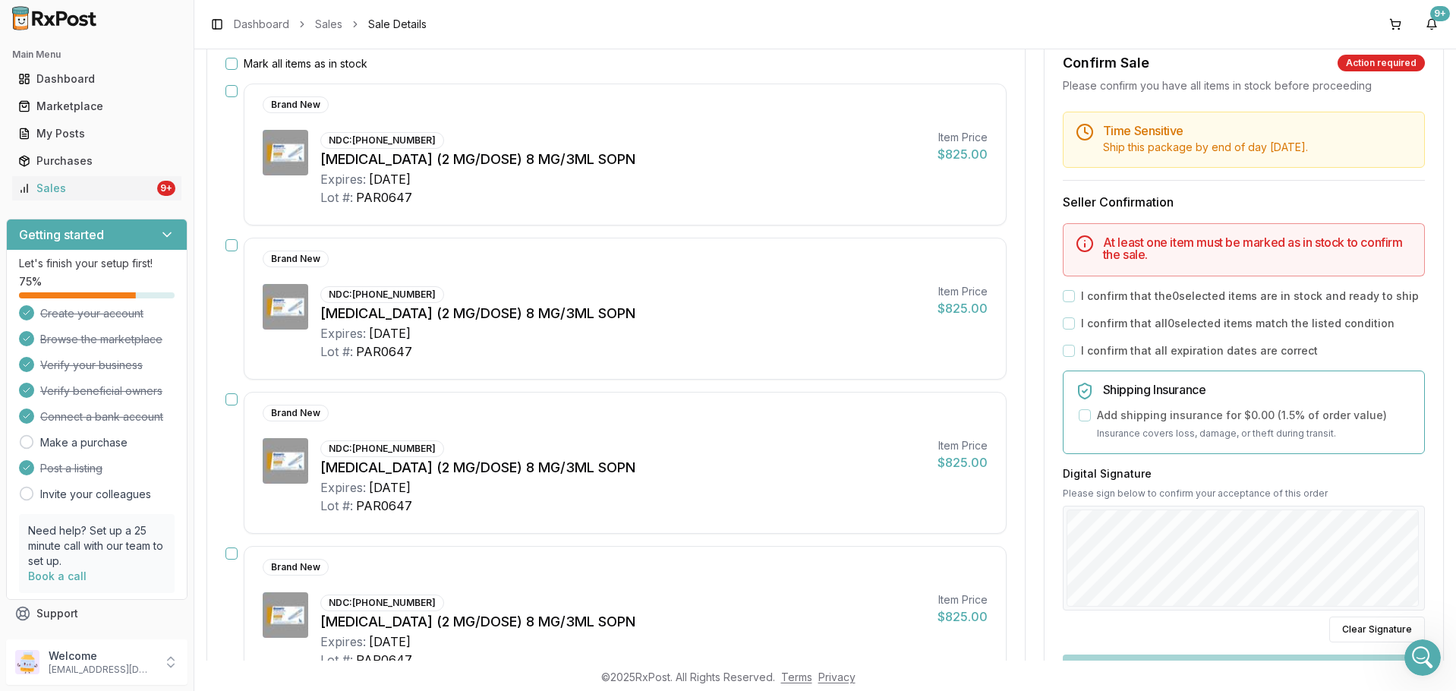
scroll to position [404, 0]
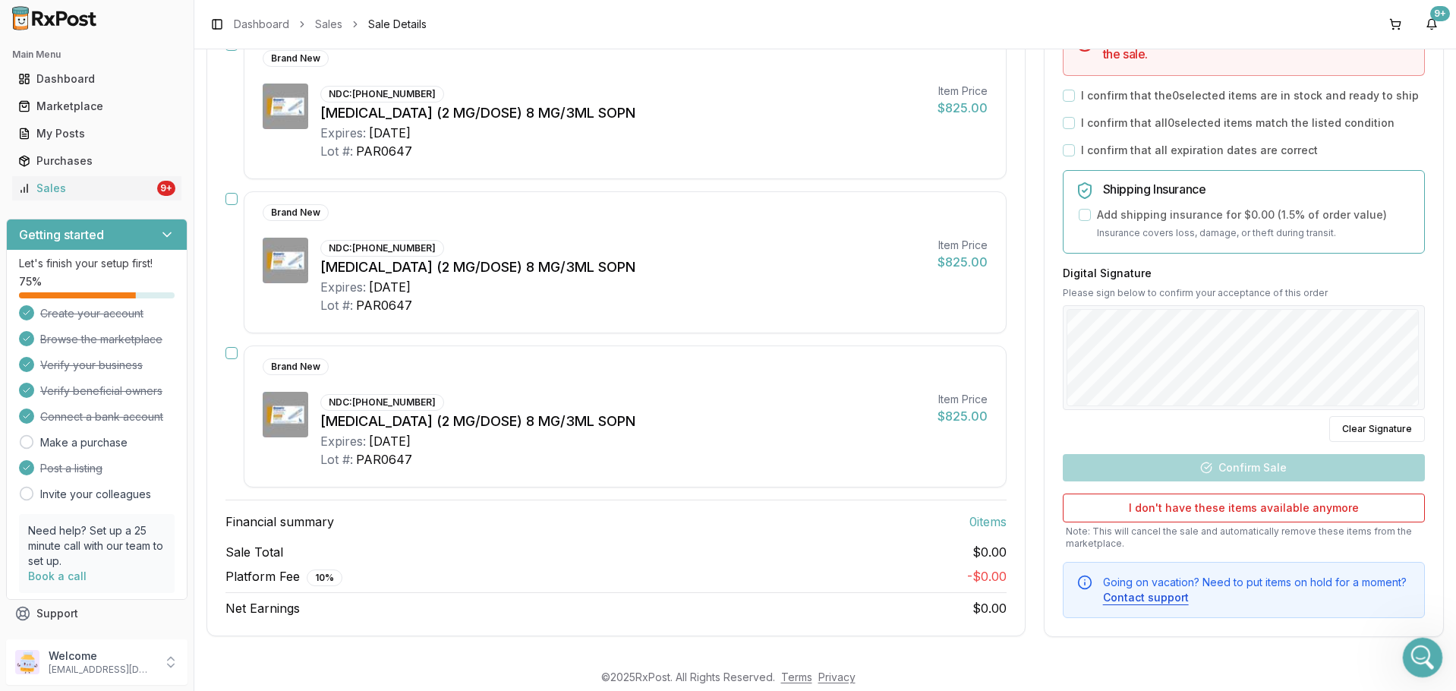
drag, startPoint x: 1410, startPoint y: 655, endPoint x: 2810, endPoint y: 1267, distance: 1527.4
click at [1408, 655] on div "Open Intercom Messenger" at bounding box center [1421, 655] width 50 height 50
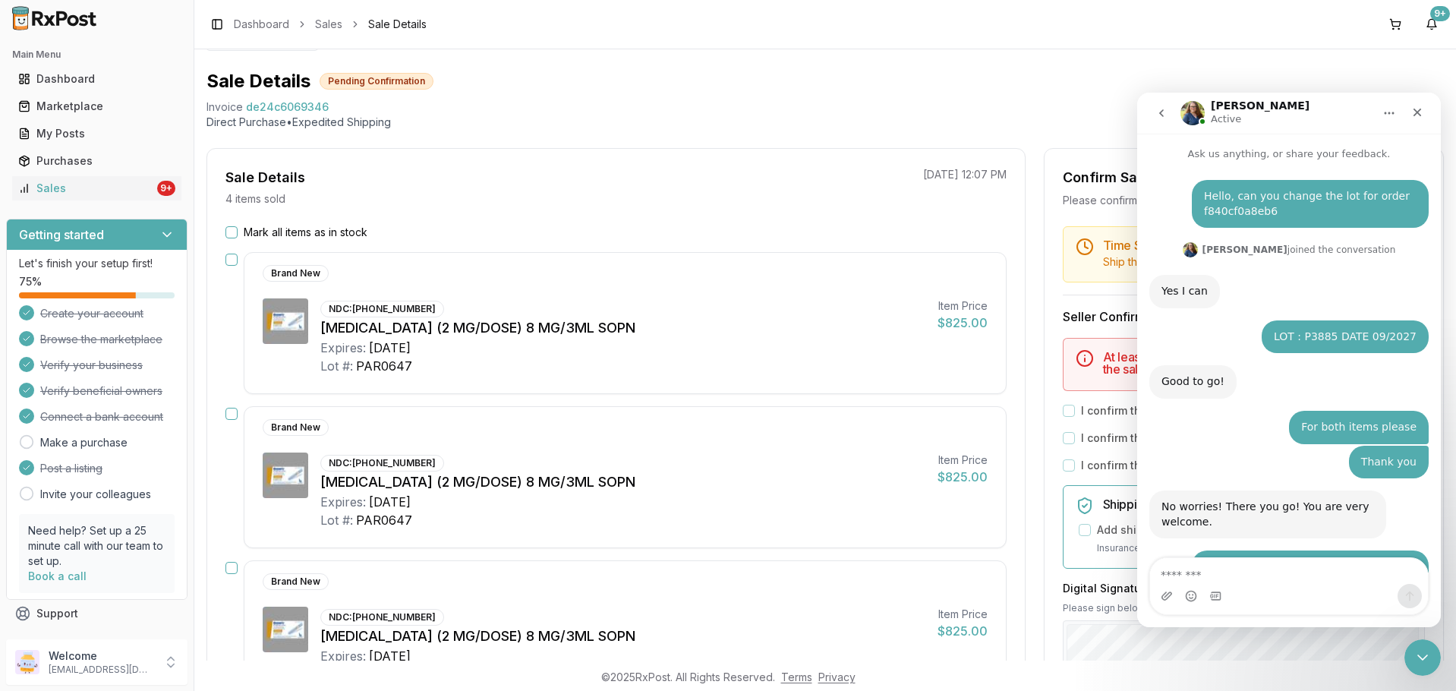
scroll to position [178, 0]
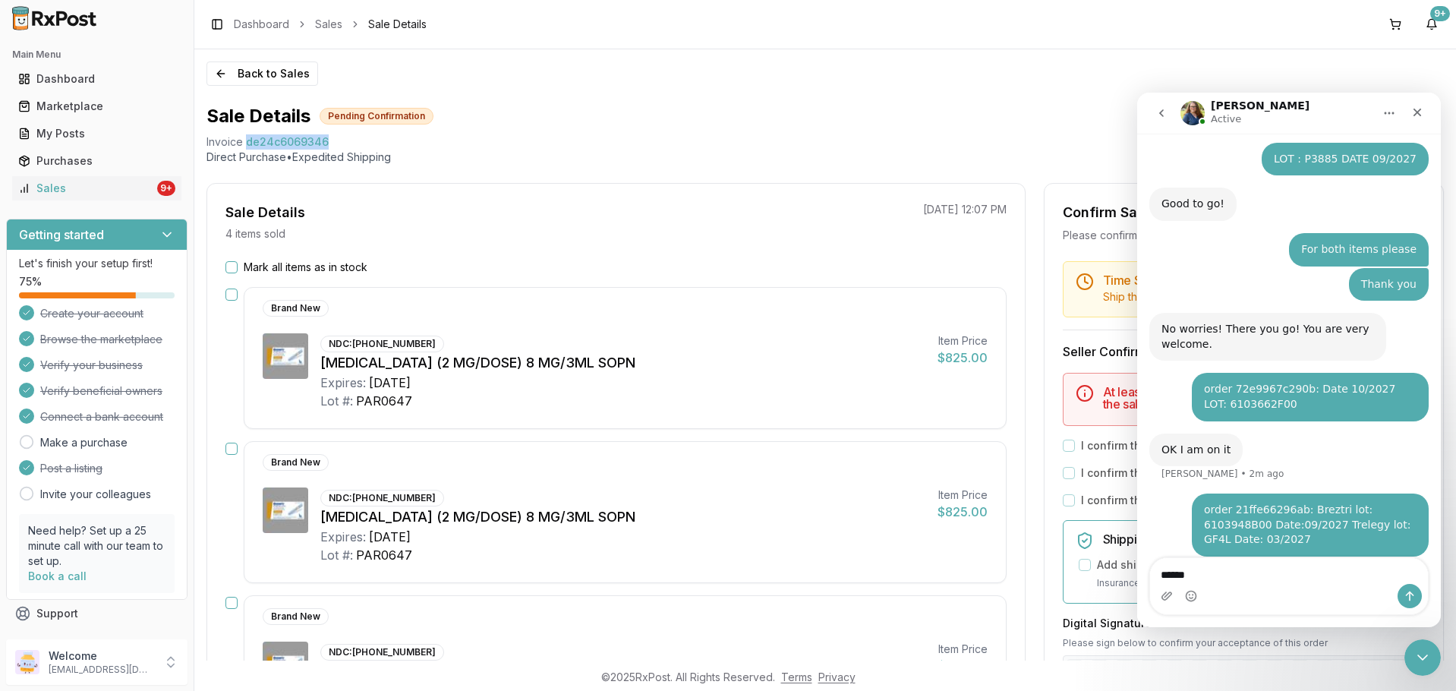
drag, startPoint x: 330, startPoint y: 140, endPoint x: 248, endPoint y: 140, distance: 82.0
click at [248, 140] on div "Invoice de24c6069346" at bounding box center [826, 141] width 1238 height 15
copy span "de24c6069346"
click at [1197, 571] on textarea "*****" at bounding box center [1289, 571] width 278 height 26
paste textarea "**********"
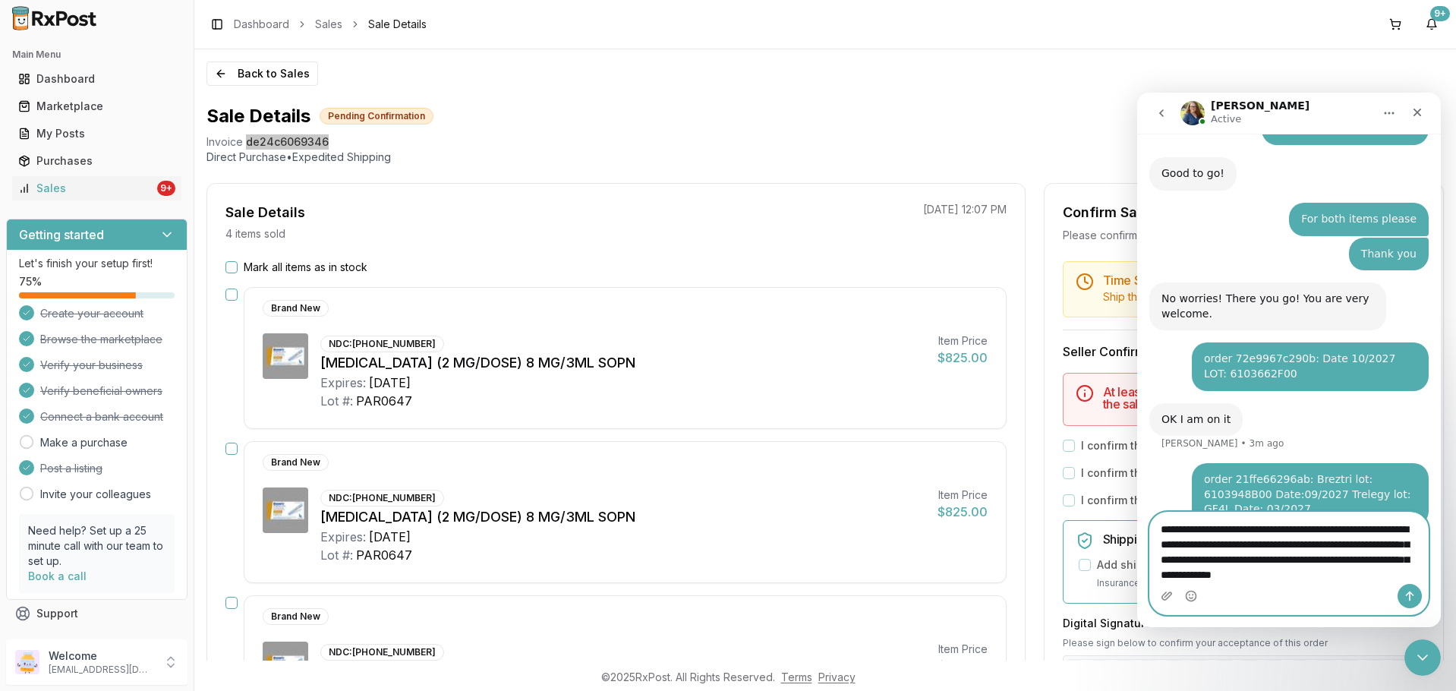
scroll to position [223, 0]
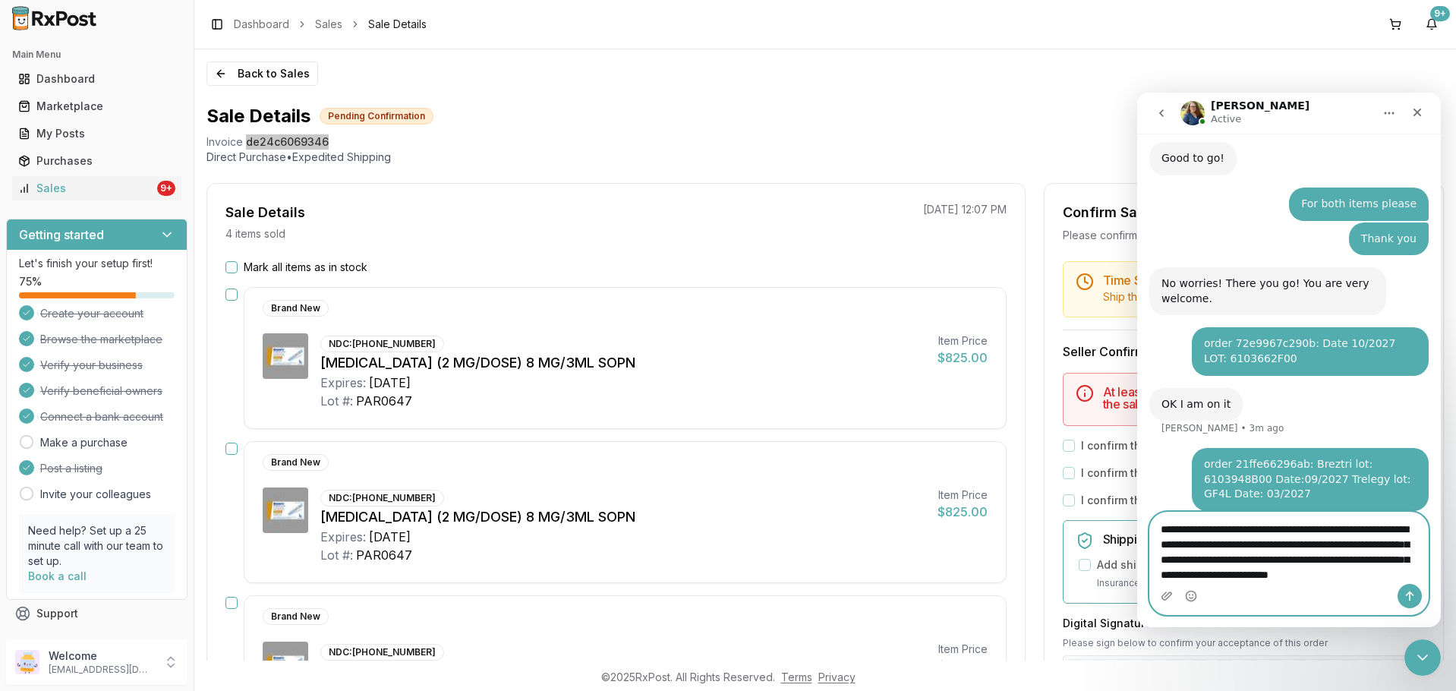
type textarea "**********"
click at [1412, 598] on icon "Send a message…" at bounding box center [1410, 596] width 12 height 12
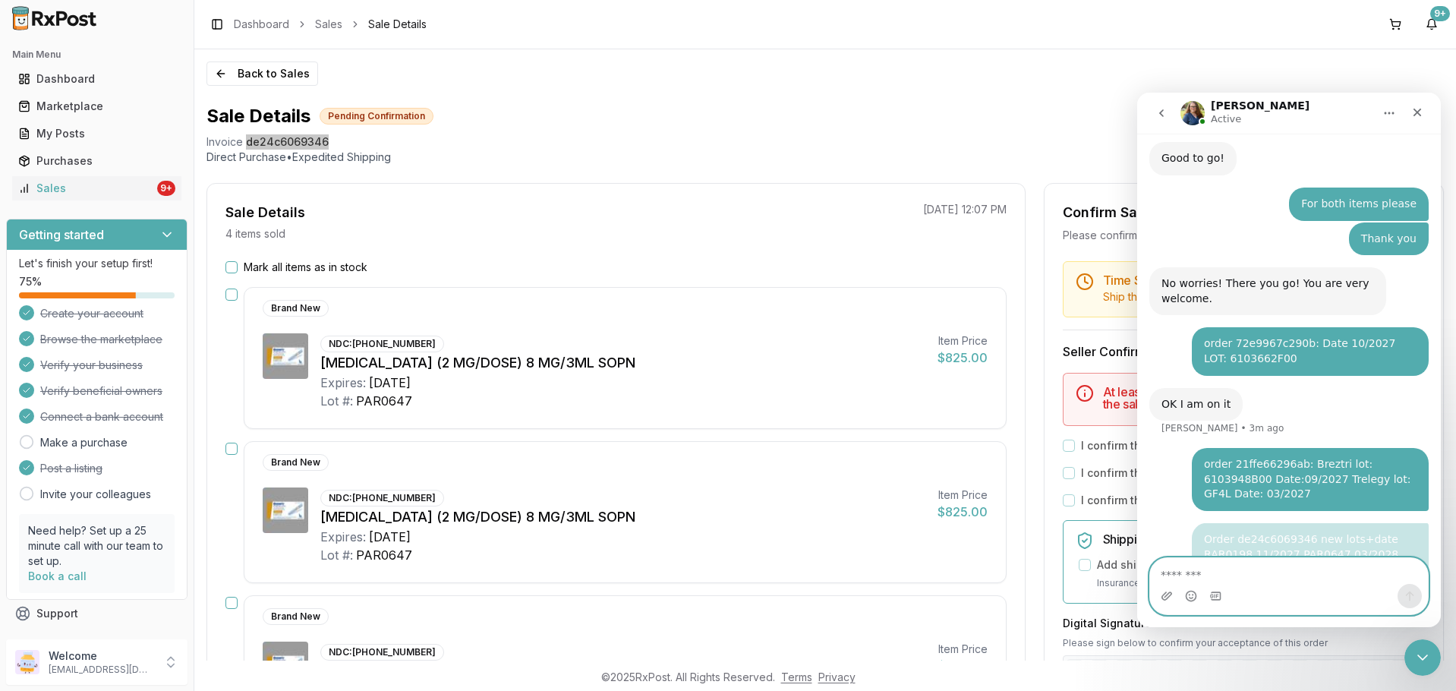
scroll to position [257, 0]
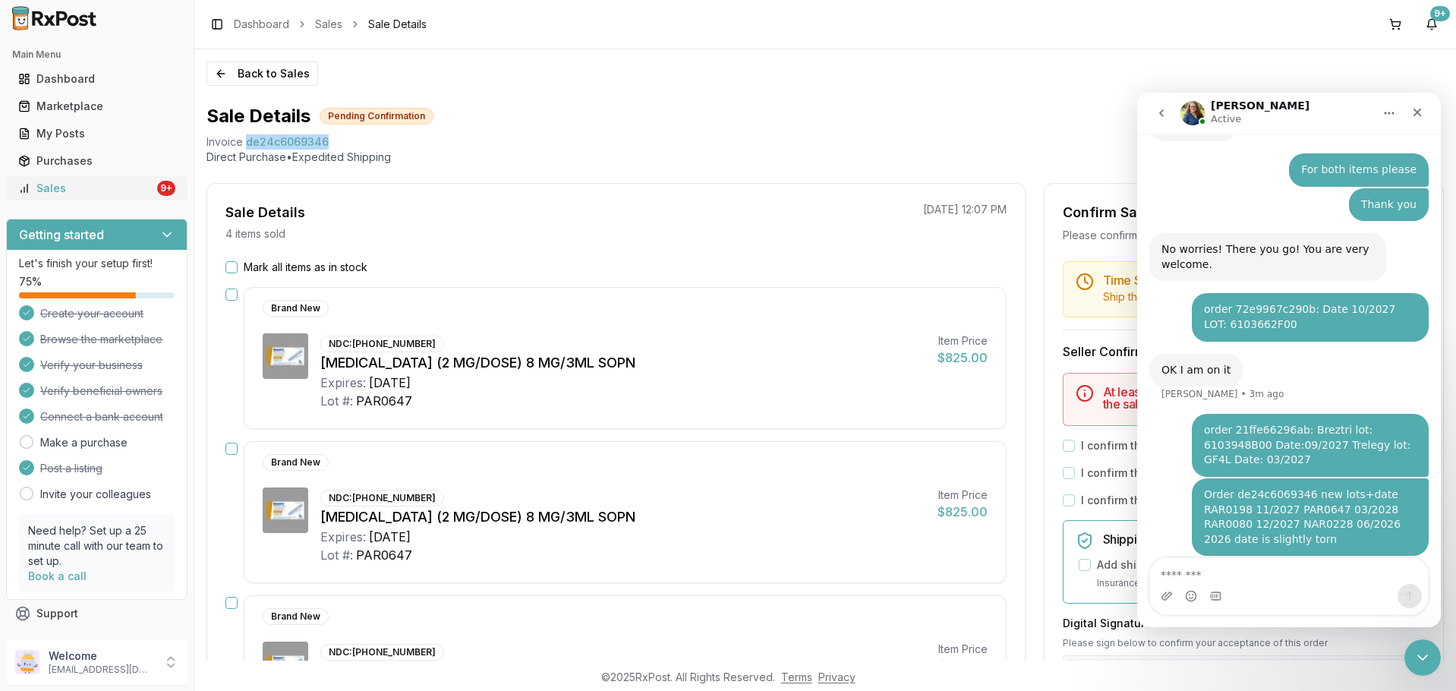
click at [84, 191] on div "Sales" at bounding box center [86, 188] width 136 height 15
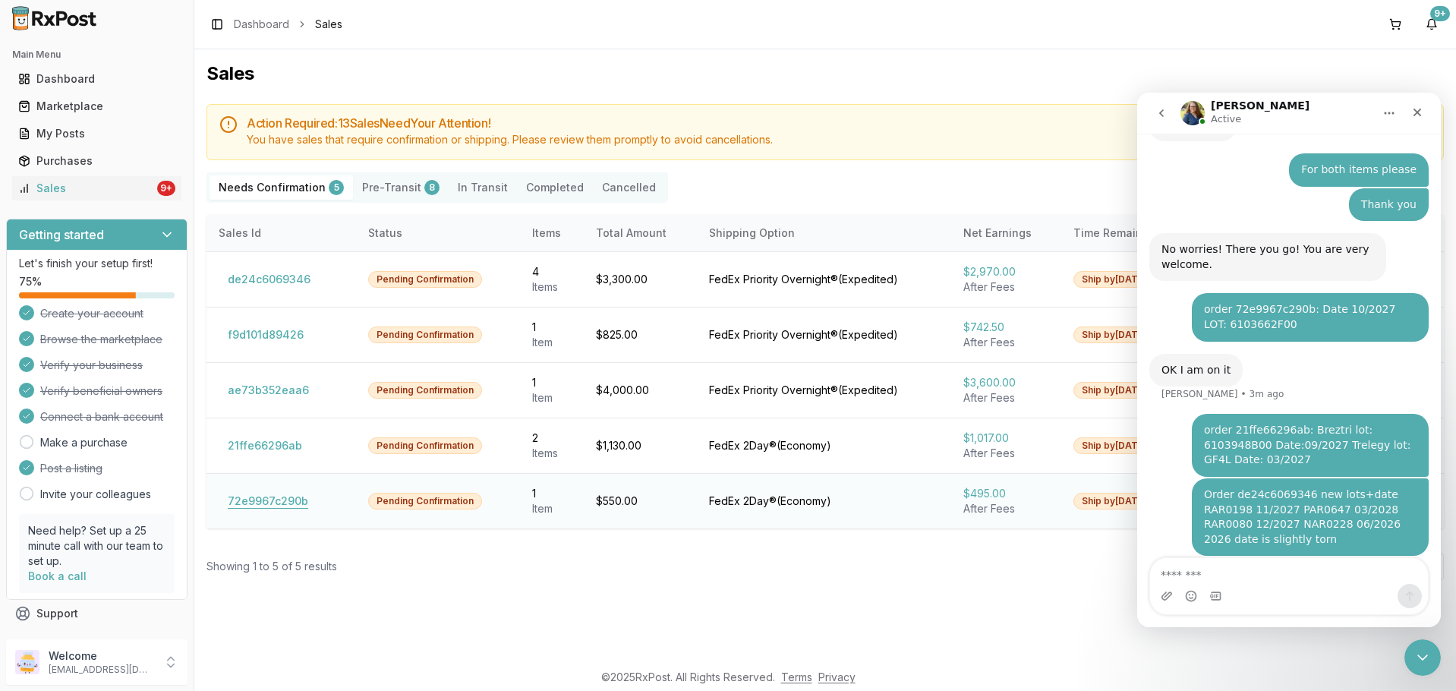
click at [280, 501] on button "72e9967c290b" at bounding box center [268, 501] width 99 height 24
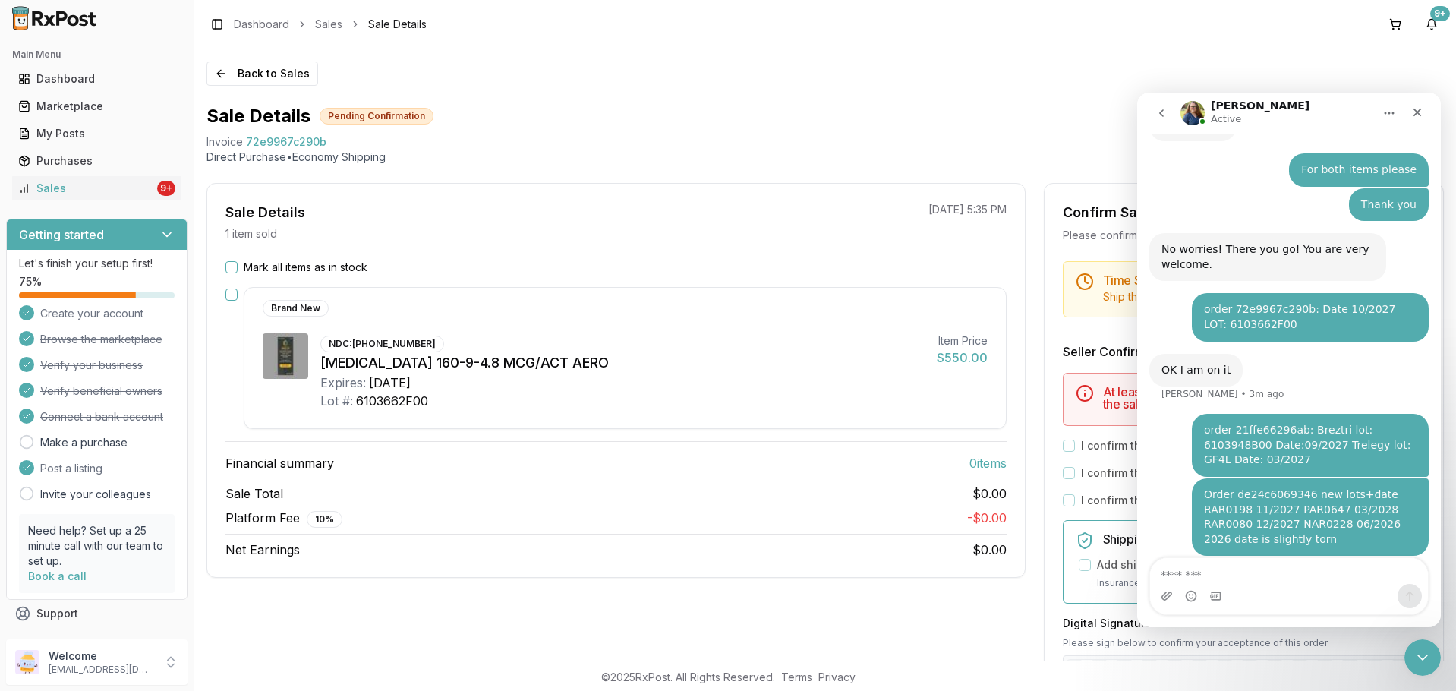
click at [300, 267] on label "Mark all items as in stock" at bounding box center [306, 267] width 124 height 15
click at [238, 267] on button "Mark all items as in stock" at bounding box center [232, 267] width 12 height 12
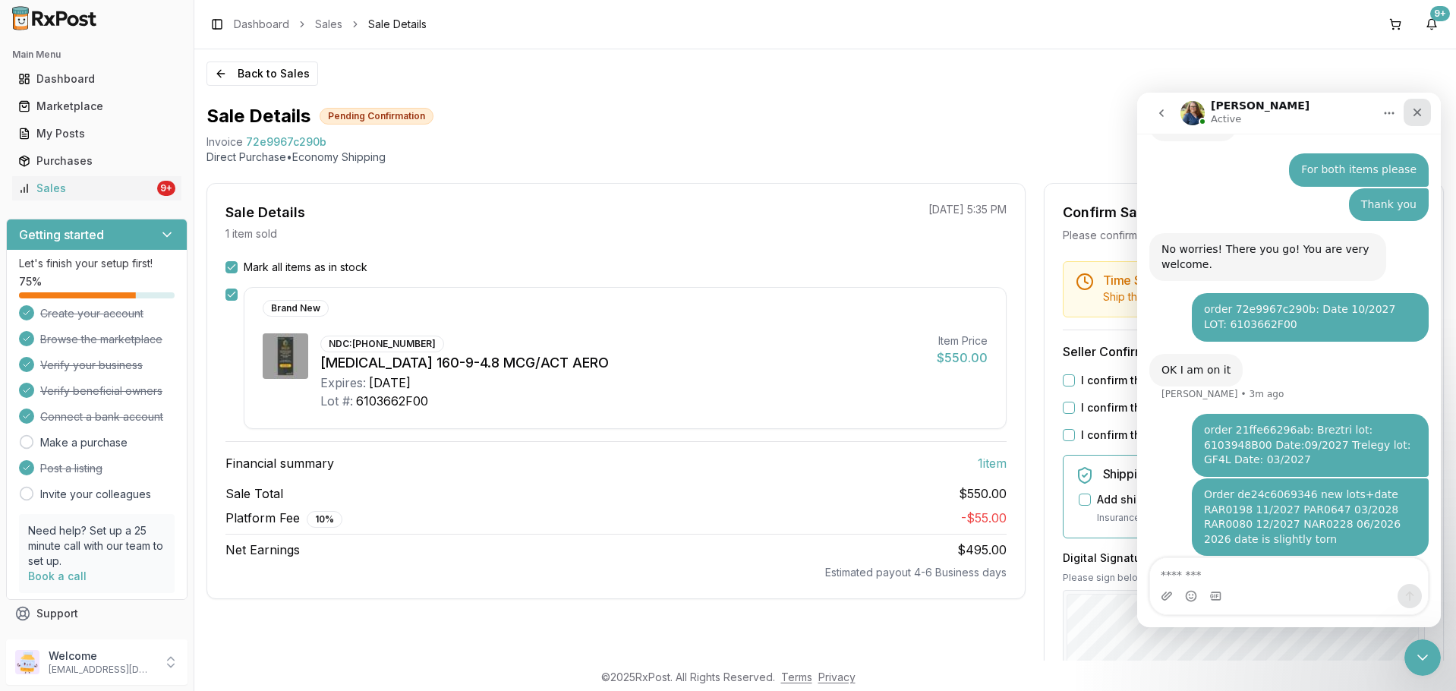
click at [1409, 115] on div "Close" at bounding box center [1417, 112] width 27 height 27
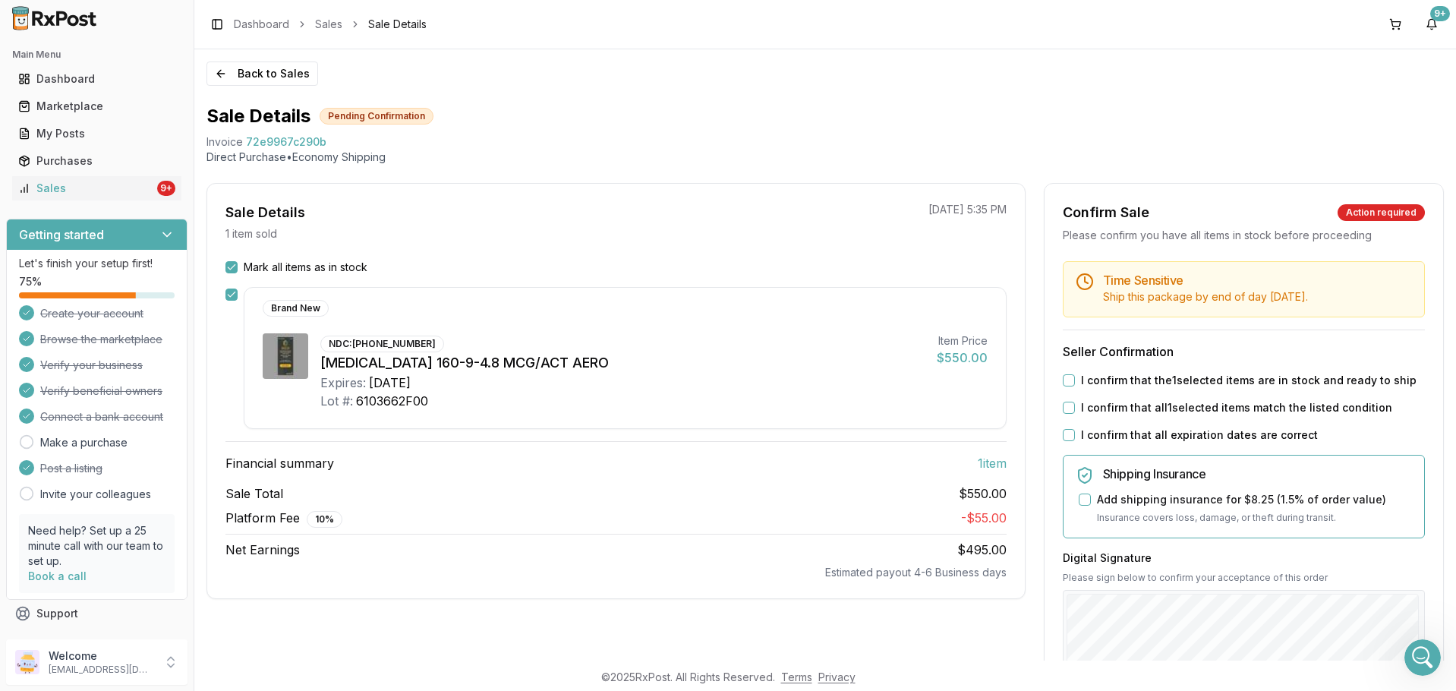
click at [1069, 377] on button "I confirm that the 1 selected items are in stock and ready to ship" at bounding box center [1069, 380] width 12 height 12
click at [1070, 411] on button "I confirm that all 1 selected items match the listed condition" at bounding box center [1069, 408] width 12 height 12
click at [1070, 438] on button "I confirm that all expiration dates are correct" at bounding box center [1069, 435] width 12 height 12
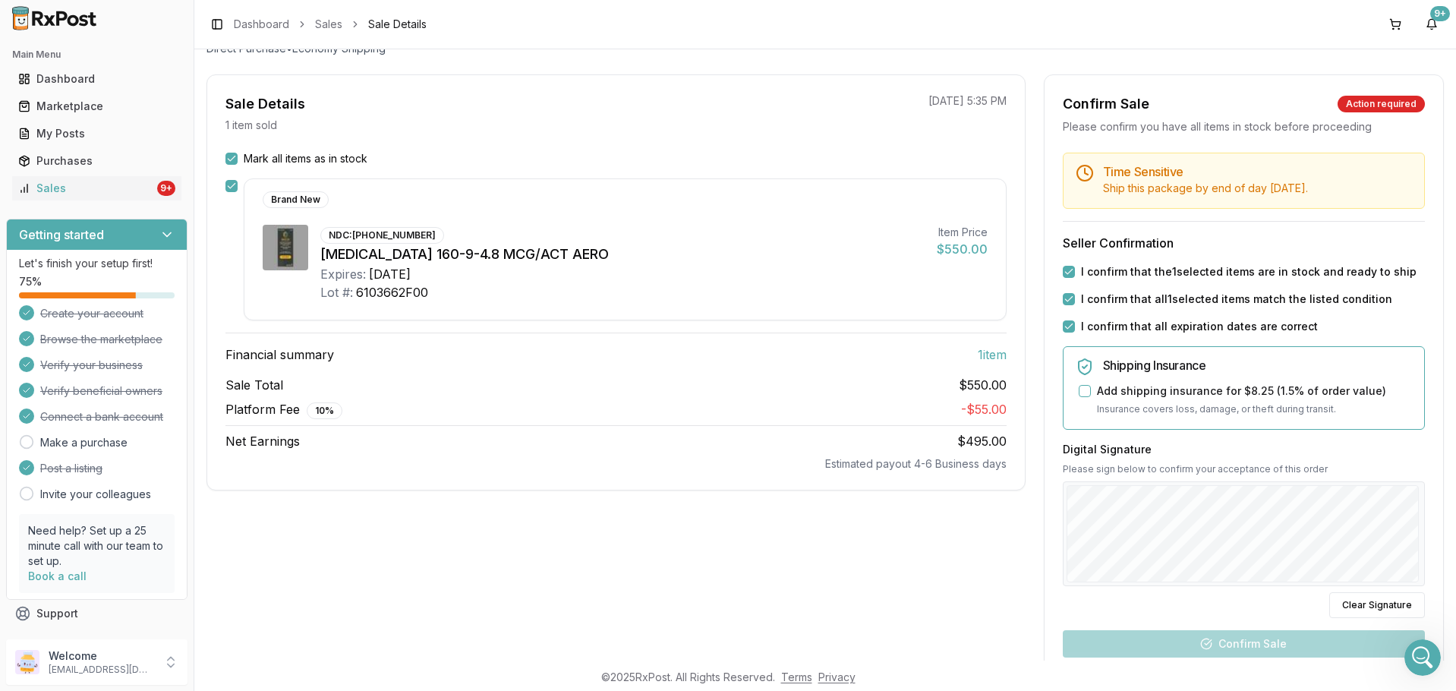
scroll to position [286, 0]
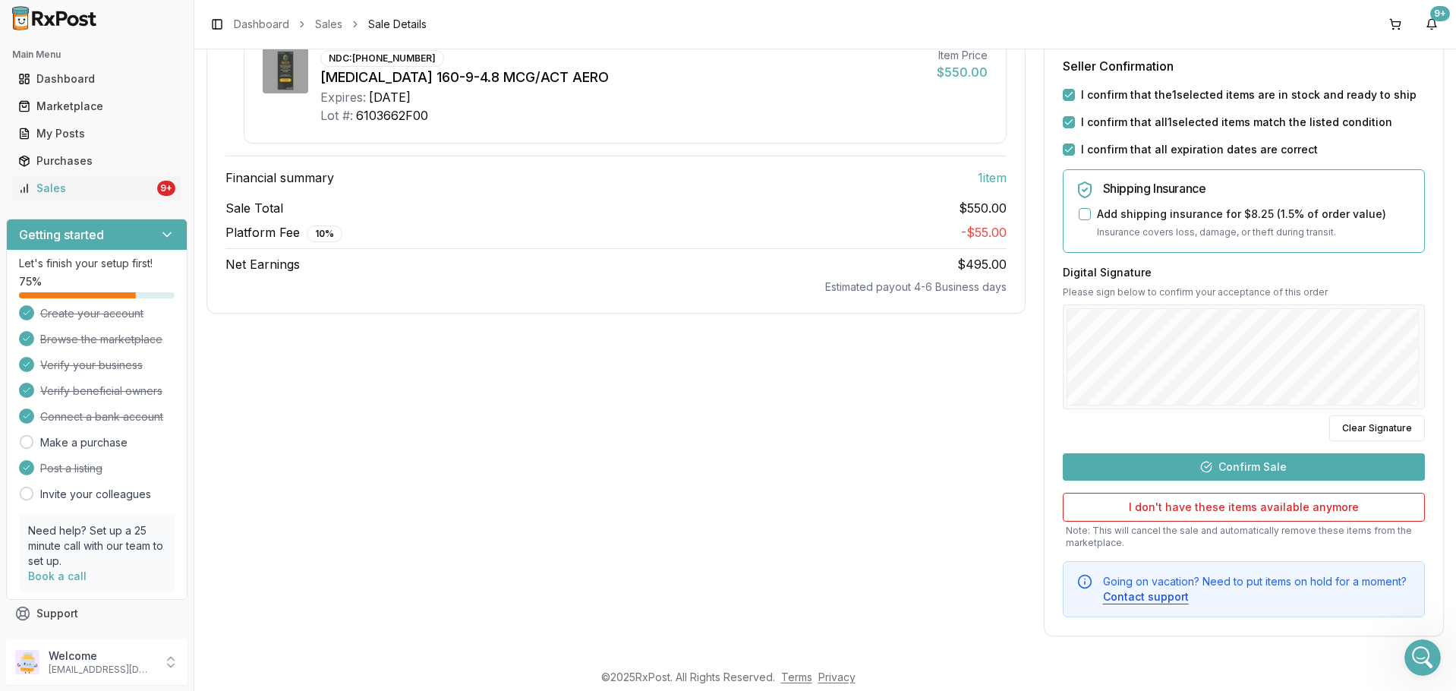
click at [1245, 463] on button "Confirm Sale" at bounding box center [1244, 466] width 362 height 27
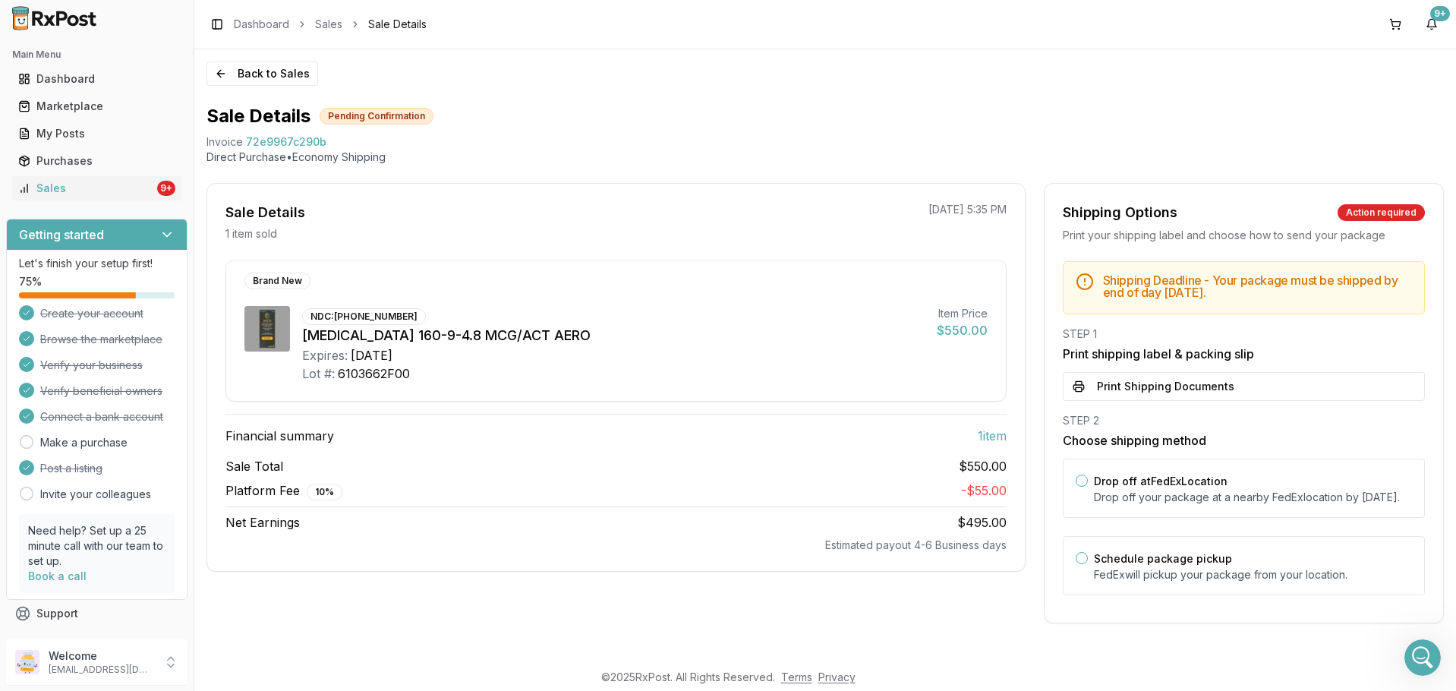
scroll to position [2, 0]
click at [1225, 382] on button "Print Shipping Documents" at bounding box center [1244, 386] width 362 height 29
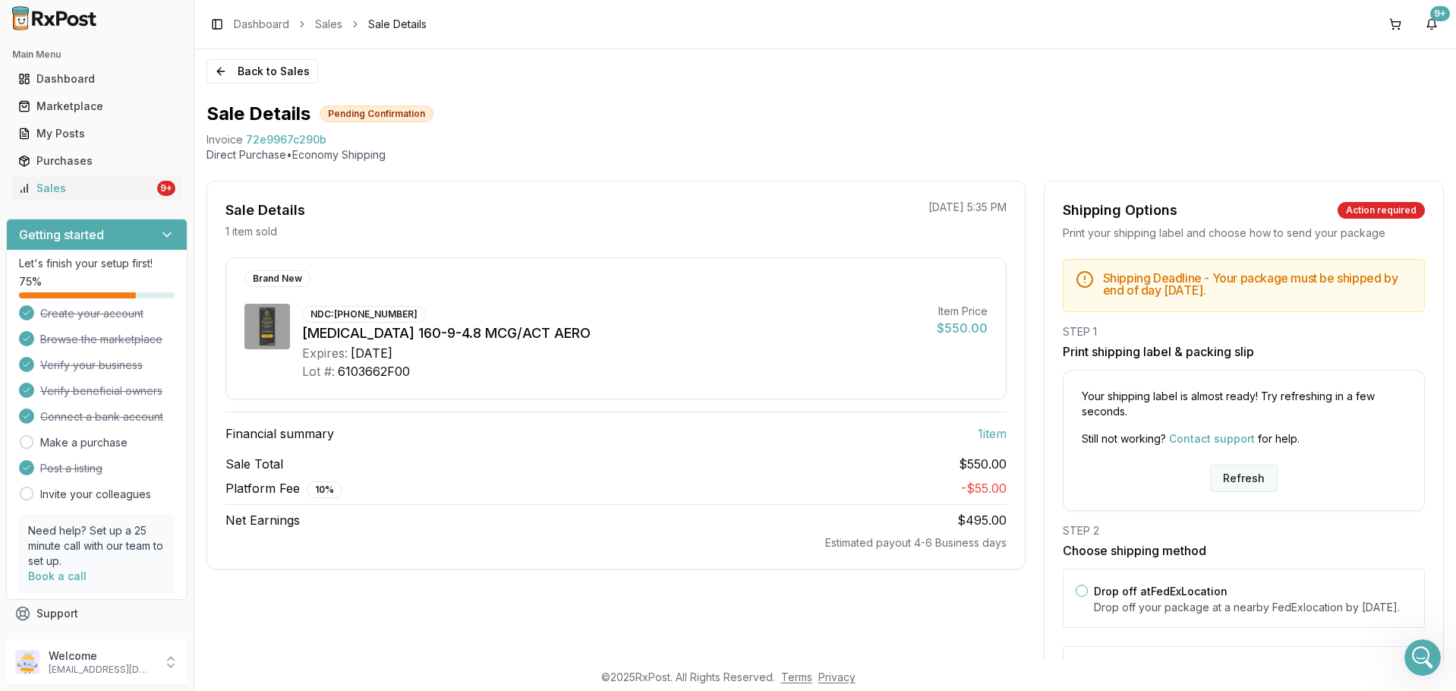
click at [1232, 472] on button "Refresh" at bounding box center [1244, 478] width 68 height 27
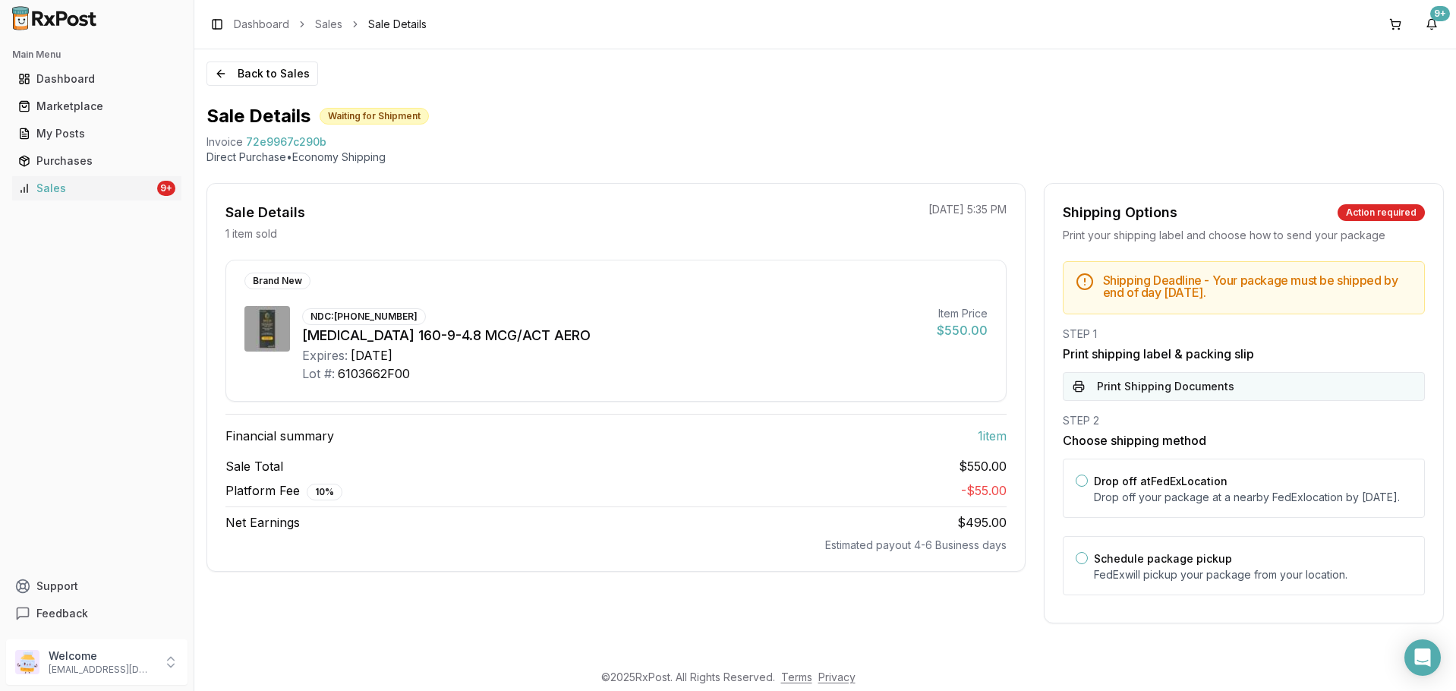
click at [1173, 373] on button "Print Shipping Documents" at bounding box center [1244, 386] width 362 height 29
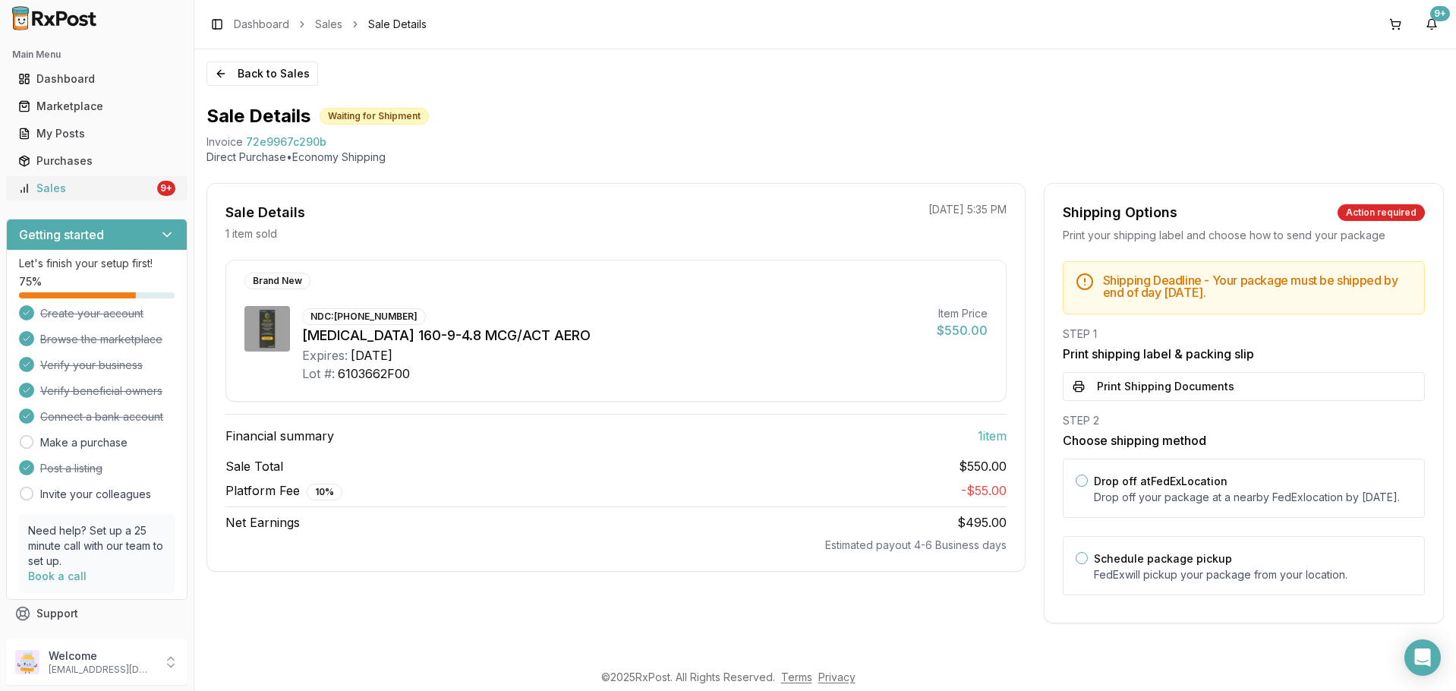
click at [120, 178] on link "Sales 9+" at bounding box center [96, 188] width 169 height 27
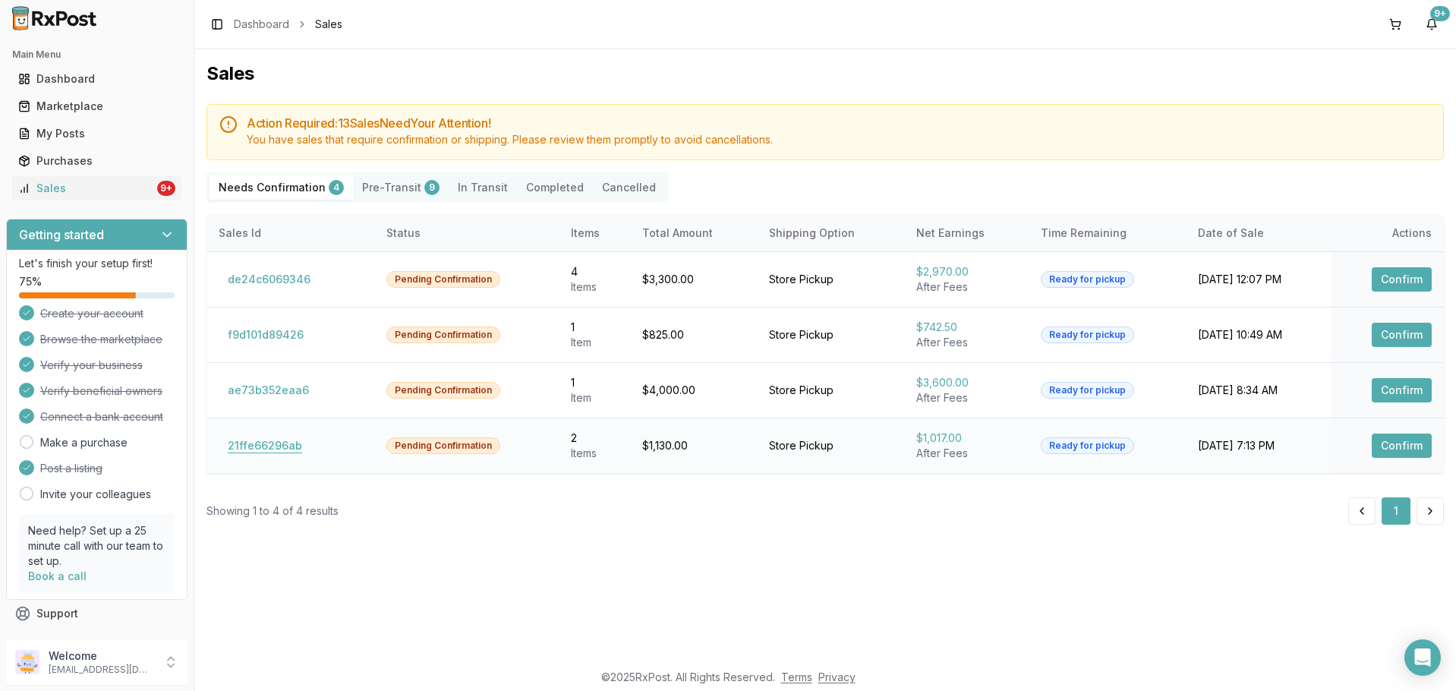
click at [297, 445] on button "21ffe66296ab" at bounding box center [265, 446] width 93 height 24
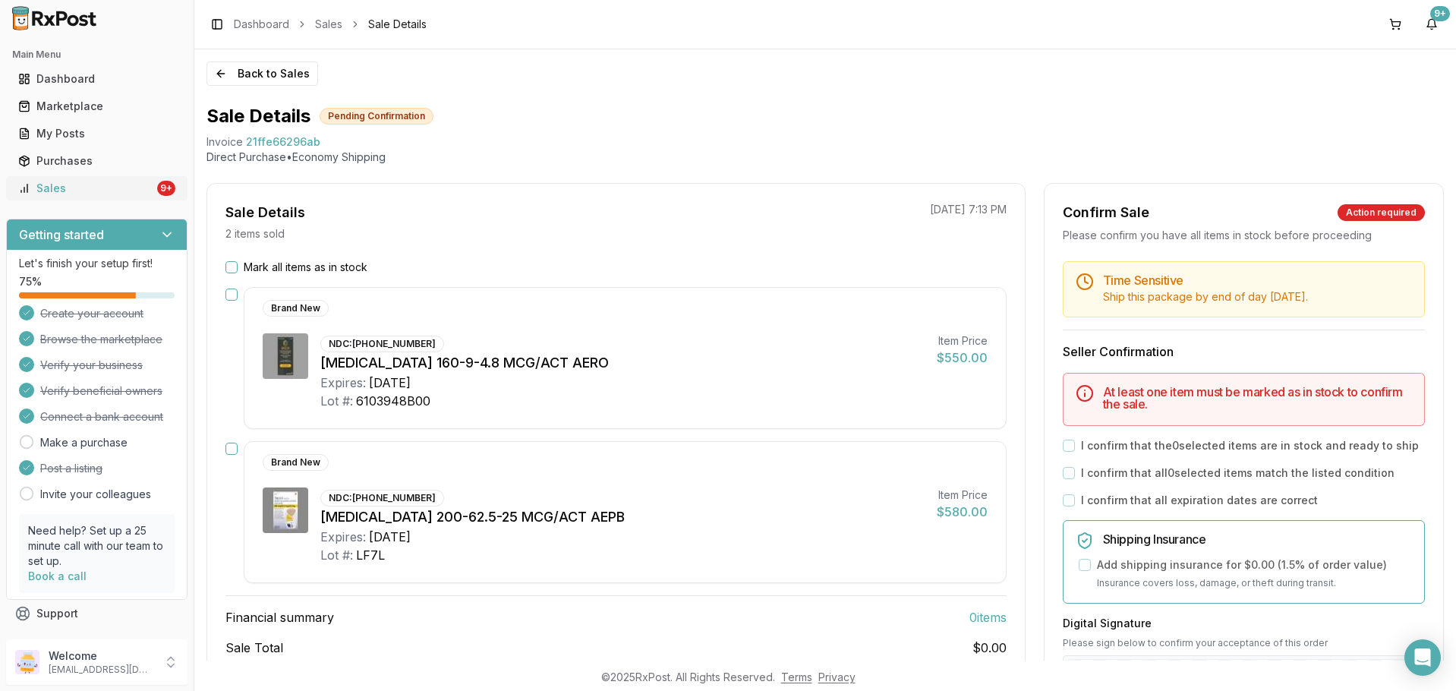
click at [89, 192] on div "Sales" at bounding box center [86, 188] width 136 height 15
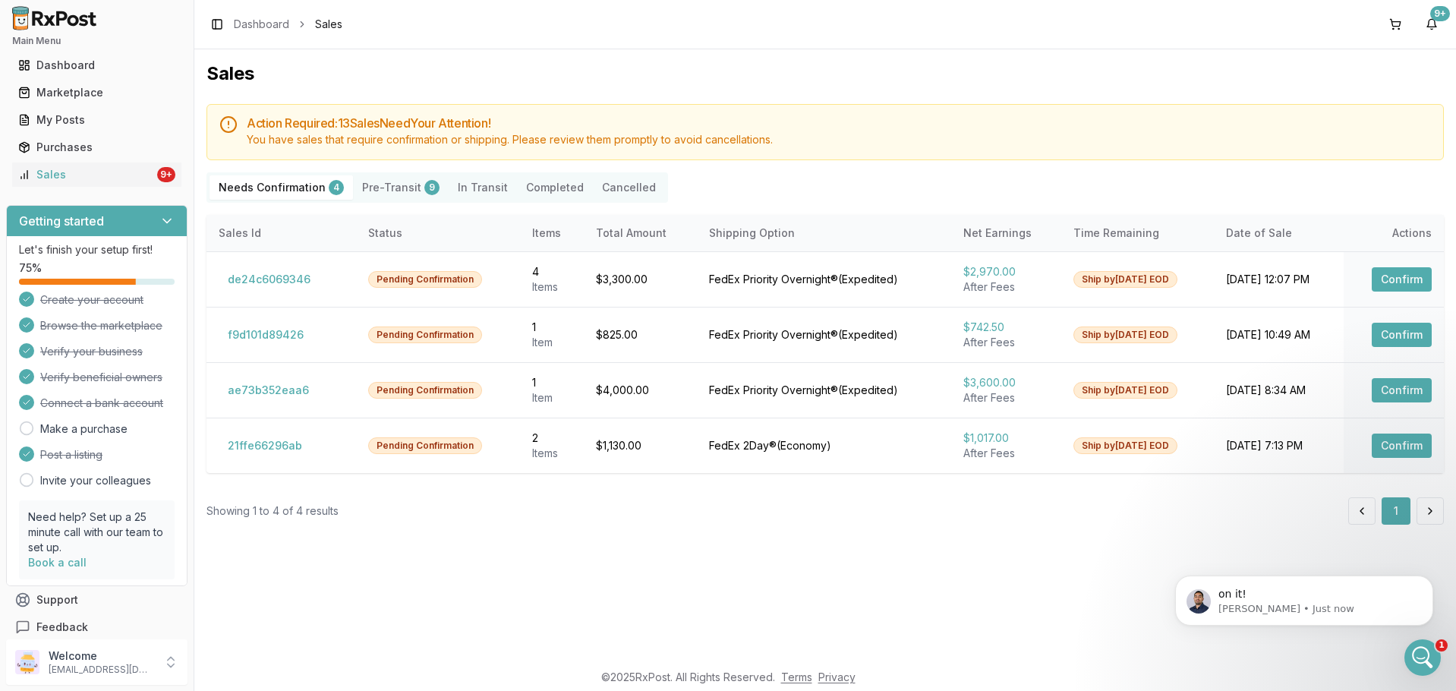
scroll to position [27, 0]
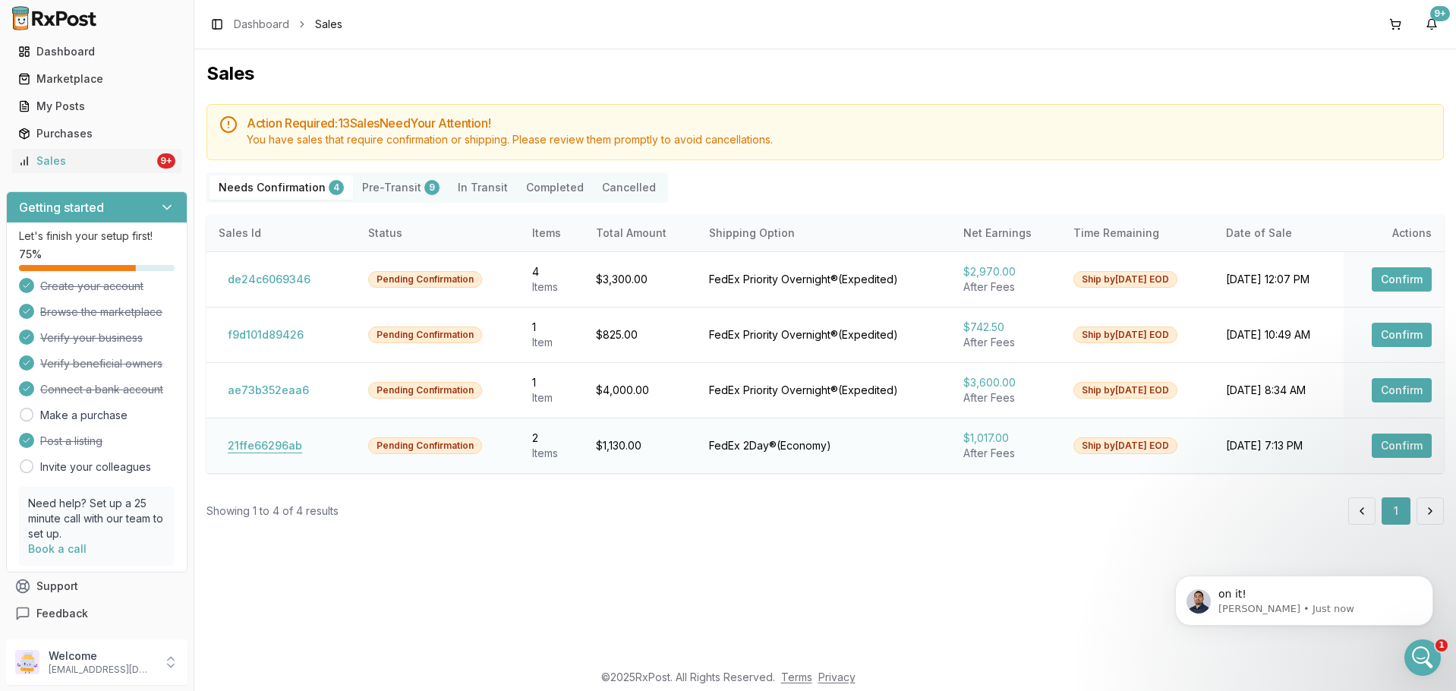
click at [251, 443] on button "21ffe66296ab" at bounding box center [265, 446] width 93 height 24
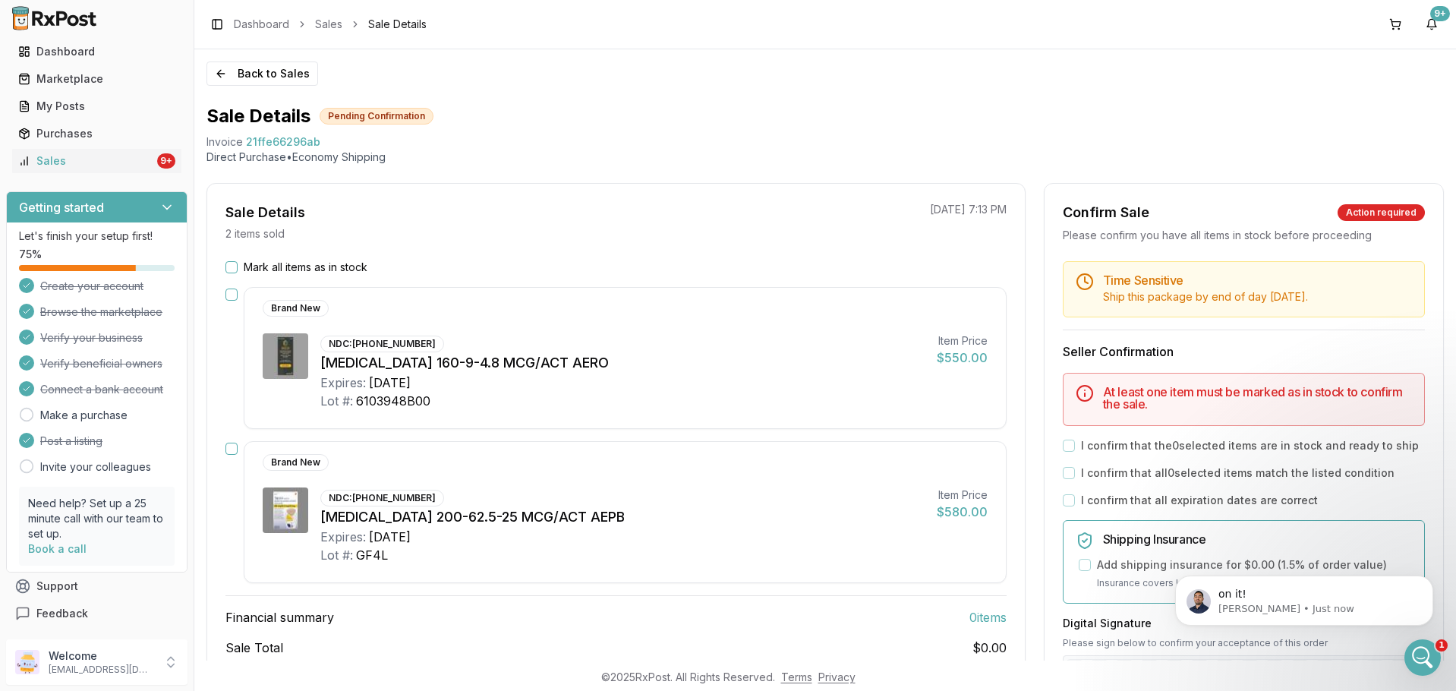
click at [253, 257] on div "Sale Details 2 items sold 10/13/2025 7:13 PM Mark all items as in stock Brand N…" at bounding box center [616, 457] width 819 height 549
click at [264, 267] on label "Mark all items as in stock" at bounding box center [306, 267] width 124 height 15
click at [238, 267] on button "Mark all items as in stock" at bounding box center [232, 267] width 12 height 12
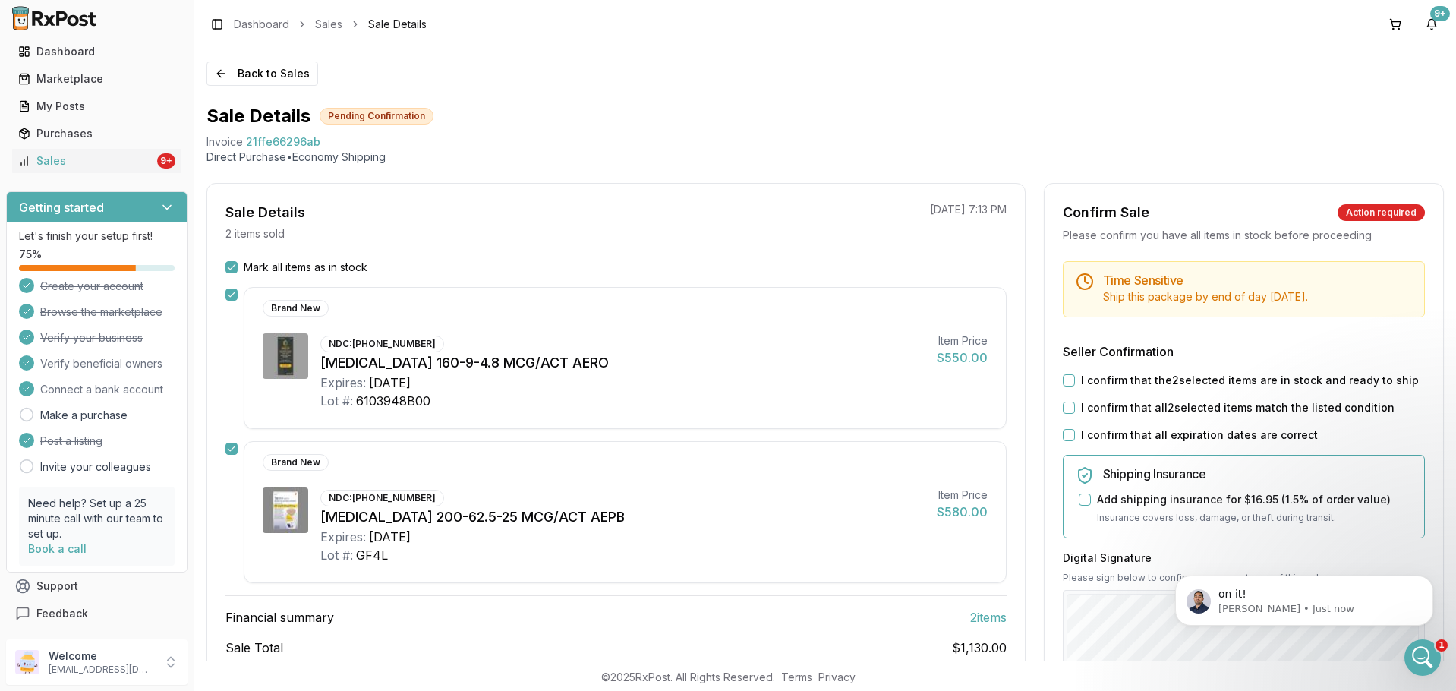
click at [1201, 381] on label "I confirm that the 2 selected items are in stock and ready to ship" at bounding box center [1250, 380] width 338 height 15
click at [1075, 381] on button "I confirm that the 2 selected items are in stock and ready to ship" at bounding box center [1069, 380] width 12 height 12
click at [1188, 402] on label "I confirm that all 2 selected items match the listed condition" at bounding box center [1238, 407] width 314 height 15
click at [1075, 402] on button "I confirm that all 2 selected items match the listed condition" at bounding box center [1069, 408] width 12 height 12
click at [1178, 434] on label "I confirm that all expiration dates are correct" at bounding box center [1199, 435] width 237 height 15
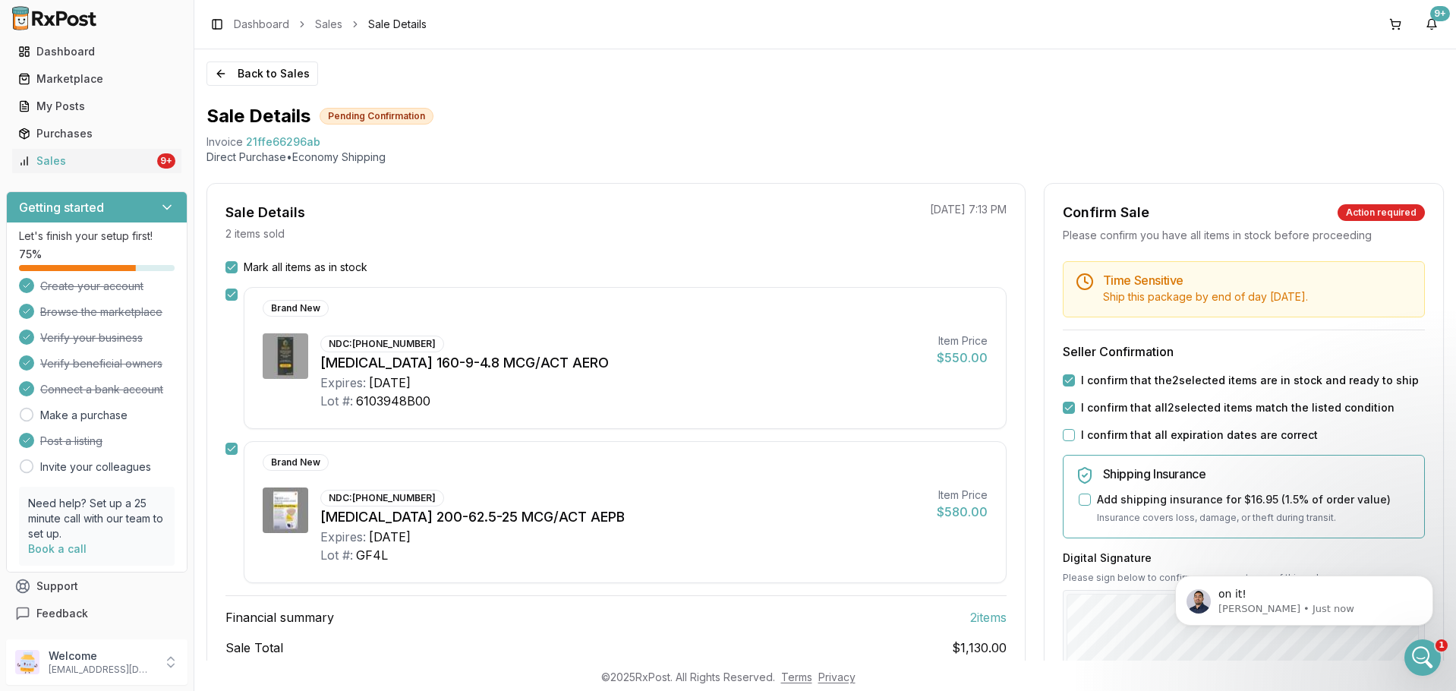
click at [1075, 434] on button "I confirm that all expiration dates are correct" at bounding box center [1069, 435] width 12 height 12
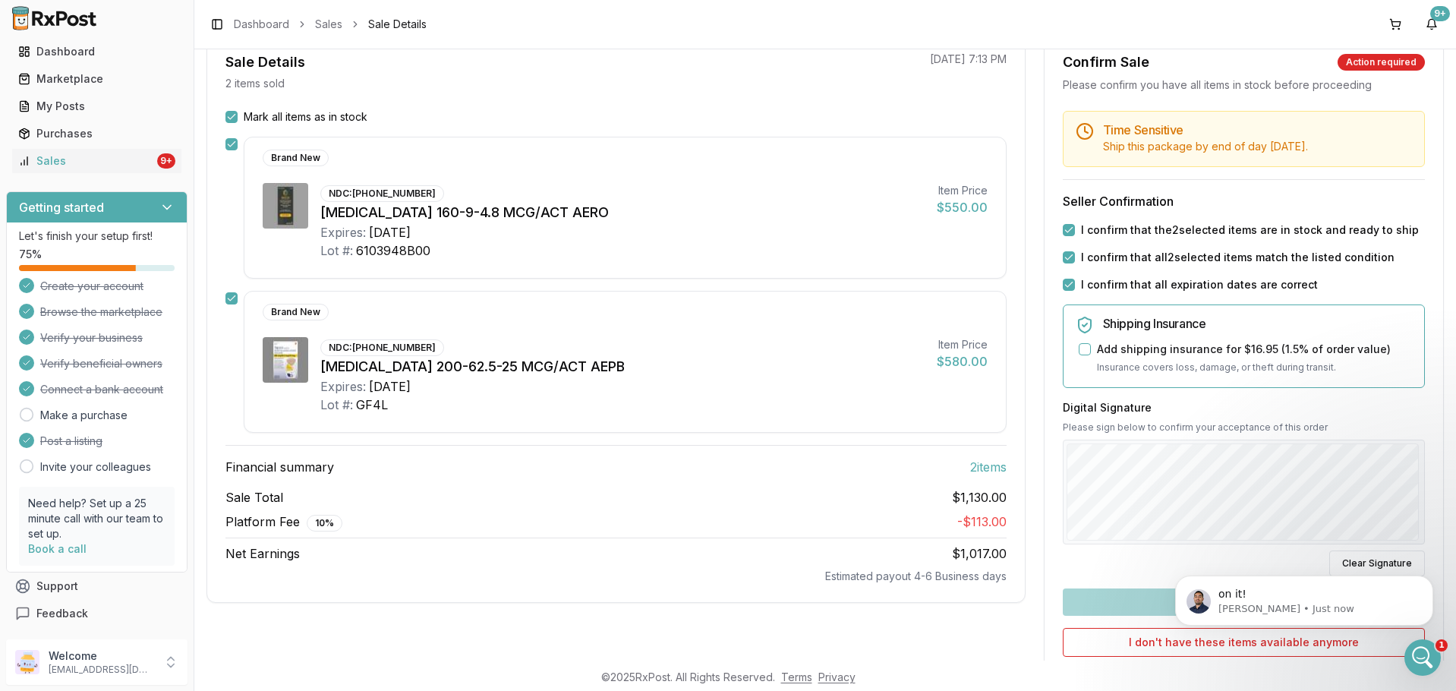
scroll to position [152, 0]
click at [1152, 595] on button "Confirm Sale" at bounding box center [1244, 600] width 362 height 27
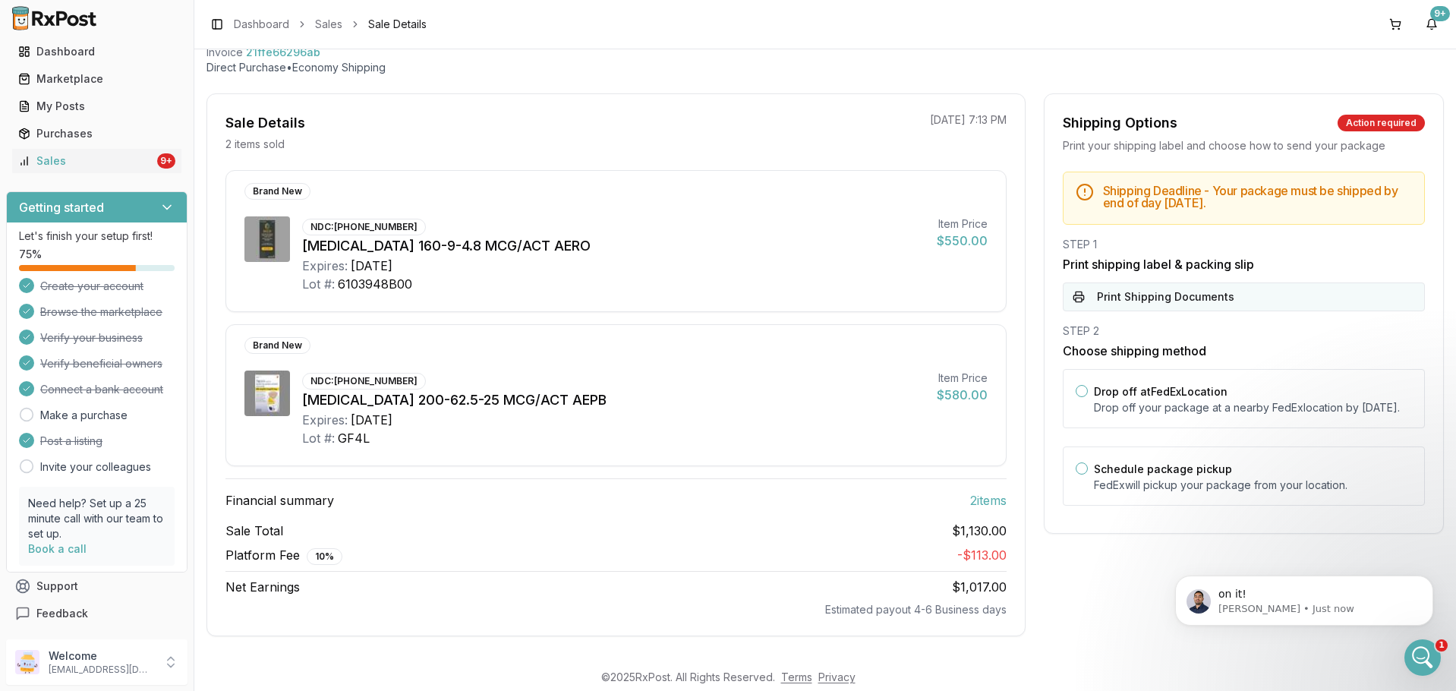
click at [1138, 299] on button "Print Shipping Documents" at bounding box center [1244, 296] width 362 height 29
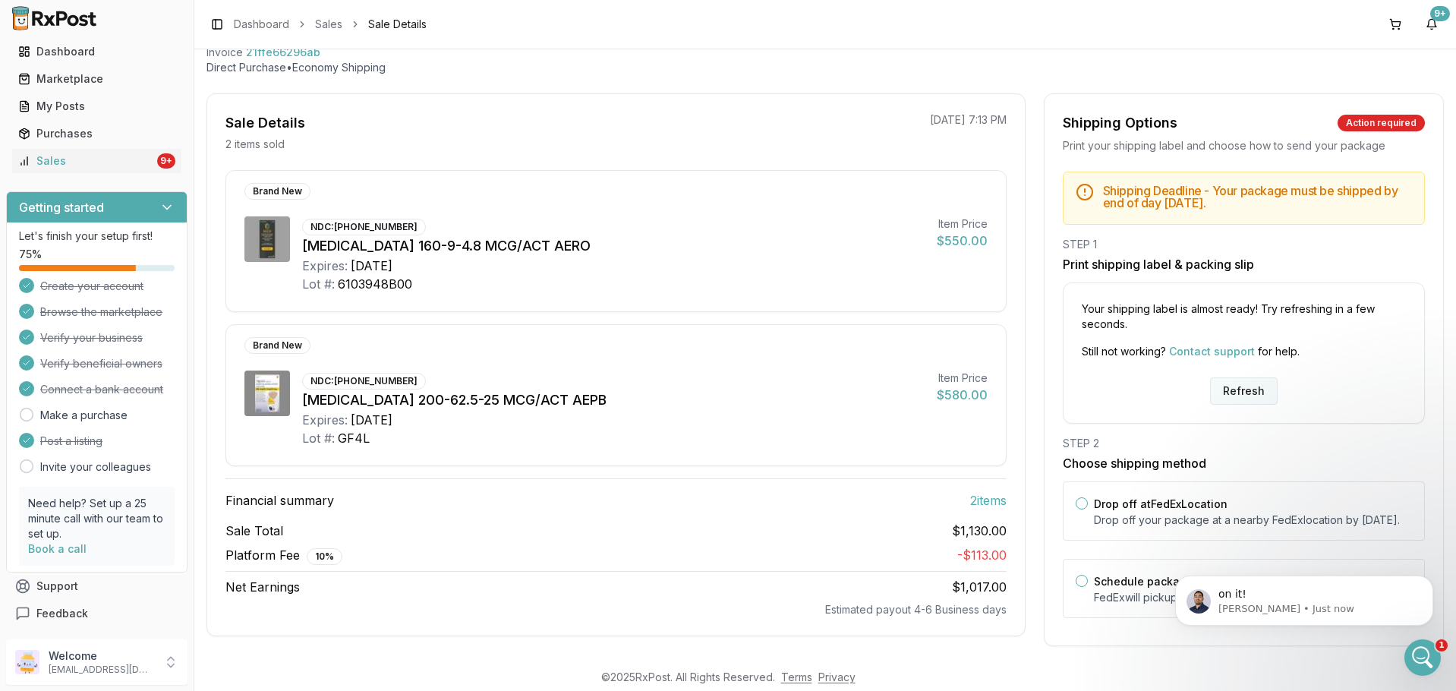
click at [1263, 401] on button "Refresh" at bounding box center [1244, 390] width 68 height 27
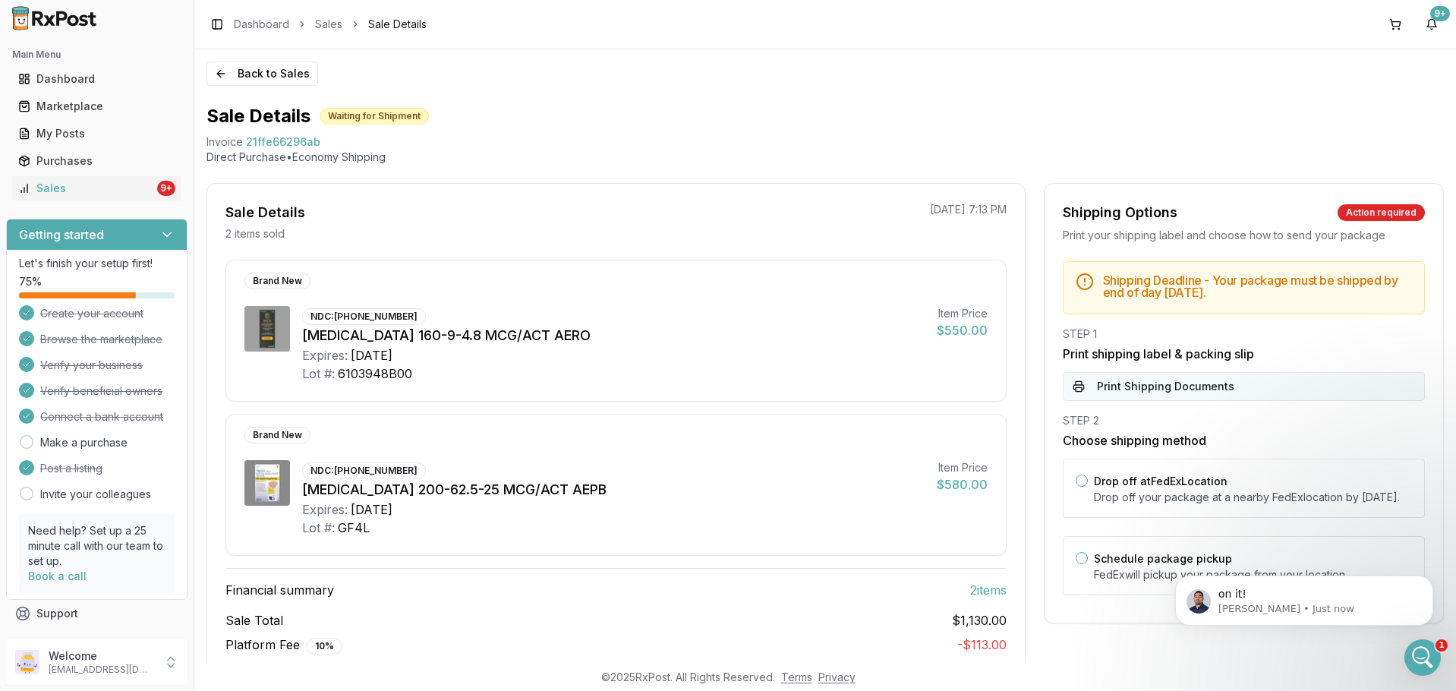
click at [1201, 391] on button "Print Shipping Documents" at bounding box center [1244, 386] width 362 height 29
click at [1305, 609] on p "[PERSON_NAME] • Just now" at bounding box center [1317, 609] width 196 height 14
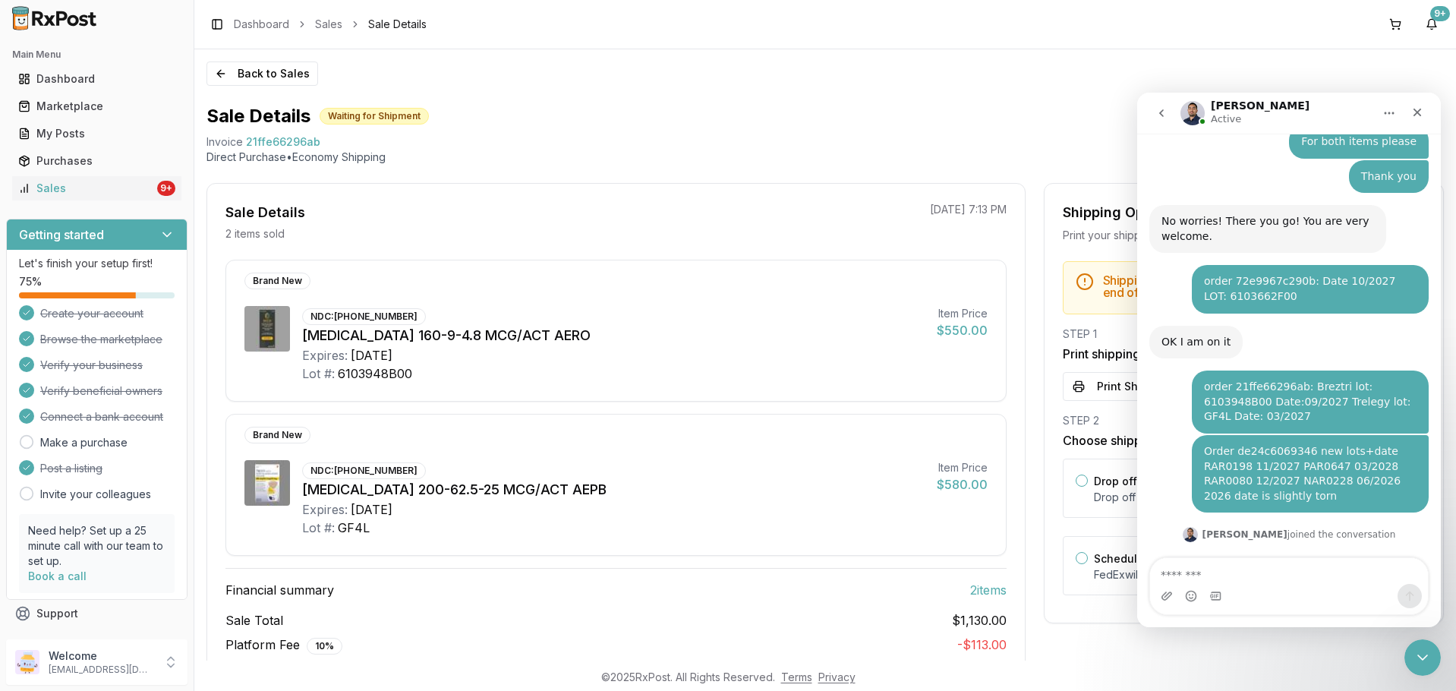
scroll to position [261, 0]
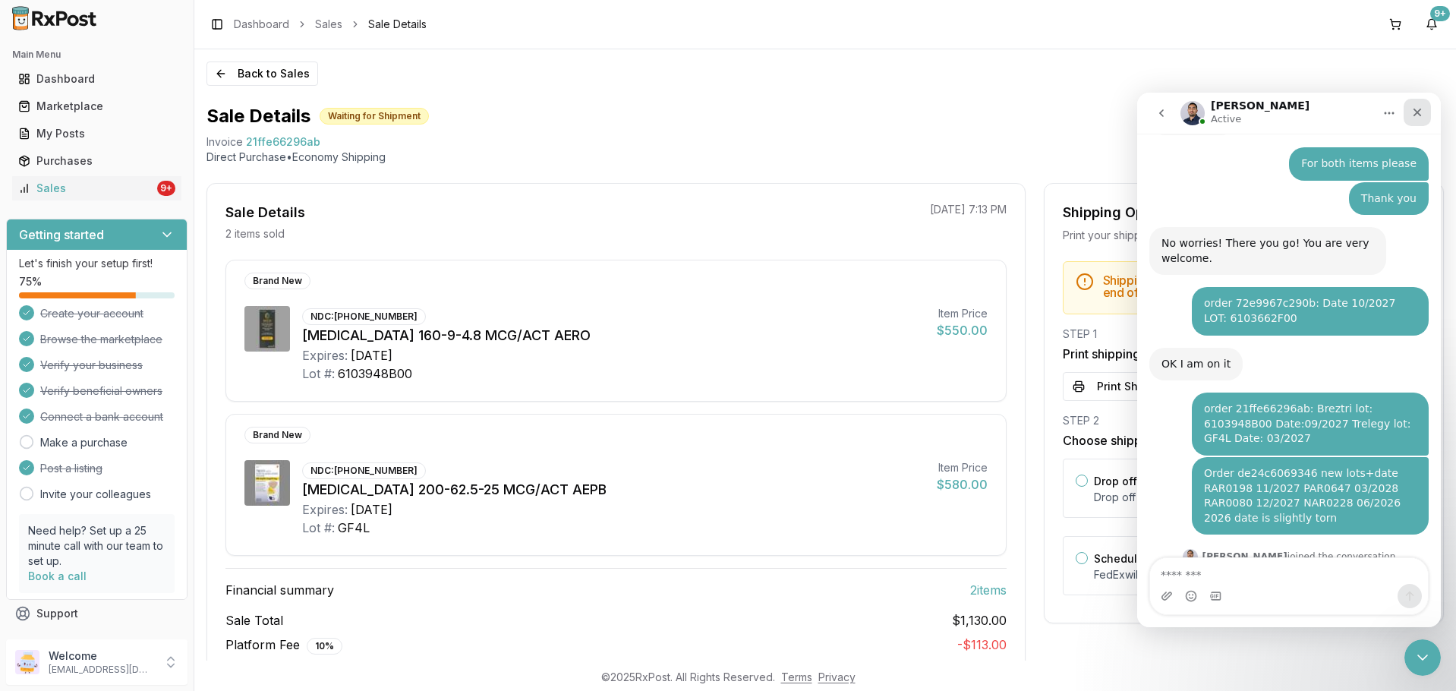
click at [1411, 117] on div "Close" at bounding box center [1417, 112] width 27 height 27
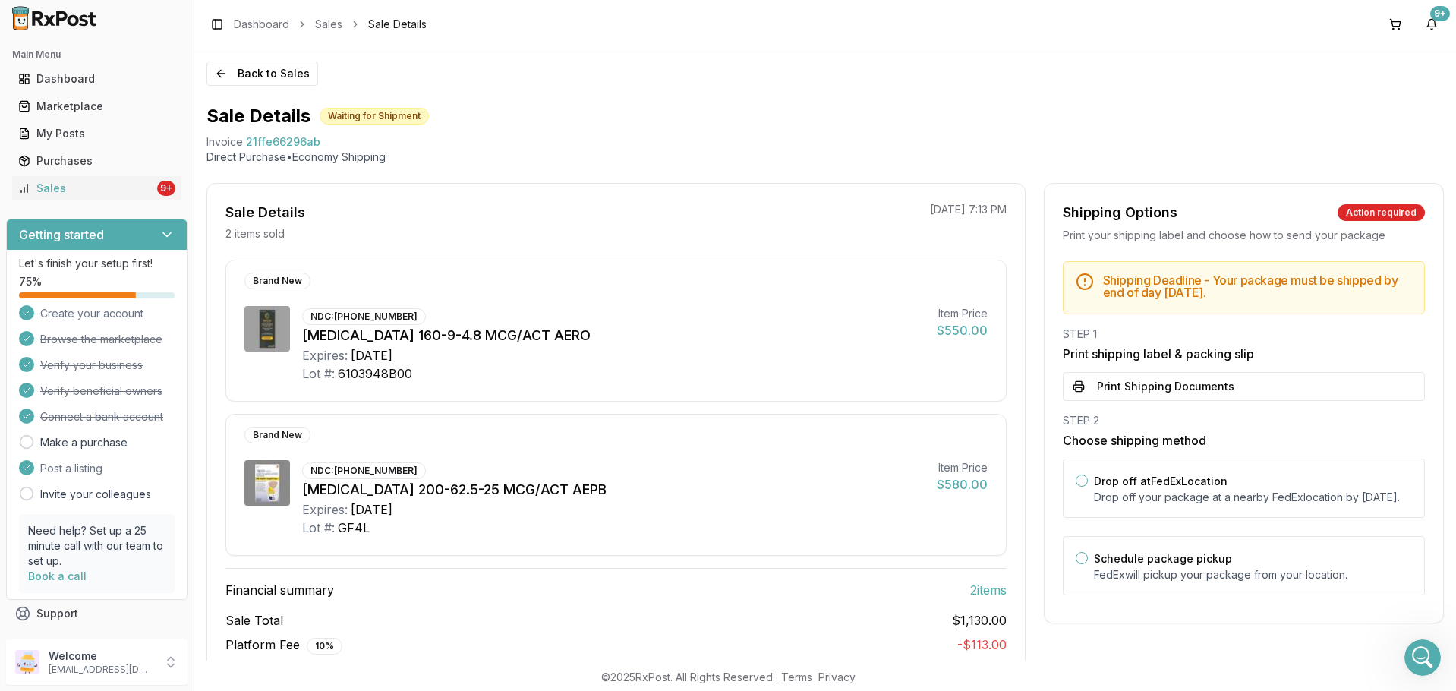
scroll to position [337, 0]
click at [145, 195] on div "Sales" at bounding box center [86, 188] width 136 height 15
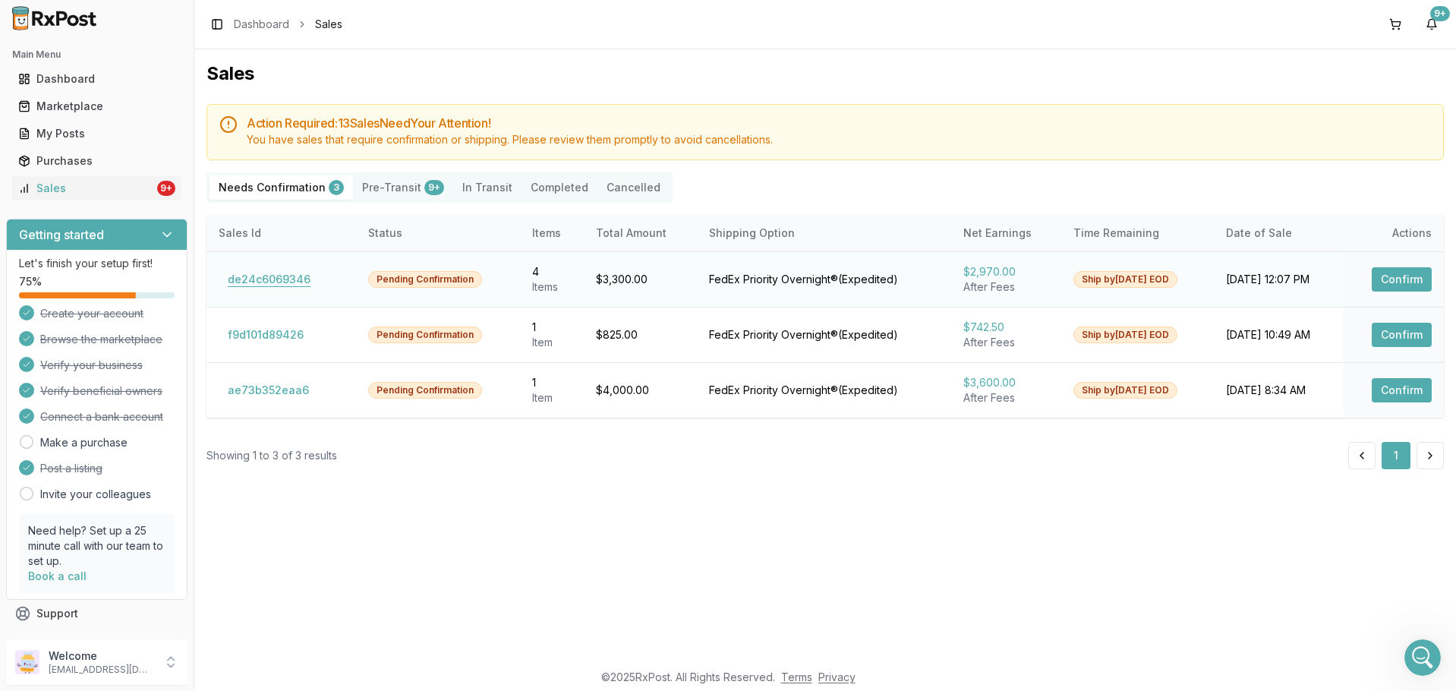
click at [257, 279] on button "de24c6069346" at bounding box center [269, 279] width 101 height 24
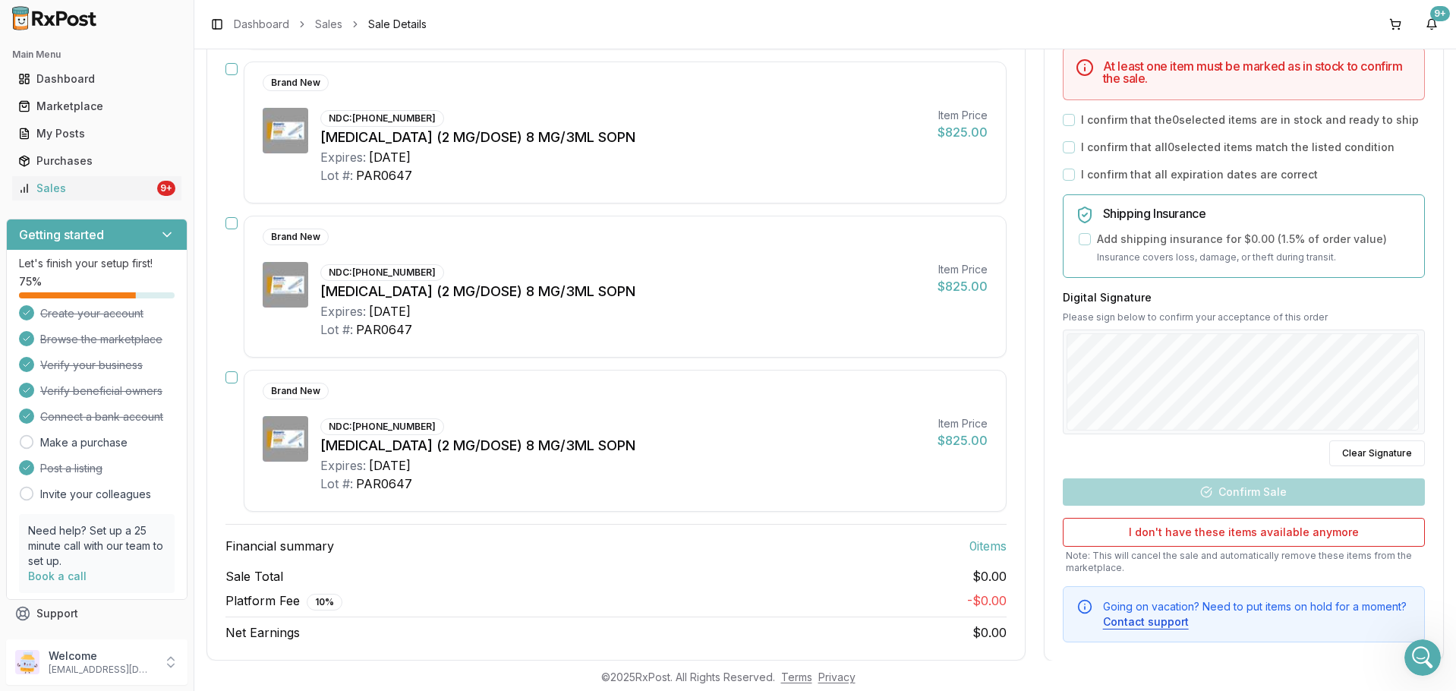
scroll to position [404, 0]
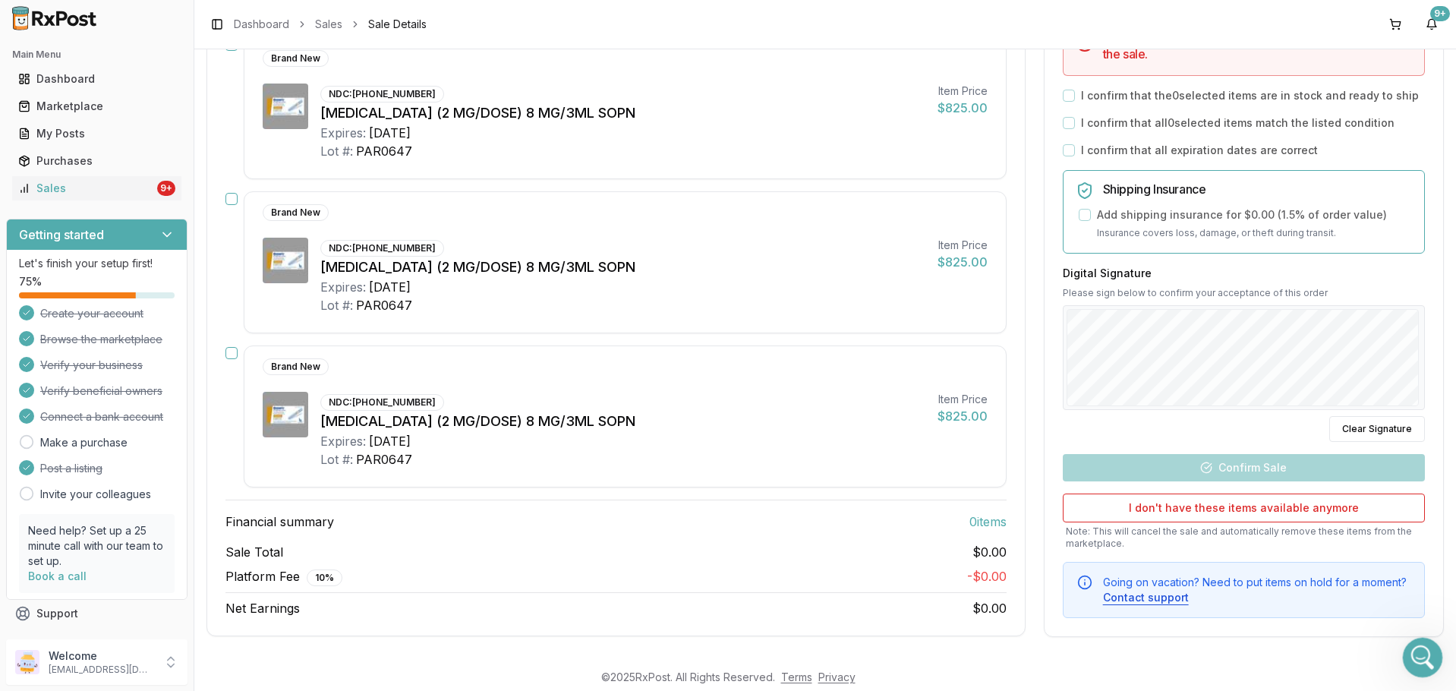
click at [1425, 652] on icon "Open Intercom Messenger" at bounding box center [1421, 655] width 25 height 25
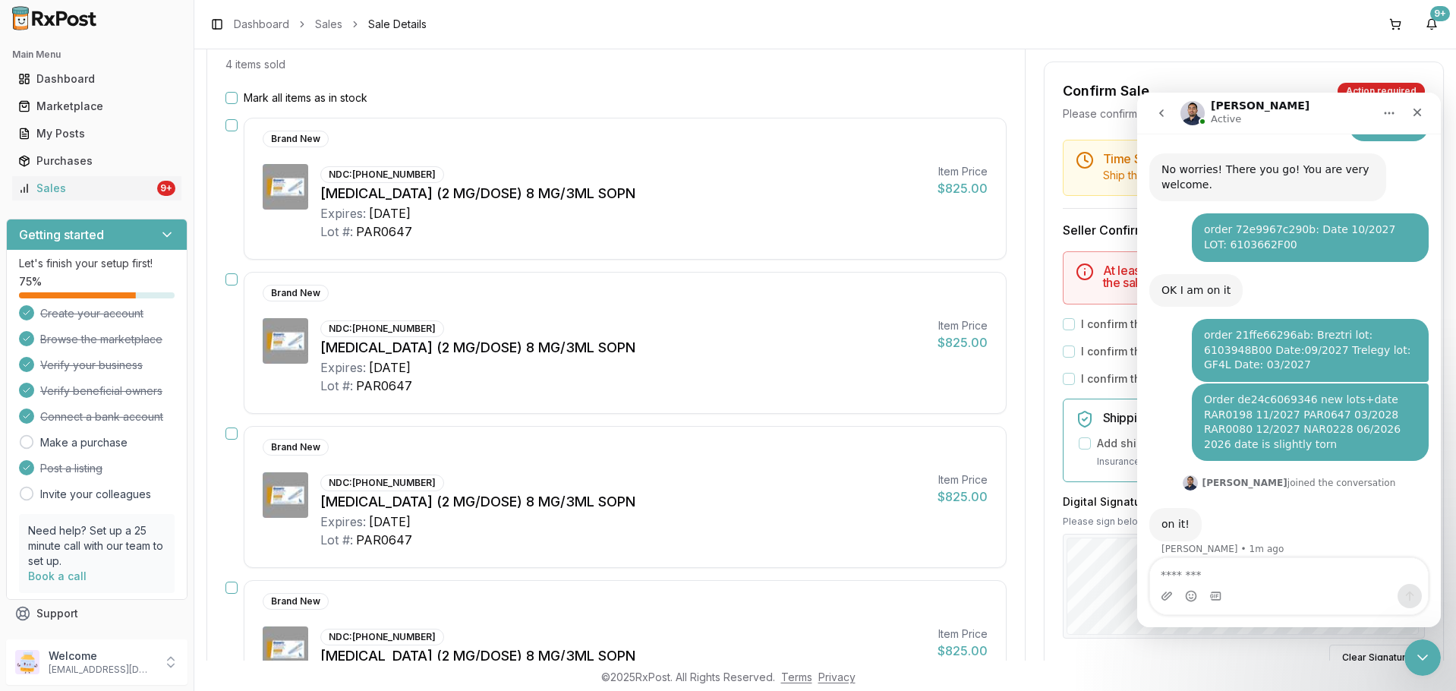
scroll to position [100, 0]
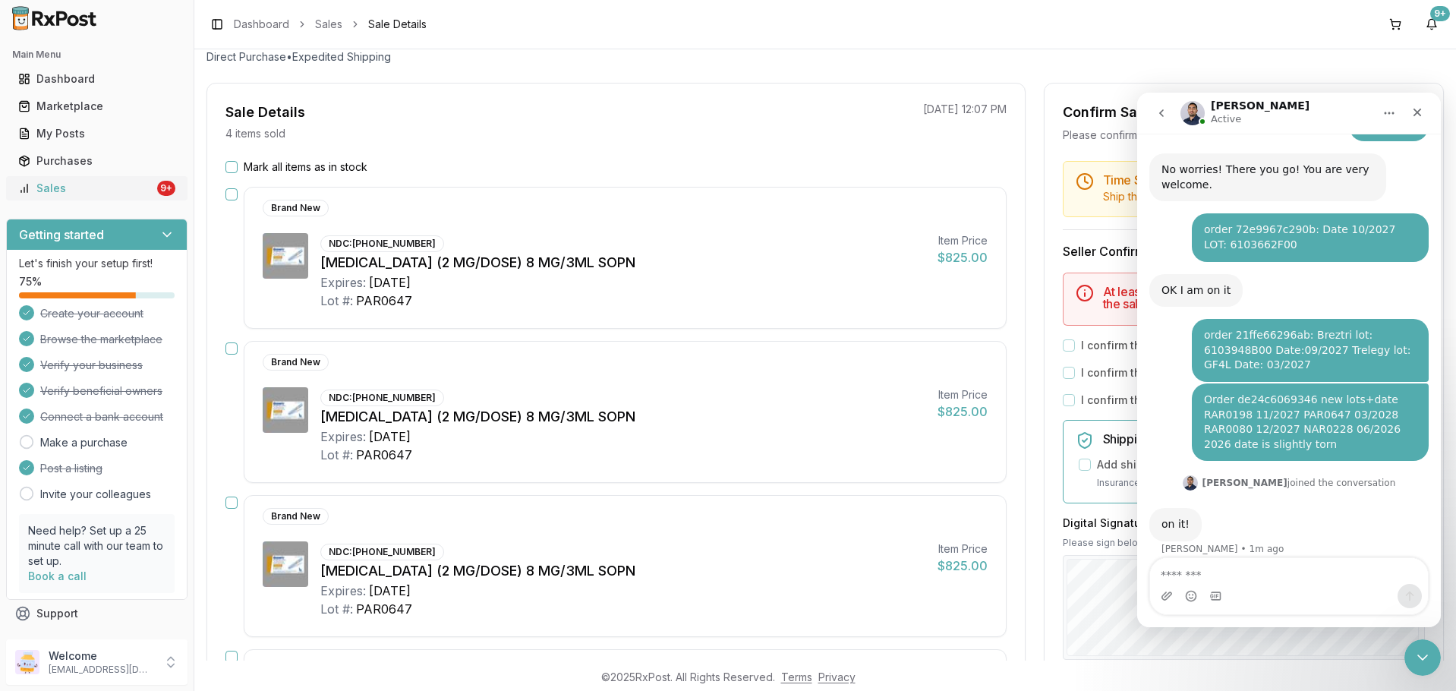
click at [103, 191] on div "Sales" at bounding box center [86, 188] width 136 height 15
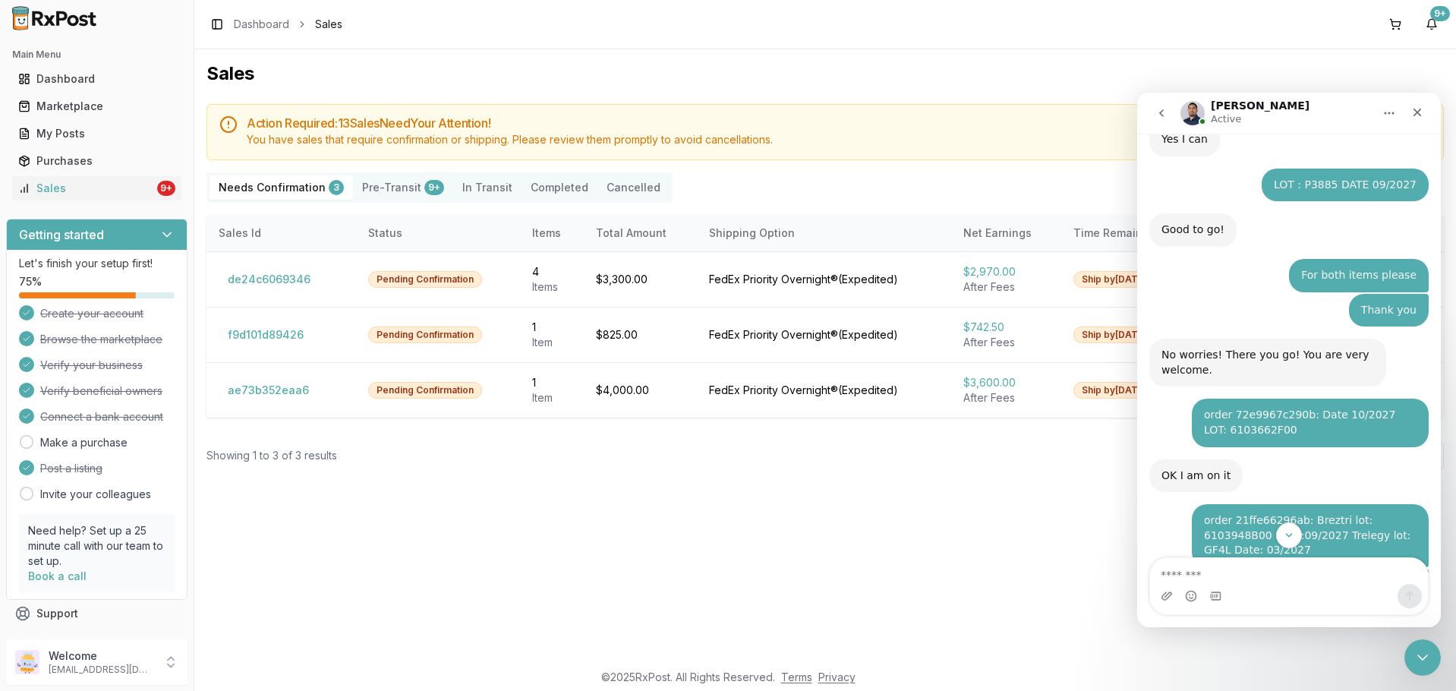
scroll to position [396, 0]
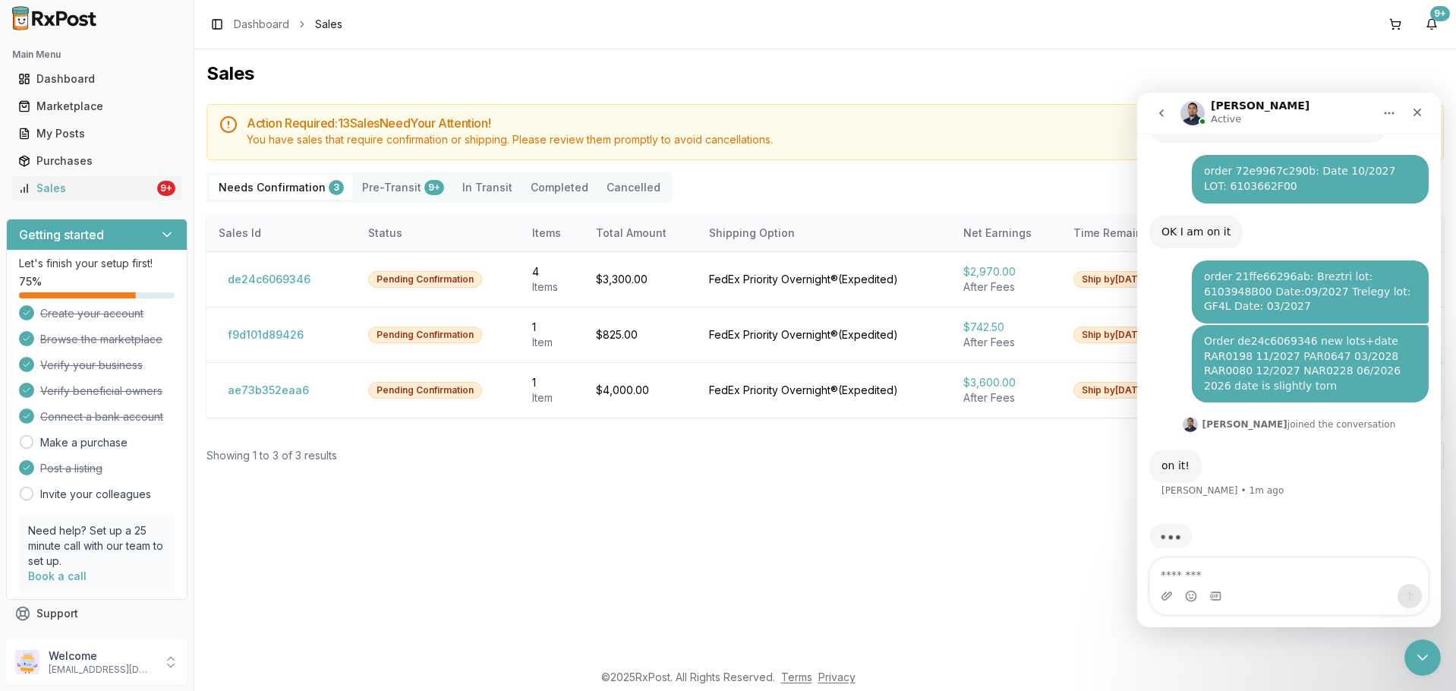
click at [1154, 108] on button "go back" at bounding box center [1161, 113] width 29 height 29
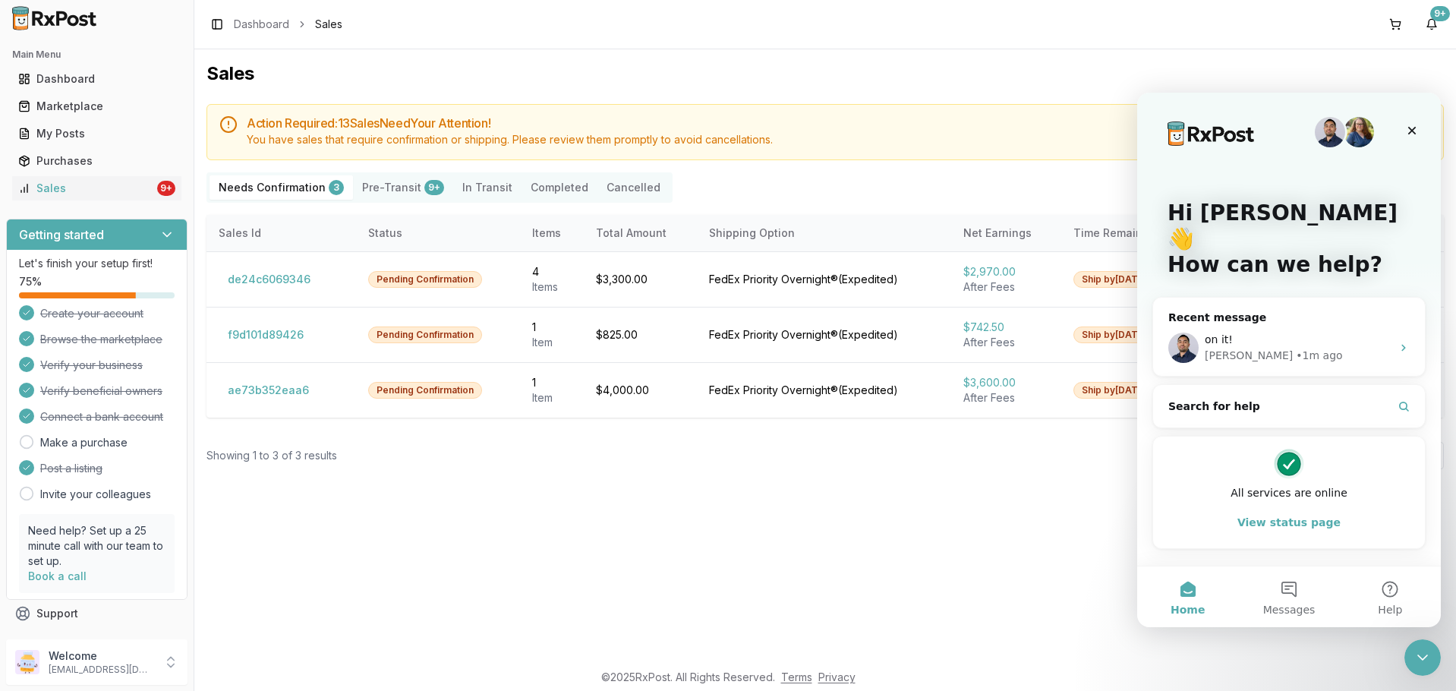
scroll to position [0, 0]
click at [1368, 125] on img "Intercom messenger" at bounding box center [1359, 132] width 30 height 30
click at [1413, 125] on icon "Close" at bounding box center [1412, 131] width 12 height 12
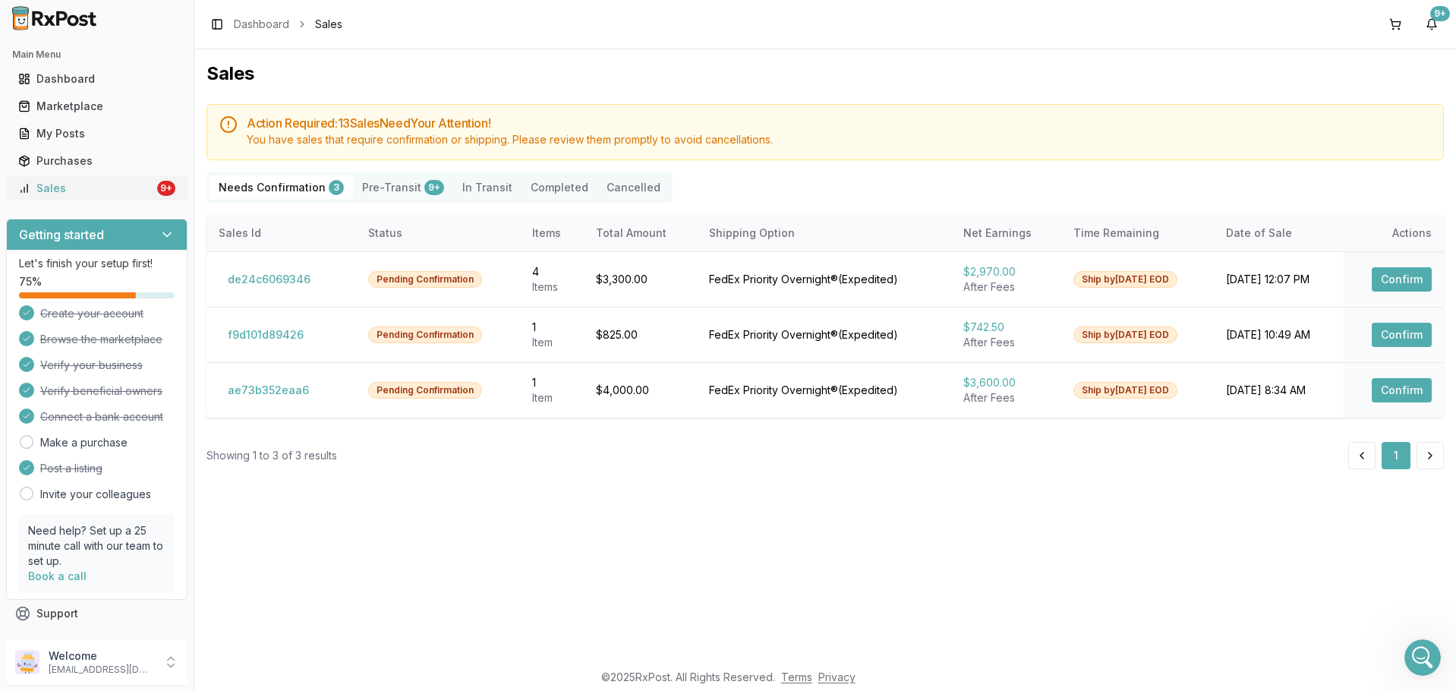
click at [129, 185] on div "Sales" at bounding box center [86, 188] width 136 height 15
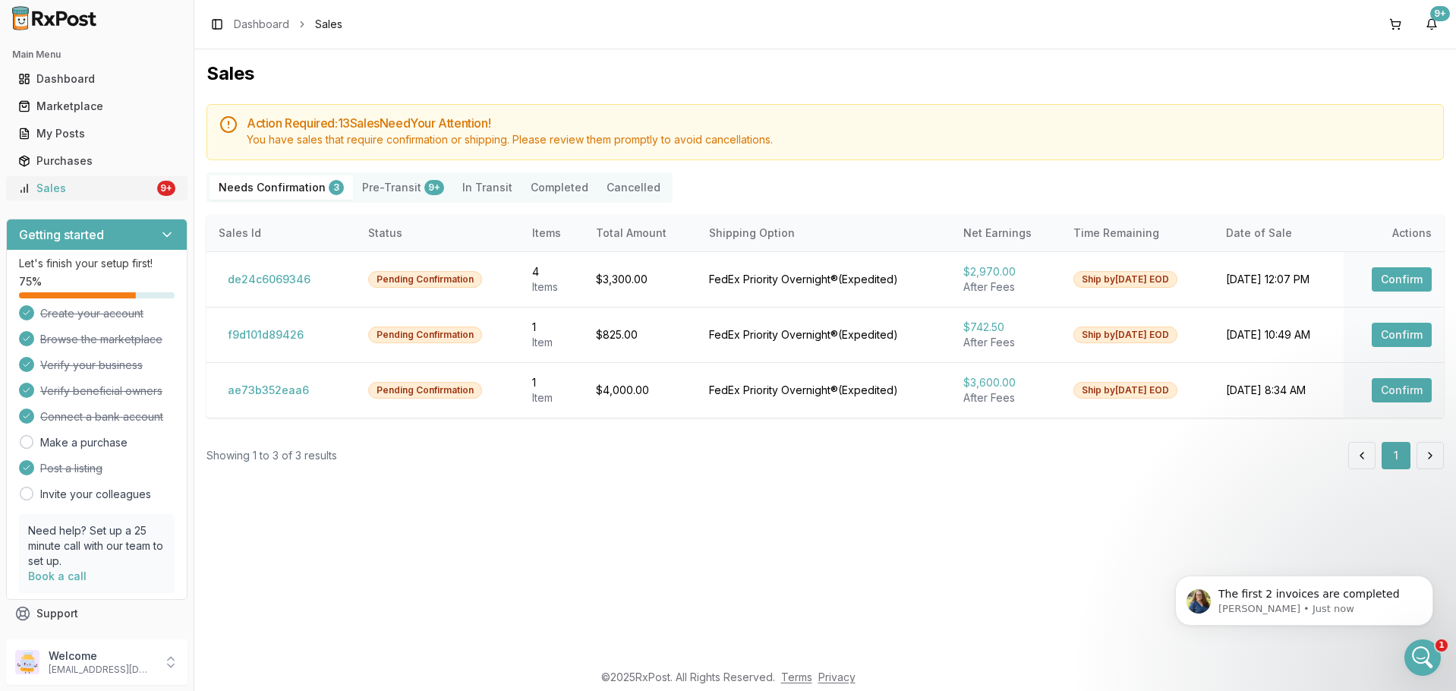
click at [93, 182] on div "Sales" at bounding box center [86, 188] width 136 height 15
click at [286, 281] on button "de24c6069346" at bounding box center [269, 279] width 101 height 24
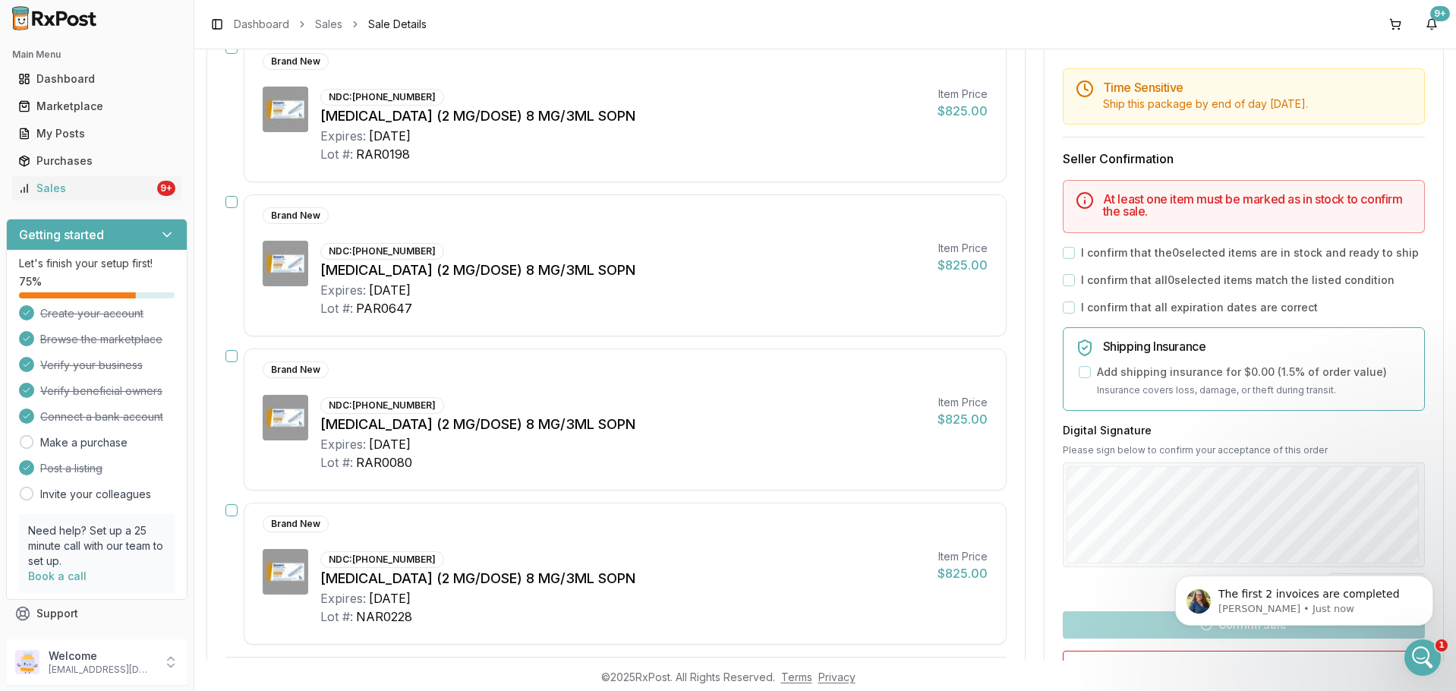
scroll to position [228, 0]
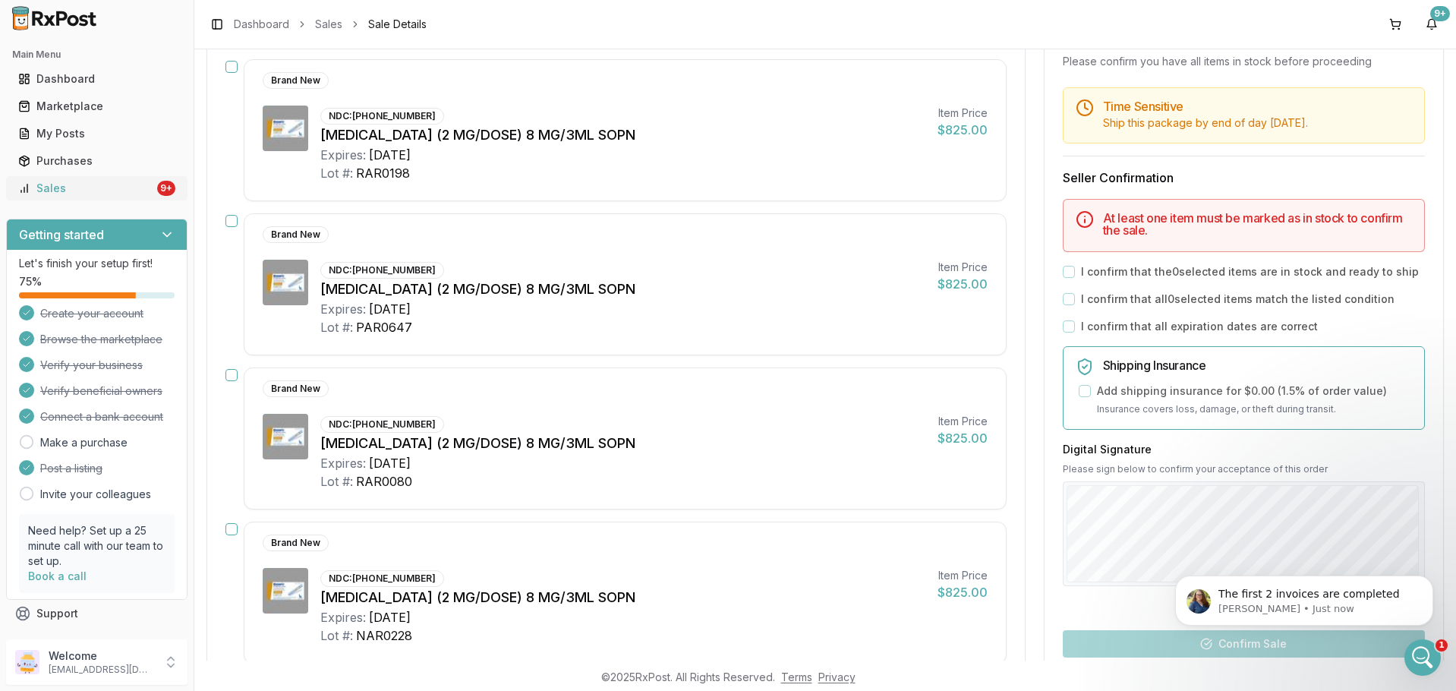
click at [90, 193] on div "Sales" at bounding box center [86, 188] width 136 height 15
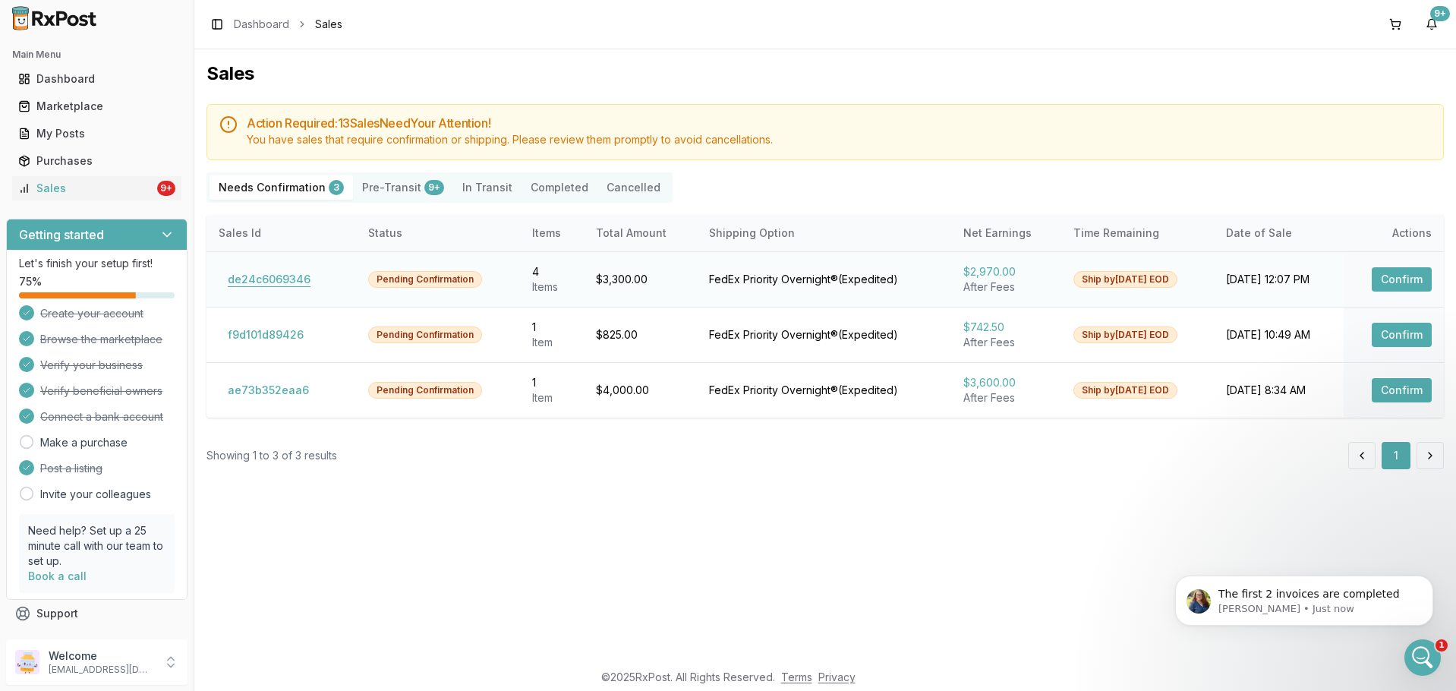
click at [269, 270] on button "de24c6069346" at bounding box center [269, 279] width 101 height 24
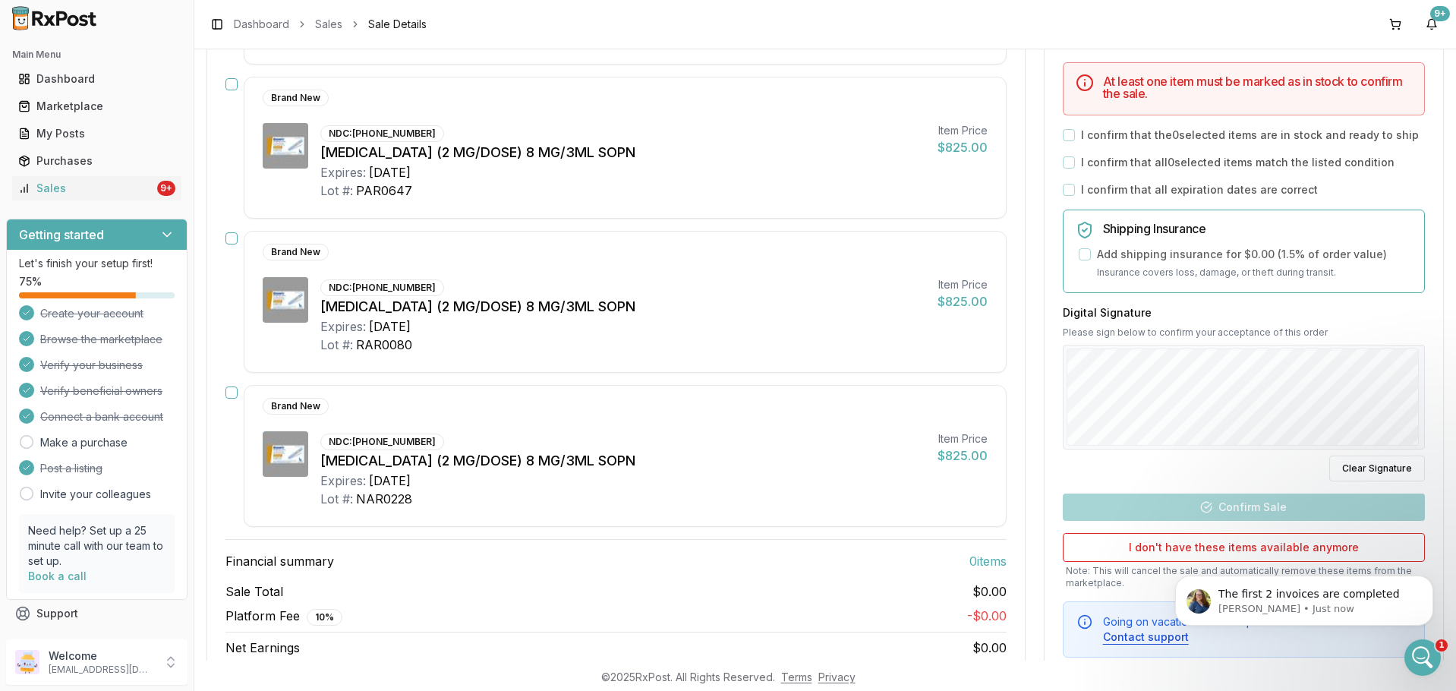
scroll to position [380, 0]
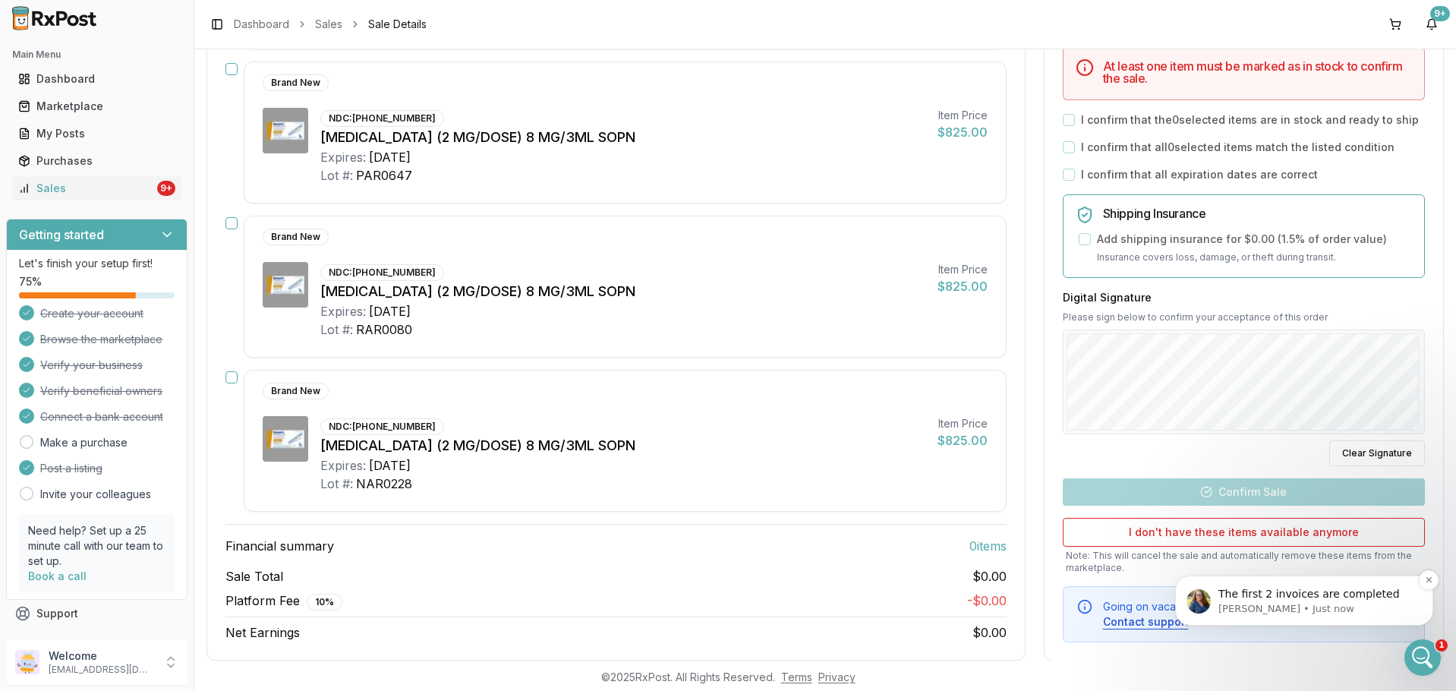
click at [1336, 608] on p "Bobbie • Just now" at bounding box center [1317, 609] width 196 height 14
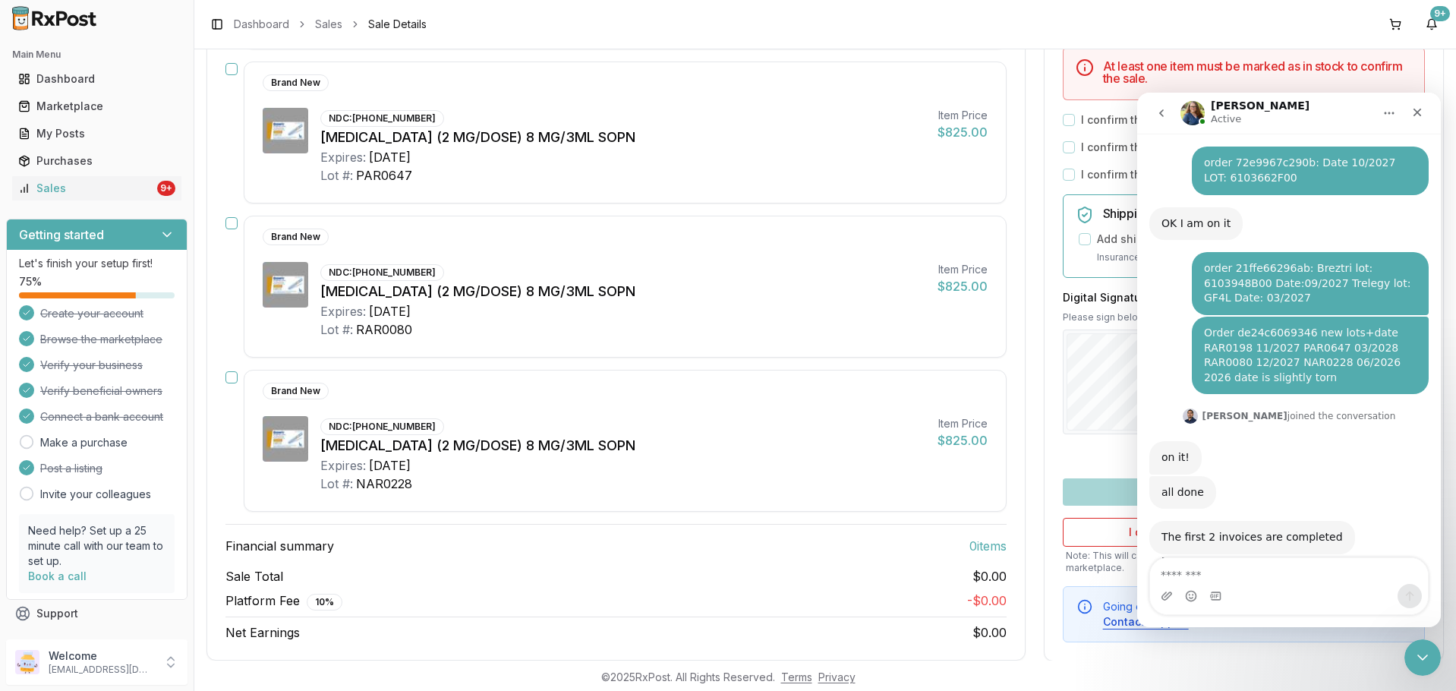
scroll to position [417, 0]
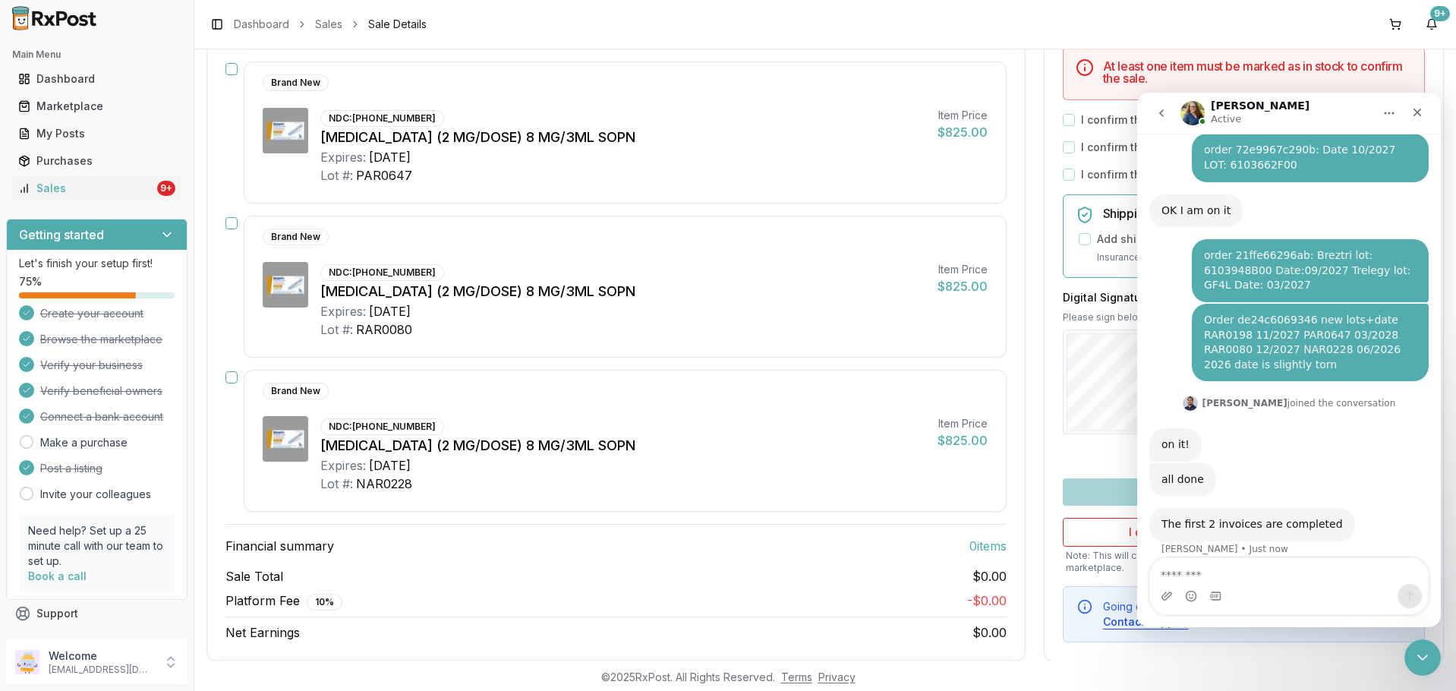
click at [1276, 574] on textarea "Message…" at bounding box center [1289, 571] width 278 height 26
type textarea "*********"
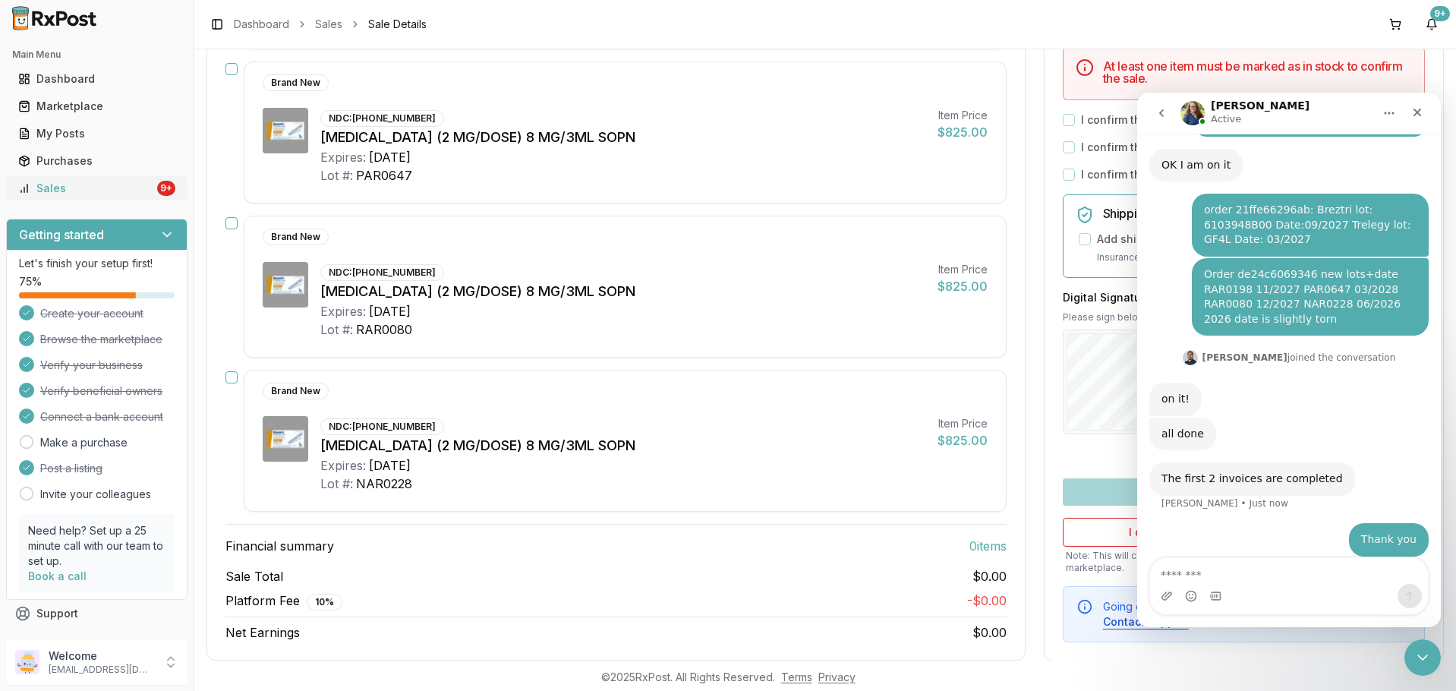
click at [151, 178] on link "Sales 9+" at bounding box center [96, 188] width 169 height 27
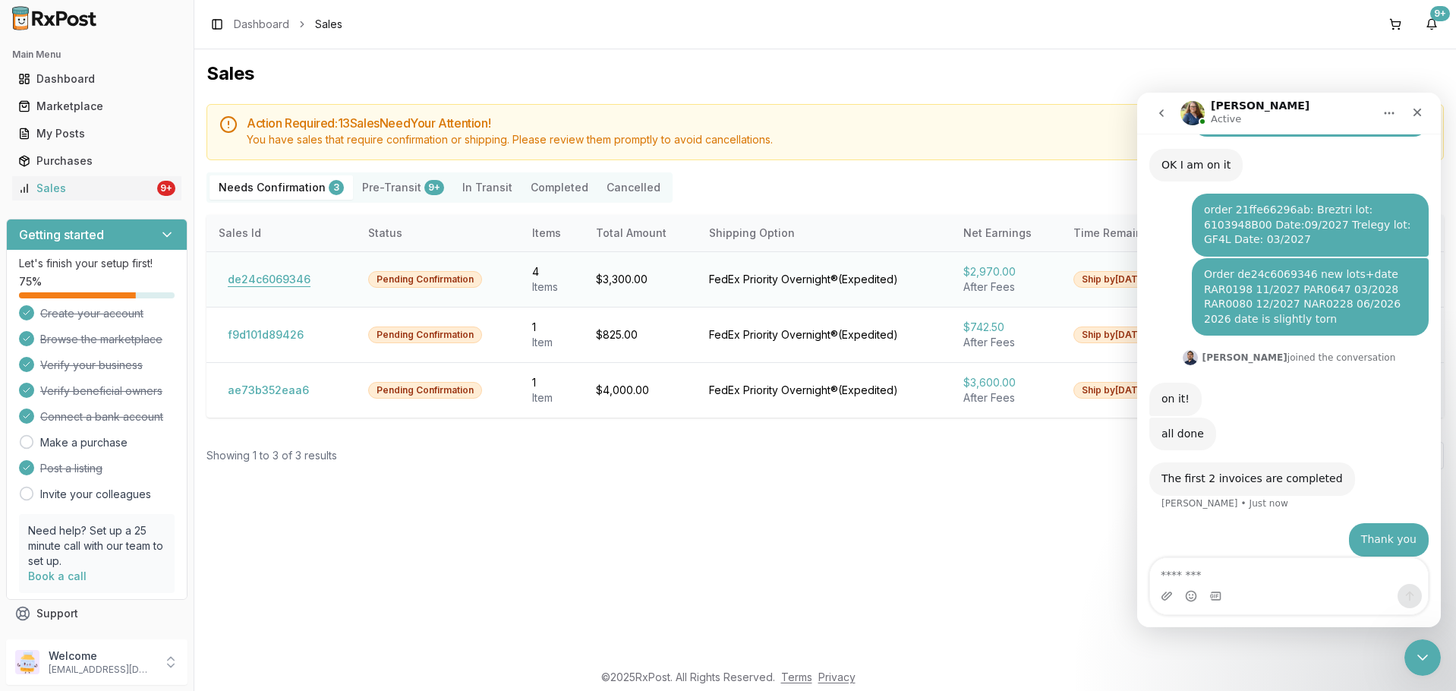
click at [264, 283] on button "de24c6069346" at bounding box center [269, 279] width 101 height 24
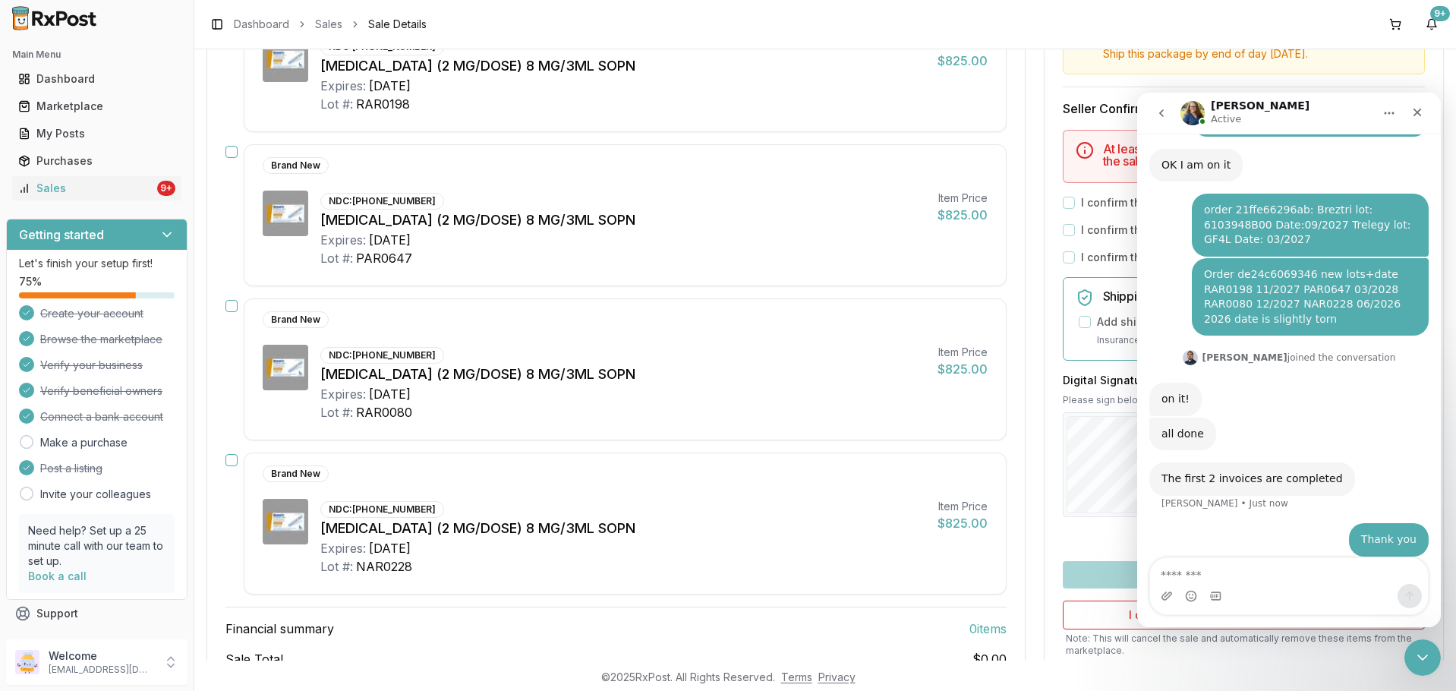
scroll to position [404, 0]
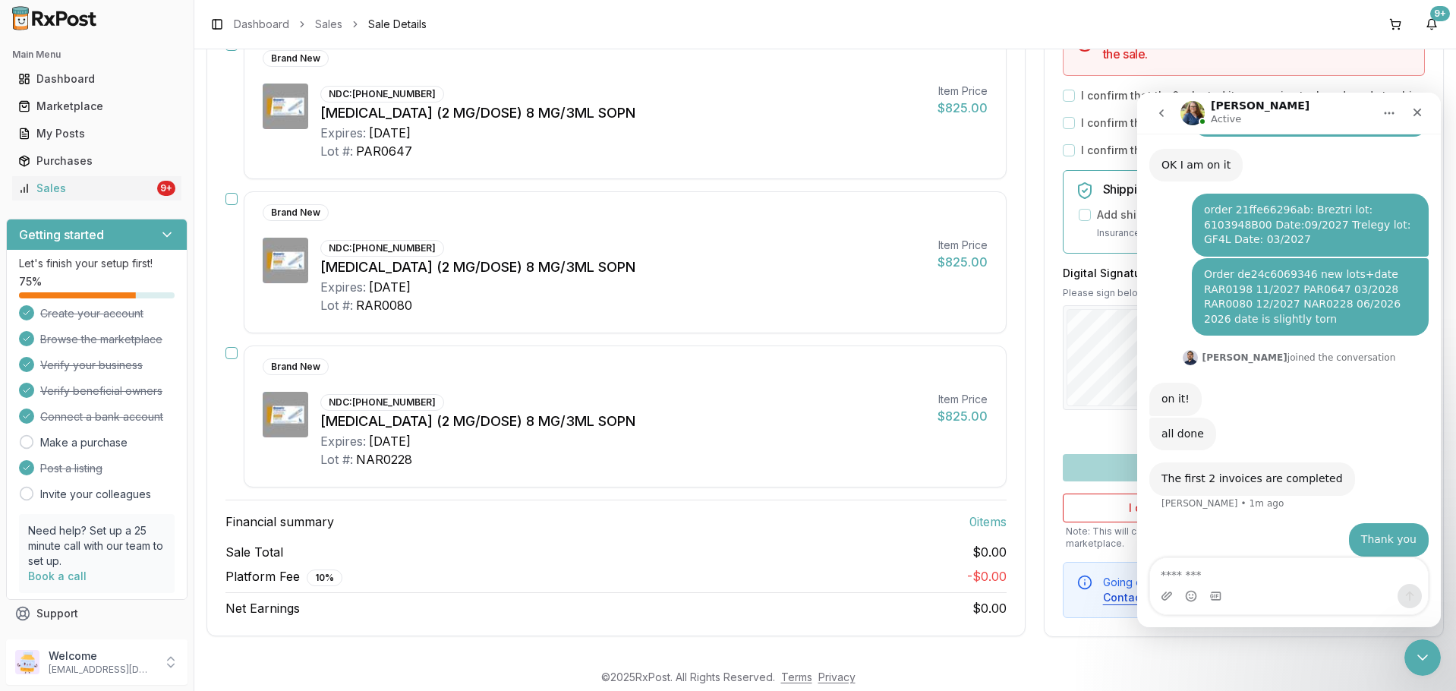
drag, startPoint x: 1228, startPoint y: 258, endPoint x: 1279, endPoint y: 261, distance: 51.0
click at [1274, 267] on div "Order de24c6069346 new lots+date RAR0198 11/2027 PAR0647 03/2028 RAR0080 12/202…" at bounding box center [1310, 296] width 213 height 59
click at [1280, 267] on div "Order de24c6069346 new lots+date RAR0198 11/2027 PAR0647 03/2028 RAR0080 12/202…" at bounding box center [1310, 296] width 213 height 59
drag, startPoint x: 1295, startPoint y: 261, endPoint x: 1227, endPoint y: 267, distance: 68.5
click at [1227, 267] on div "Order de24c6069346 new lots+date RAR0198 11/2027 PAR0647 03/2028 RAR0080 12/202…" at bounding box center [1310, 296] width 213 height 59
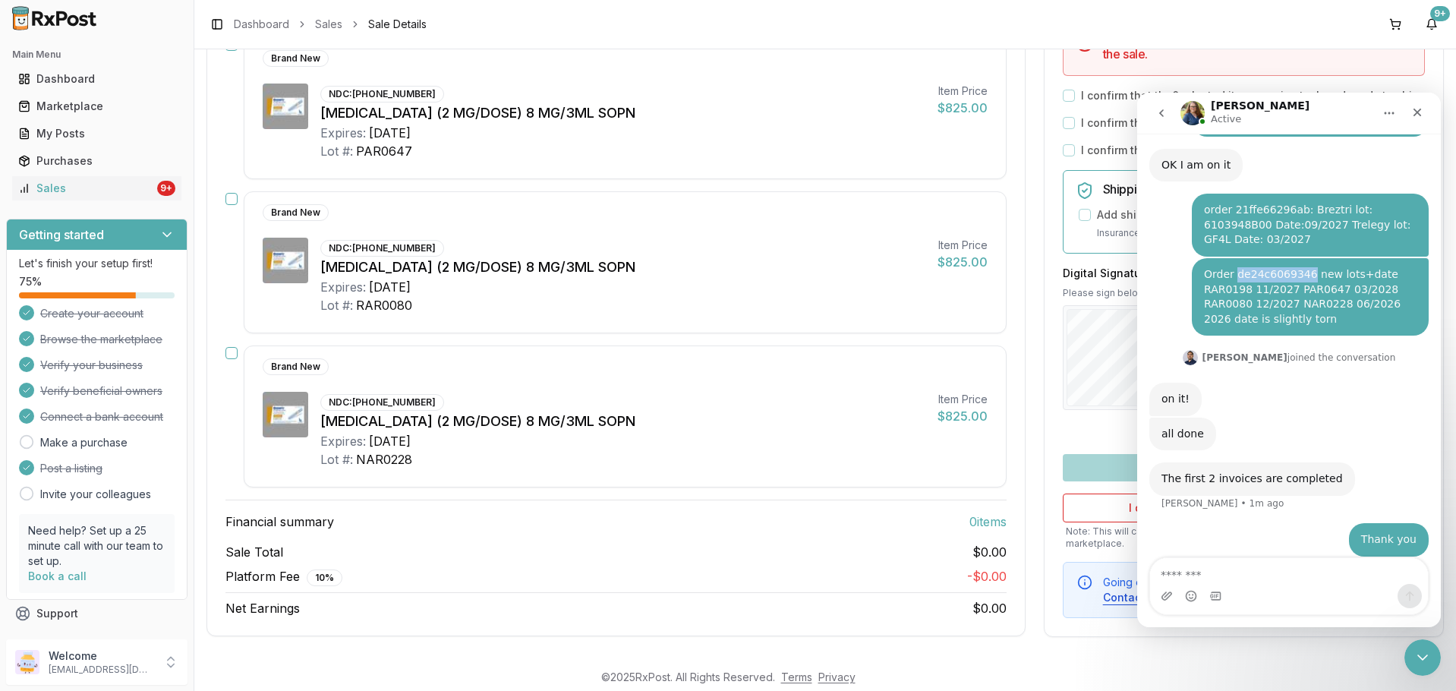
copy div "de24c6069346"
click at [1278, 575] on textarea "Message…" at bounding box center [1289, 571] width 278 height 26
paste textarea "**********"
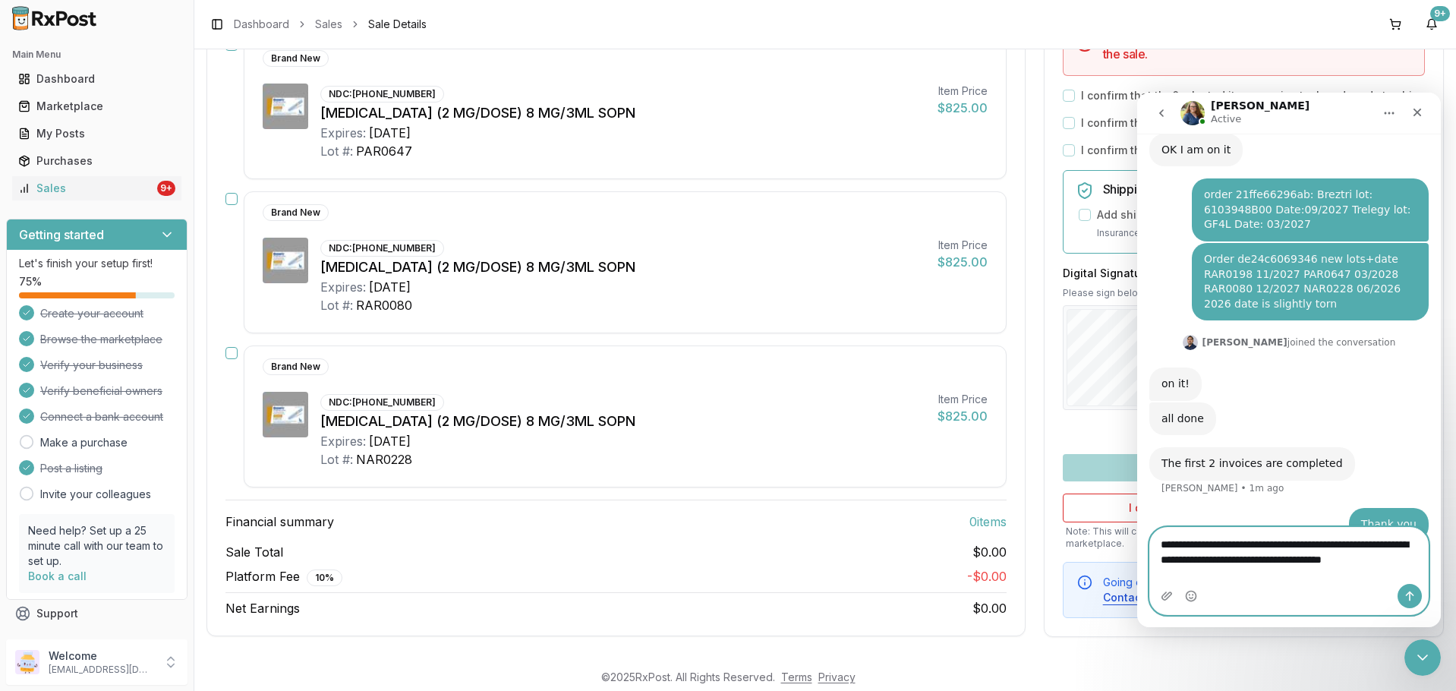
scroll to position [493, 0]
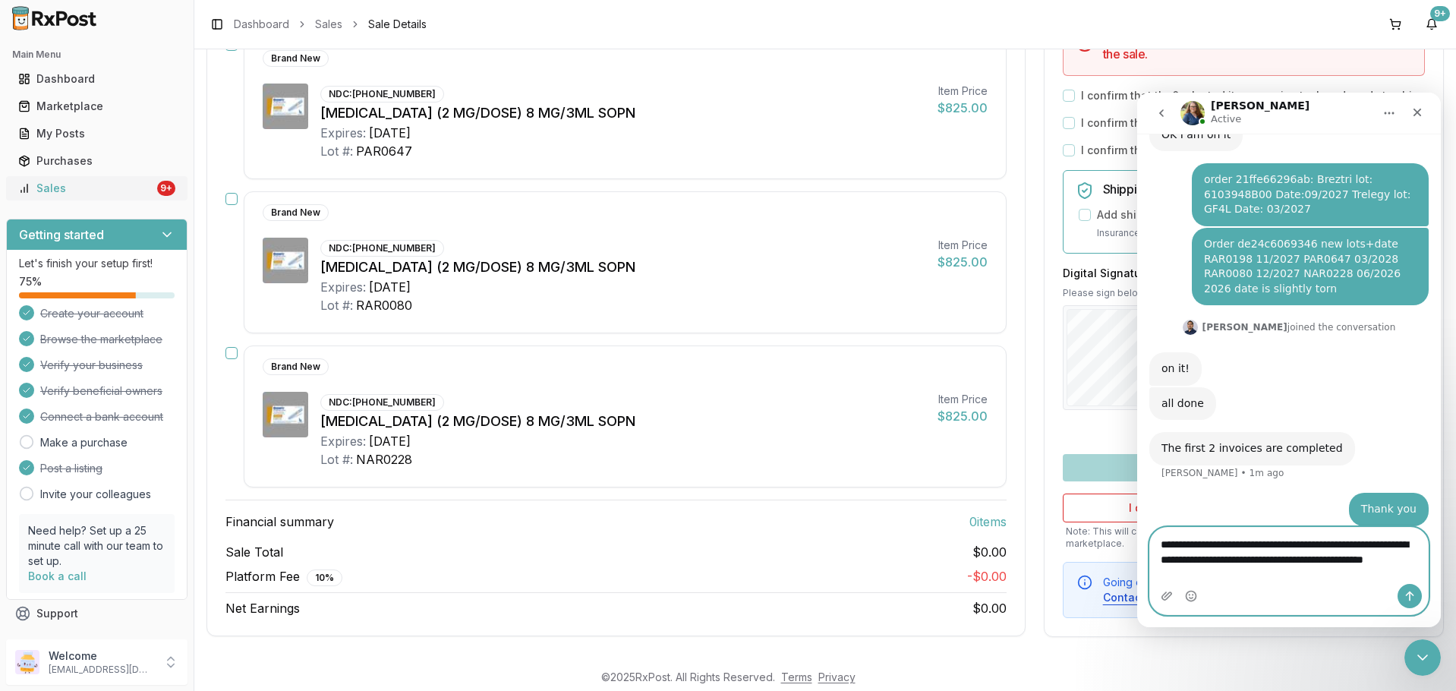
type textarea "**********"
click at [58, 197] on link "Sales 9+" at bounding box center [96, 188] width 169 height 27
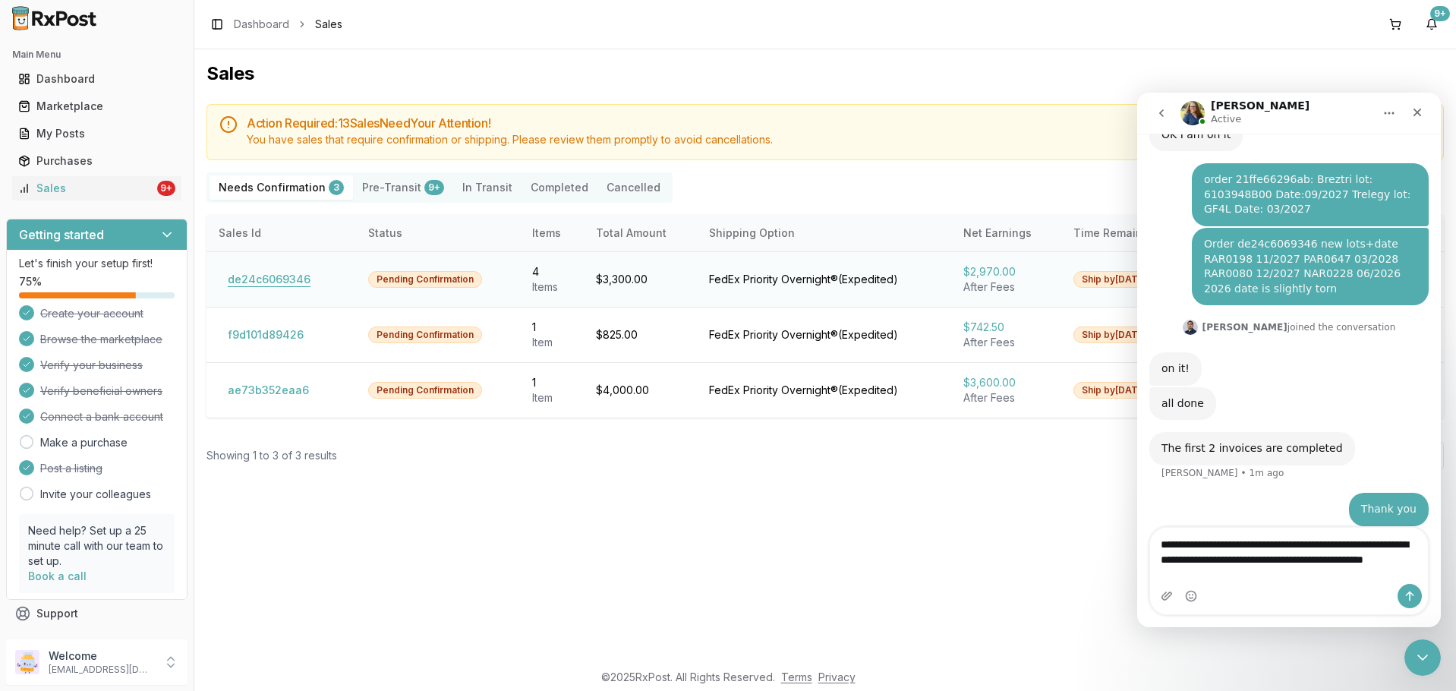
click at [276, 270] on button "de24c6069346" at bounding box center [269, 279] width 101 height 24
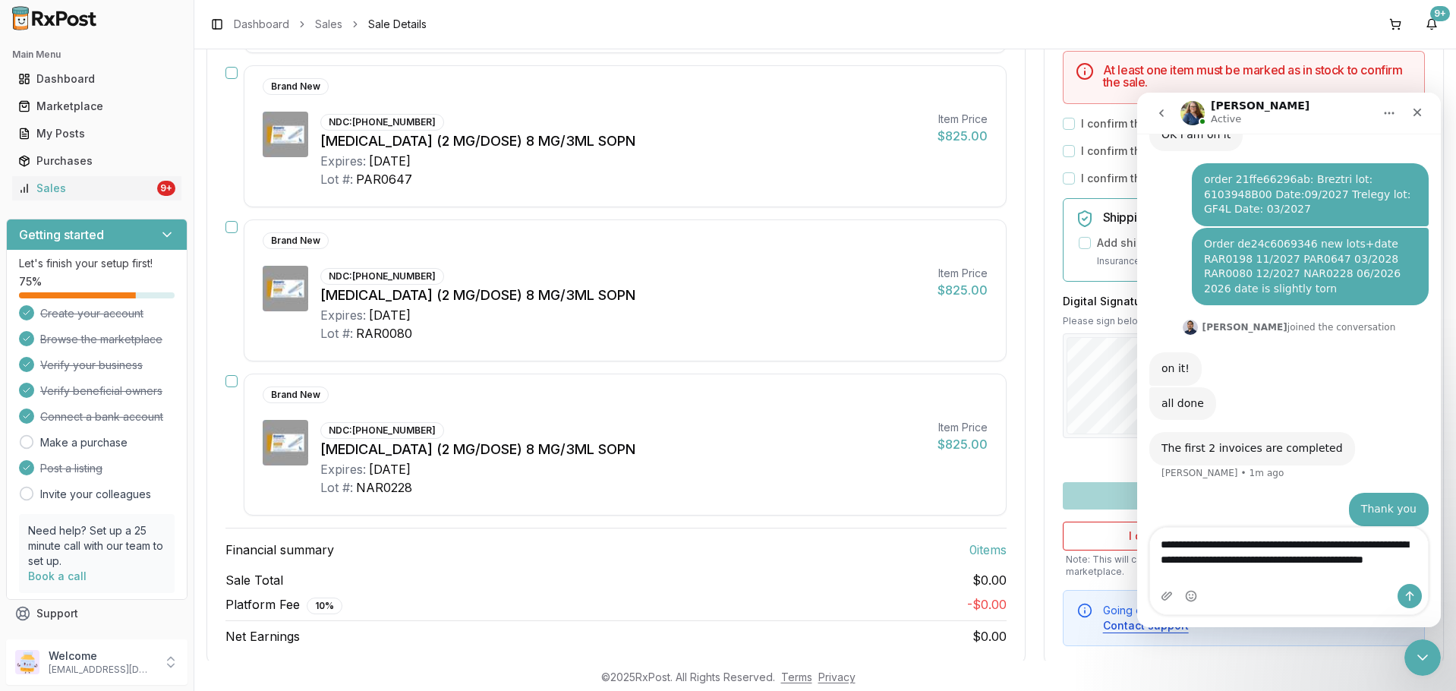
scroll to position [380, 0]
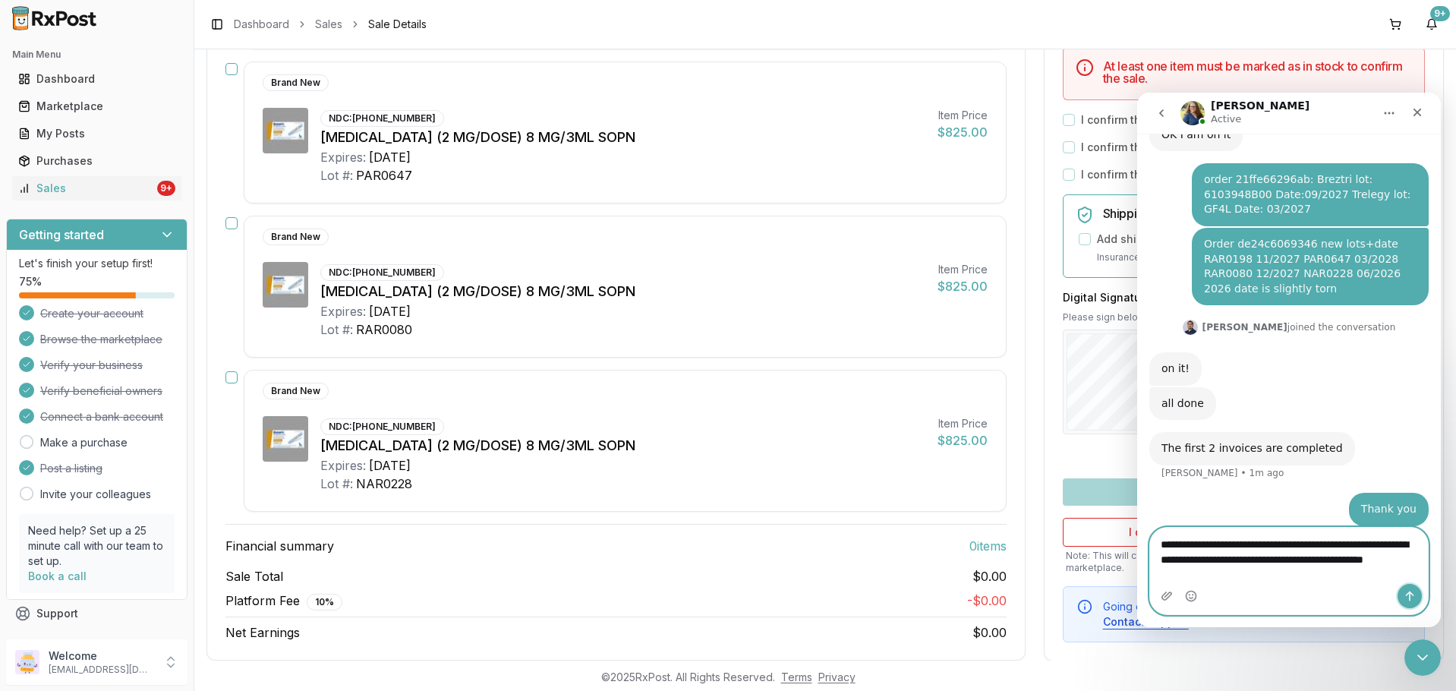
click at [1414, 598] on icon "Send a message…" at bounding box center [1410, 596] width 12 height 12
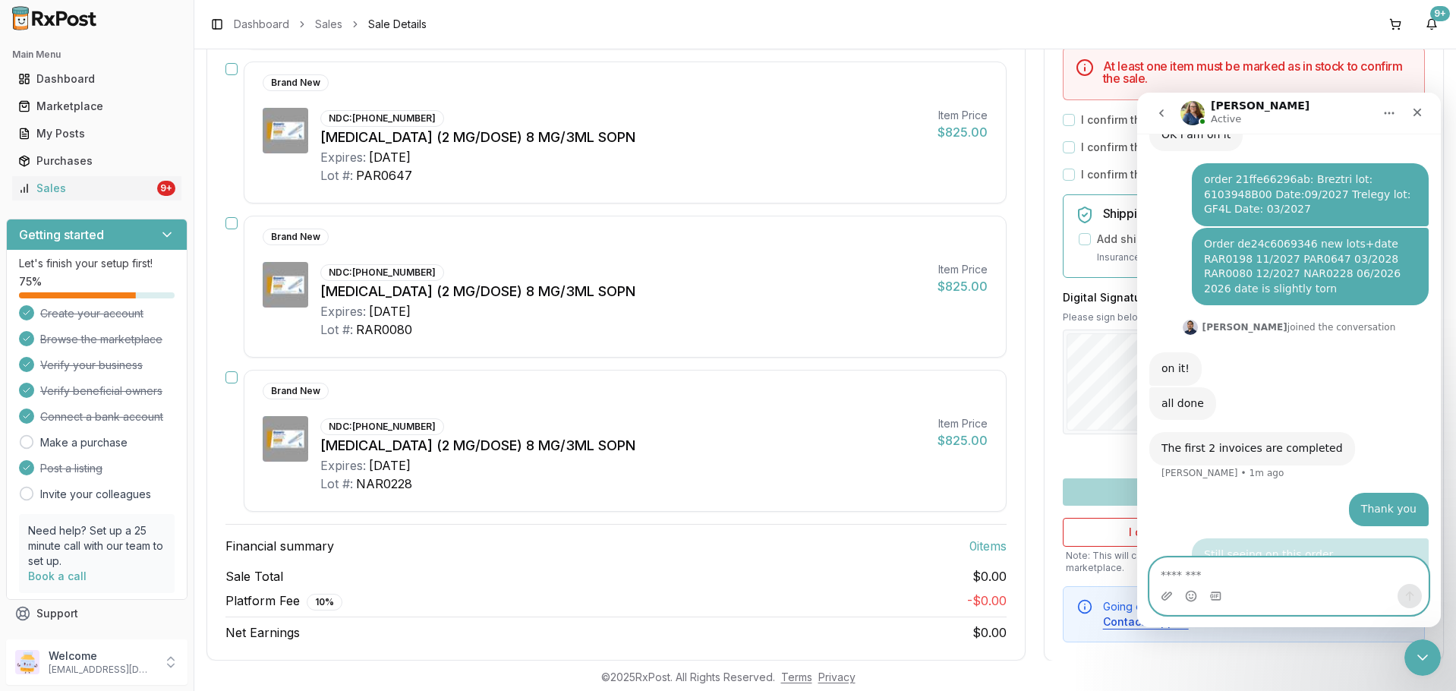
scroll to position [527, 0]
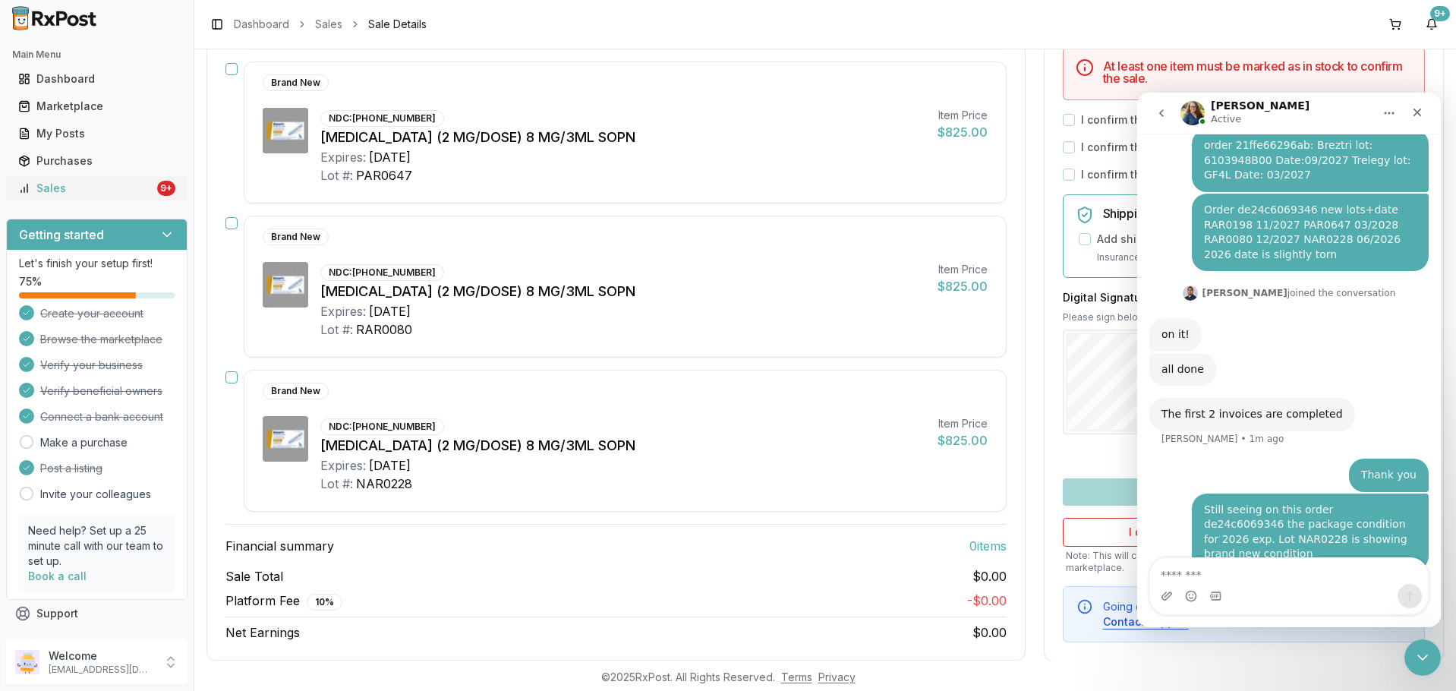
click at [113, 191] on div "Sales" at bounding box center [86, 188] width 136 height 15
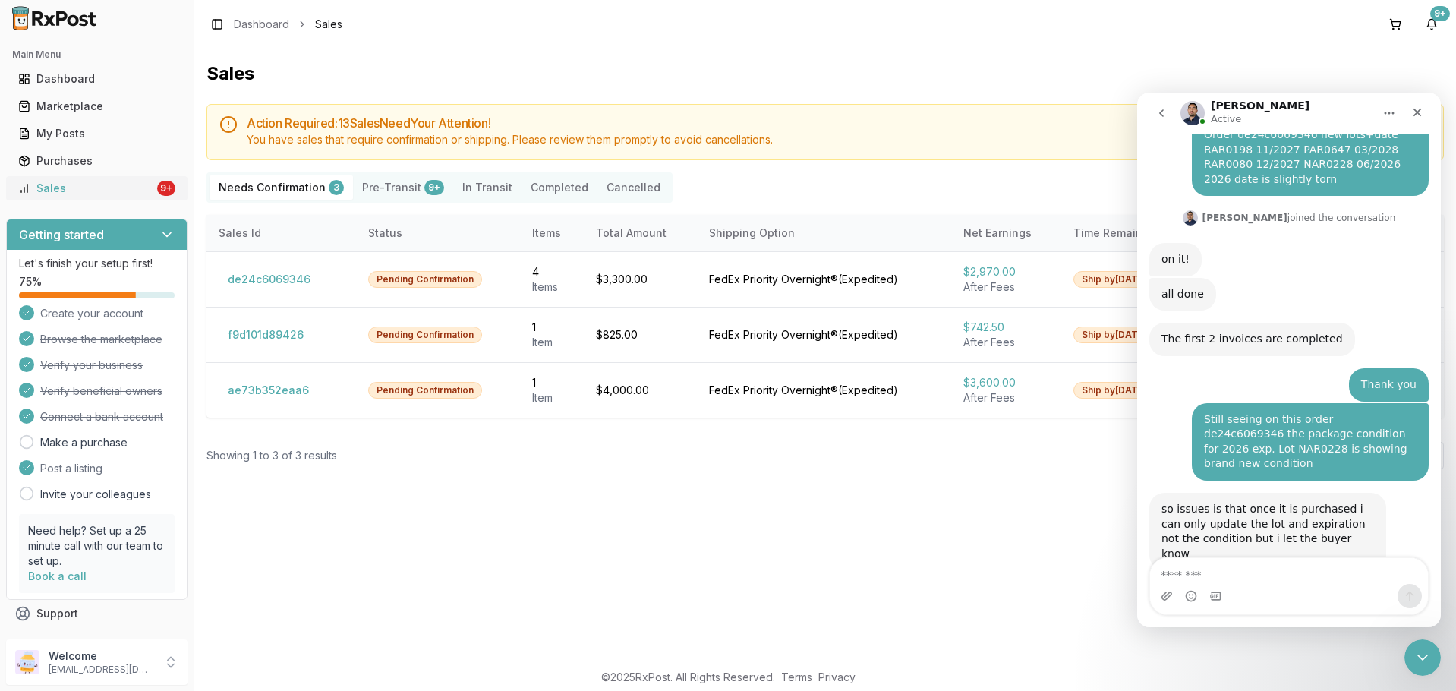
scroll to position [661, 0]
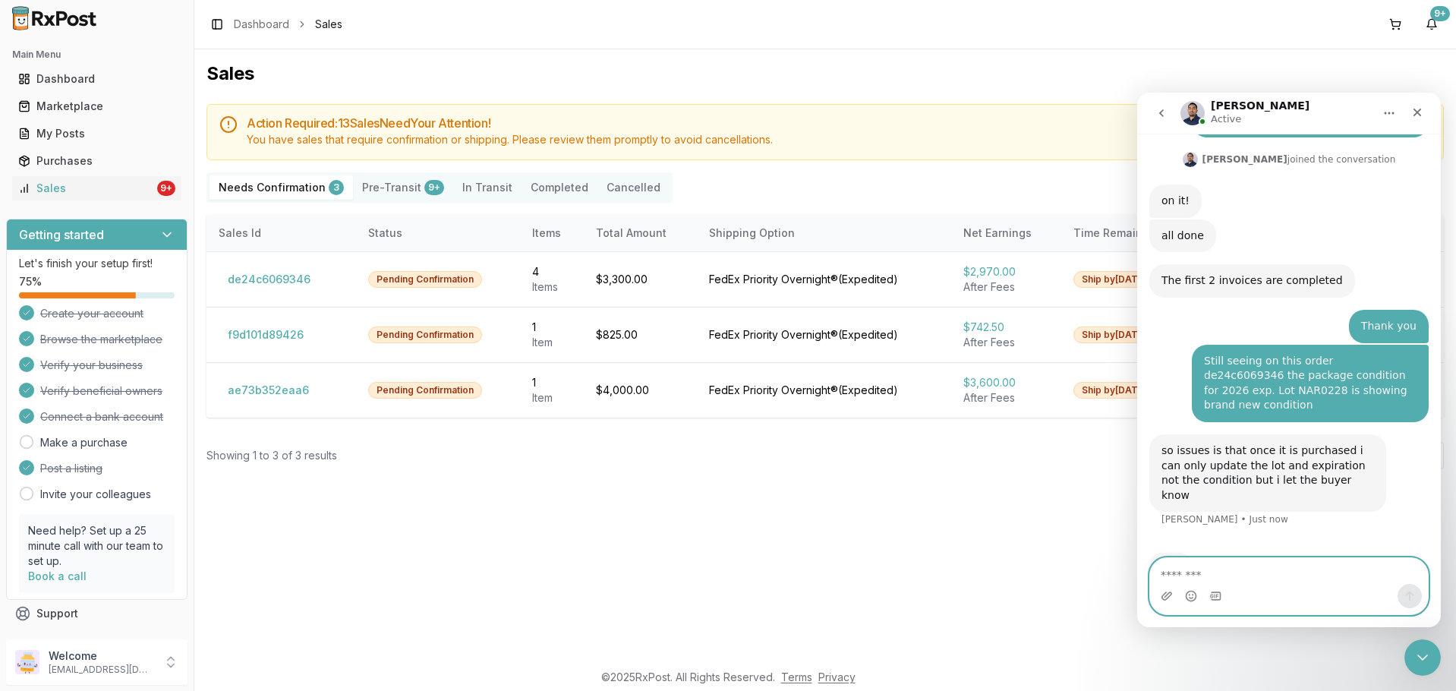
click at [1219, 566] on textarea "Message…" at bounding box center [1289, 571] width 278 height 26
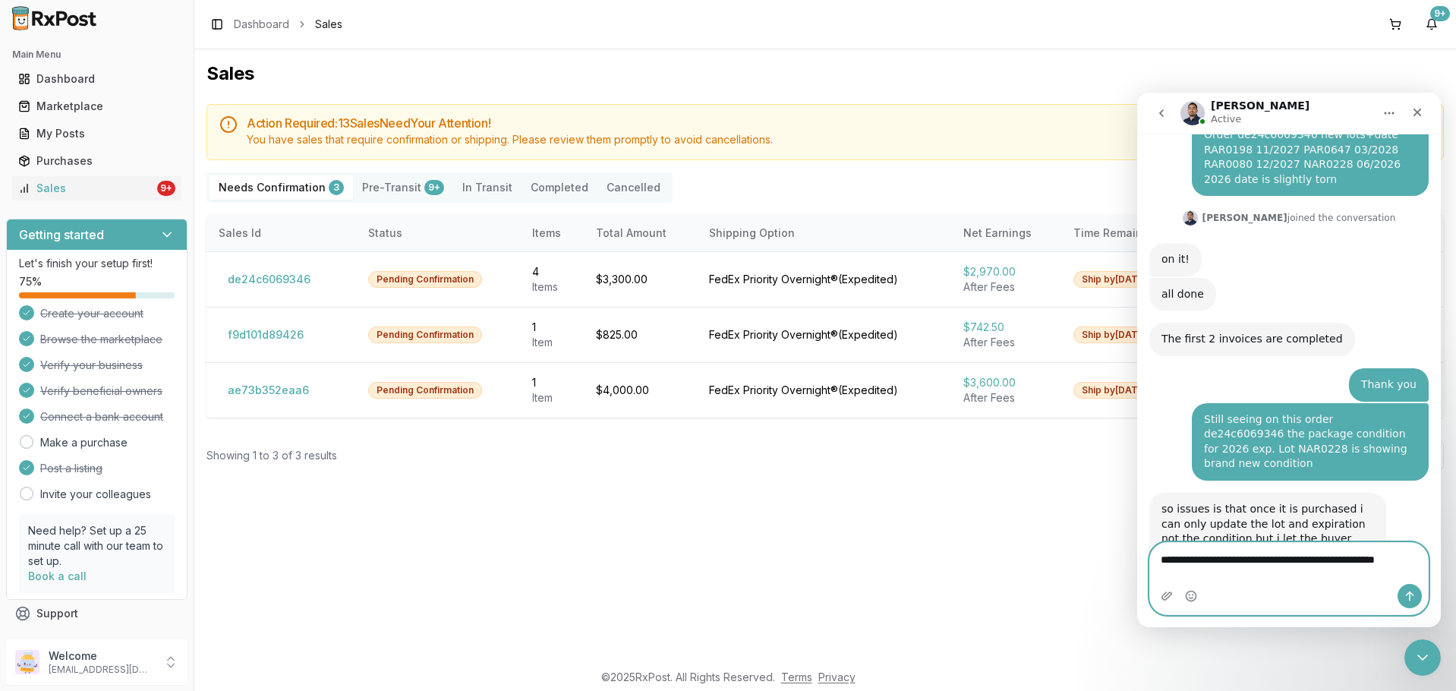
scroll to position [617, 0]
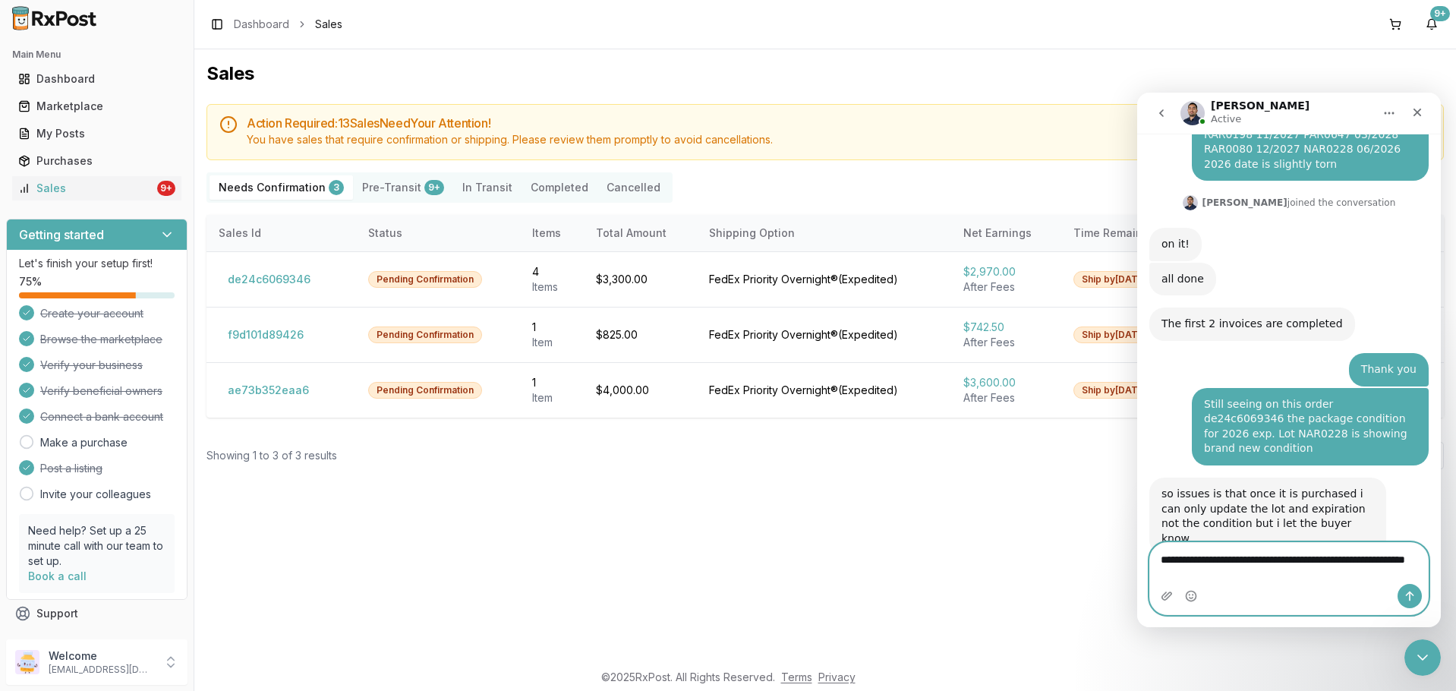
type textarea "**********"
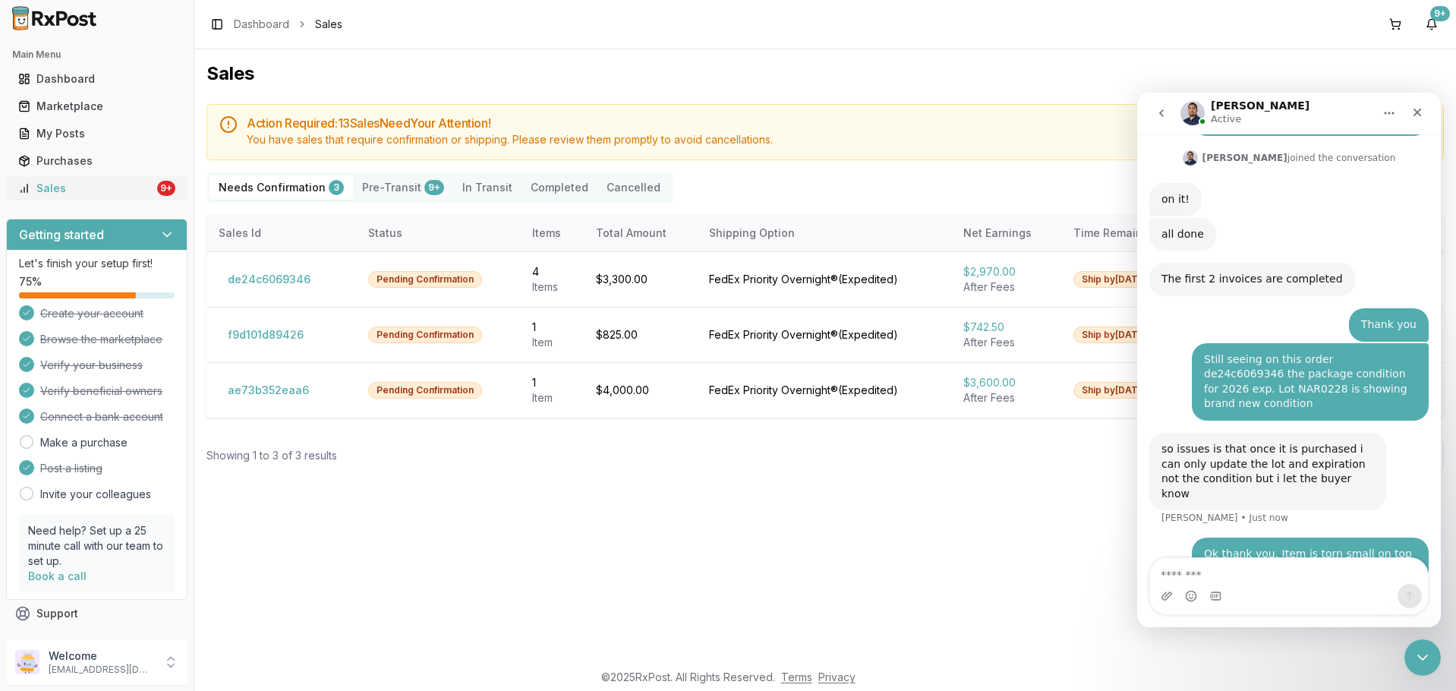
click at [28, 188] on icon at bounding box center [24, 188] width 12 height 12
click at [302, 279] on button "de24c6069346" at bounding box center [269, 279] width 101 height 24
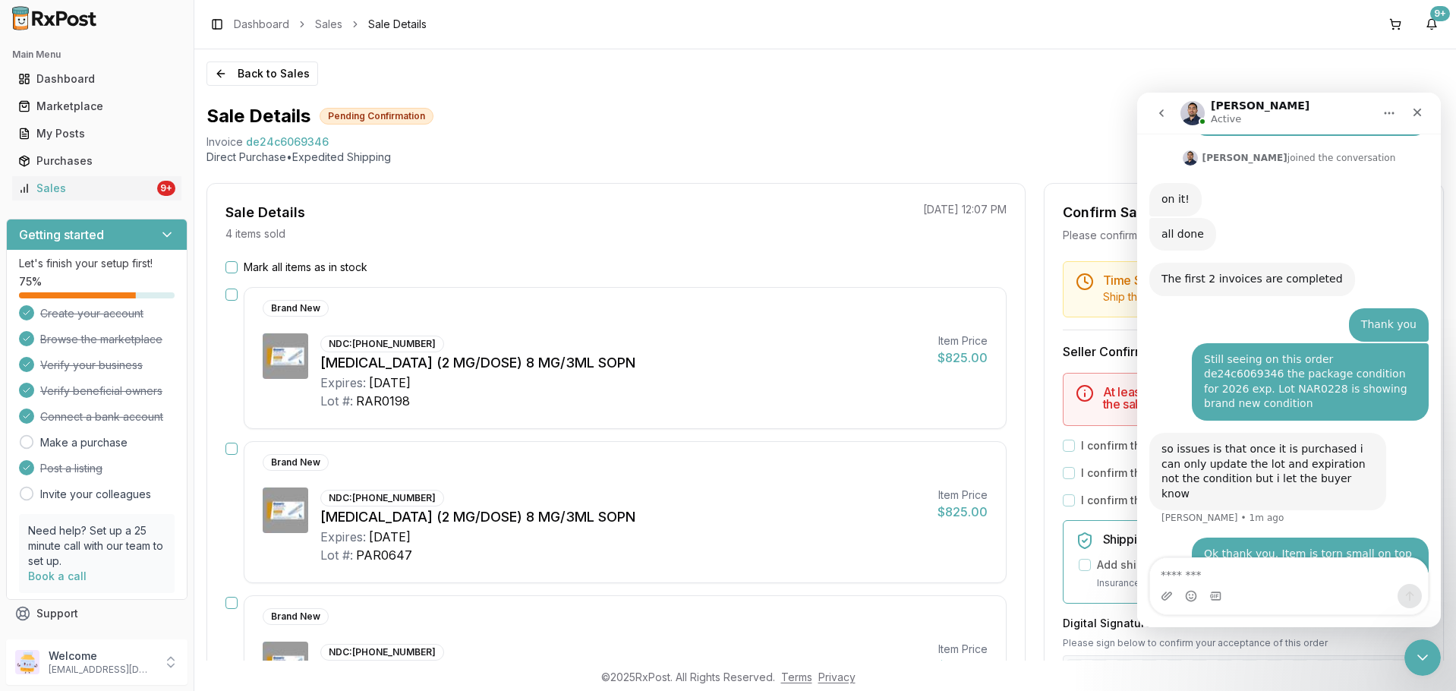
click at [263, 275] on div "Mark all items as in stock Brand New NDC: 00169-4772-12 Ozempic (2 MG/DOSE) 8 M…" at bounding box center [616, 641] width 818 height 762
click at [269, 271] on label "Mark all items as in stock" at bounding box center [306, 267] width 124 height 15
click at [238, 271] on button "Mark all items as in stock" at bounding box center [232, 267] width 12 height 12
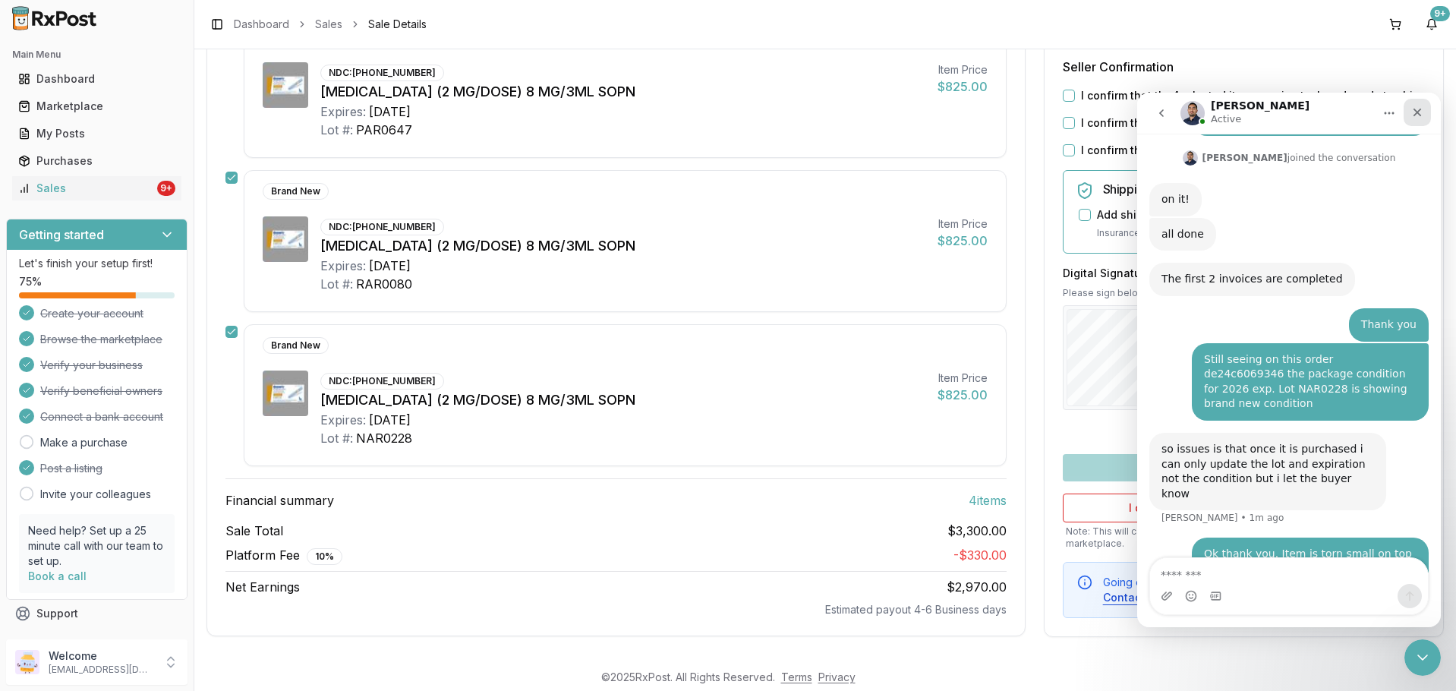
click at [1413, 112] on icon "Close" at bounding box center [1418, 112] width 12 height 12
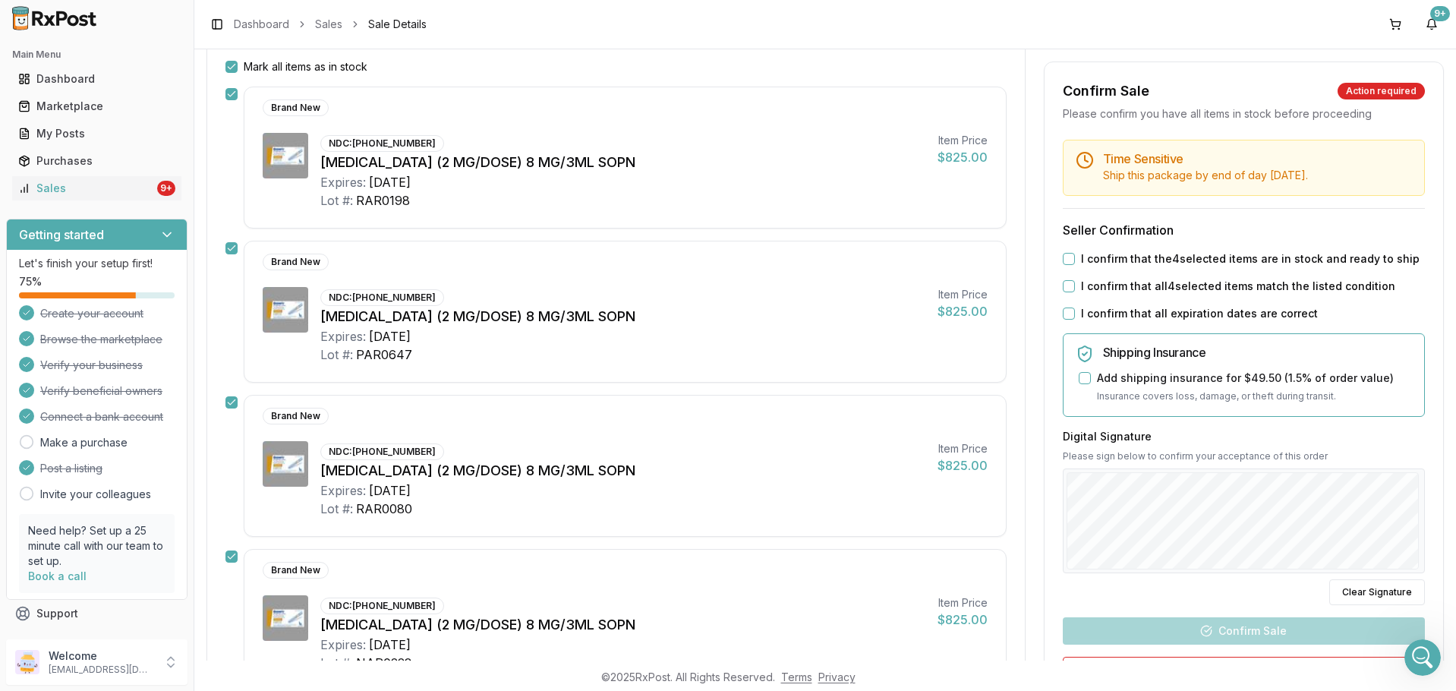
scroll to position [197, 0]
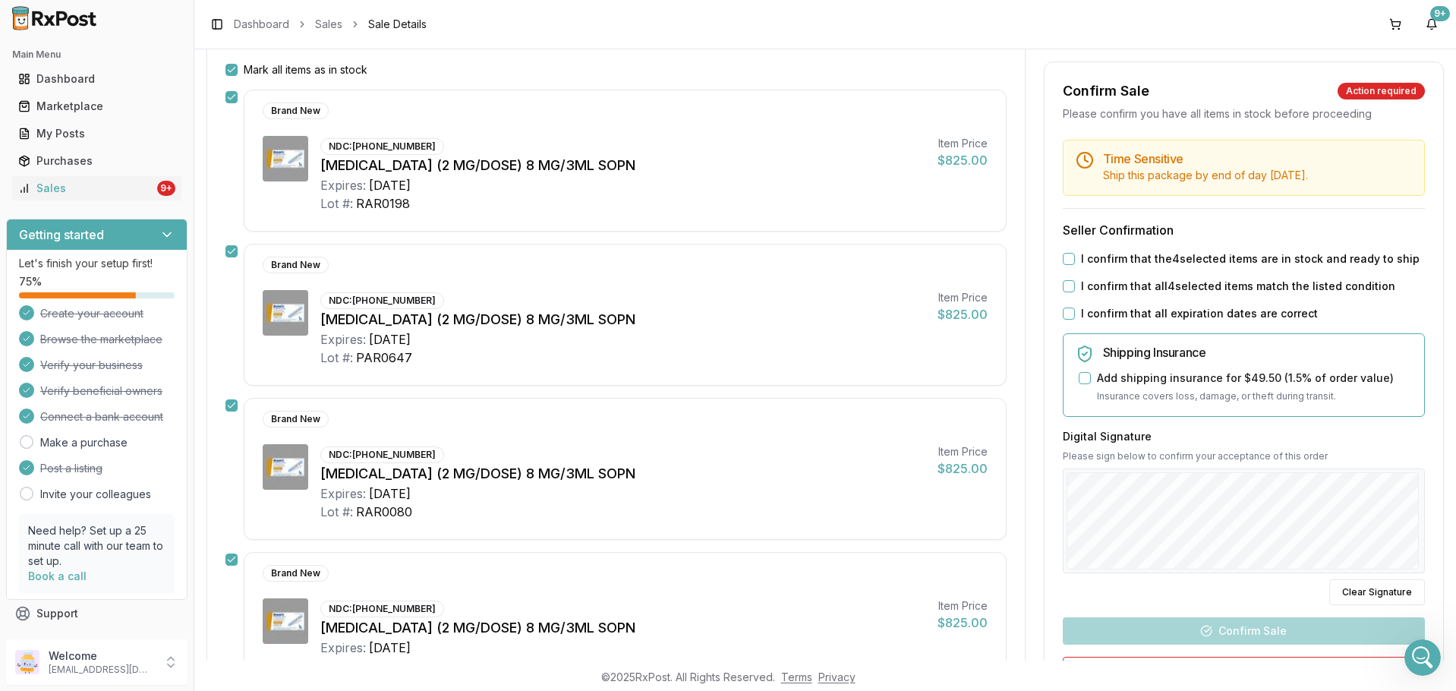
click at [1075, 308] on div "I confirm that all expiration dates are correct" at bounding box center [1244, 313] width 362 height 15
click at [1070, 274] on div "Time Sensitive Ship this package by end of day Wednesday, October 15th . Seller…" at bounding box center [1244, 461] width 399 height 642
click at [1071, 258] on div "I confirm that the 4 selected items are in stock and ready to ship" at bounding box center [1244, 258] width 362 height 15
click at [1068, 274] on div "Time Sensitive Ship this package by end of day Wednesday, October 15th . Seller…" at bounding box center [1244, 461] width 399 height 642
click at [1069, 286] on button "I confirm that all 4 selected items match the listed condition" at bounding box center [1069, 286] width 12 height 12
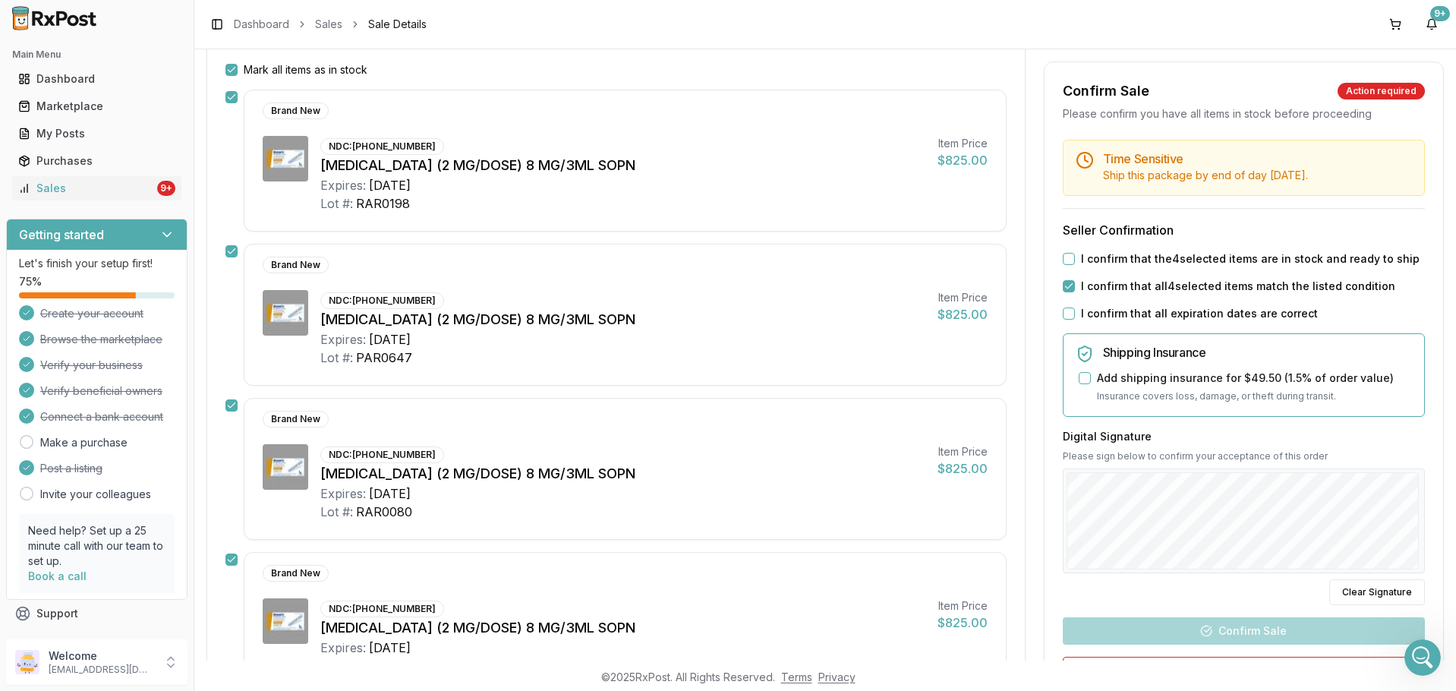
click at [1068, 253] on button "I confirm that the 4 selected items are in stock and ready to ship" at bounding box center [1069, 259] width 12 height 12
click at [1066, 311] on button "I confirm that all expiration dates are correct" at bounding box center [1069, 314] width 12 height 12
click at [1283, 629] on button "Confirm Sale" at bounding box center [1244, 630] width 362 height 27
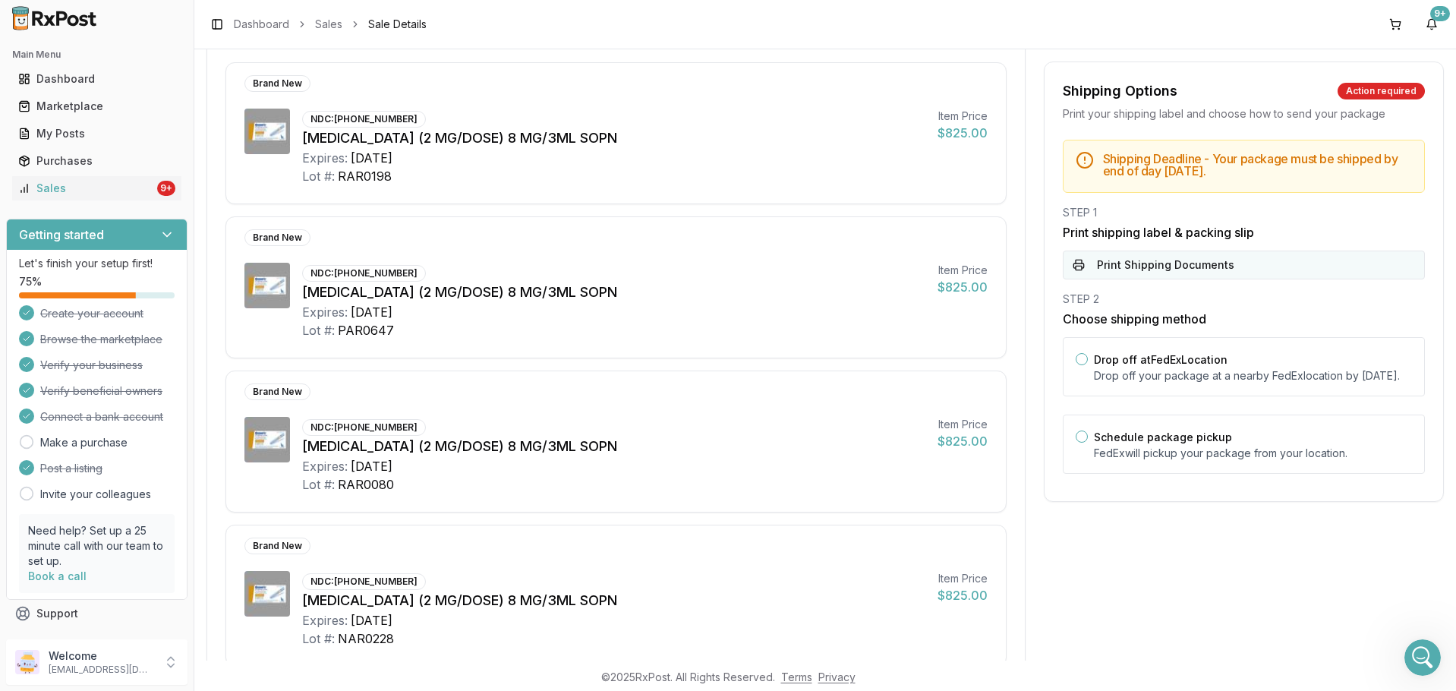
click at [1167, 272] on button "Print Shipping Documents" at bounding box center [1244, 265] width 362 height 29
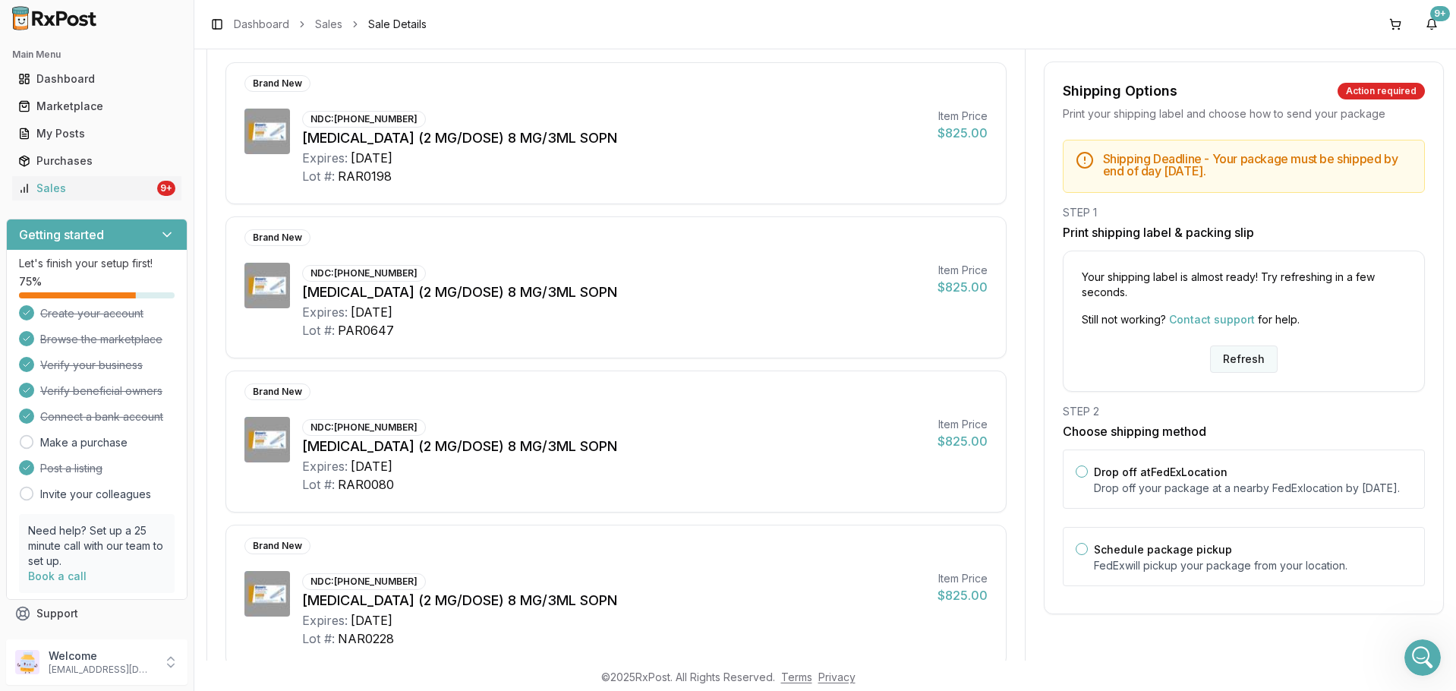
click at [1270, 364] on button "Refresh" at bounding box center [1244, 358] width 68 height 27
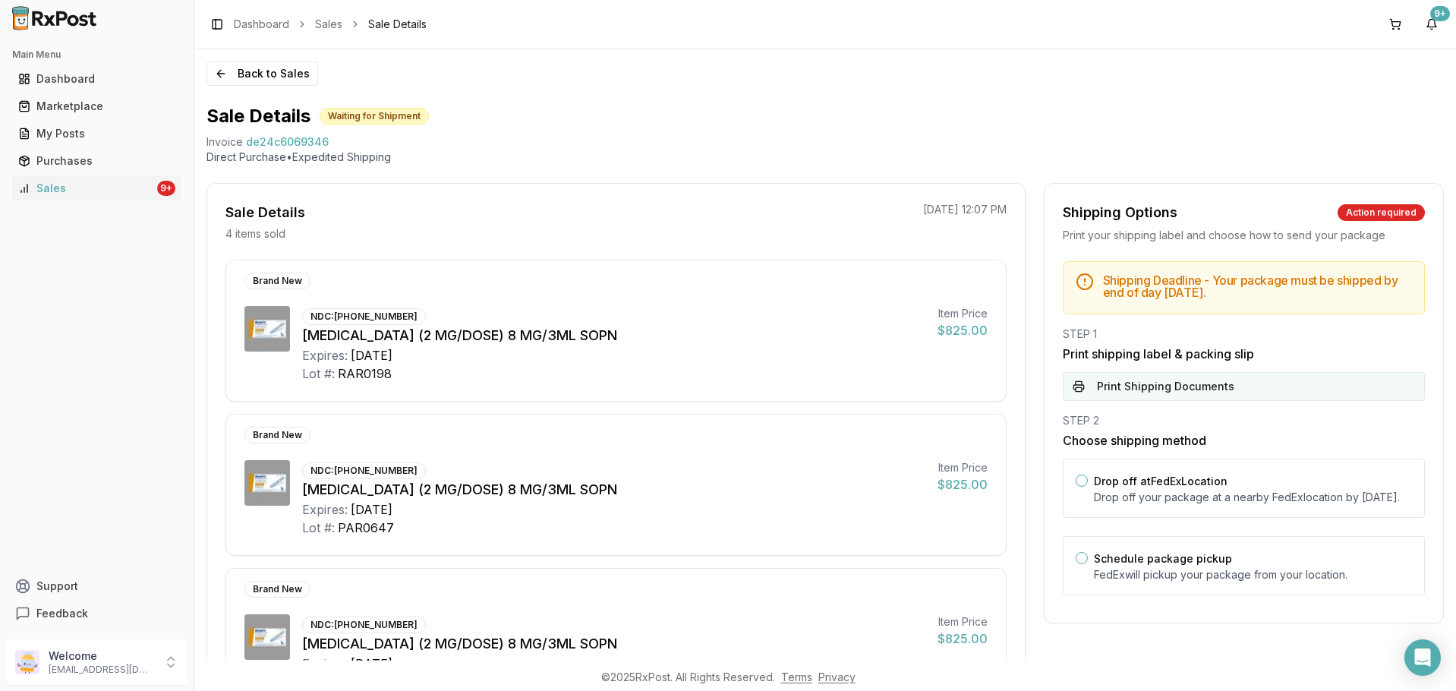
click at [1181, 383] on button "Print Shipping Documents" at bounding box center [1244, 386] width 362 height 29
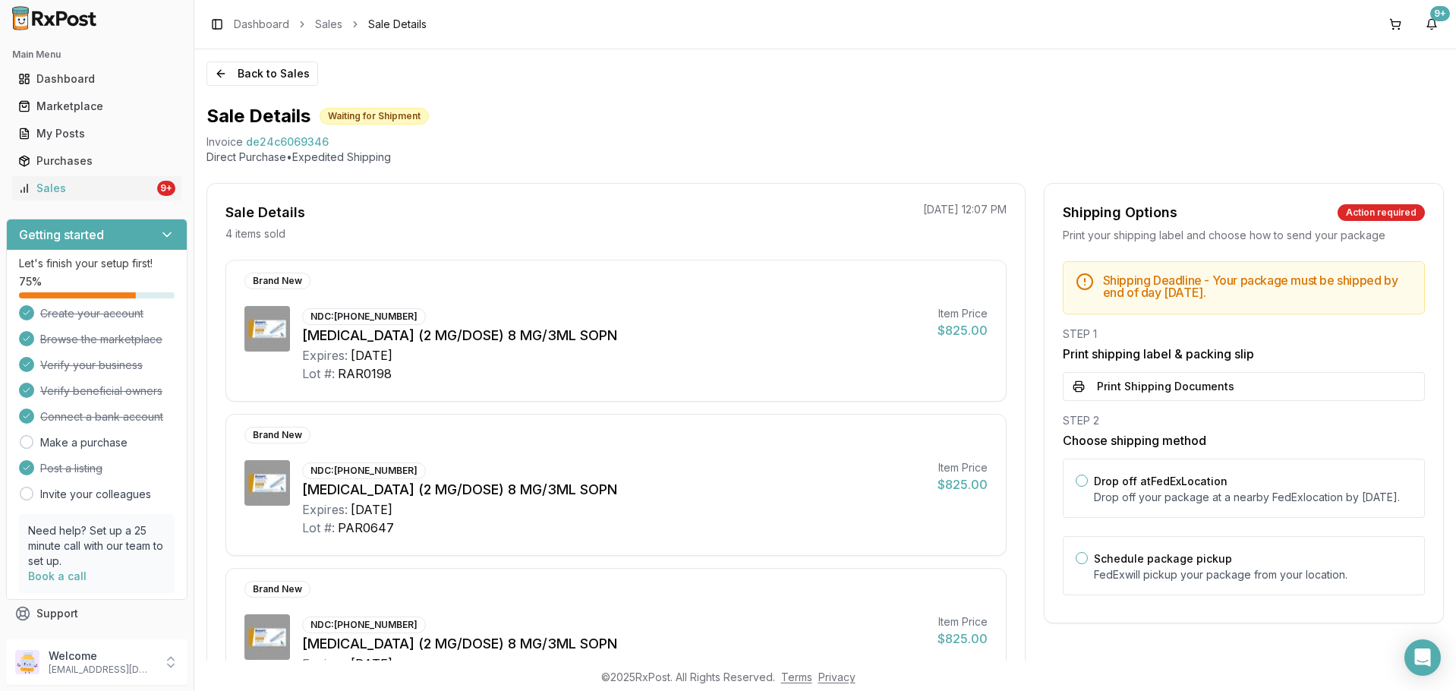
click at [134, 201] on div "Main Menu Dashboard Marketplace My Posts Purchases Sales 9+" at bounding box center [97, 121] width 194 height 170
click at [128, 192] on div "Sales" at bounding box center [86, 188] width 136 height 15
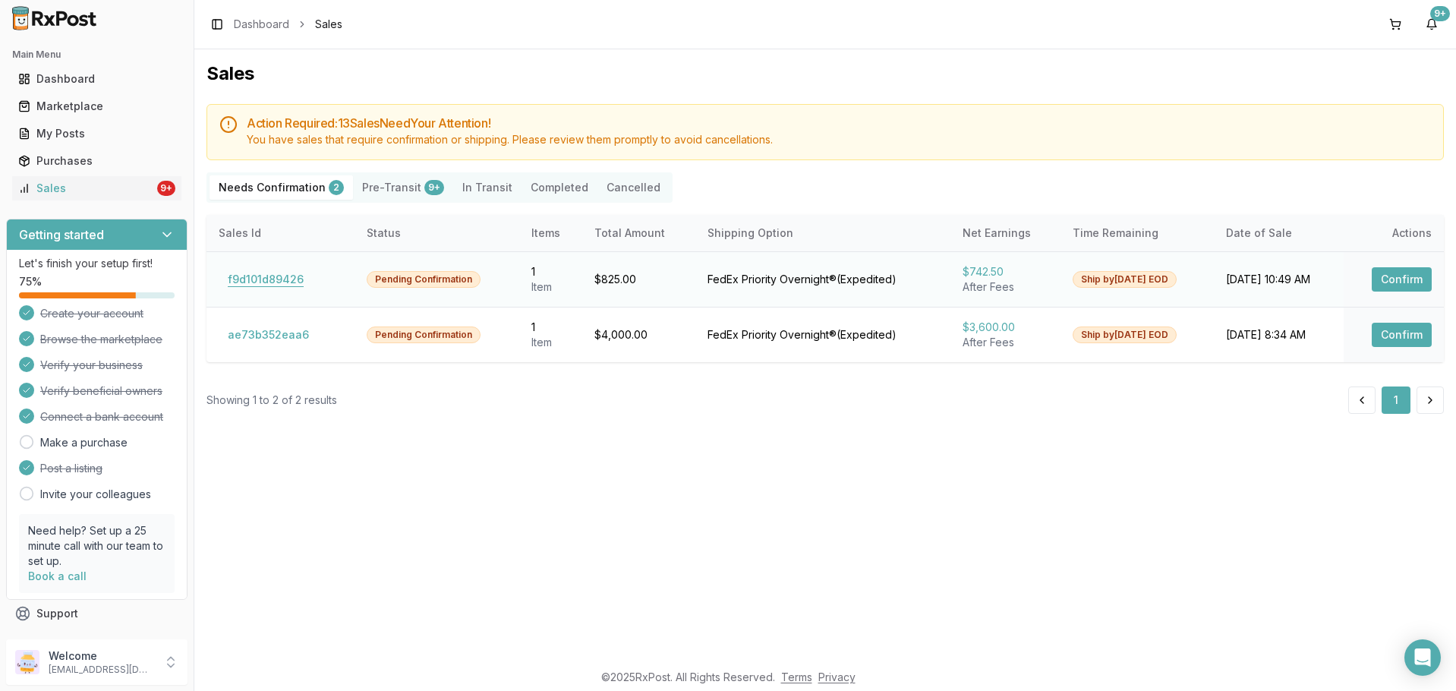
click at [276, 282] on button "f9d101d89426" at bounding box center [266, 279] width 94 height 24
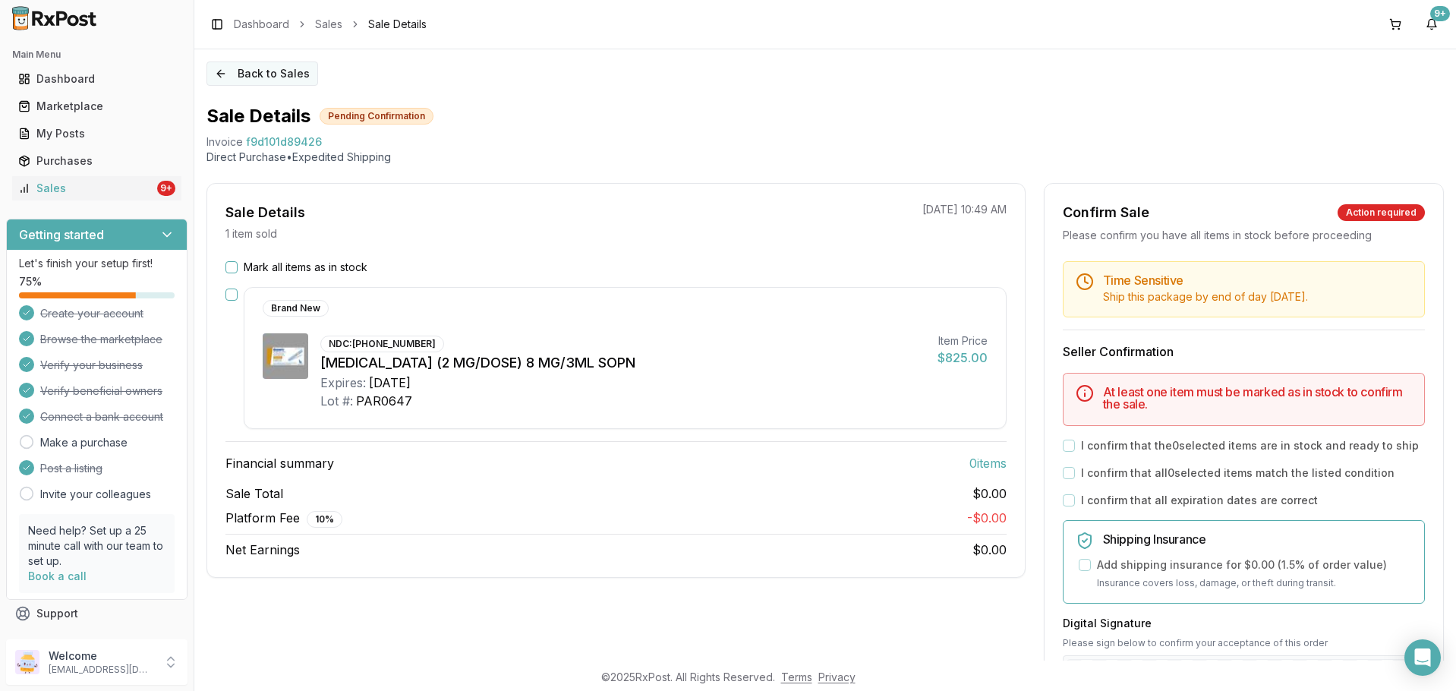
click at [210, 64] on button "Back to Sales" at bounding box center [263, 74] width 112 height 24
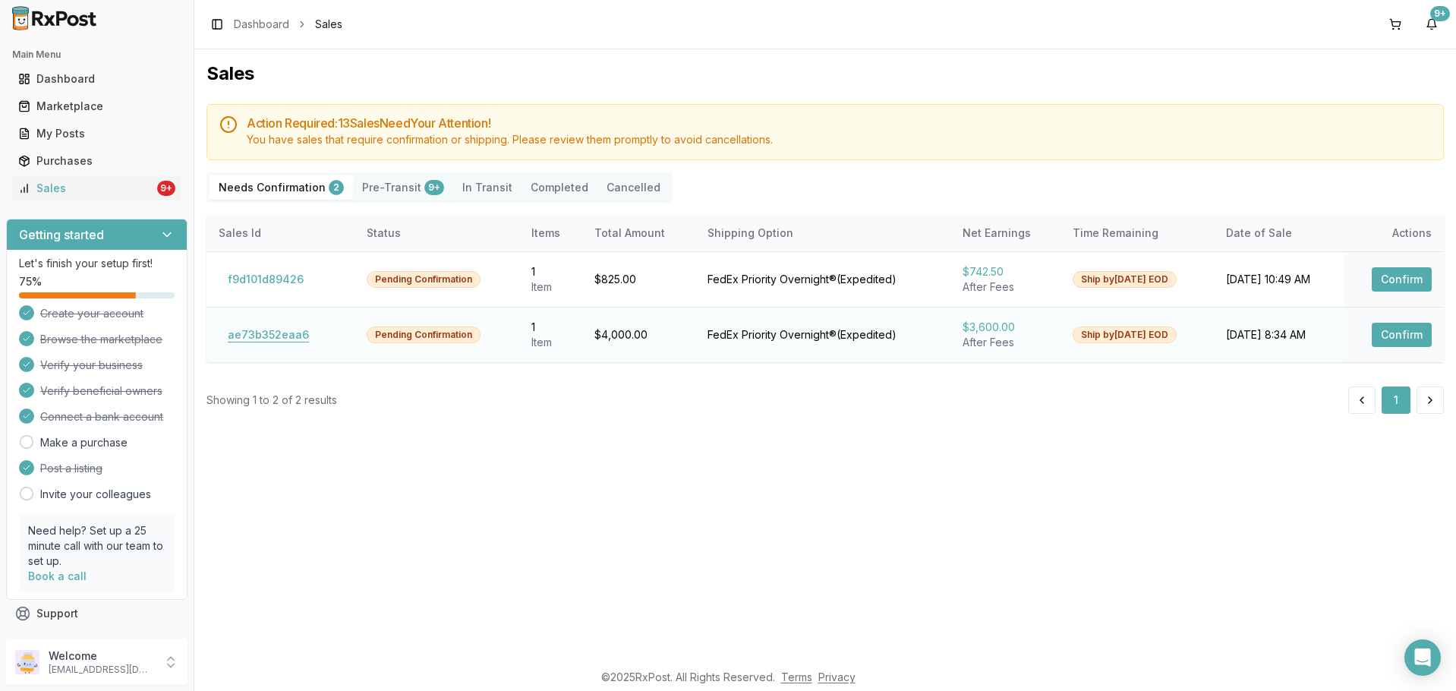
click at [267, 336] on button "ae73b352eaa6" at bounding box center [268, 335] width 99 height 24
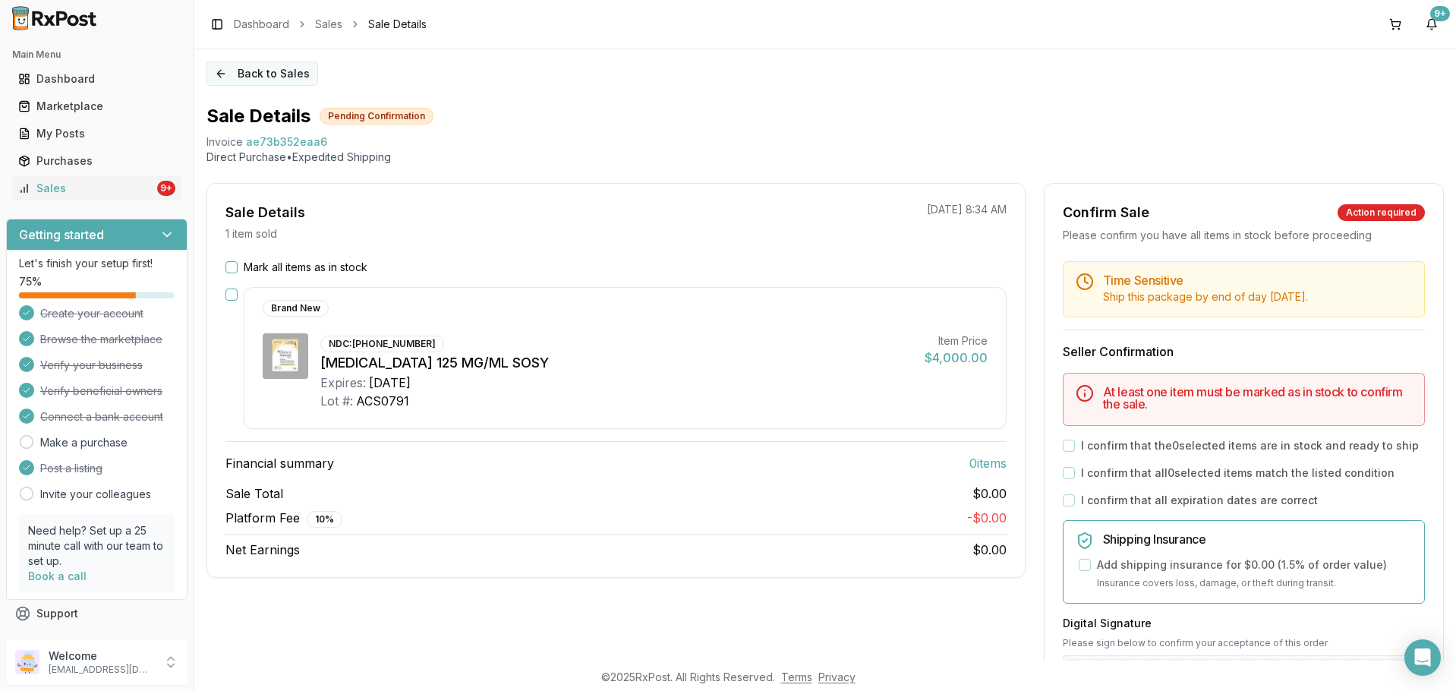
click at [216, 76] on button "Back to Sales" at bounding box center [263, 74] width 112 height 24
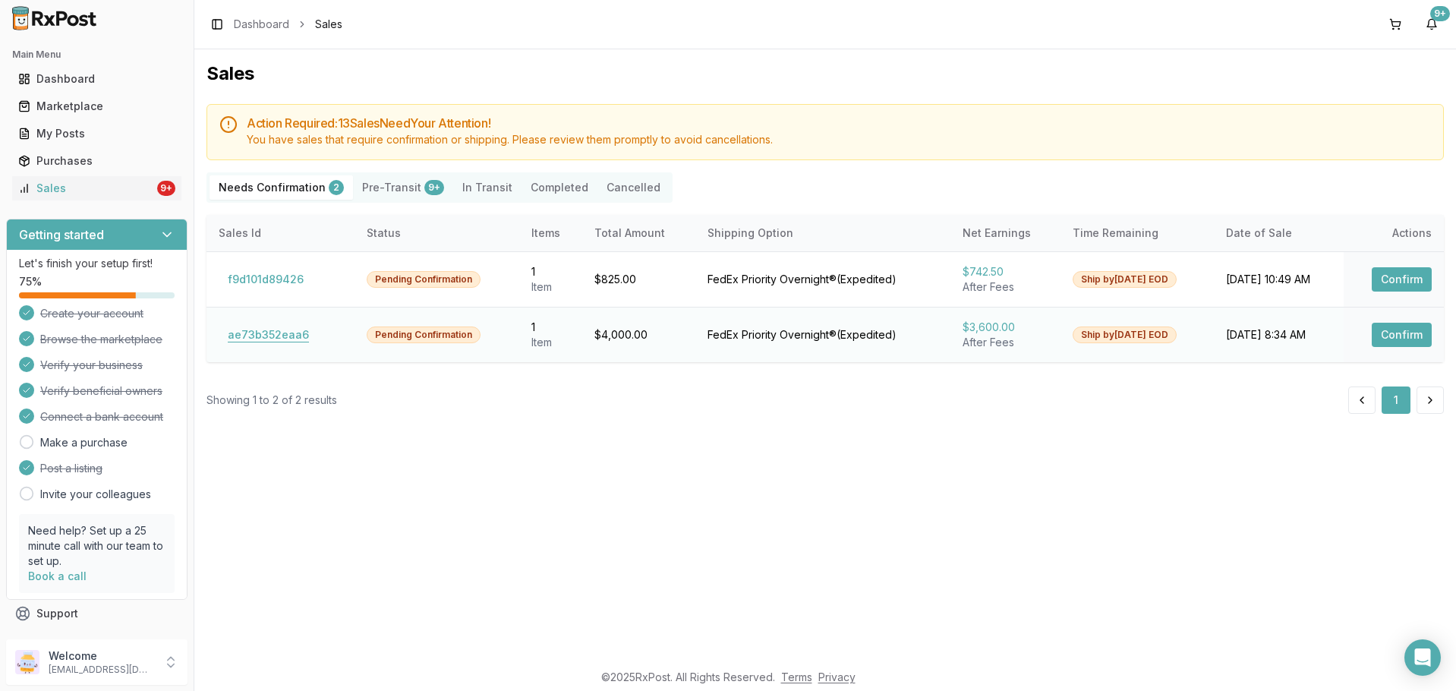
click at [305, 326] on button "ae73b352eaa6" at bounding box center [268, 335] width 99 height 24
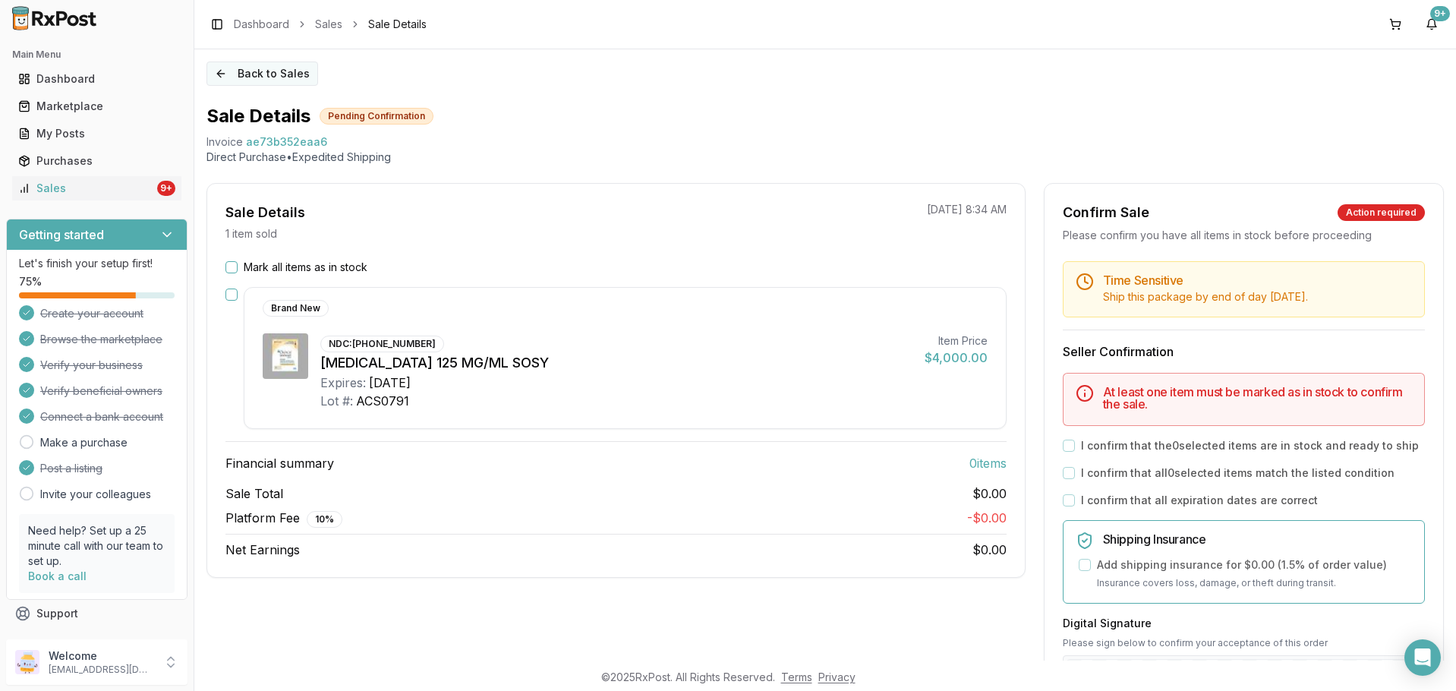
click at [232, 77] on button "Back to Sales" at bounding box center [263, 74] width 112 height 24
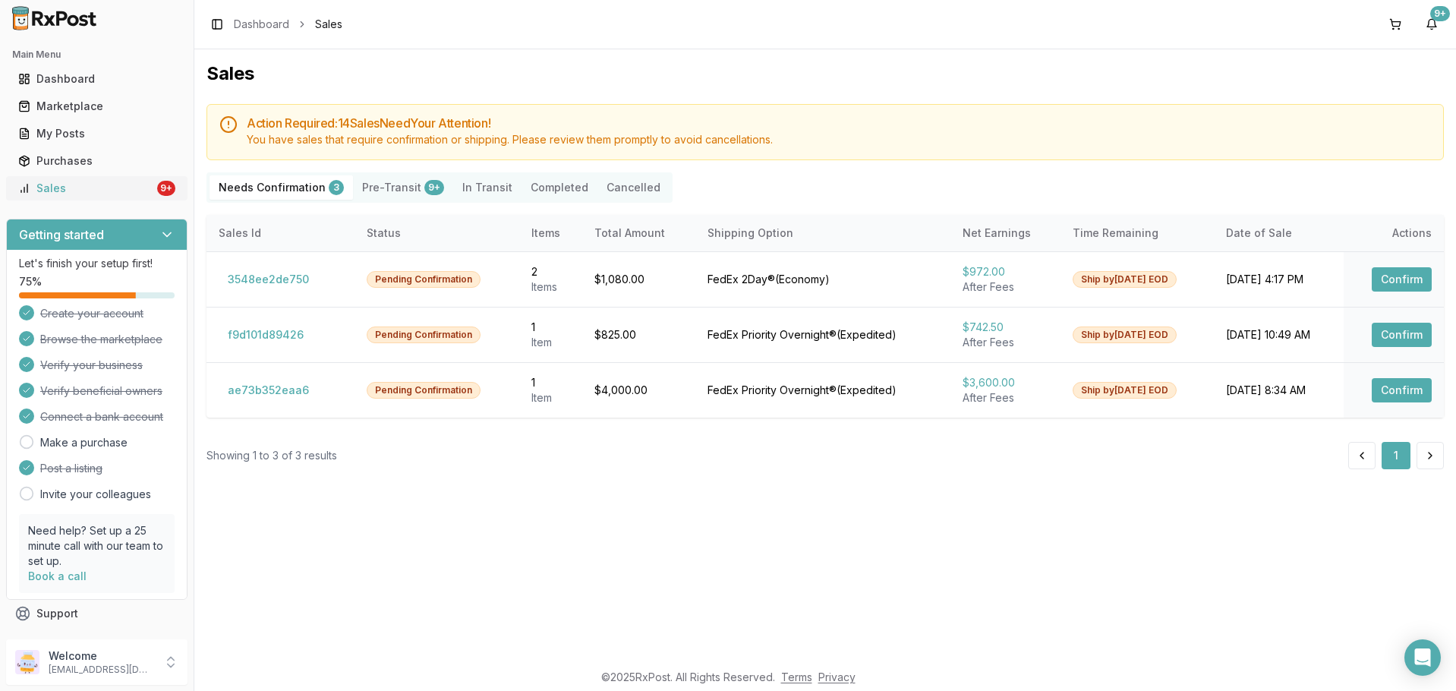
click at [126, 181] on div "Sales" at bounding box center [86, 188] width 136 height 15
click at [267, 279] on button "3548ee2de750" at bounding box center [268, 279] width 99 height 24
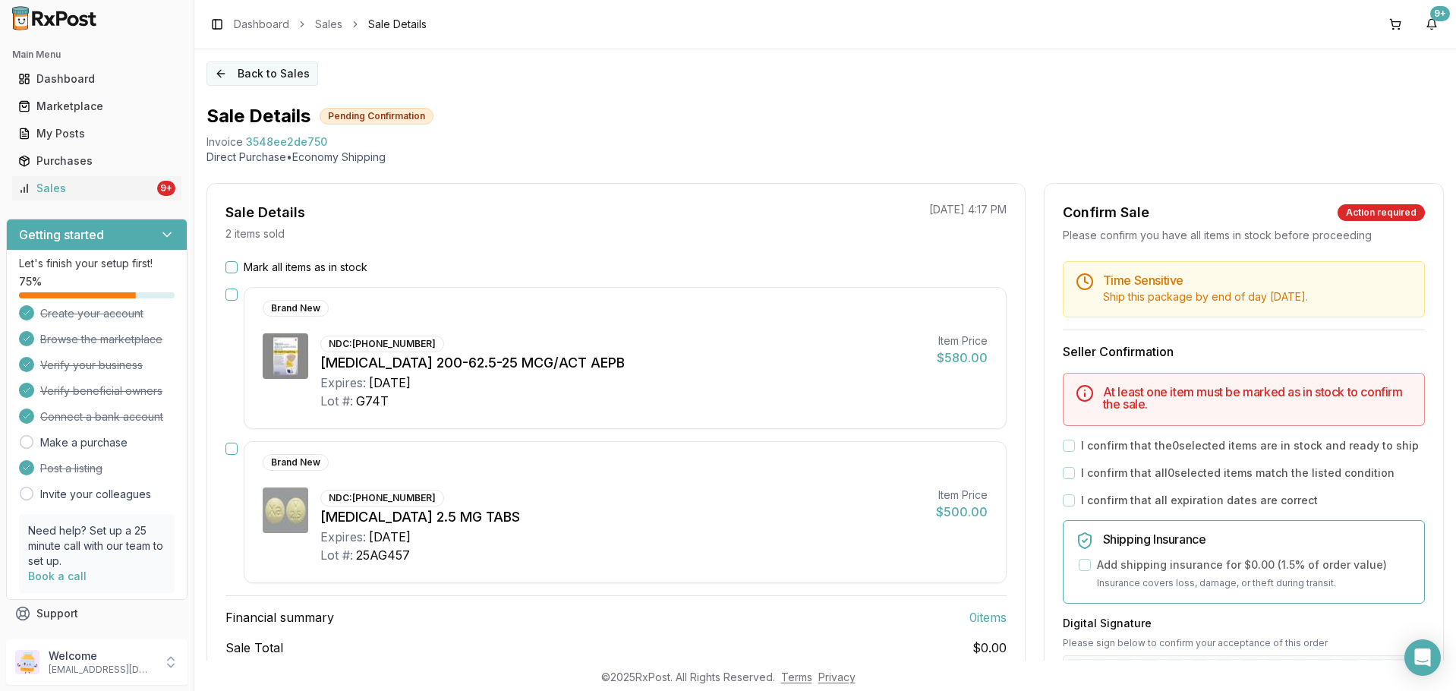
click at [216, 68] on button "Back to Sales" at bounding box center [263, 74] width 112 height 24
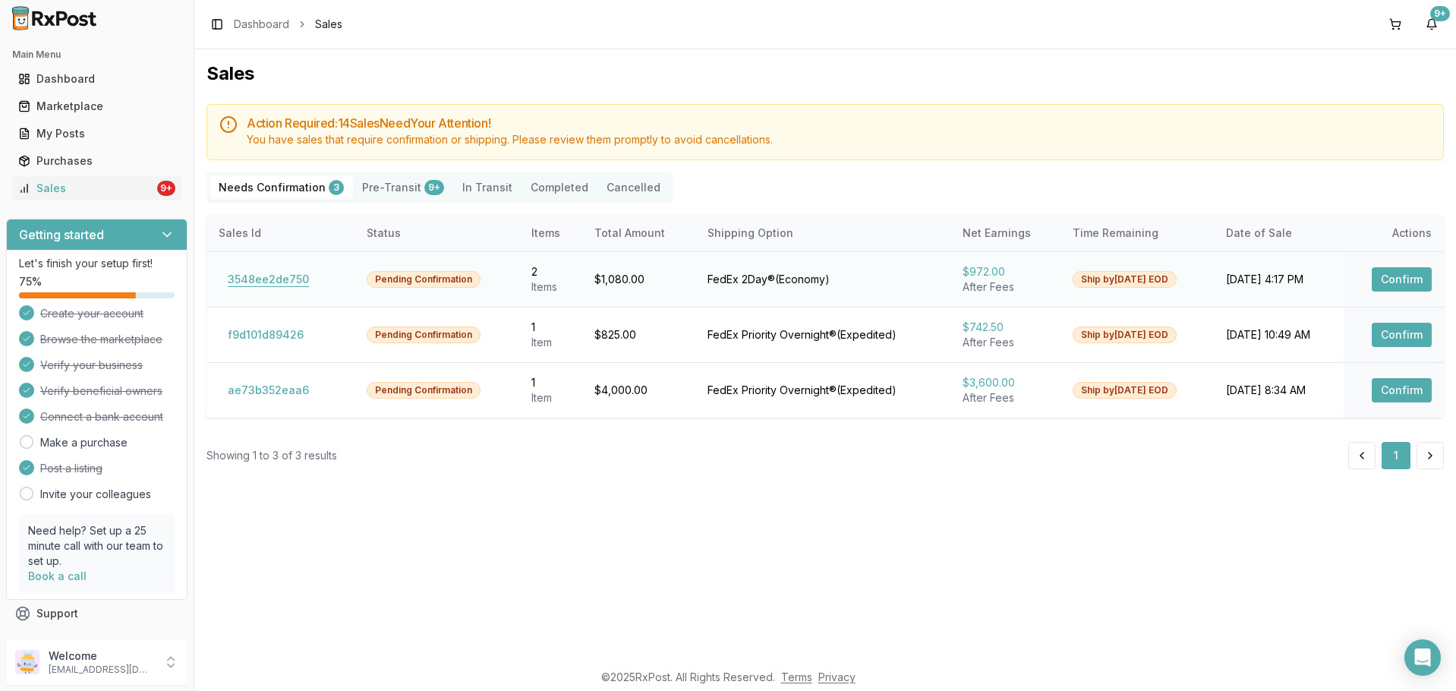
click at [292, 274] on button "3548ee2de750" at bounding box center [268, 279] width 99 height 24
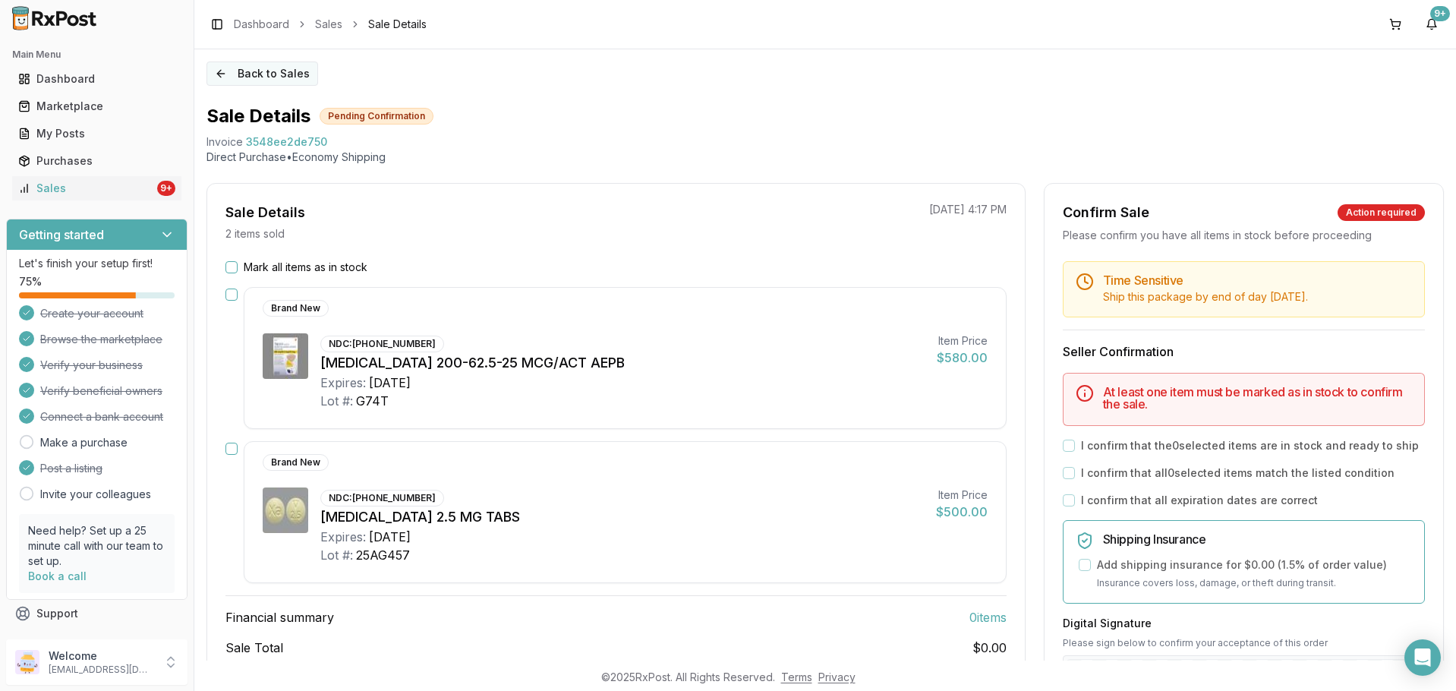
click at [224, 79] on button "Back to Sales" at bounding box center [263, 74] width 112 height 24
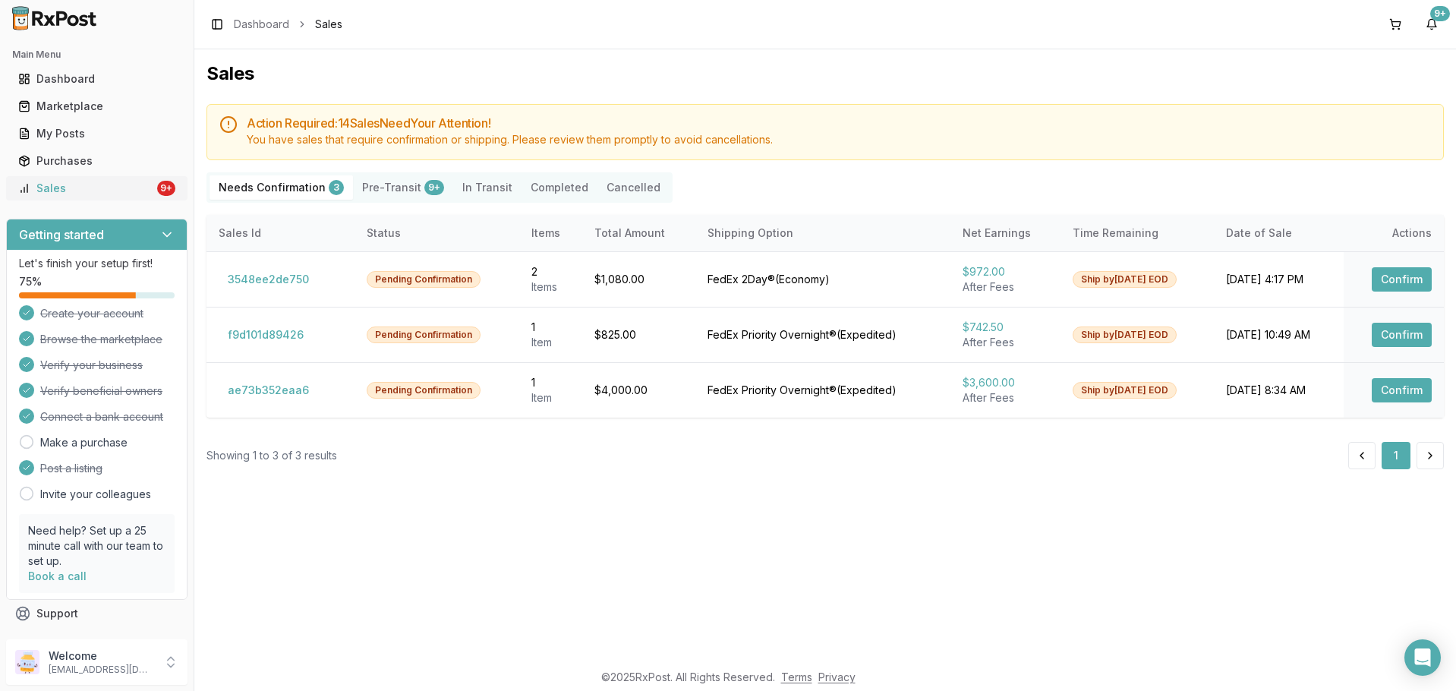
click at [157, 185] on div "9+" at bounding box center [166, 188] width 18 height 15
click at [267, 332] on button "f9d101d89426" at bounding box center [266, 335] width 94 height 24
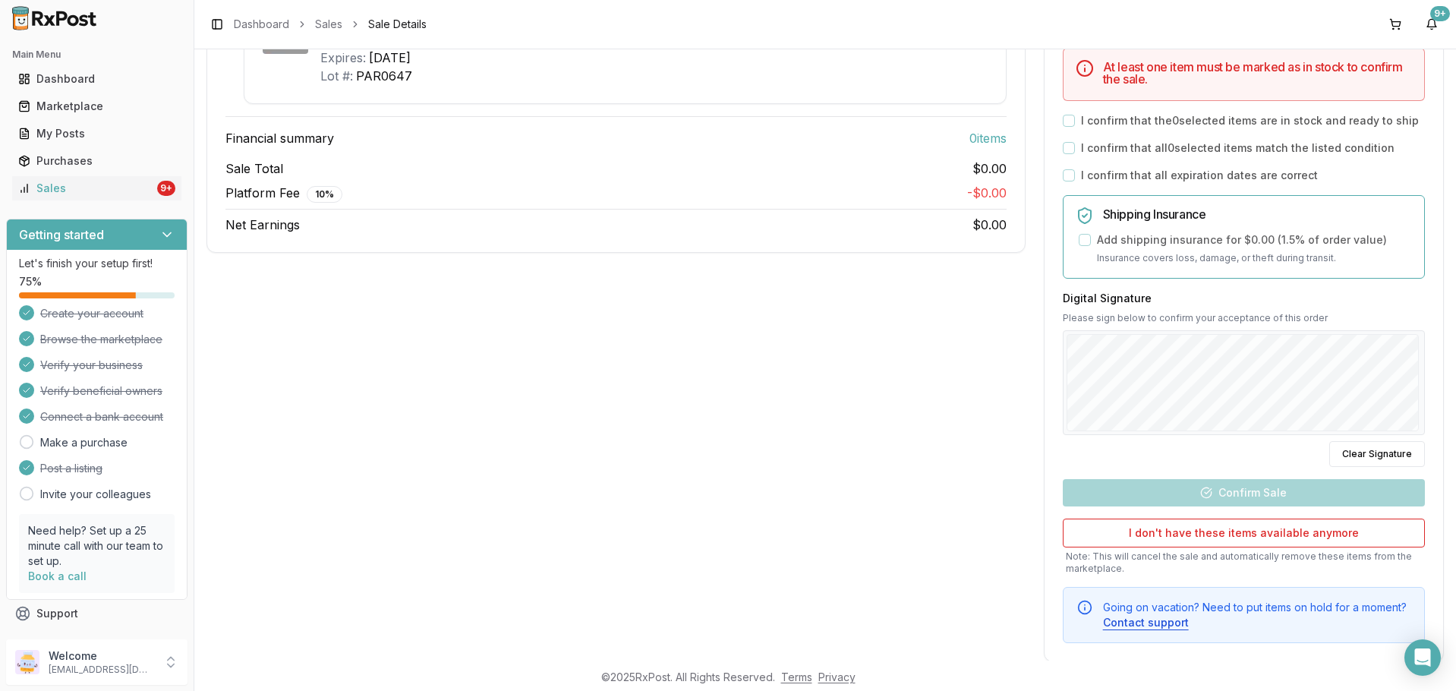
scroll to position [351, 0]
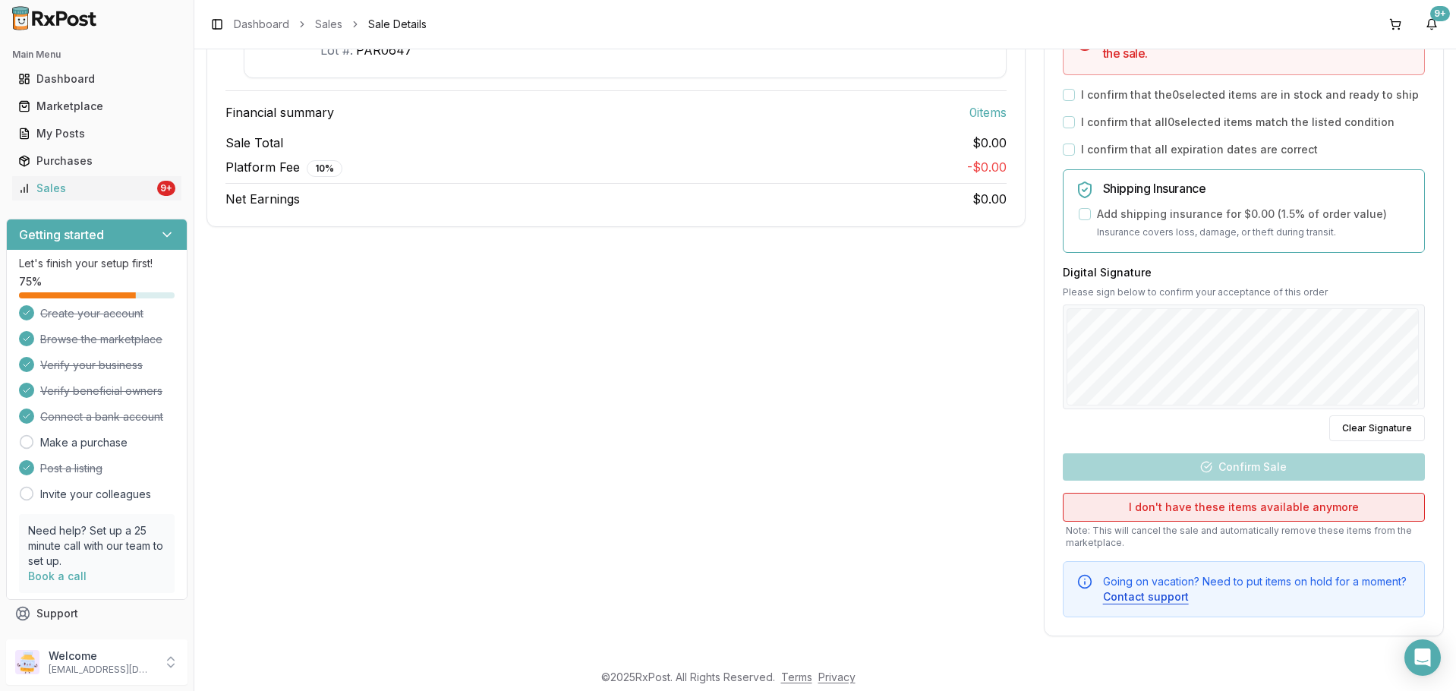
click at [1251, 511] on button "I don't have these items available anymore" at bounding box center [1244, 507] width 362 height 29
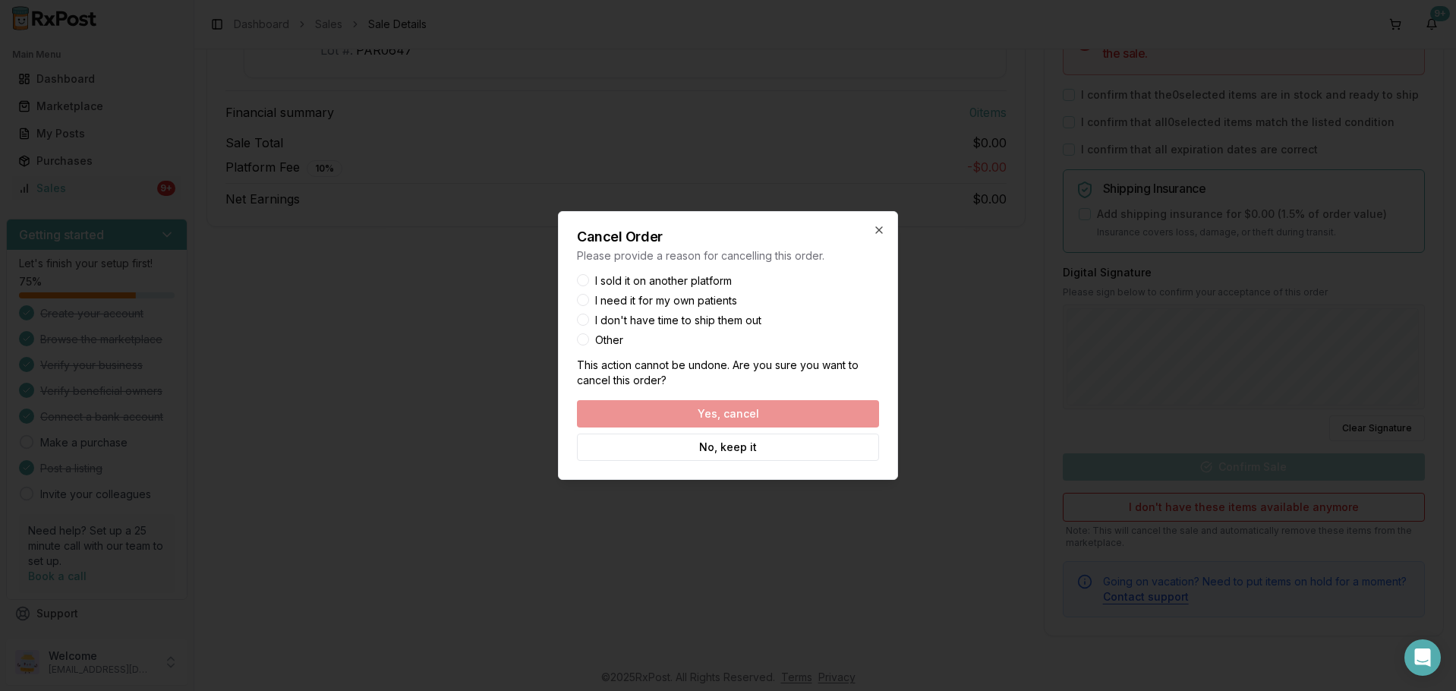
click at [598, 339] on label "Other" at bounding box center [609, 340] width 28 height 11
click at [589, 339] on button "Other" at bounding box center [583, 339] width 12 height 12
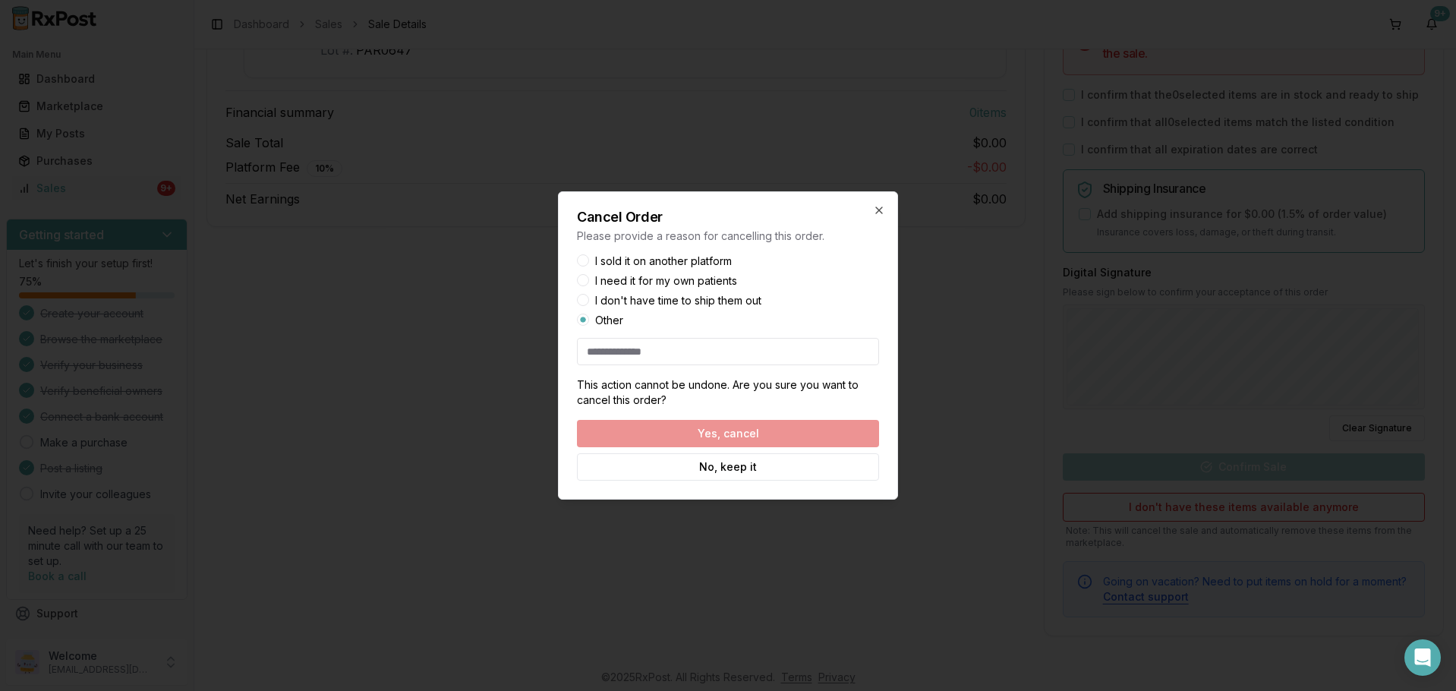
click at [637, 352] on input at bounding box center [728, 351] width 302 height 27
type input "**"
click at [736, 431] on button "Yes, cancel" at bounding box center [728, 433] width 302 height 27
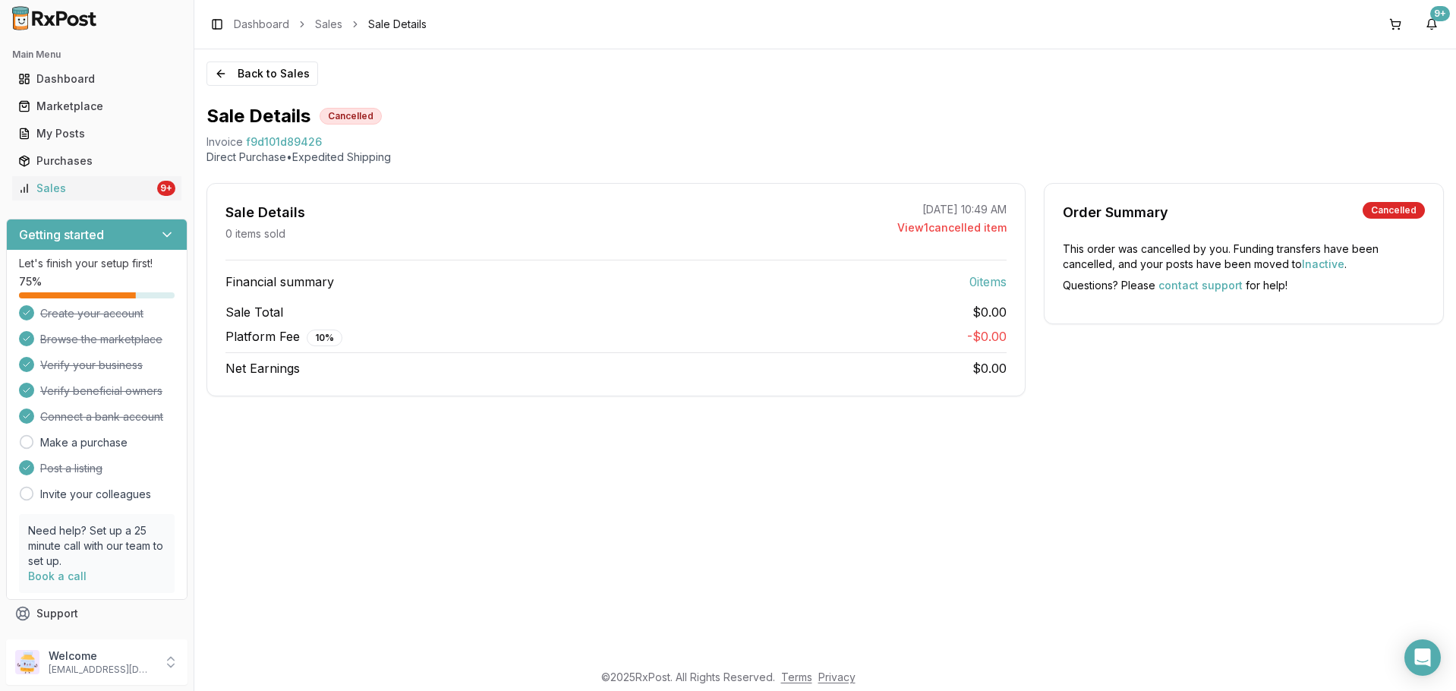
click at [223, 61] on div "Back to Sales Sale Details Cancelled Invoice f9d101d89426 Direct Purchase • Exp…" at bounding box center [825, 354] width 1262 height 611
click at [92, 190] on div "Sales" at bounding box center [86, 188] width 136 height 15
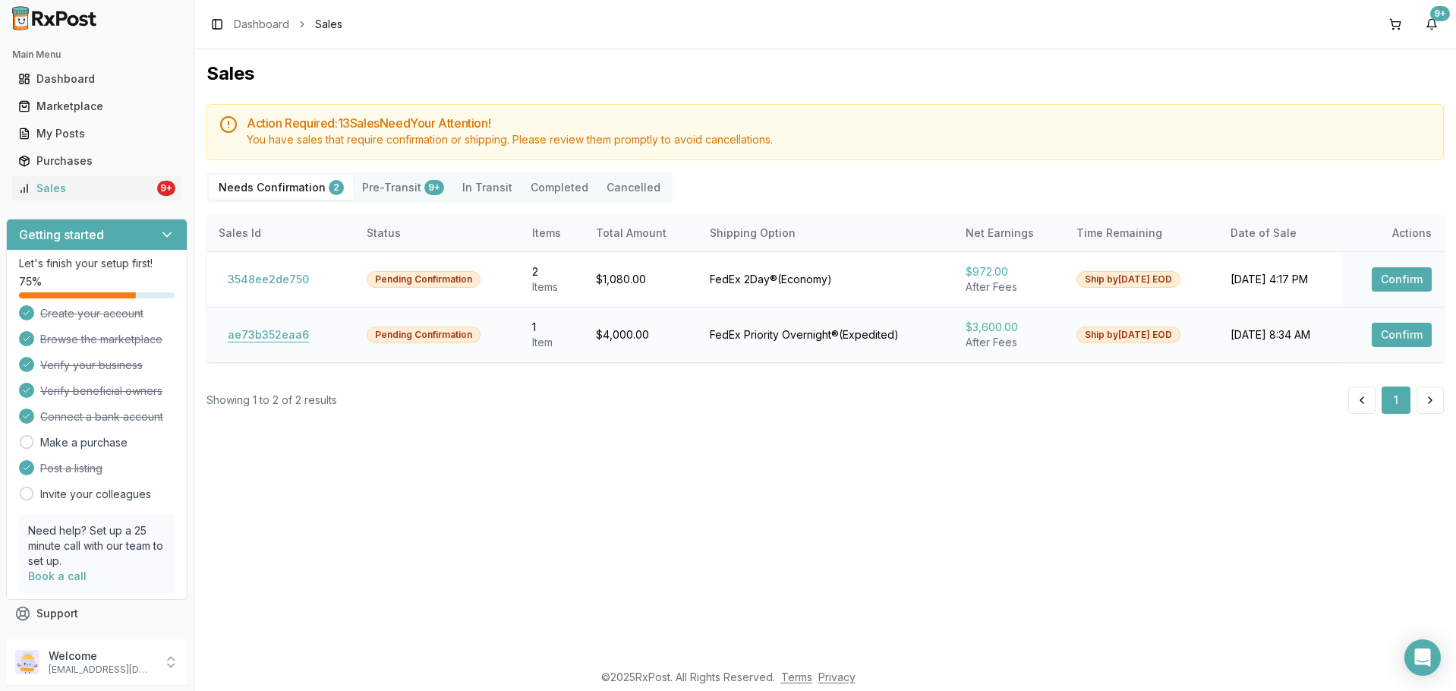
click at [260, 330] on button "ae73b352eaa6" at bounding box center [268, 335] width 99 height 24
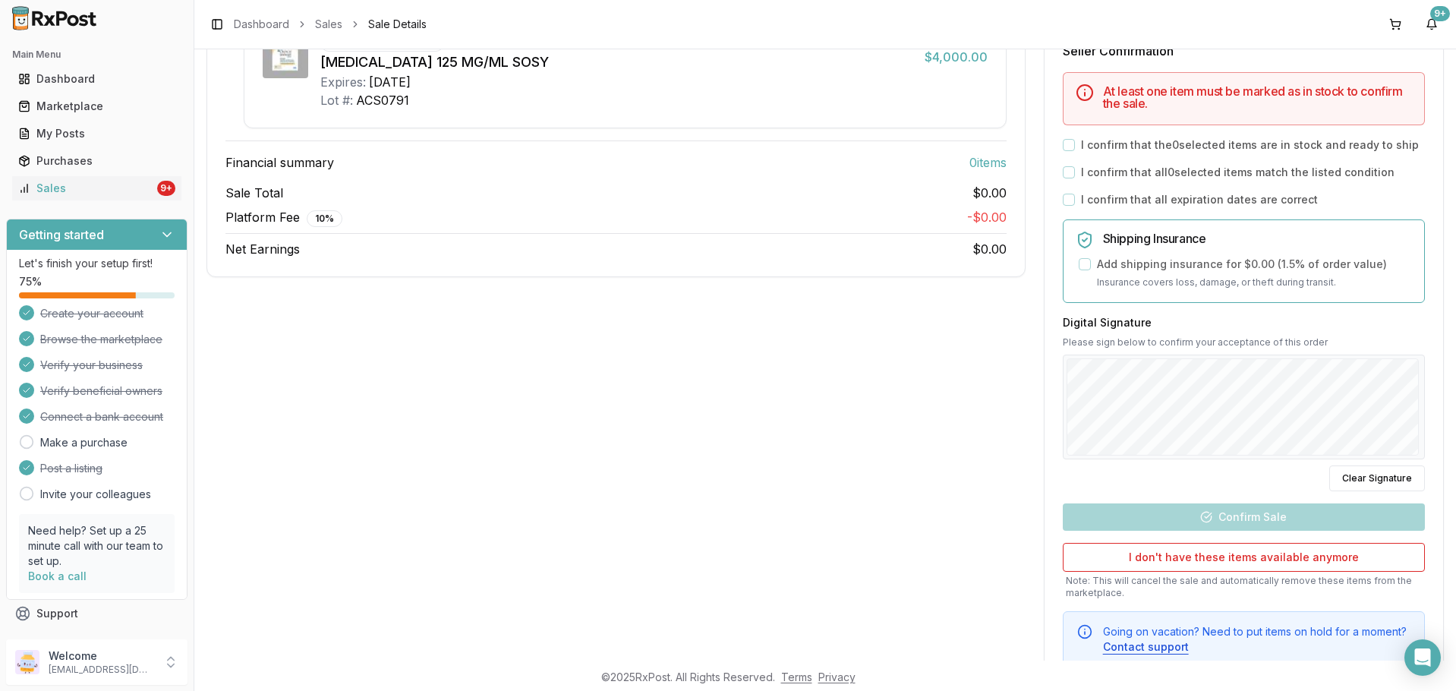
scroll to position [351, 0]
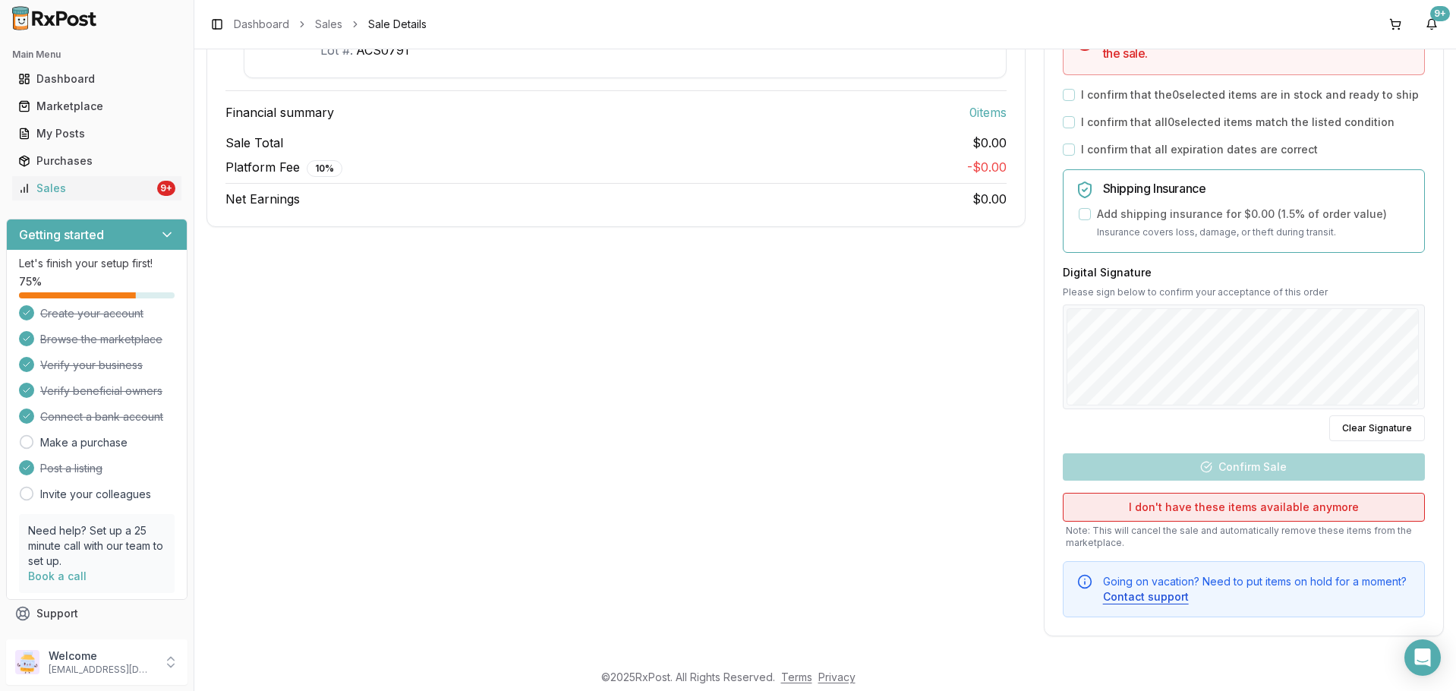
click at [1178, 500] on button "I don't have these items available anymore" at bounding box center [1244, 507] width 362 height 29
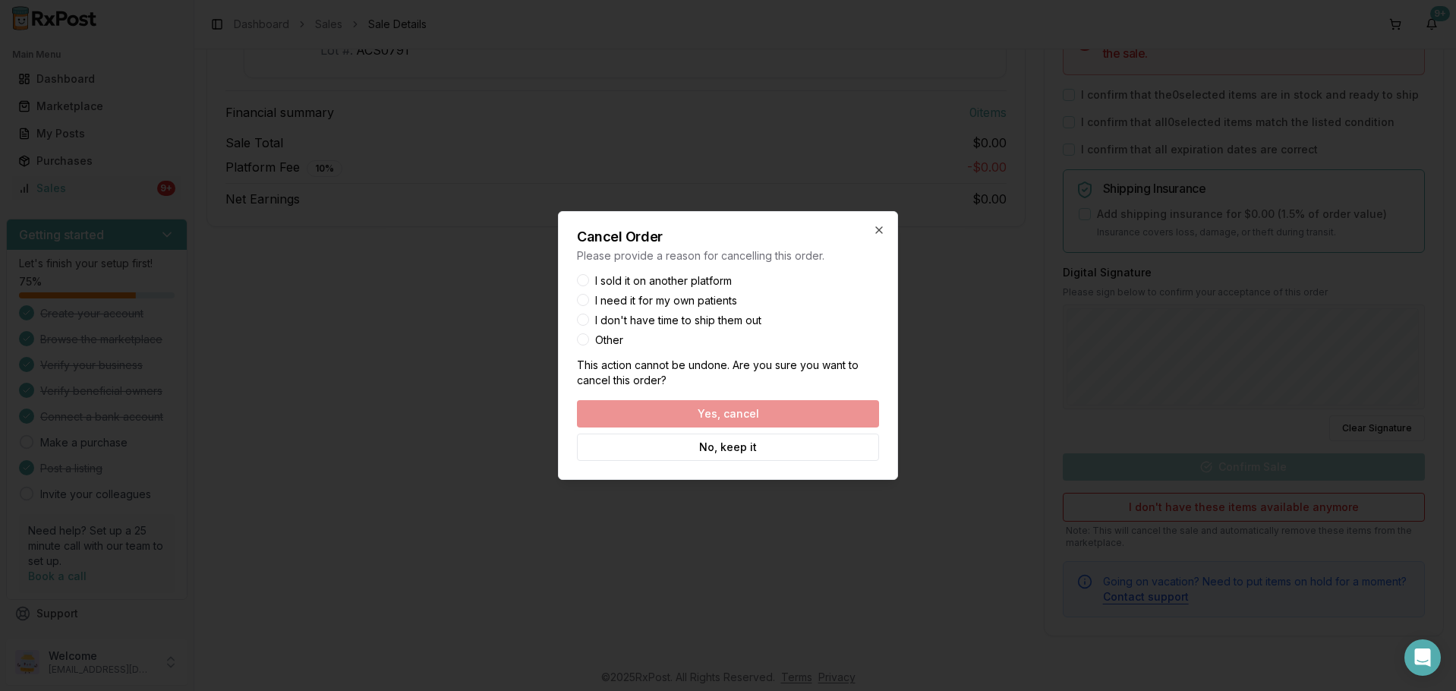
click at [600, 345] on label "Other" at bounding box center [609, 340] width 28 height 11
click at [589, 345] on button "Other" at bounding box center [583, 339] width 12 height 12
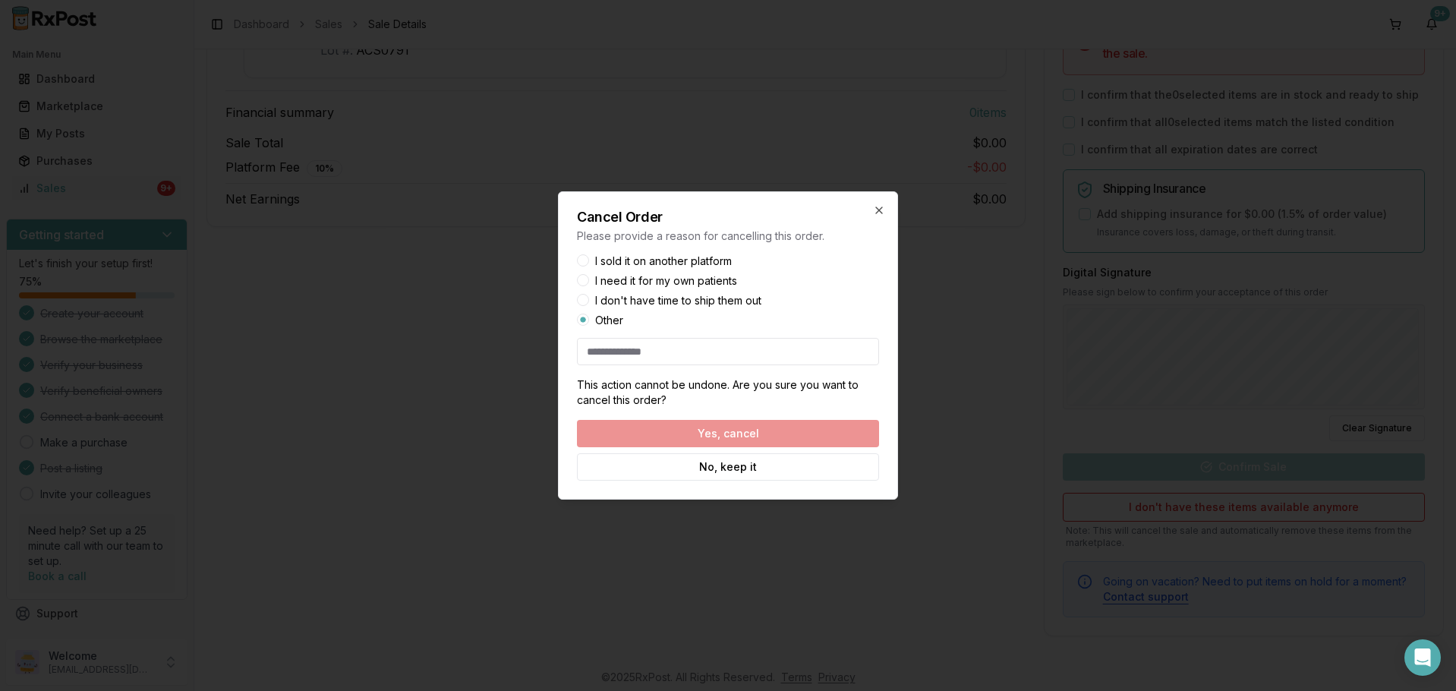
click at [630, 355] on input at bounding box center [728, 351] width 302 height 27
type input "**"
click at [723, 434] on button "Yes, cancel" at bounding box center [728, 433] width 302 height 27
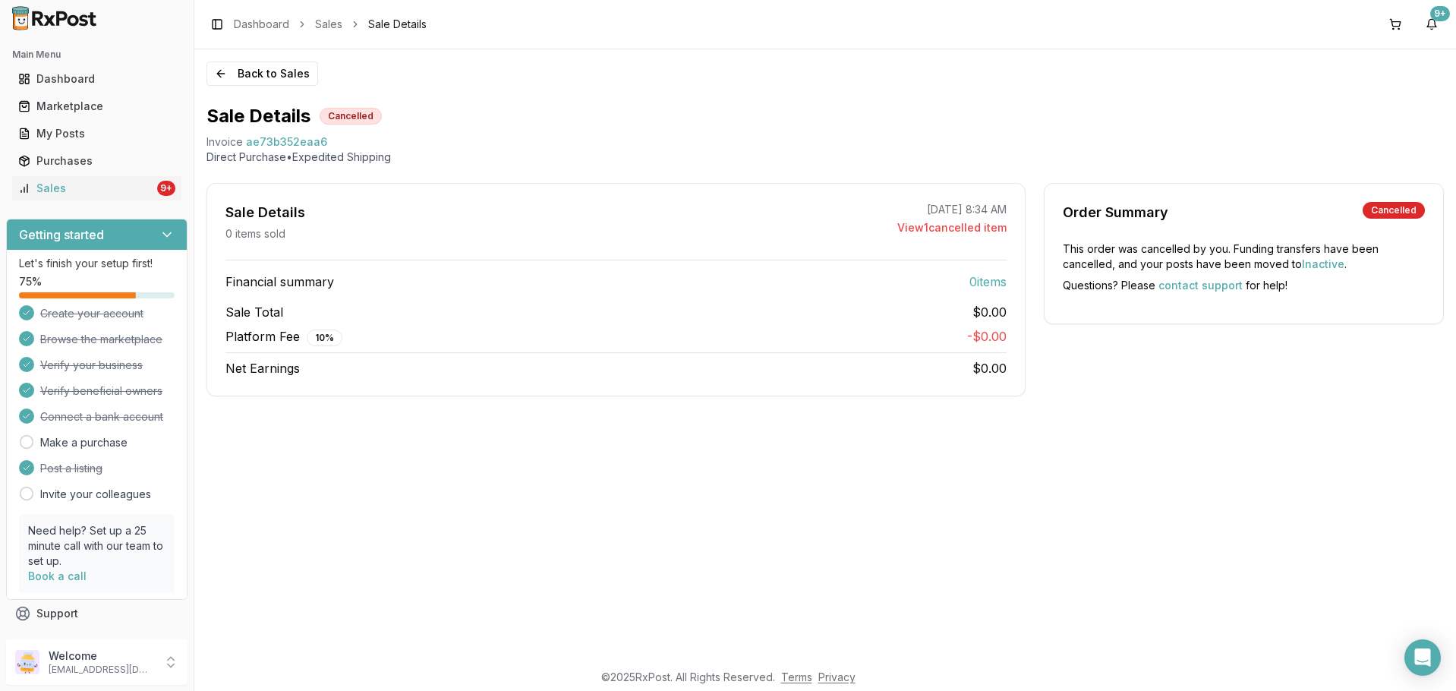
scroll to position [0, 0]
click at [148, 193] on div "Sales" at bounding box center [86, 188] width 136 height 15
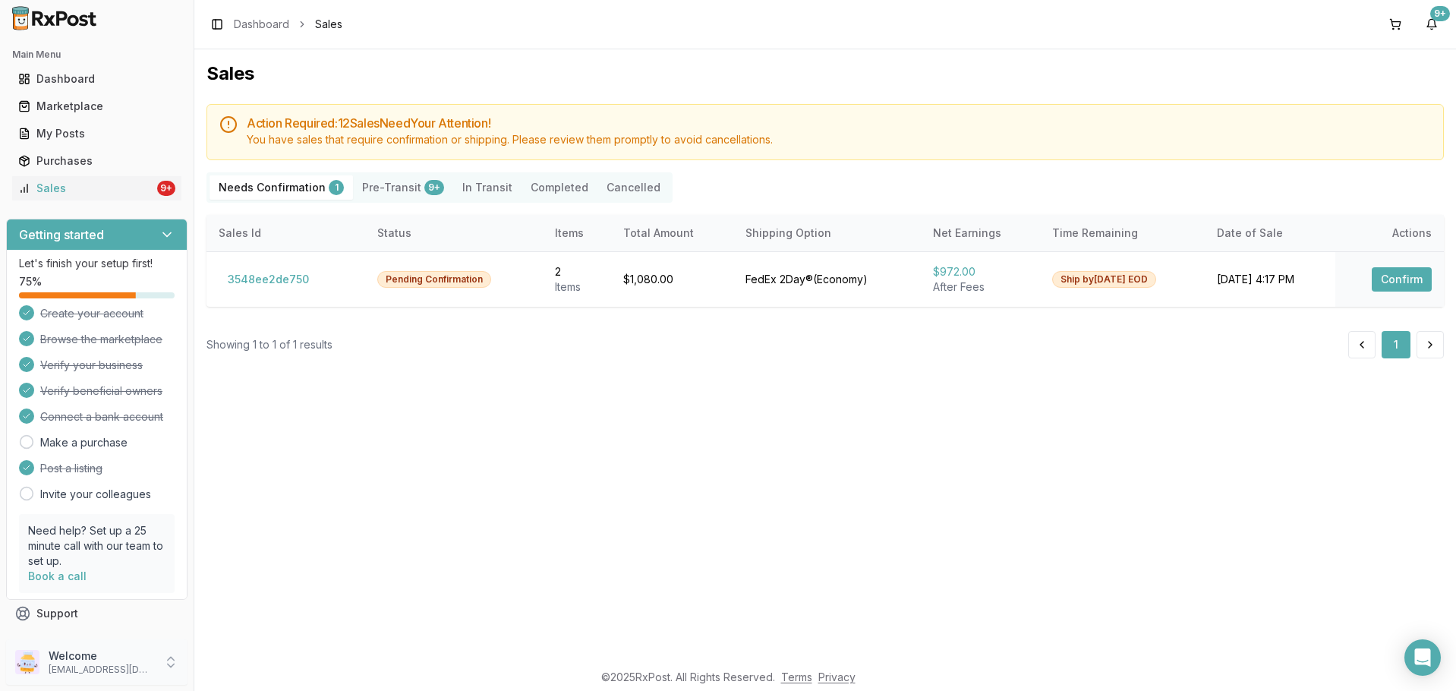
click at [95, 645] on div "Welcome dngpharmacy2@gmail.com" at bounding box center [96, 662] width 181 height 46
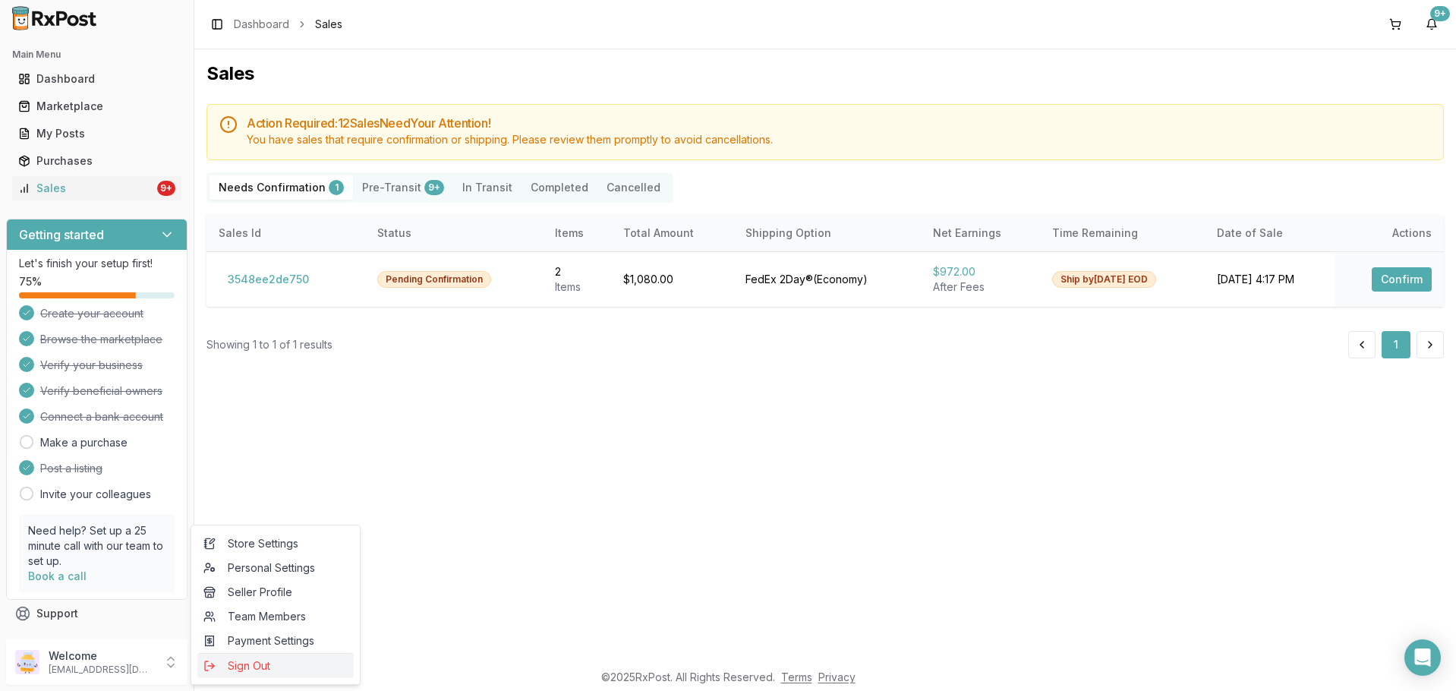
click at [230, 666] on span "Sign Out" at bounding box center [276, 665] width 144 height 15
